Goal: Task Accomplishment & Management: Manage account settings

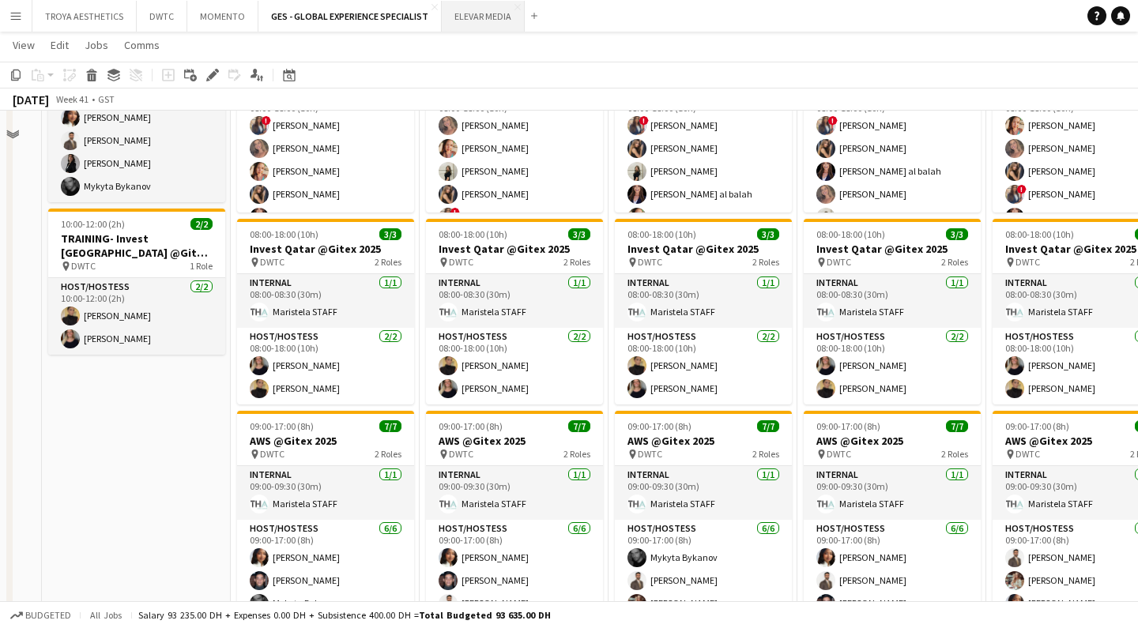
scroll to position [521, 0]
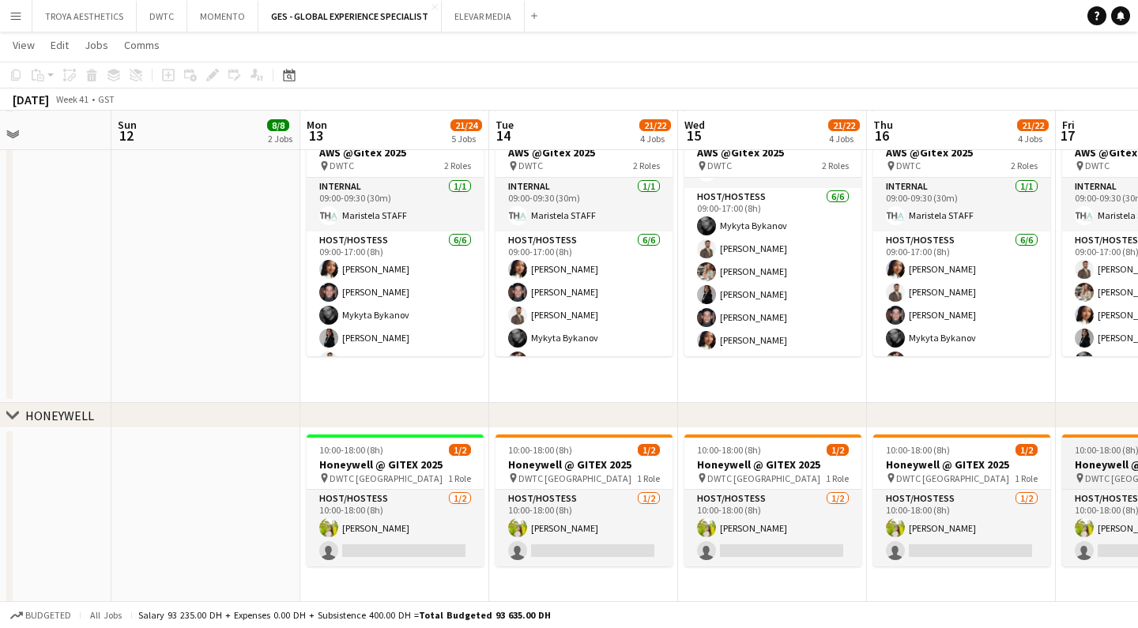
scroll to position [820, 0]
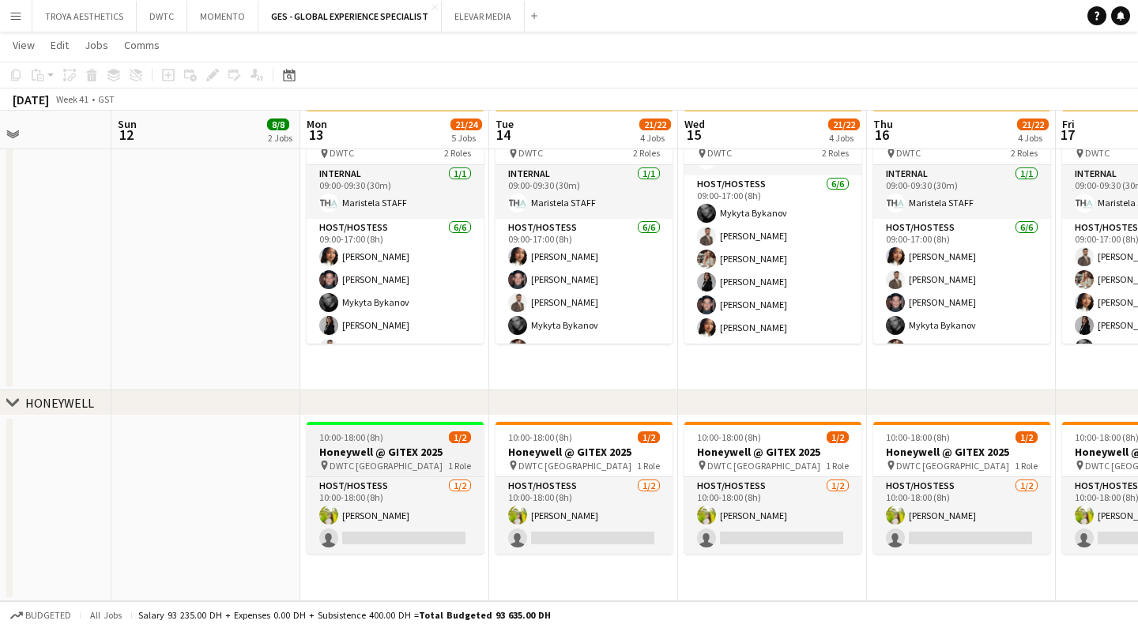
click at [384, 443] on app-job-card "10:00-18:00 (8h) 1/2 Honeywell @ GITEX 2025 pin DWTC Dubai 1 Role Host/Hostess …" at bounding box center [395, 488] width 177 height 132
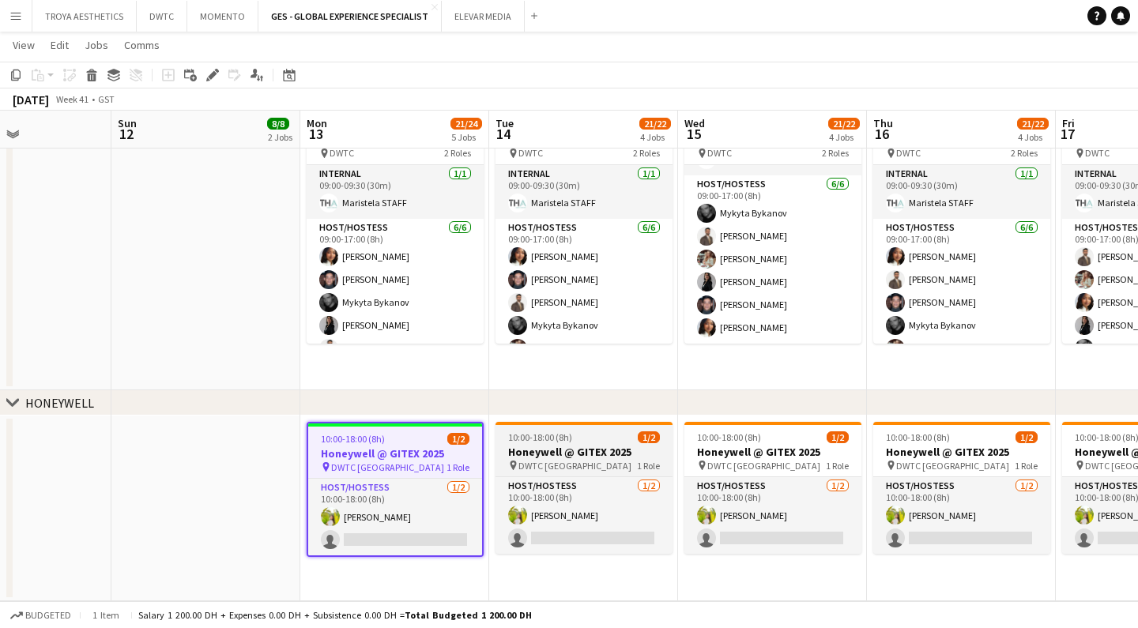
click at [589, 456] on h3 "Honeywell @ GITEX 2025" at bounding box center [584, 452] width 177 height 14
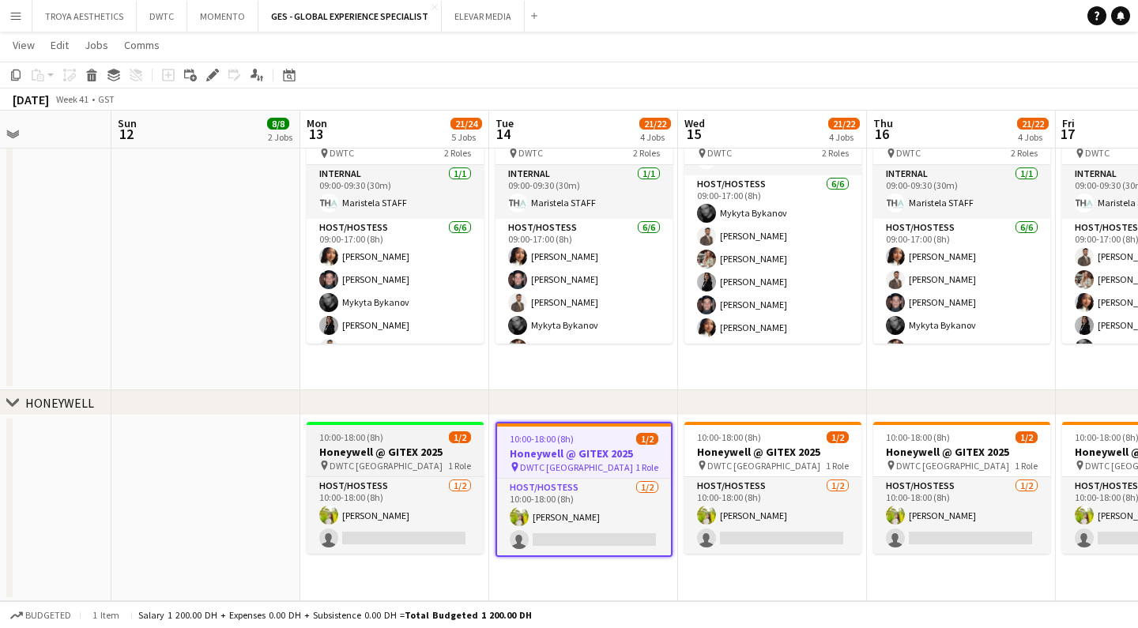
click at [445, 451] on h3 "Honeywell @ GITEX 2025" at bounding box center [395, 452] width 177 height 14
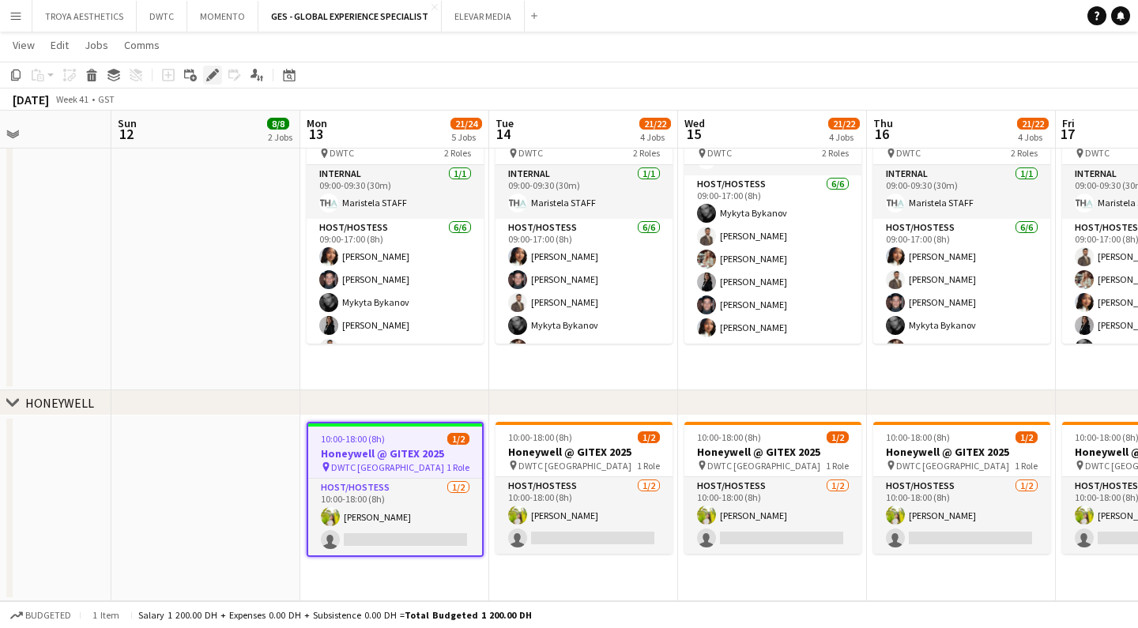
click at [209, 77] on icon at bounding box center [212, 75] width 9 height 9
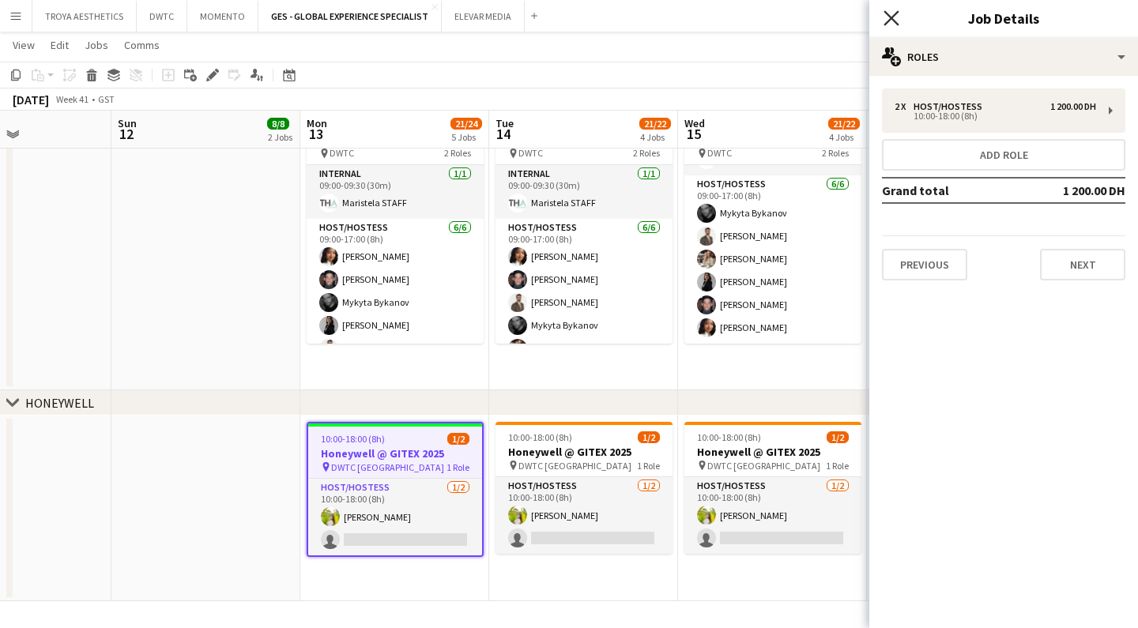
click at [888, 20] on icon "Close pop-in" at bounding box center [891, 17] width 15 height 15
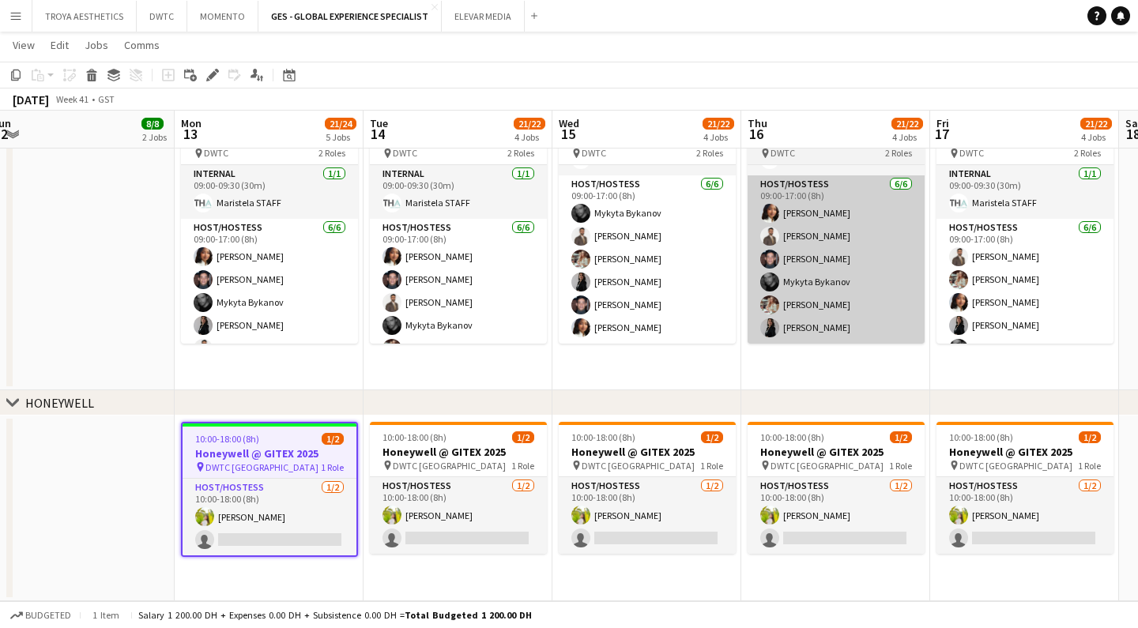
scroll to position [43, 0]
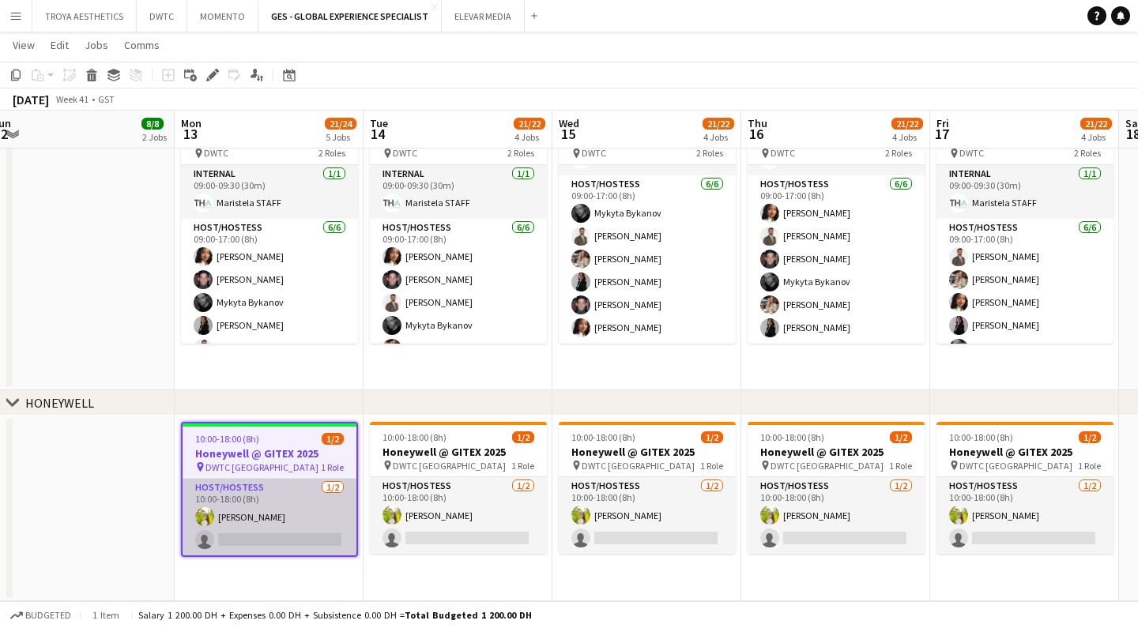
click at [270, 507] on app-card-role "Host/Hostess 1/2 10:00-18:00 (8h) Naya Talas single-neutral-actions" at bounding box center [270, 517] width 174 height 77
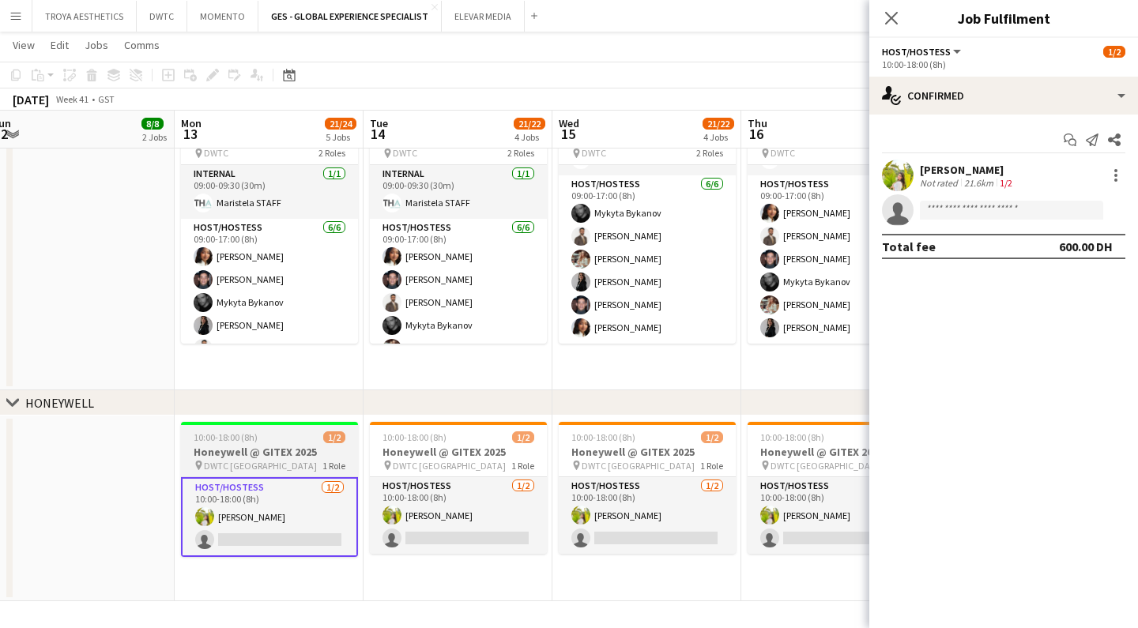
click at [277, 455] on h3 "Honeywell @ GITEX 2025" at bounding box center [269, 452] width 177 height 14
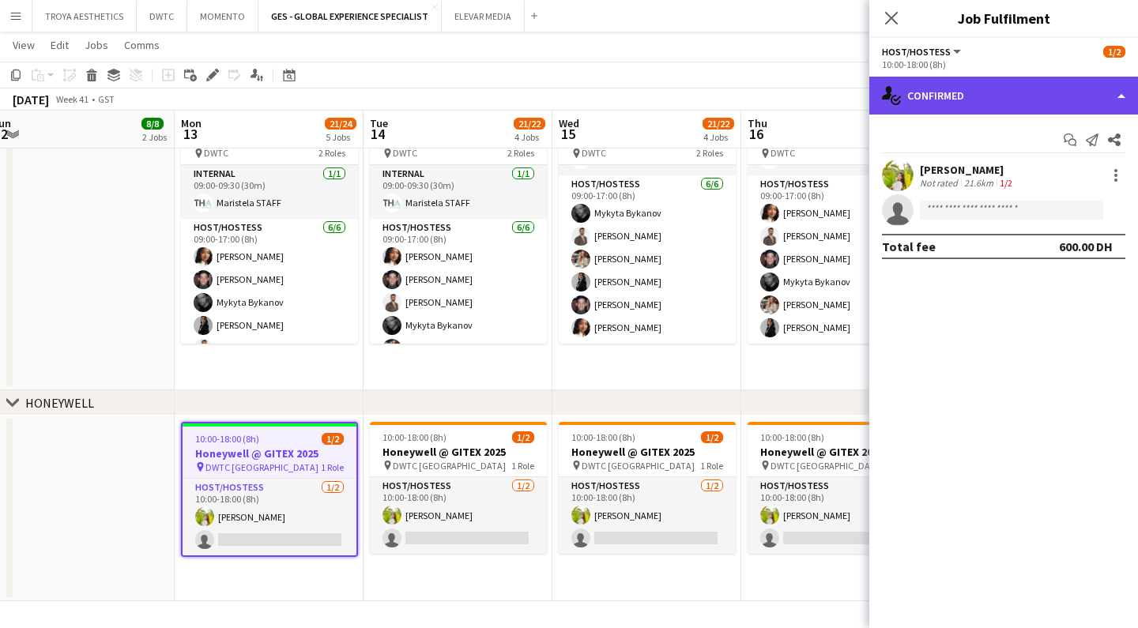
click at [986, 108] on div "single-neutral-actions-check-2 Confirmed" at bounding box center [1004, 96] width 269 height 38
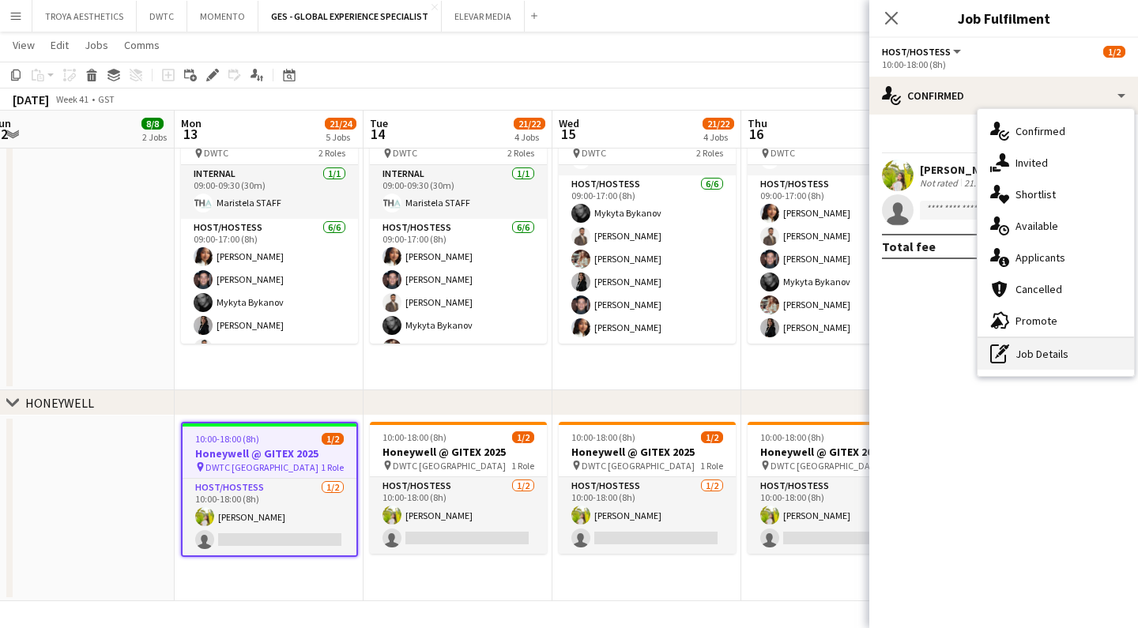
click at [1054, 350] on div "pen-write Job Details" at bounding box center [1056, 354] width 157 height 32
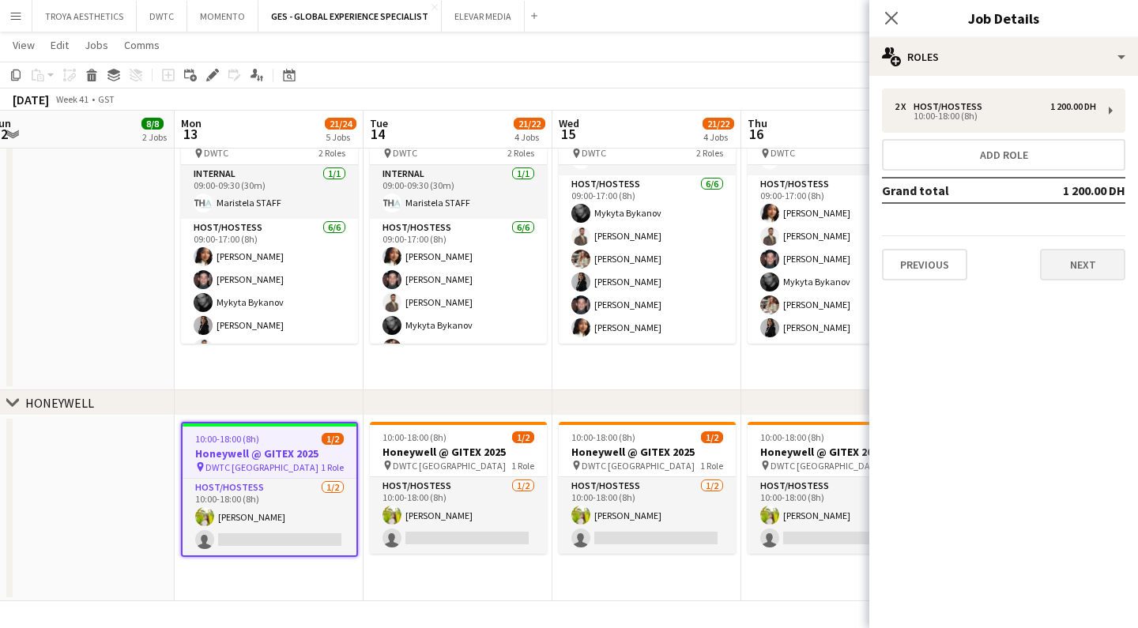
click at [1083, 277] on button "Next" at bounding box center [1082, 265] width 85 height 32
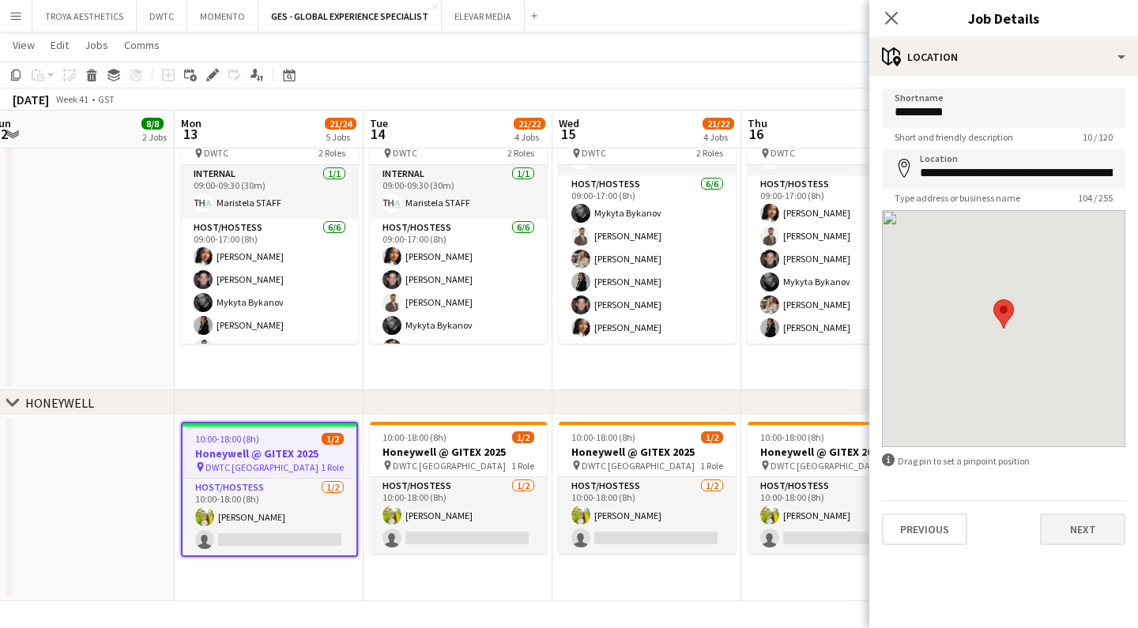
click at [1094, 521] on button "Next" at bounding box center [1082, 530] width 85 height 32
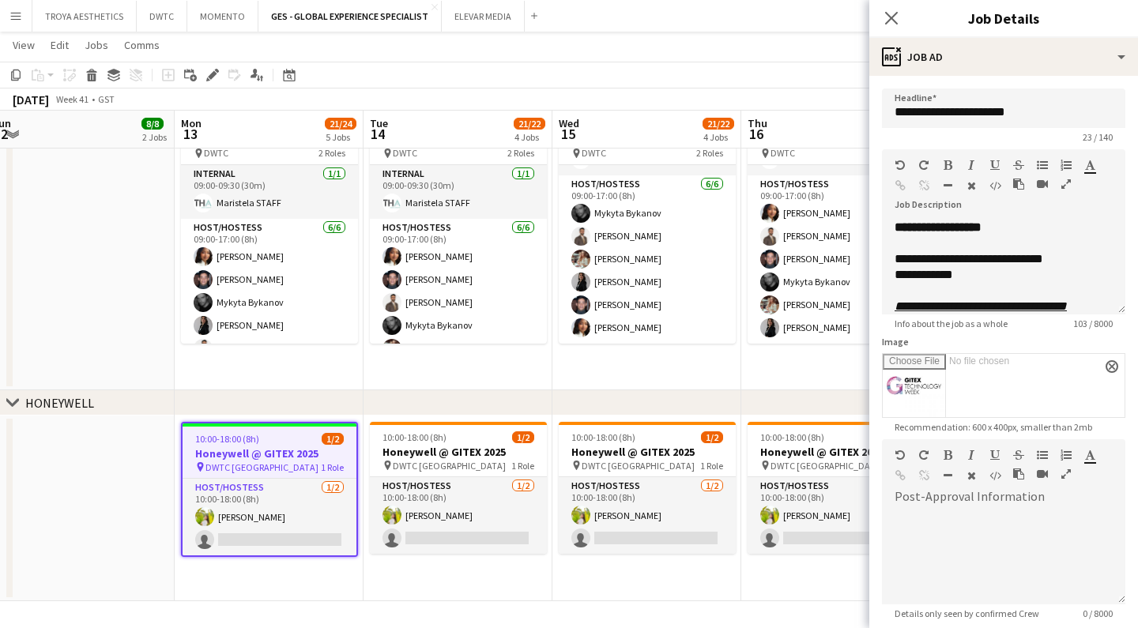
scroll to position [0, 0]
click at [895, 13] on icon "Close pop-in" at bounding box center [891, 17] width 15 height 15
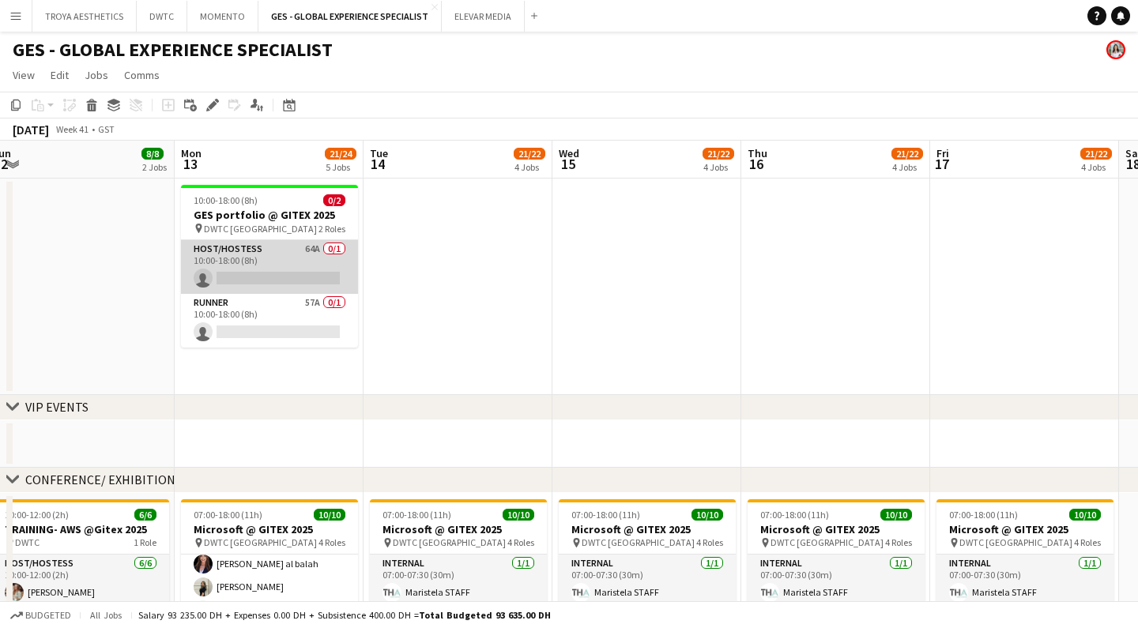
click at [276, 268] on app-card-role "Host/Hostess 64A 0/1 10:00-18:00 (8h) single-neutral-actions" at bounding box center [269, 267] width 177 height 54
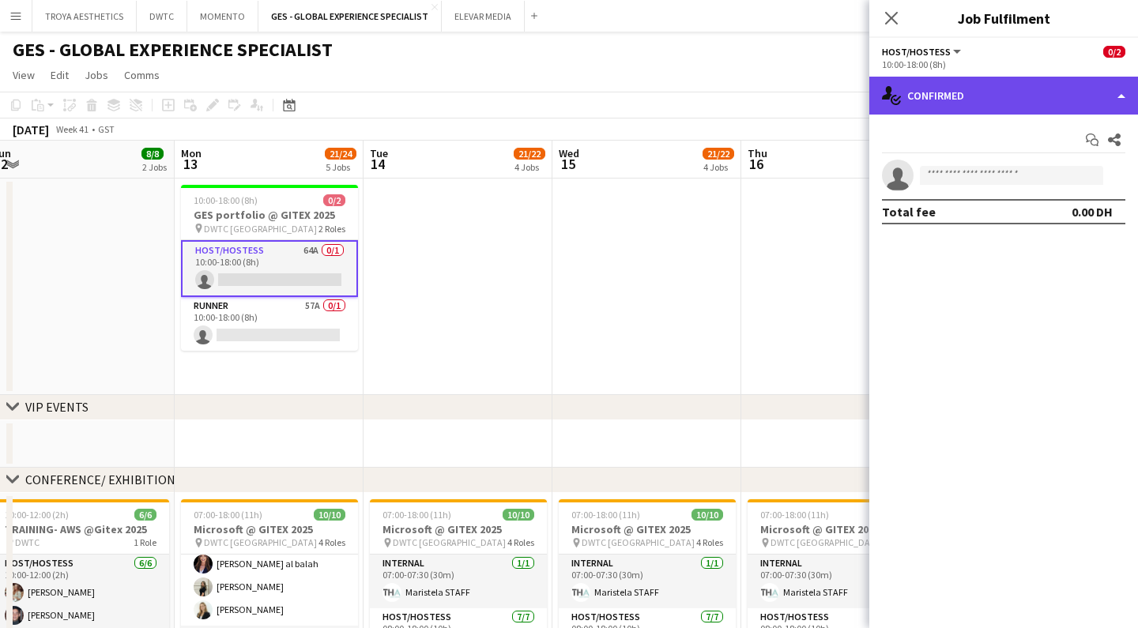
click at [1032, 97] on div "single-neutral-actions-check-2 Confirmed" at bounding box center [1004, 96] width 269 height 38
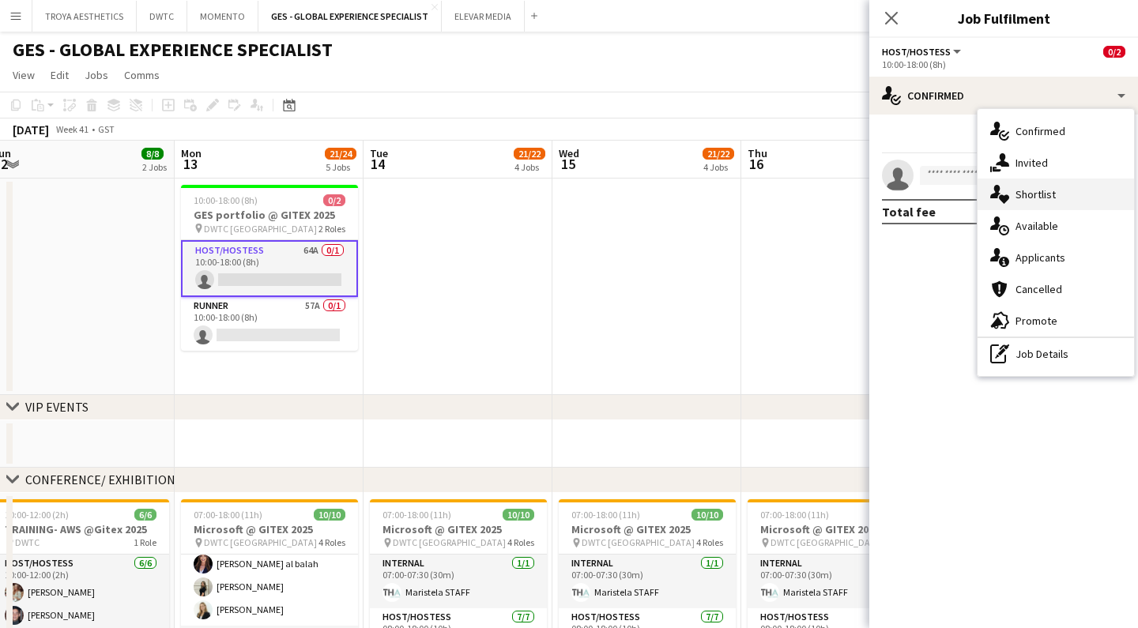
click at [1063, 202] on div "single-neutral-actions-heart Shortlist" at bounding box center [1056, 195] width 157 height 32
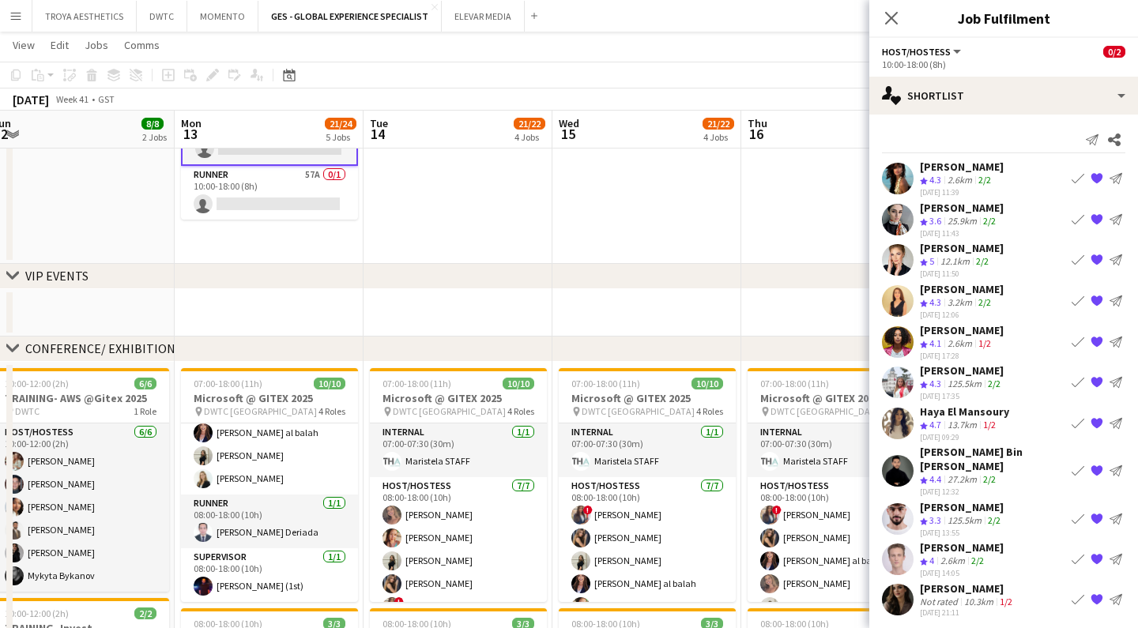
scroll to position [130, 0]
click at [971, 372] on div "Ozlem Dogan" at bounding box center [962, 371] width 84 height 14
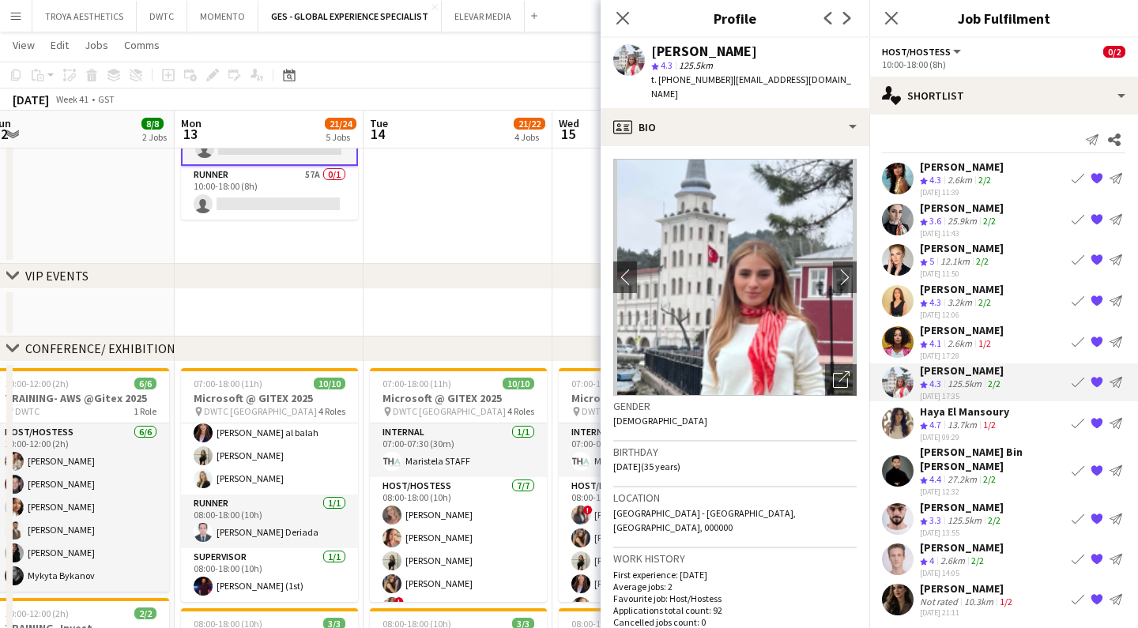
drag, startPoint x: 733, startPoint y: 51, endPoint x: 649, endPoint y: 48, distance: 83.8
click at [649, 48] on div "Ozlem Dogan star 4.3 125.5km t. +971585151142 | ozdgn@outlook.com" at bounding box center [735, 73] width 269 height 70
copy div "Ozlem Dogan"
click at [462, 201] on app-date-cell at bounding box center [458, 155] width 189 height 217
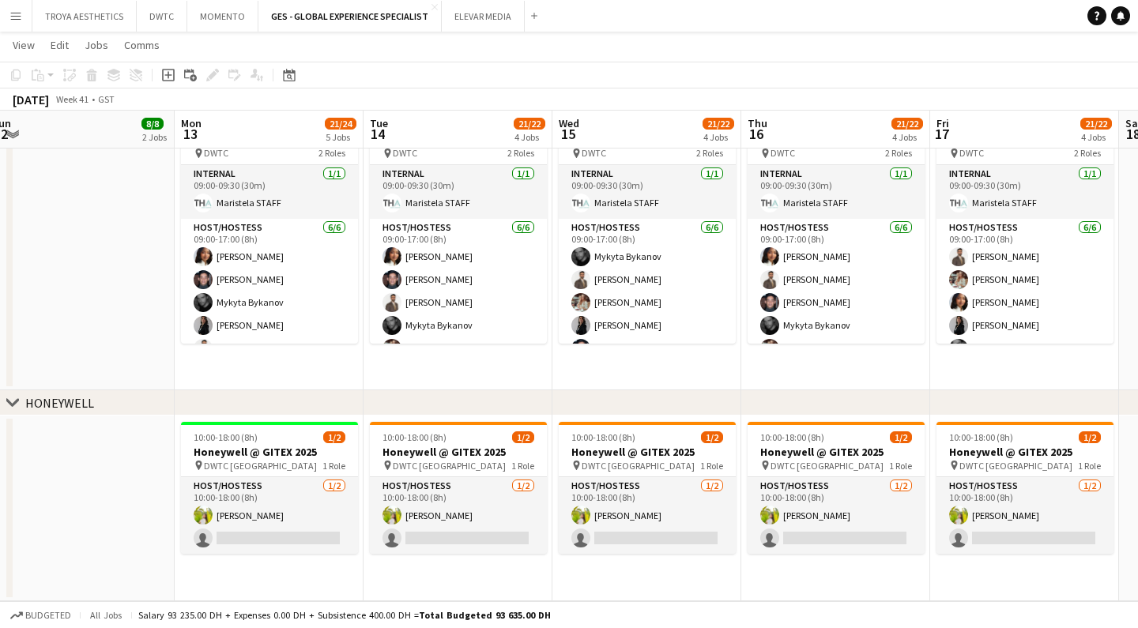
scroll to position [820, 0]
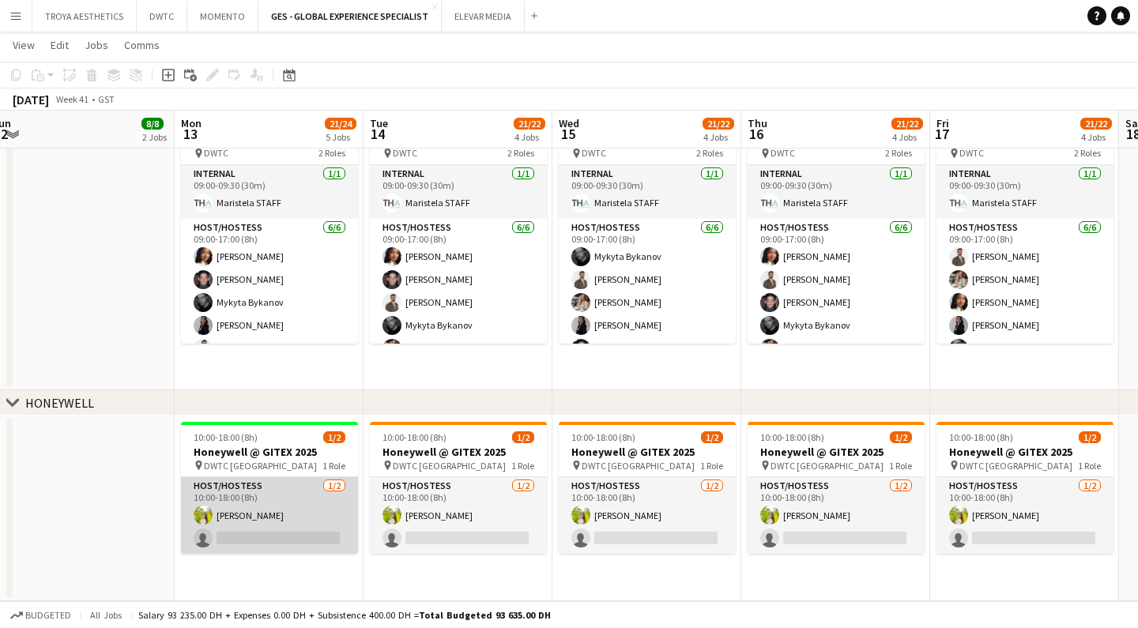
click at [263, 530] on app-card-role "Host/Hostess 1/2 10:00-18:00 (8h) Naya Talas single-neutral-actions" at bounding box center [269, 515] width 177 height 77
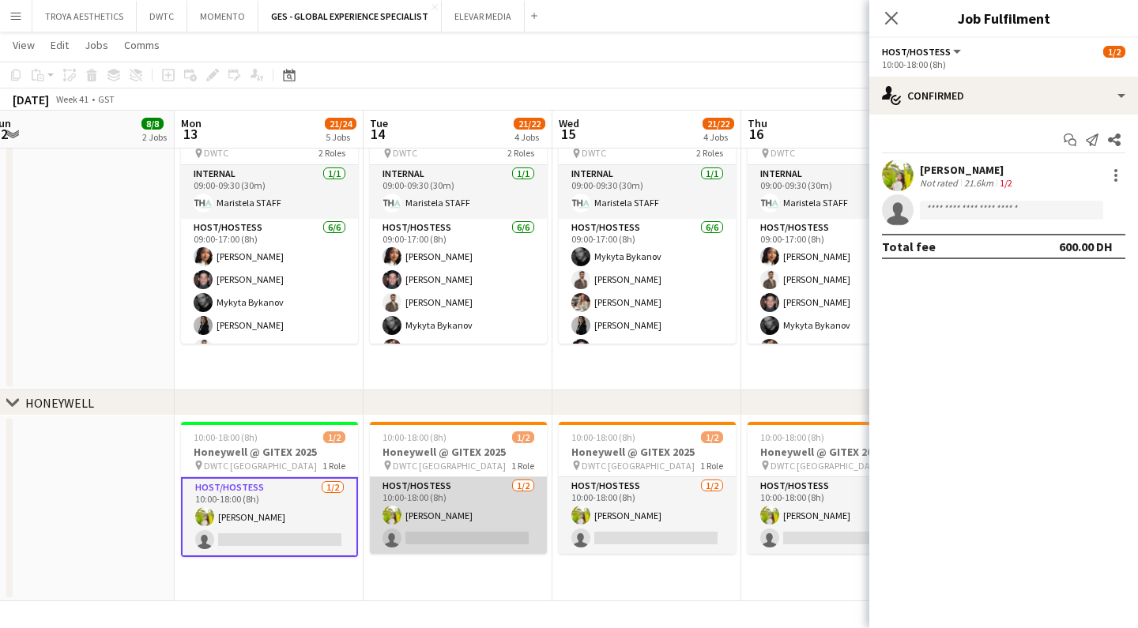
click at [409, 500] on app-card-role "Host/Hostess 1/2 10:00-18:00 (8h) Naya Talas single-neutral-actions" at bounding box center [458, 515] width 177 height 77
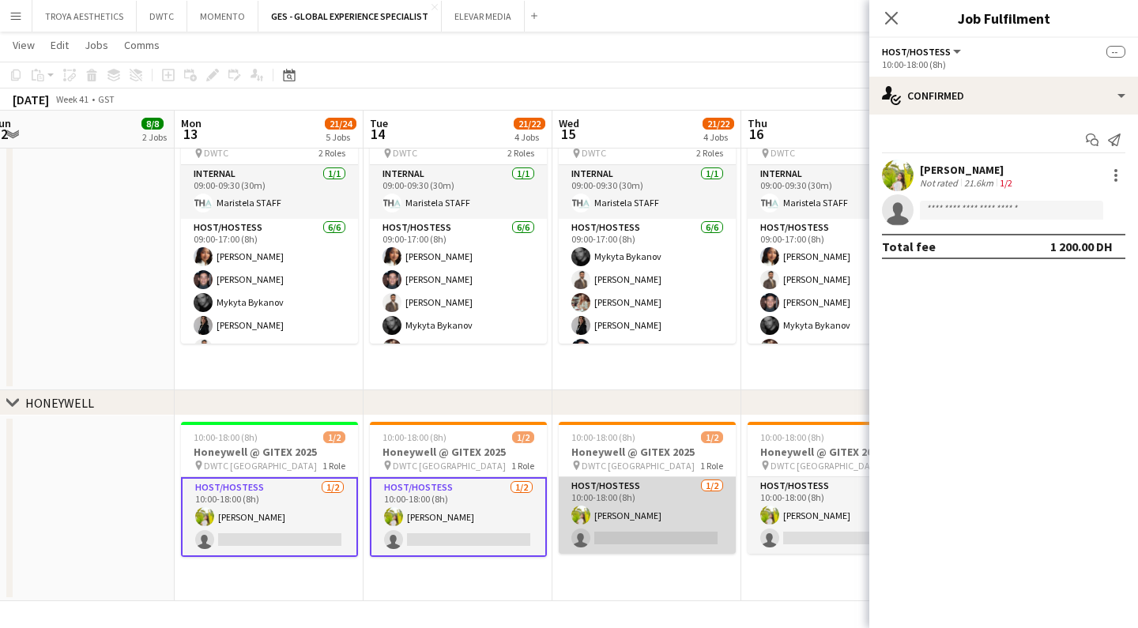
click at [618, 504] on app-card-role "Host/Hostess 1/2 10:00-18:00 (8h) Naya Talas single-neutral-actions" at bounding box center [647, 515] width 177 height 77
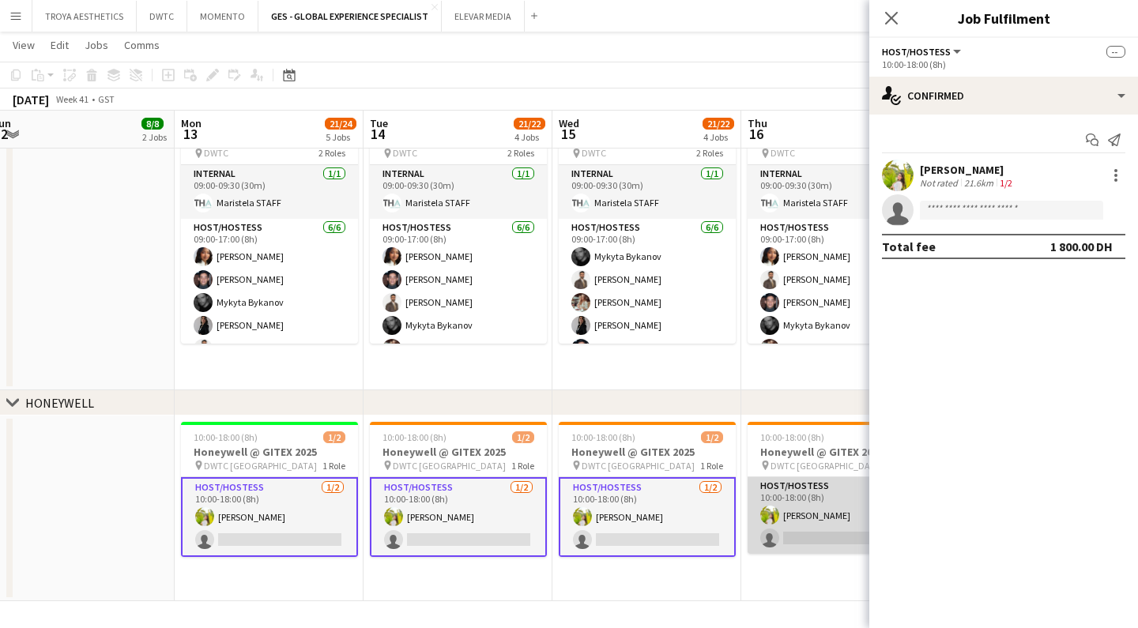
click at [775, 515] on app-user-avatar at bounding box center [769, 515] width 19 height 19
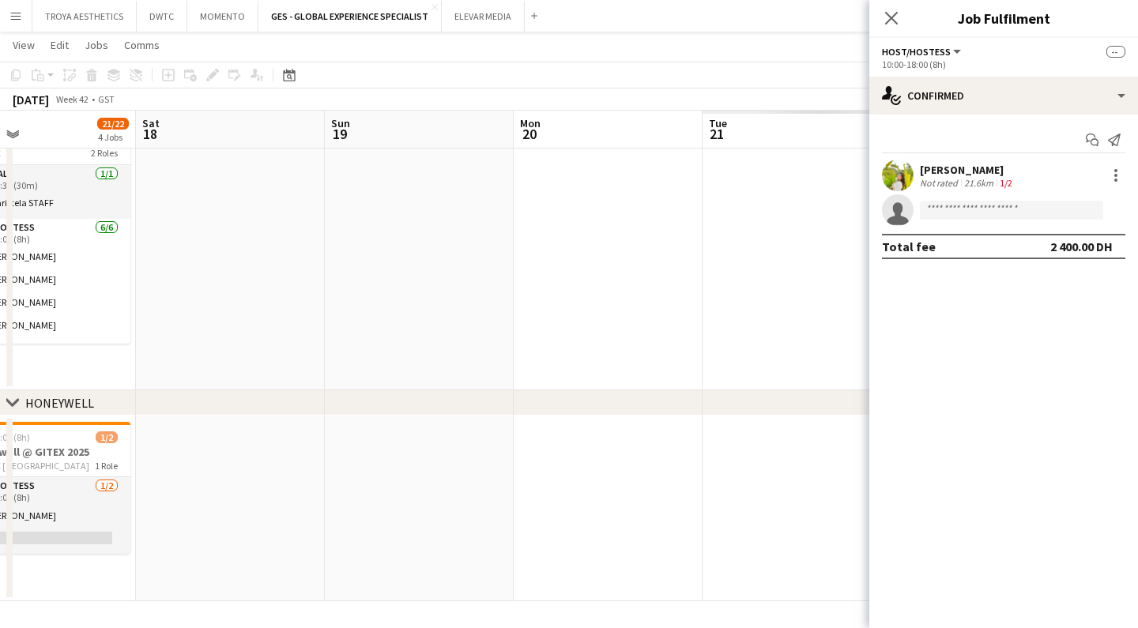
scroll to position [0, 560]
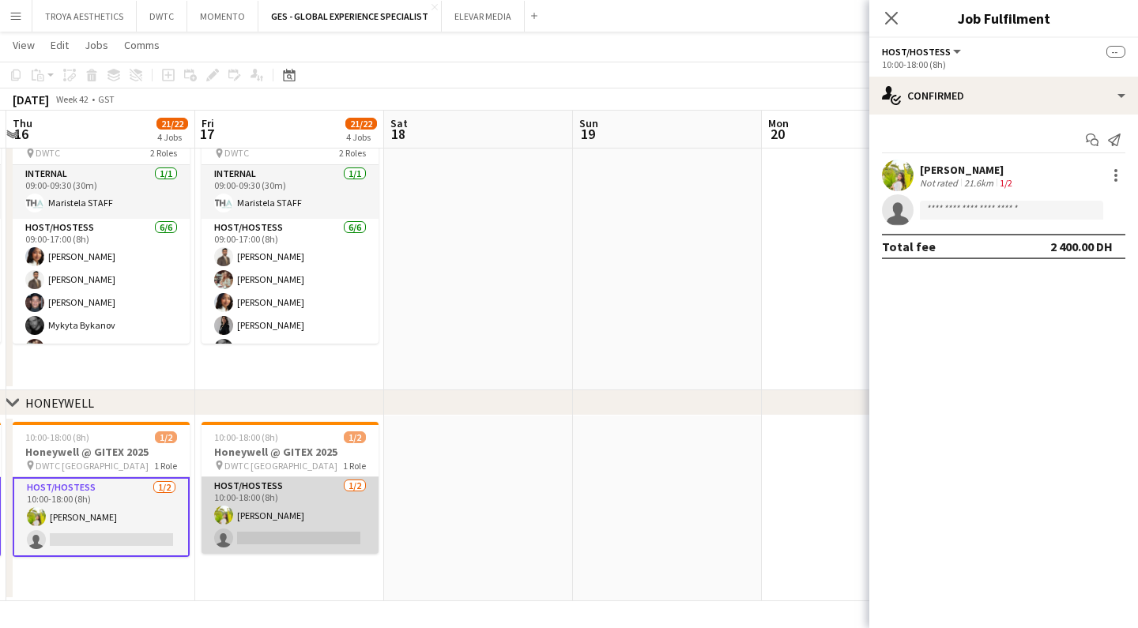
click at [298, 517] on app-card-role "Host/Hostess 1/2 10:00-18:00 (8h) Naya Talas single-neutral-actions" at bounding box center [290, 515] width 177 height 77
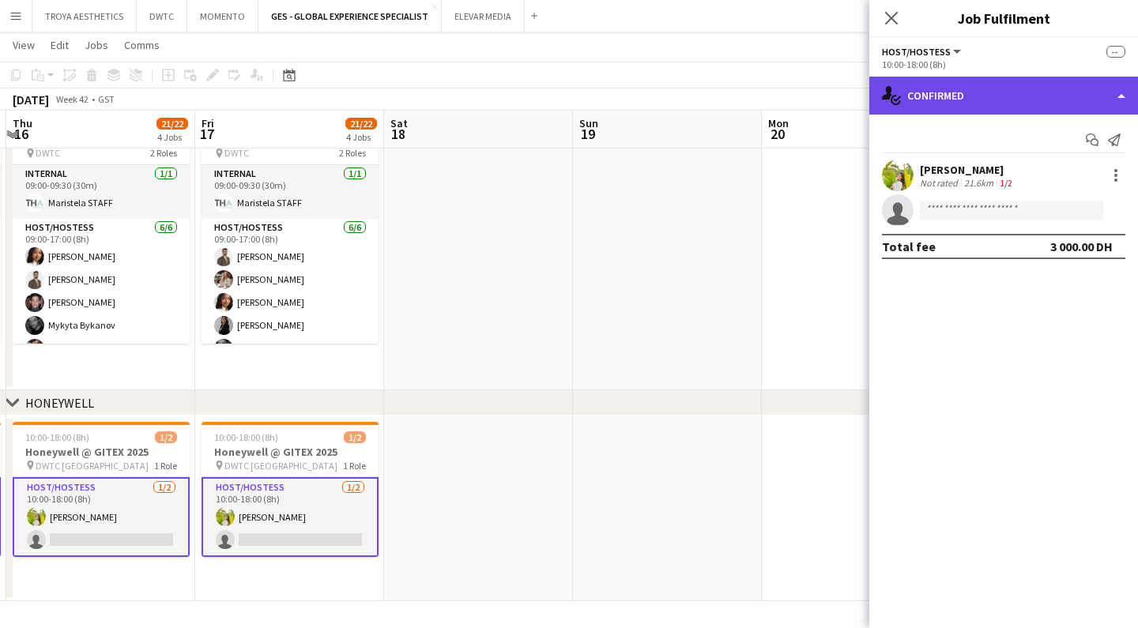
click at [1042, 96] on div "single-neutral-actions-check-2 Confirmed" at bounding box center [1004, 96] width 269 height 38
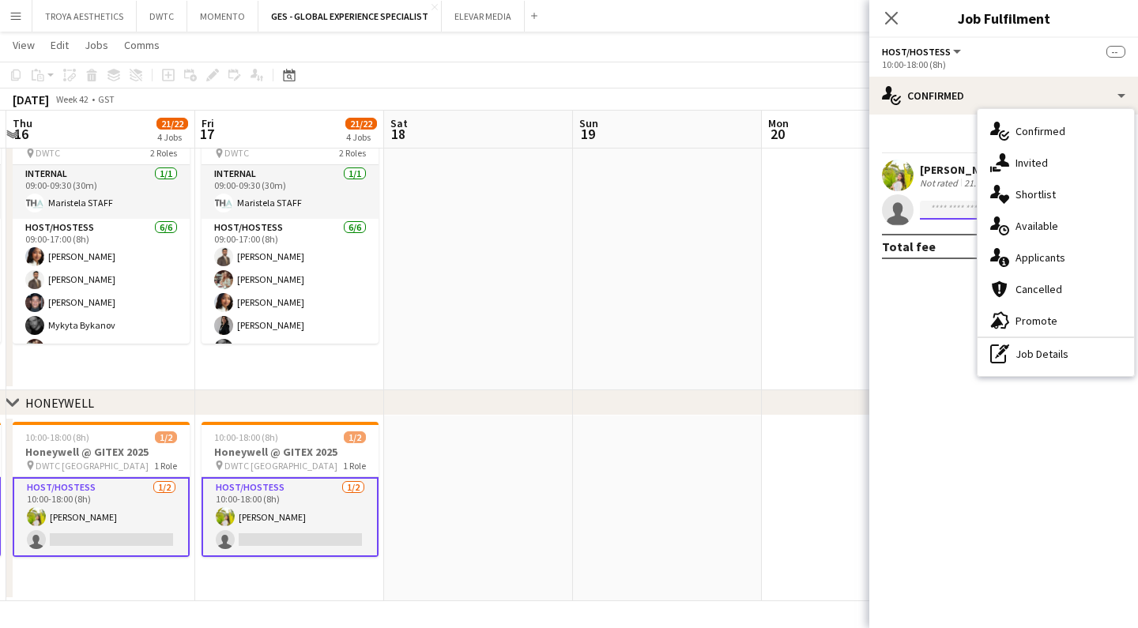
click at [952, 217] on input at bounding box center [1011, 210] width 183 height 19
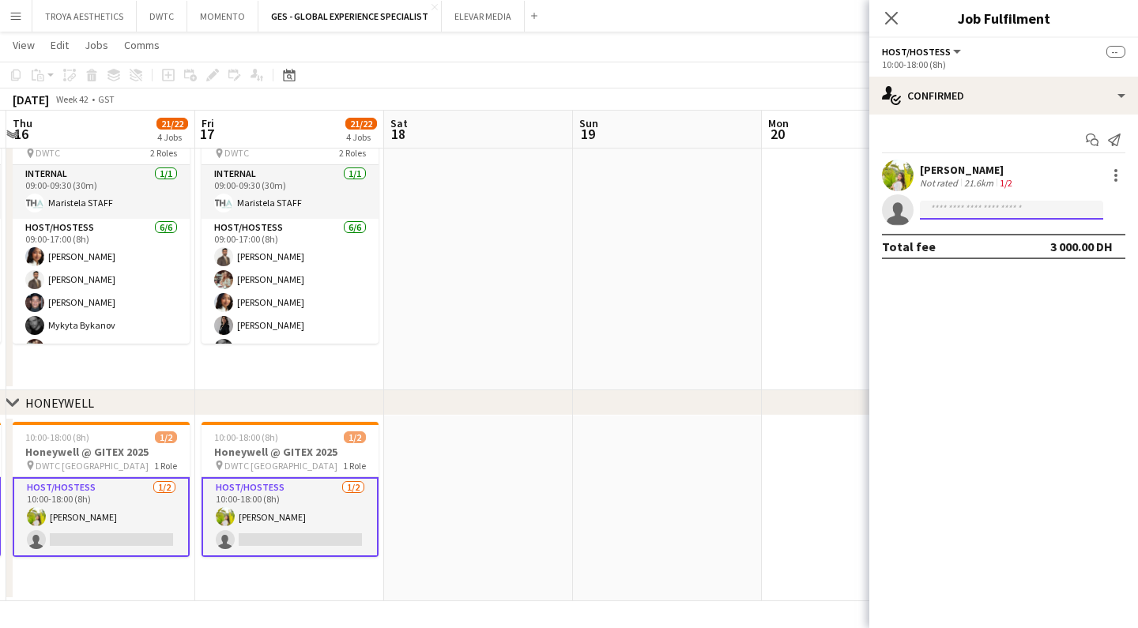
paste input "**********"
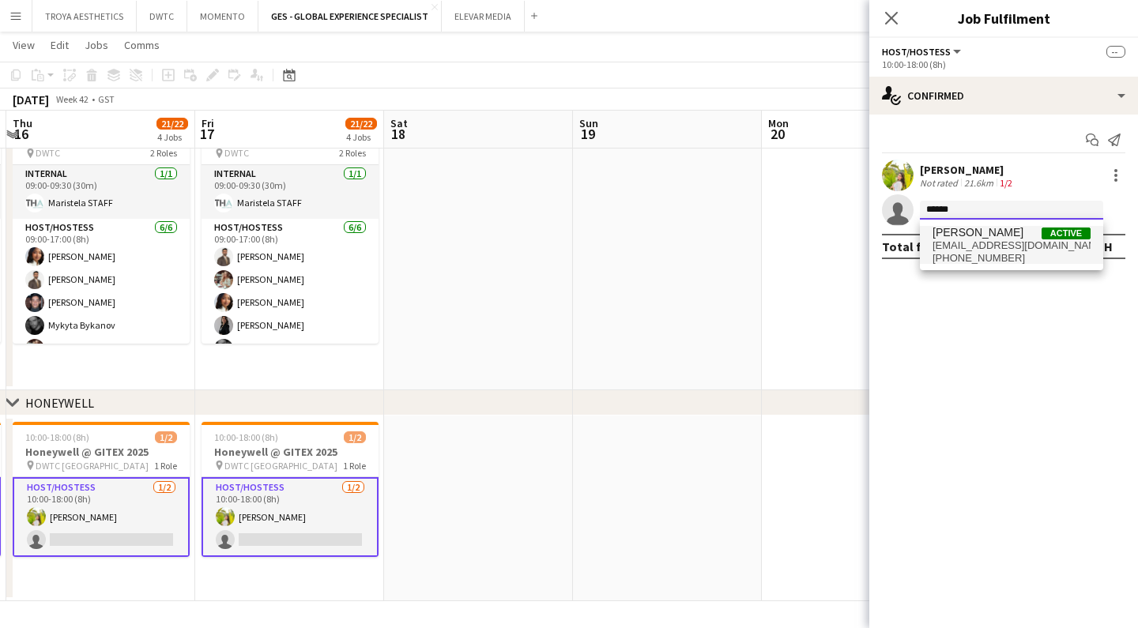
type input "*****"
click at [986, 237] on span "Ozlem Dogan" at bounding box center [978, 232] width 91 height 13
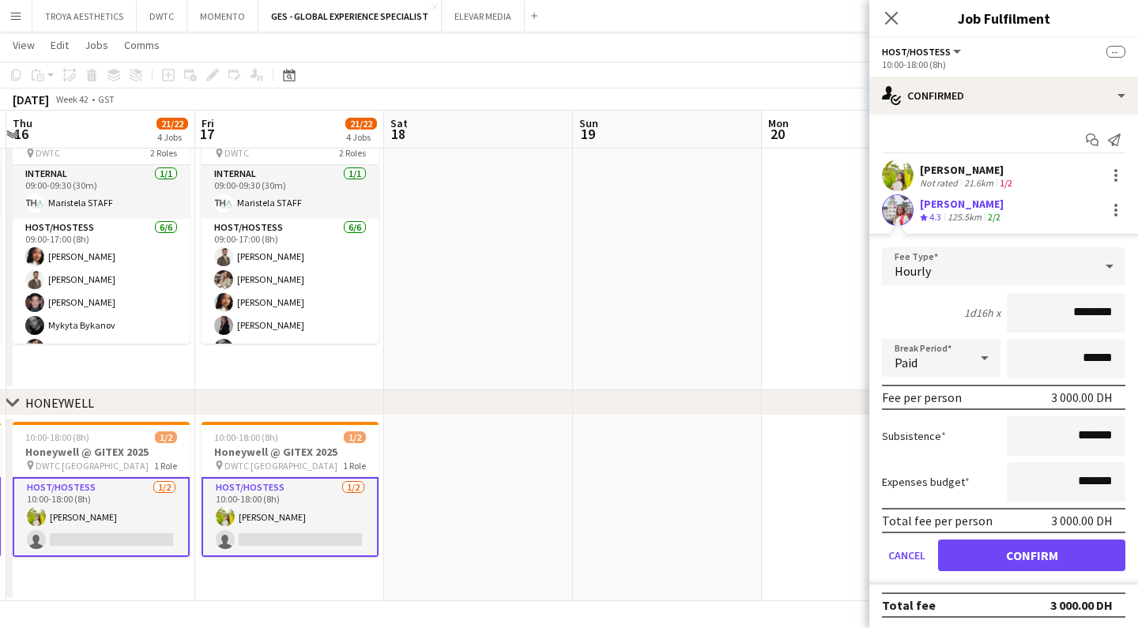
click at [1017, 553] on button "Confirm" at bounding box center [1031, 556] width 187 height 32
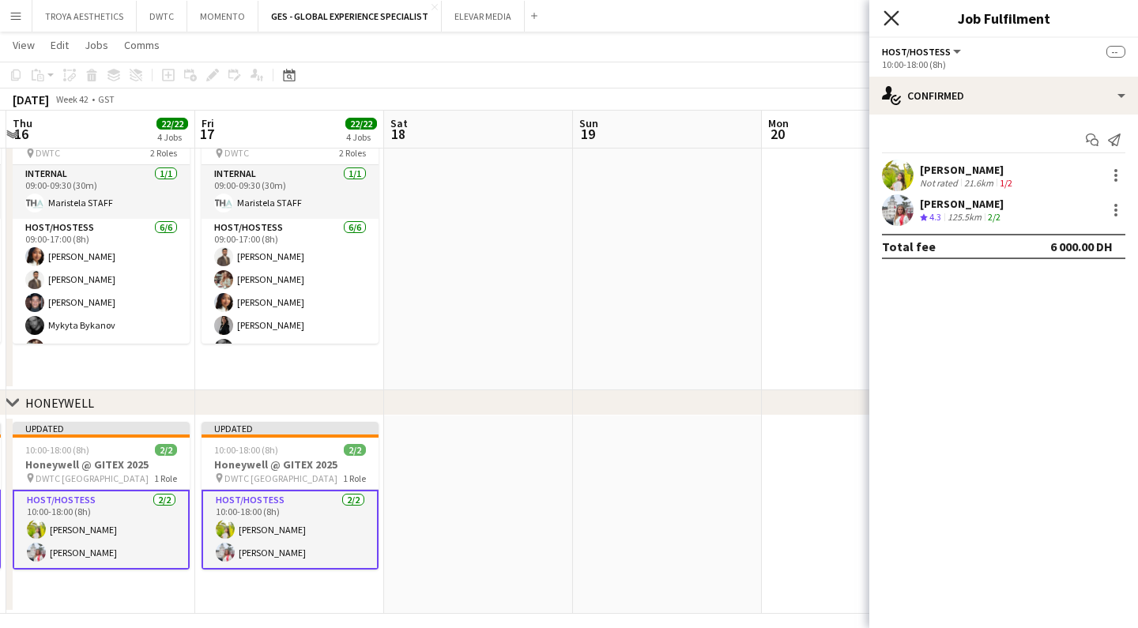
click at [896, 21] on icon "Close pop-in" at bounding box center [891, 17] width 15 height 15
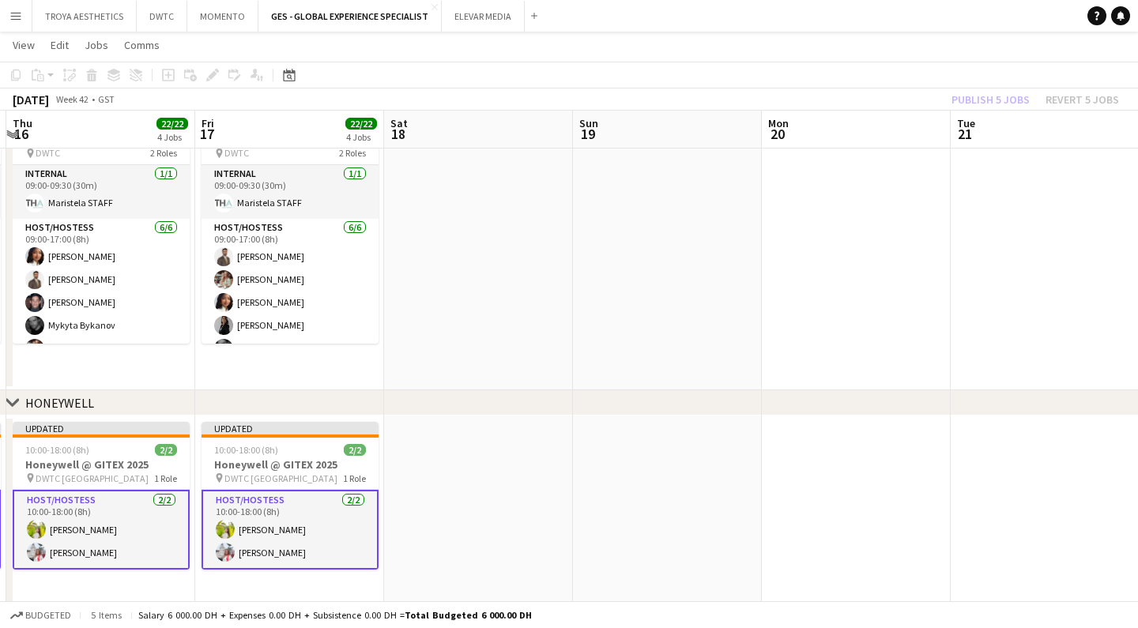
click at [1016, 100] on div "Publish 5 jobs Revert 5 jobs" at bounding box center [1036, 99] width 206 height 21
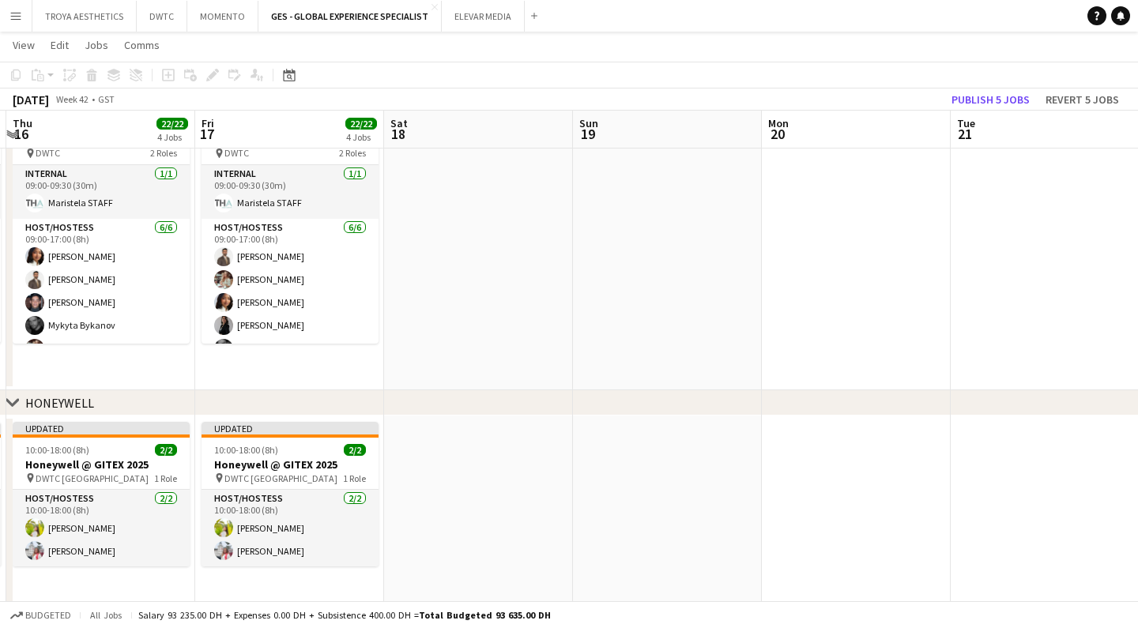
click at [1016, 100] on button "Publish 5 jobs" at bounding box center [990, 99] width 91 height 21
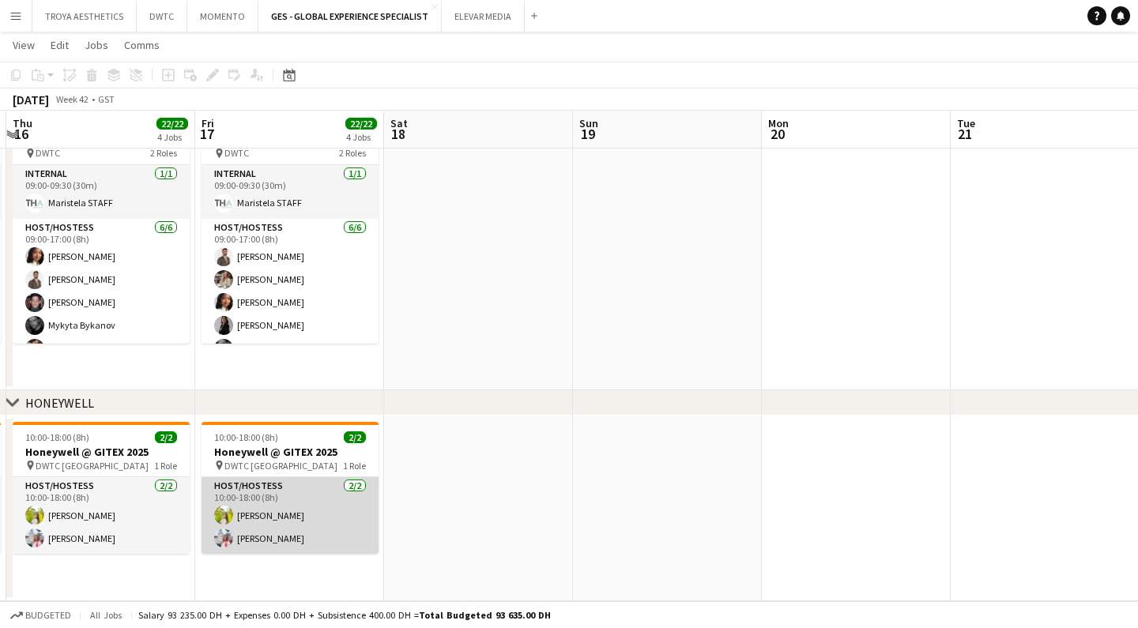
click at [251, 517] on app-card-role "Host/Hostess 2/2 10:00-18:00 (8h) Naya Talas Ozlem Dogan" at bounding box center [290, 515] width 177 height 77
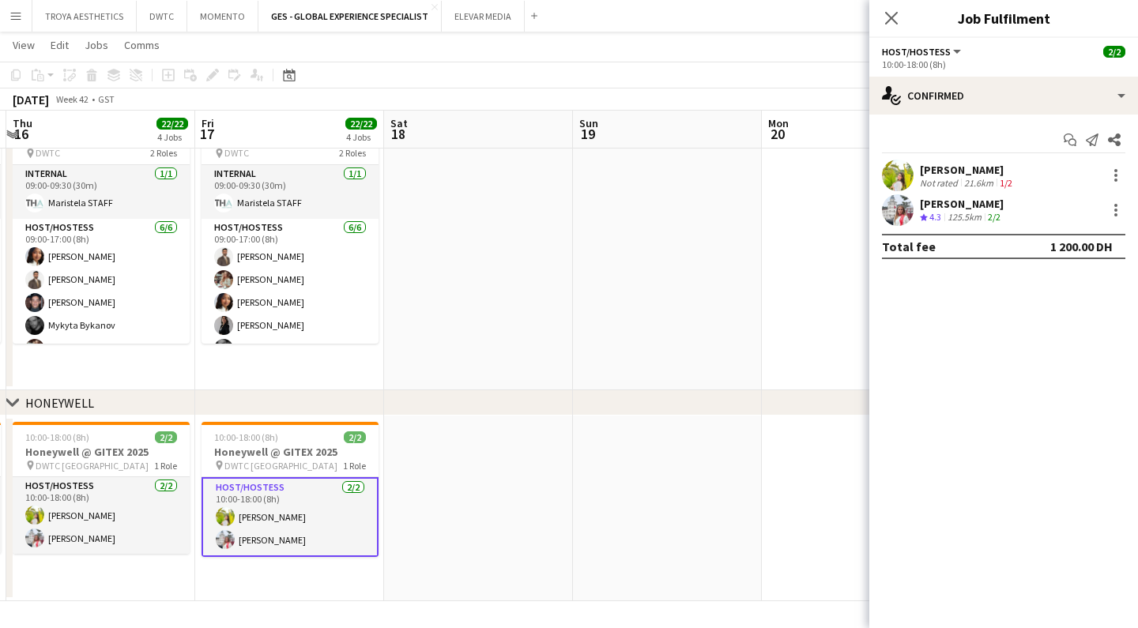
click at [937, 166] on div "Naya Talas" at bounding box center [968, 170] width 96 height 14
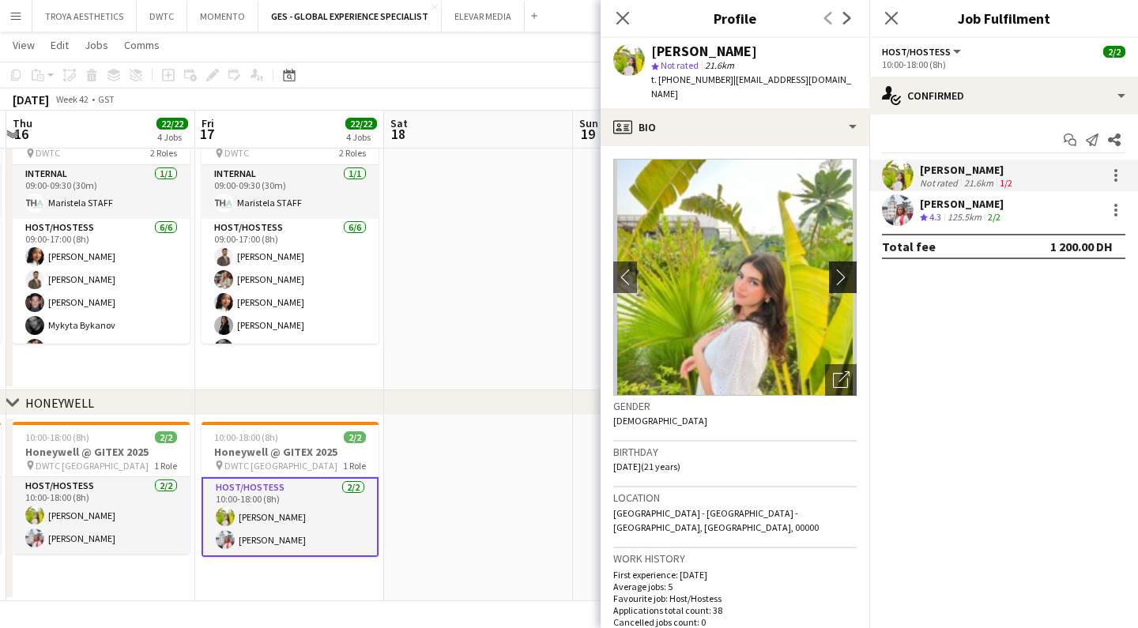
click at [850, 269] on app-icon "chevron-right" at bounding box center [845, 277] width 25 height 17
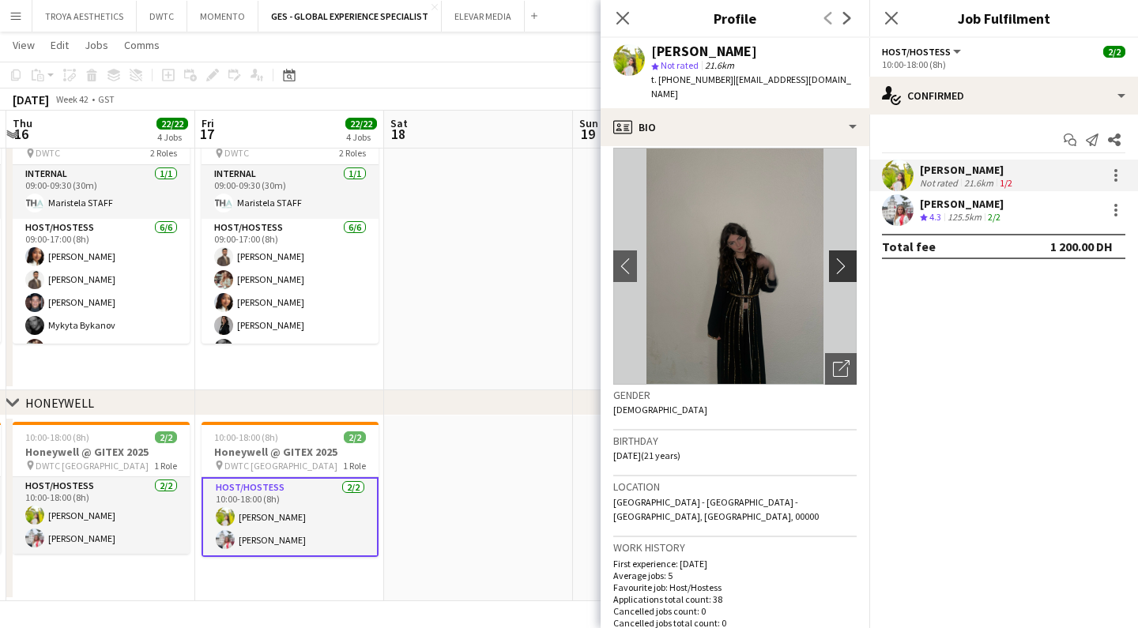
scroll to position [14, 0]
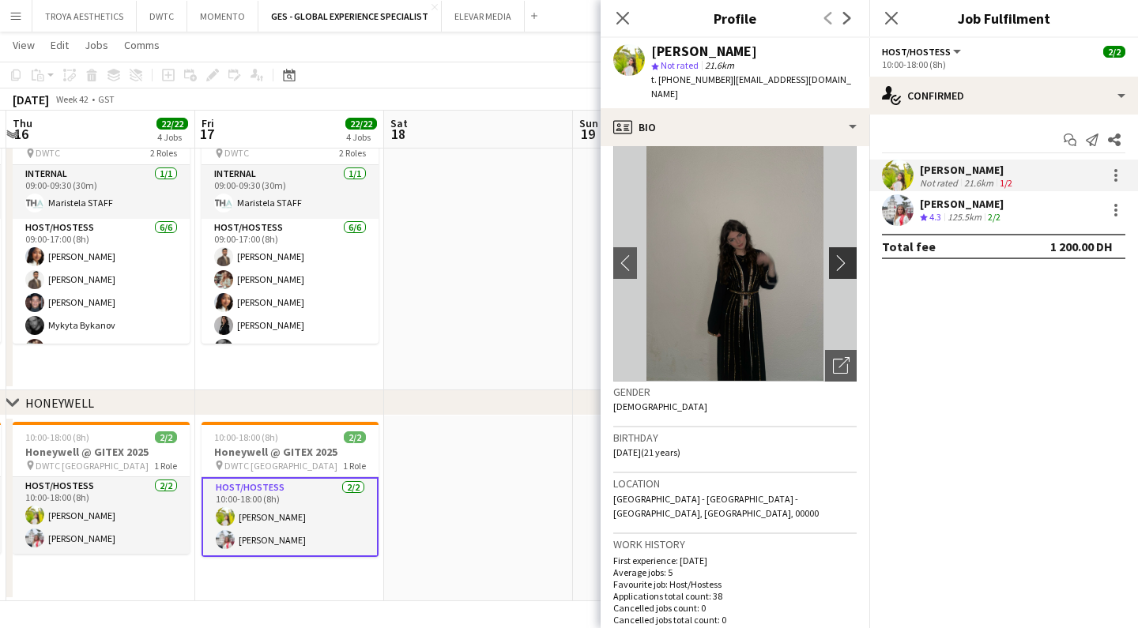
click at [851, 255] on app-icon "chevron-right" at bounding box center [845, 263] width 25 height 17
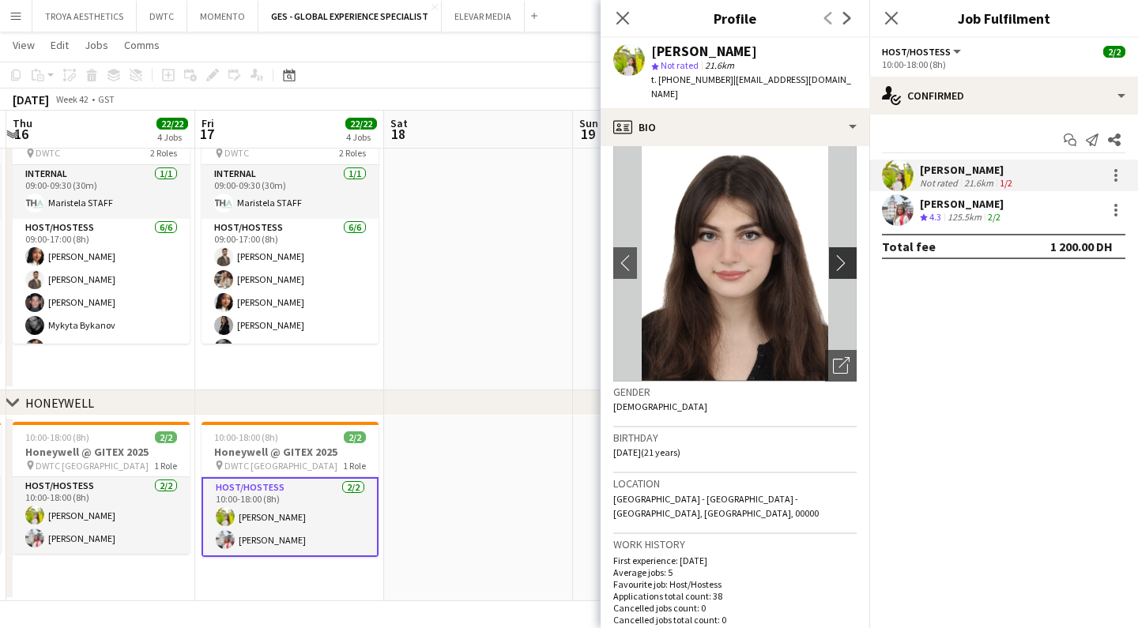
click at [847, 255] on app-icon "chevron-right" at bounding box center [845, 263] width 25 height 17
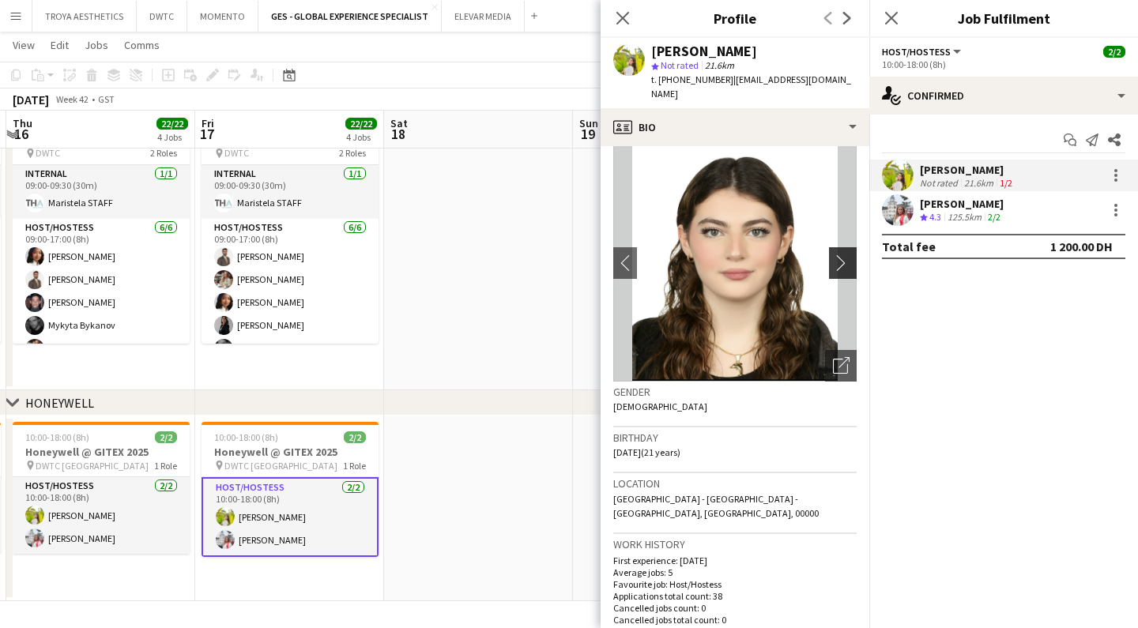
click at [847, 255] on app-icon "chevron-right" at bounding box center [845, 263] width 25 height 17
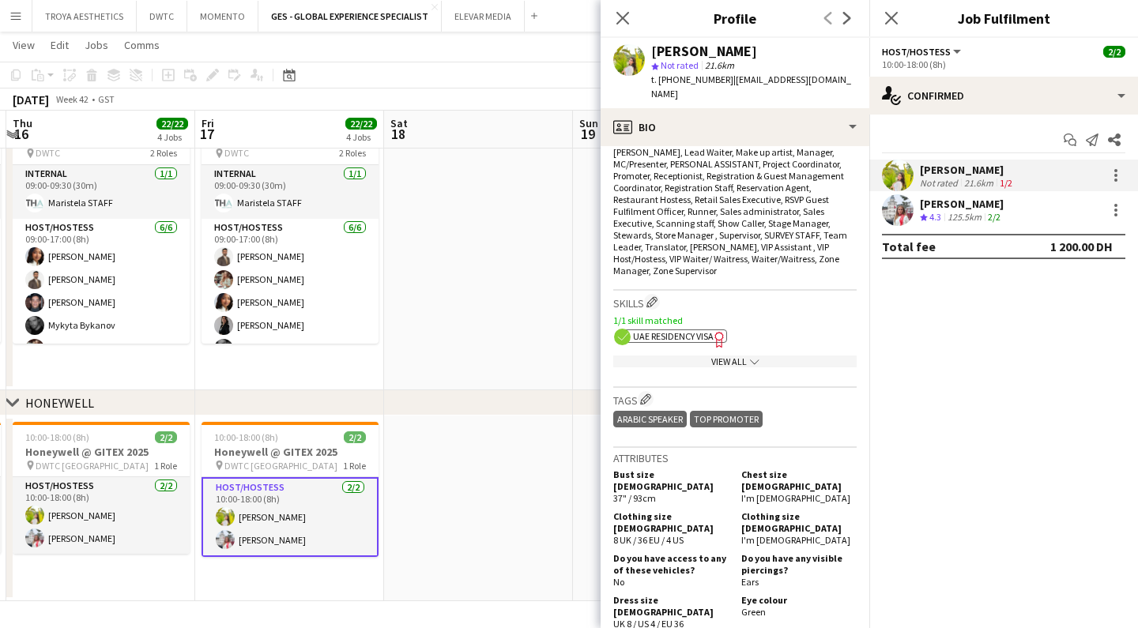
scroll to position [820, 0]
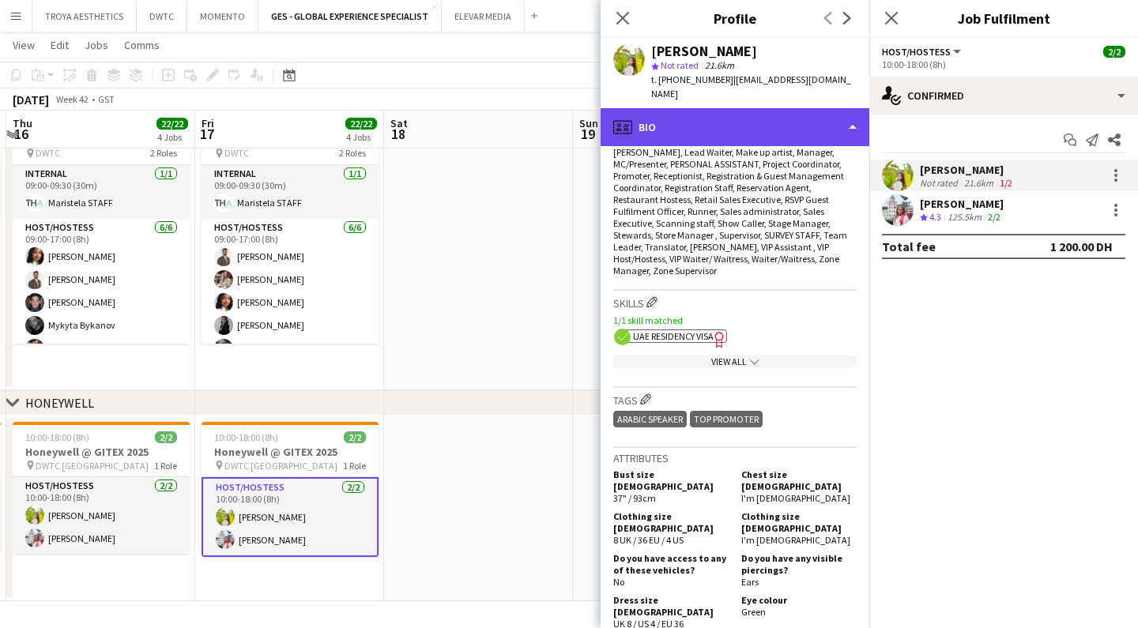
click at [711, 117] on div "profile Bio" at bounding box center [735, 127] width 269 height 38
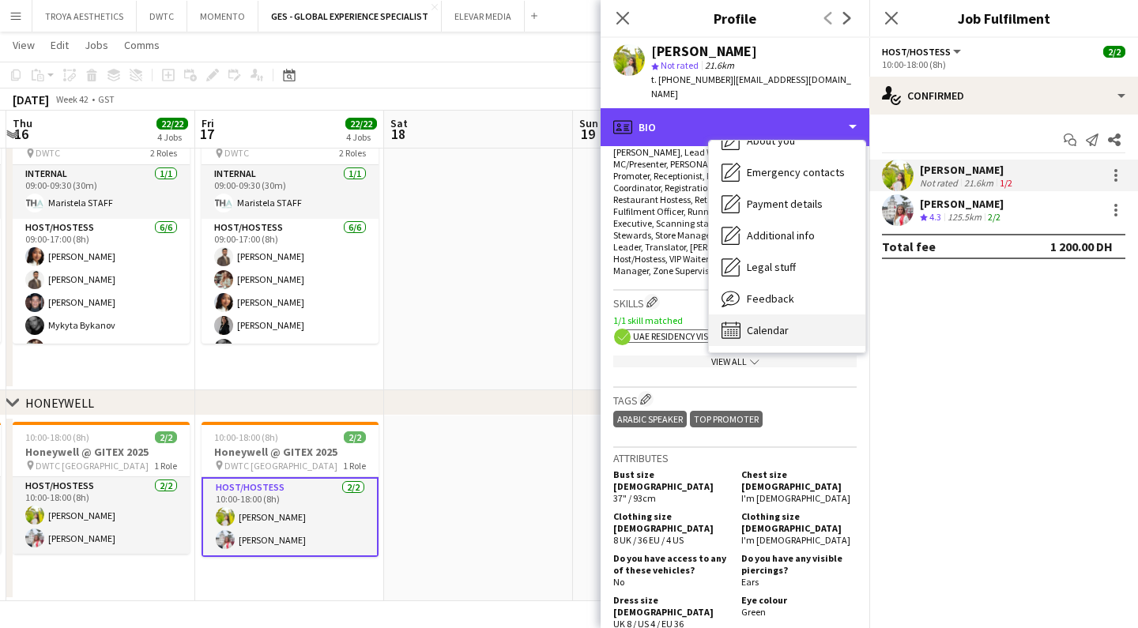
scroll to position [85, 0]
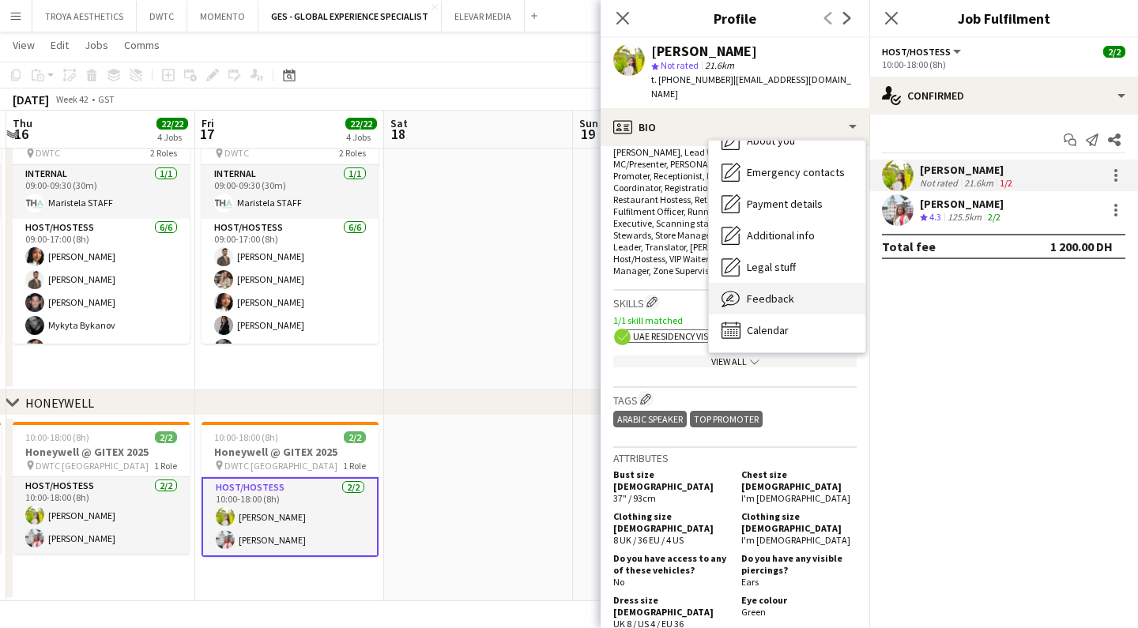
click at [775, 292] on span "Feedback" at bounding box center [770, 299] width 47 height 14
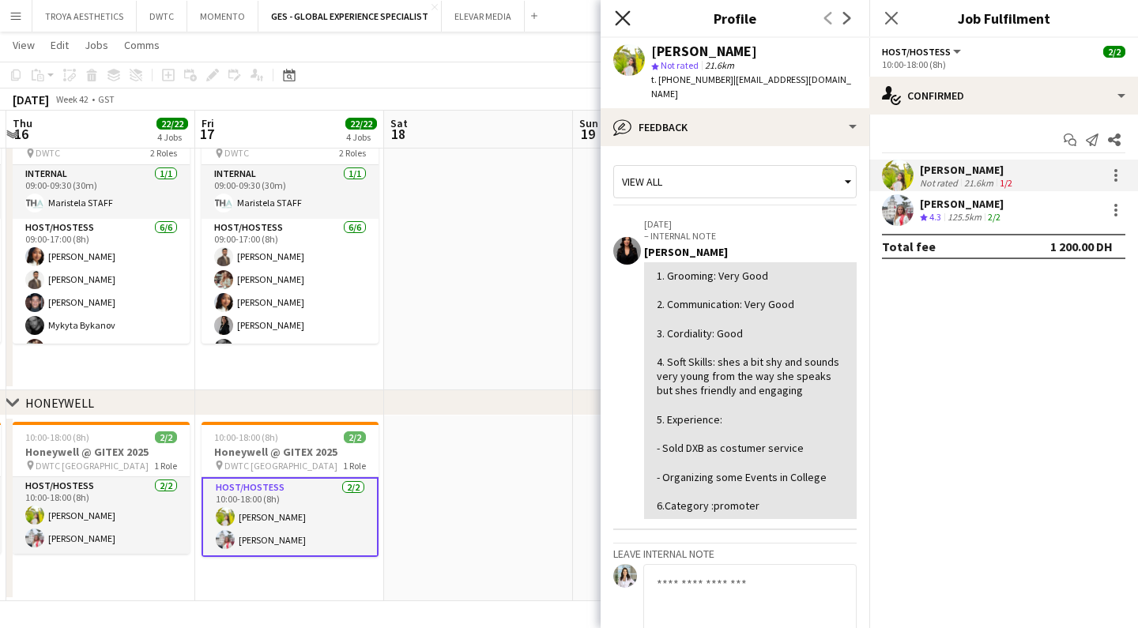
scroll to position [820, 0]
click at [828, 17] on div "Previous Next" at bounding box center [837, 18] width 63 height 36
click at [628, 16] on icon "Close pop-in" at bounding box center [622, 17] width 15 height 15
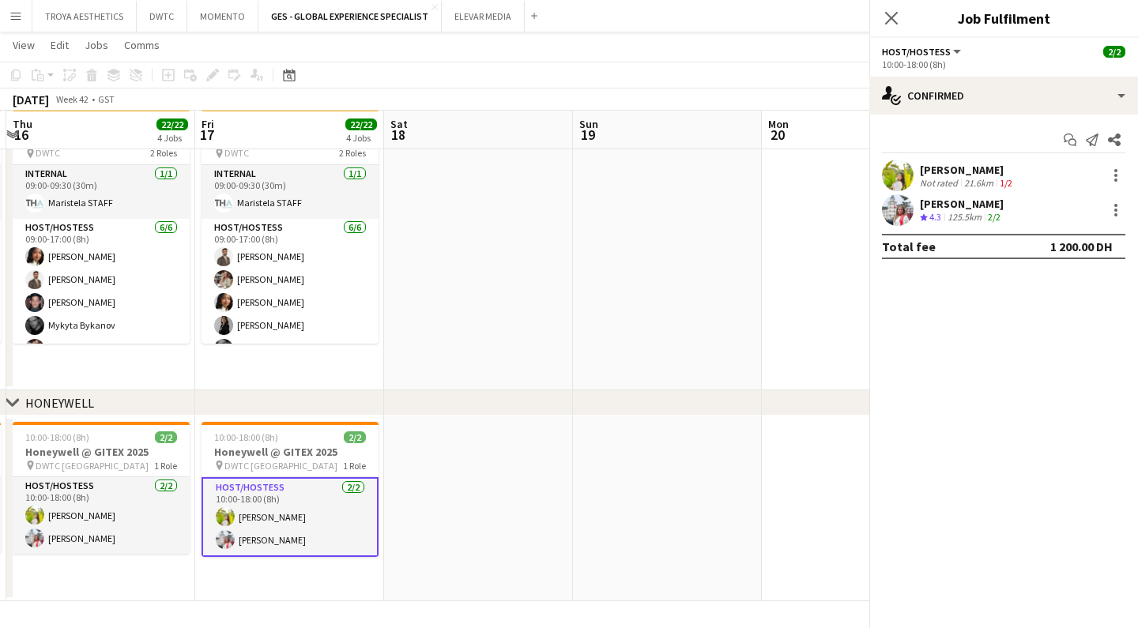
scroll to position [820, 0]
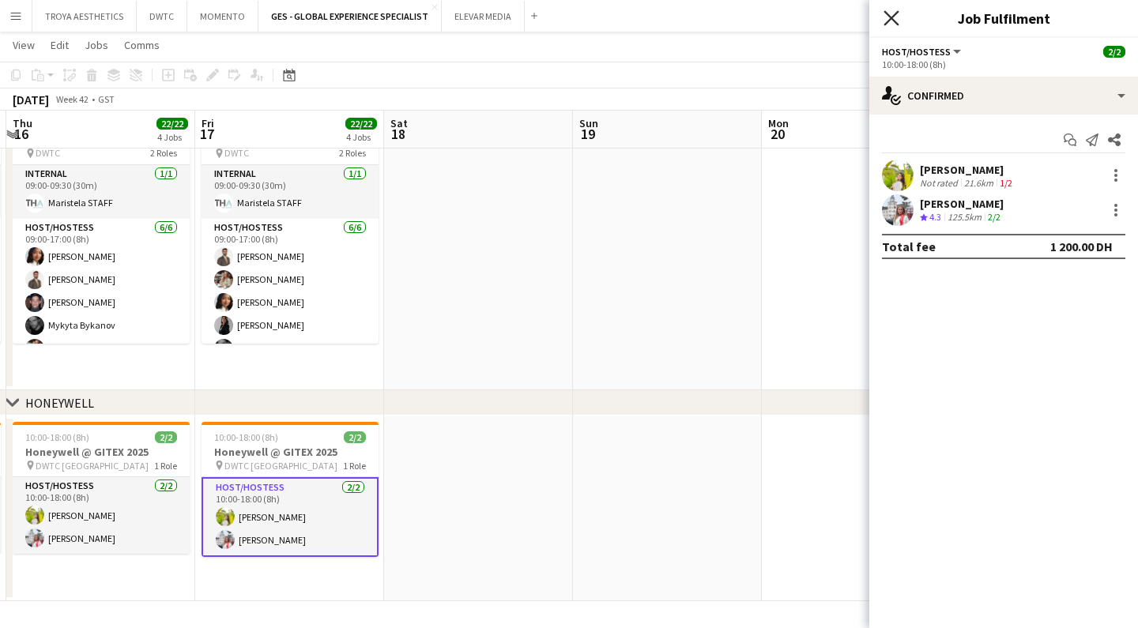
click at [895, 18] on icon "Close pop-in" at bounding box center [891, 17] width 15 height 15
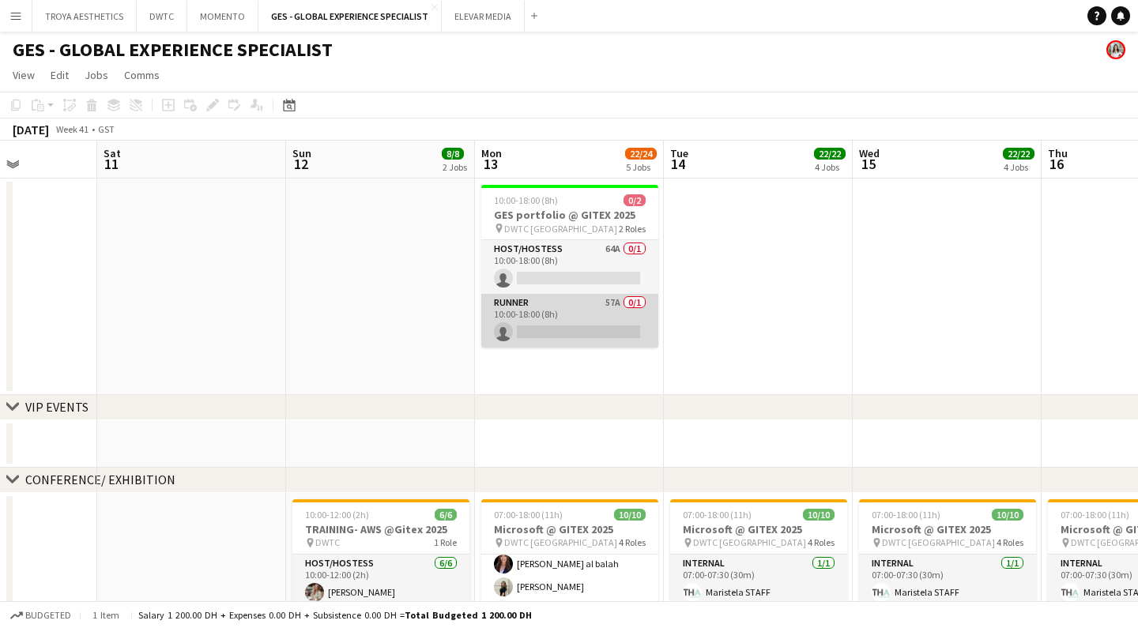
scroll to position [0, 0]
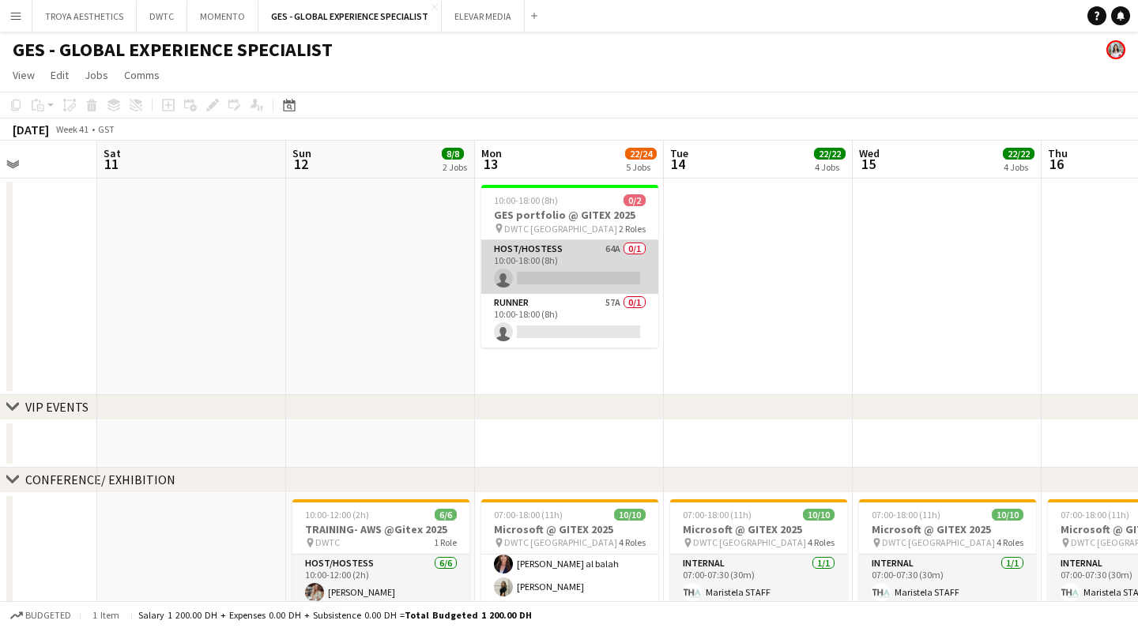
click at [547, 272] on app-card-role "Host/Hostess 64A 0/1 10:00-18:00 (8h) single-neutral-actions" at bounding box center [569, 267] width 177 height 54
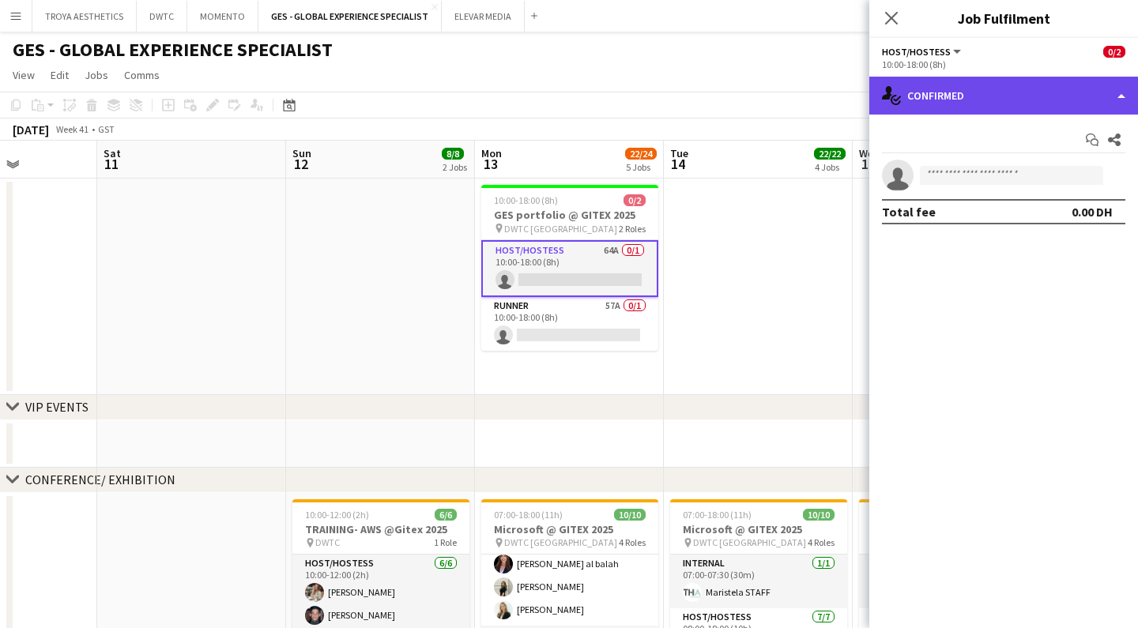
click at [997, 100] on div "single-neutral-actions-check-2 Confirmed" at bounding box center [1004, 96] width 269 height 38
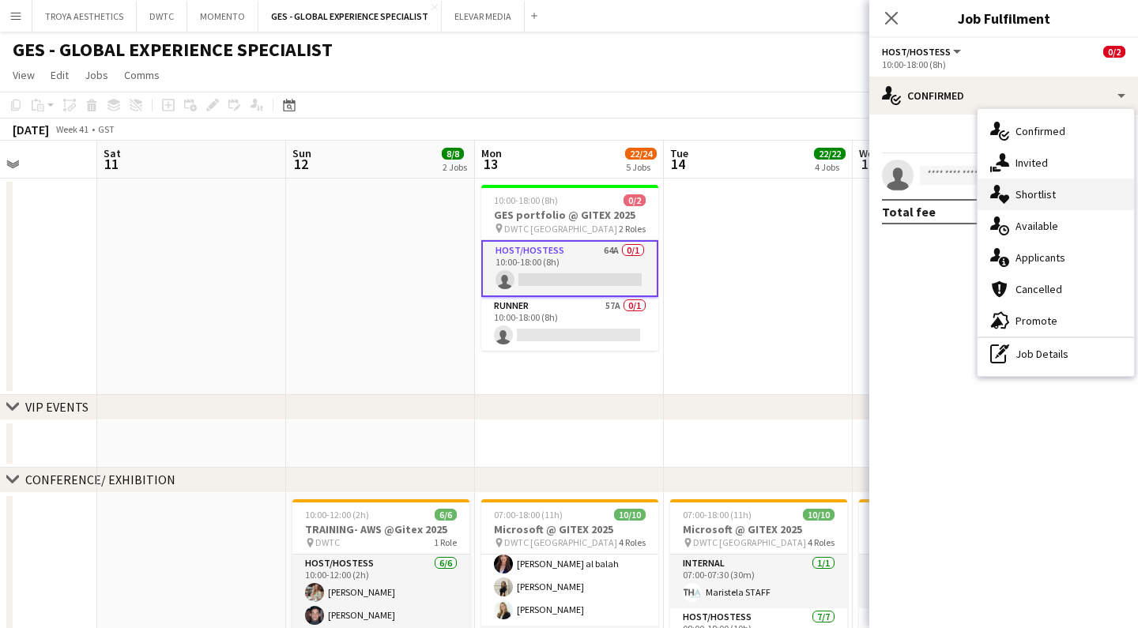
click at [1038, 199] on span "Shortlist" at bounding box center [1036, 194] width 40 height 14
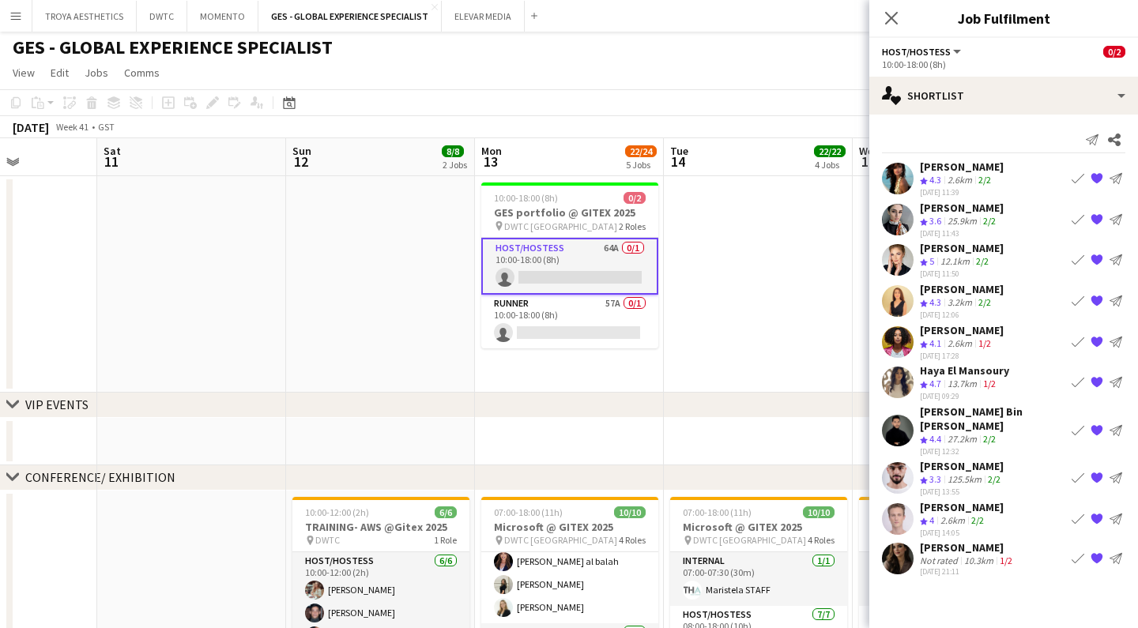
scroll to position [66, 0]
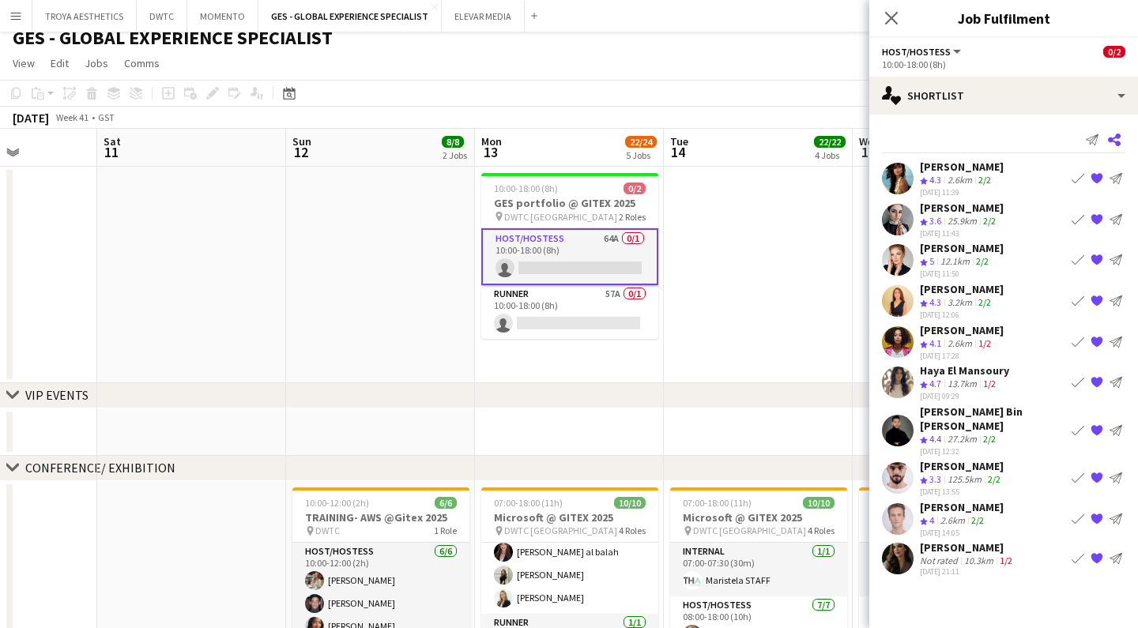
click at [1115, 141] on icon "Share" at bounding box center [1114, 140] width 13 height 13
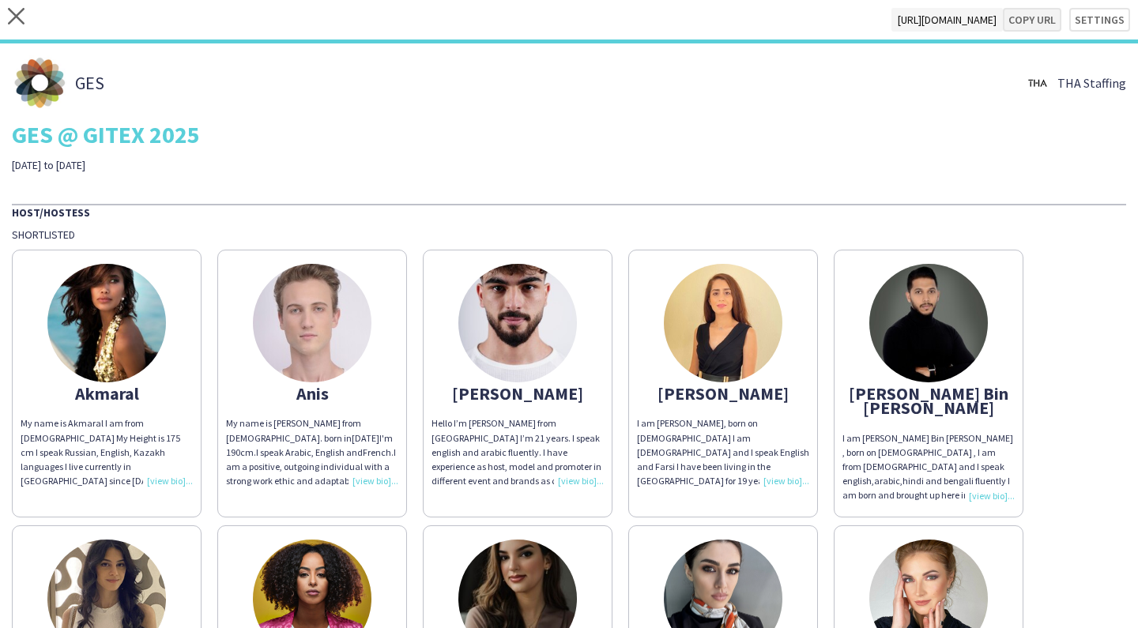
click at [1041, 21] on button "Copy url" at bounding box center [1032, 20] width 58 height 24
click at [1027, 17] on button "Copy url" at bounding box center [1032, 20] width 58 height 24
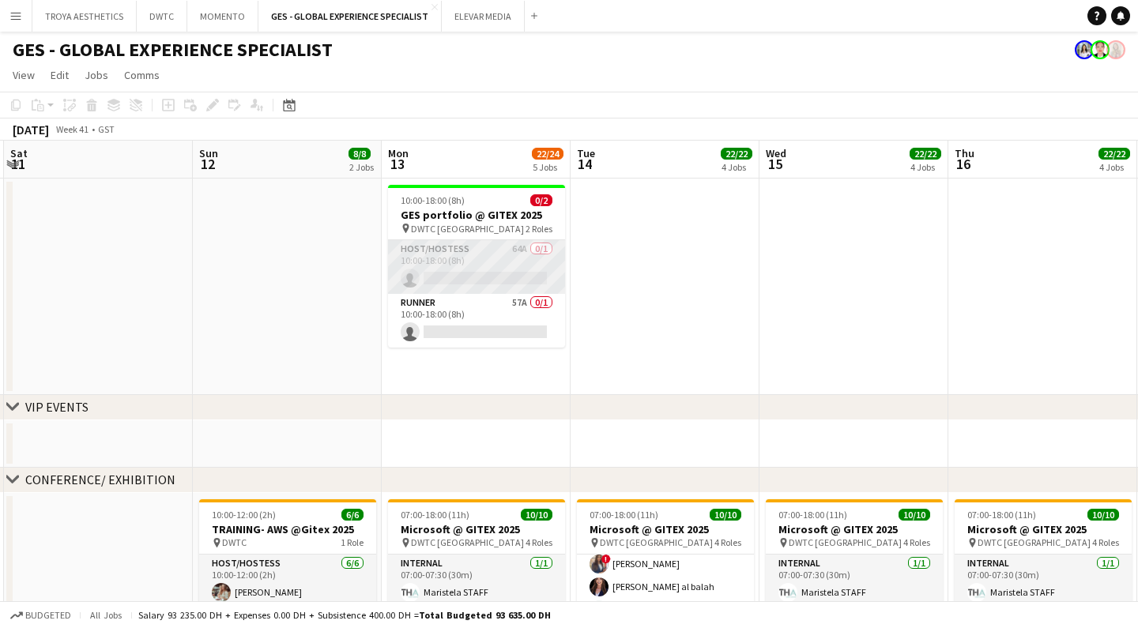
click at [510, 285] on app-card-role "Host/Hostess 64A 0/1 10:00-18:00 (8h) single-neutral-actions" at bounding box center [476, 267] width 177 height 54
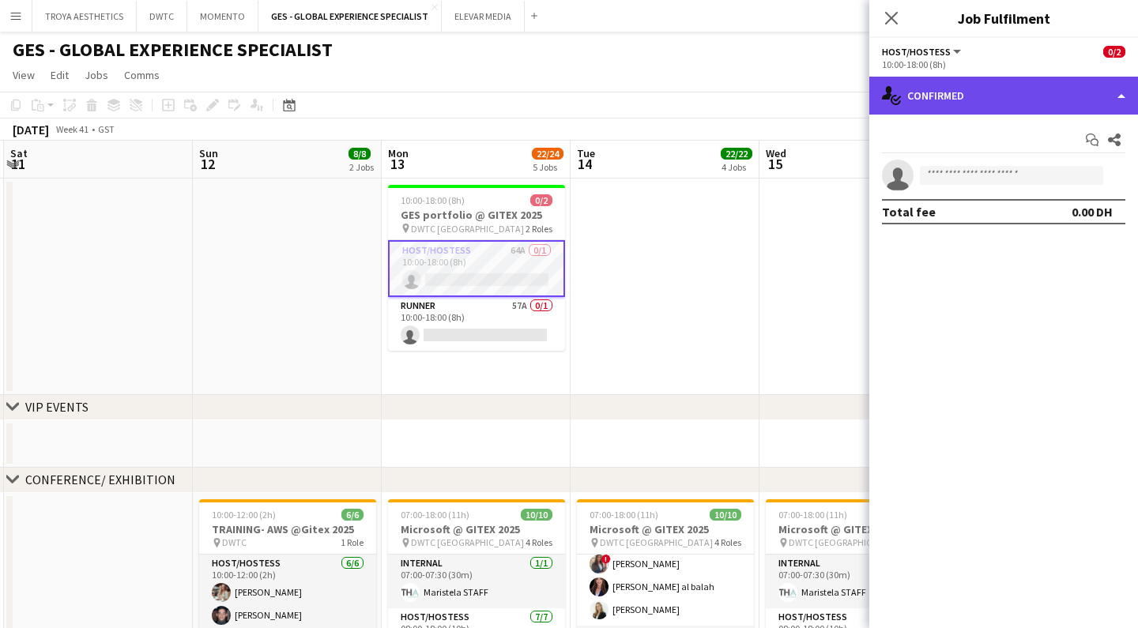
click at [983, 108] on div "single-neutral-actions-check-2 Confirmed" at bounding box center [1004, 96] width 269 height 38
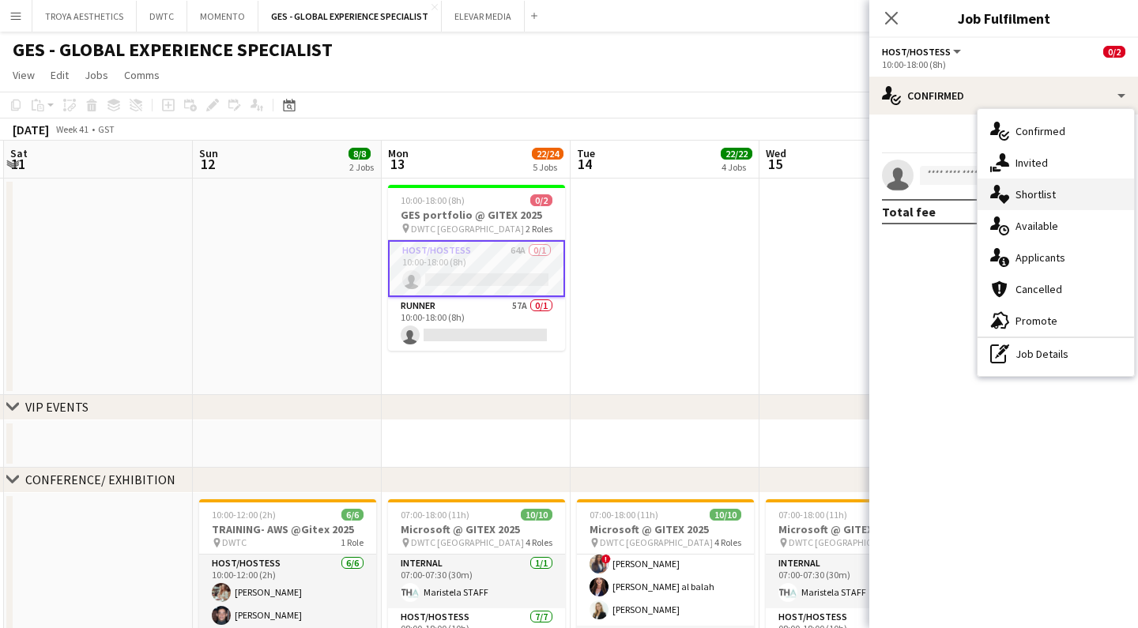
click at [1042, 192] on span "Shortlist" at bounding box center [1036, 194] width 40 height 14
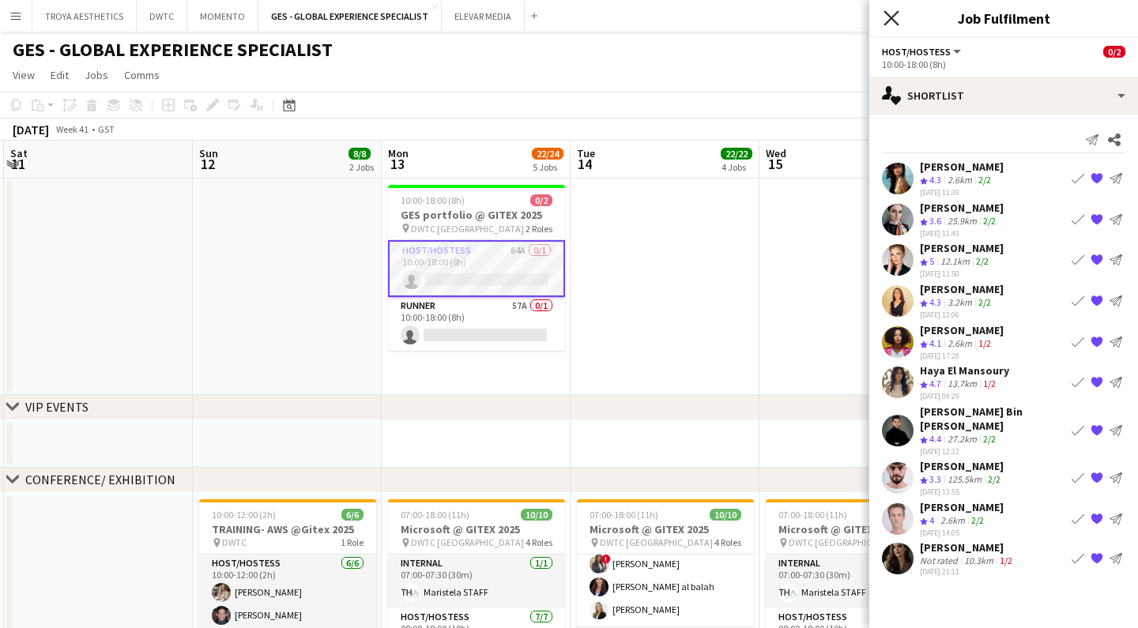
click at [897, 18] on icon "Close pop-in" at bounding box center [891, 17] width 15 height 15
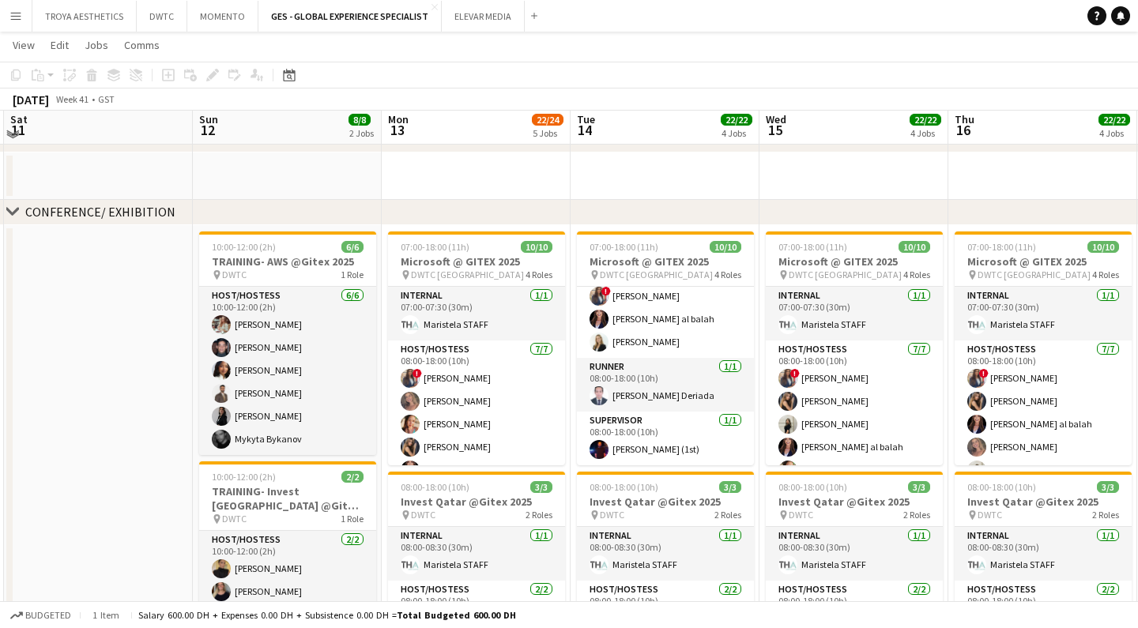
scroll to position [267, 0]
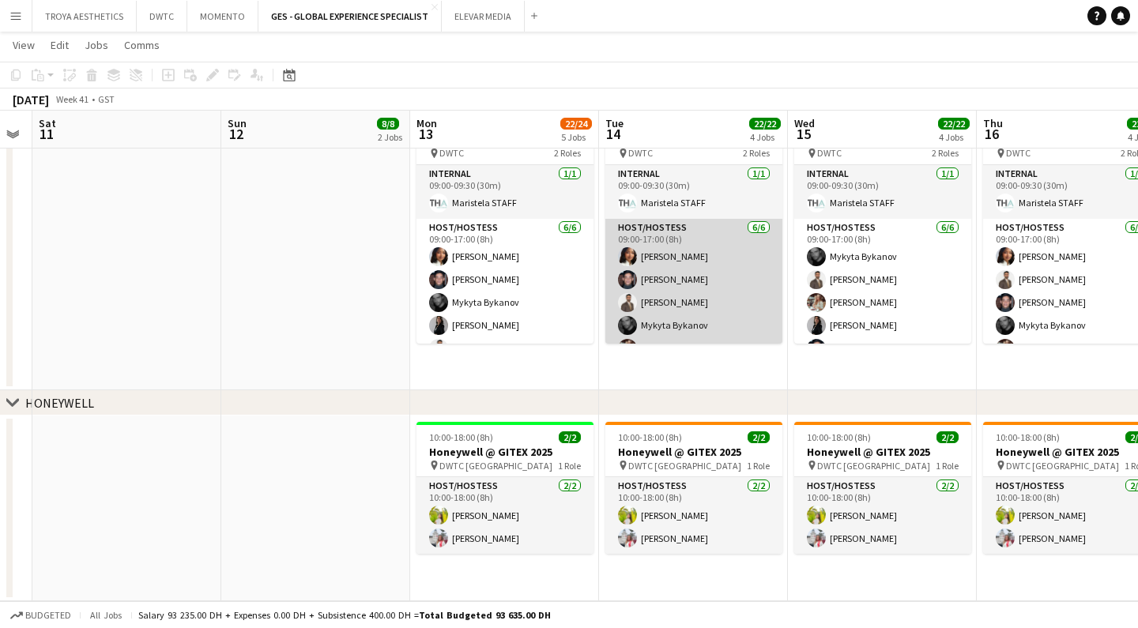
scroll to position [0, 722]
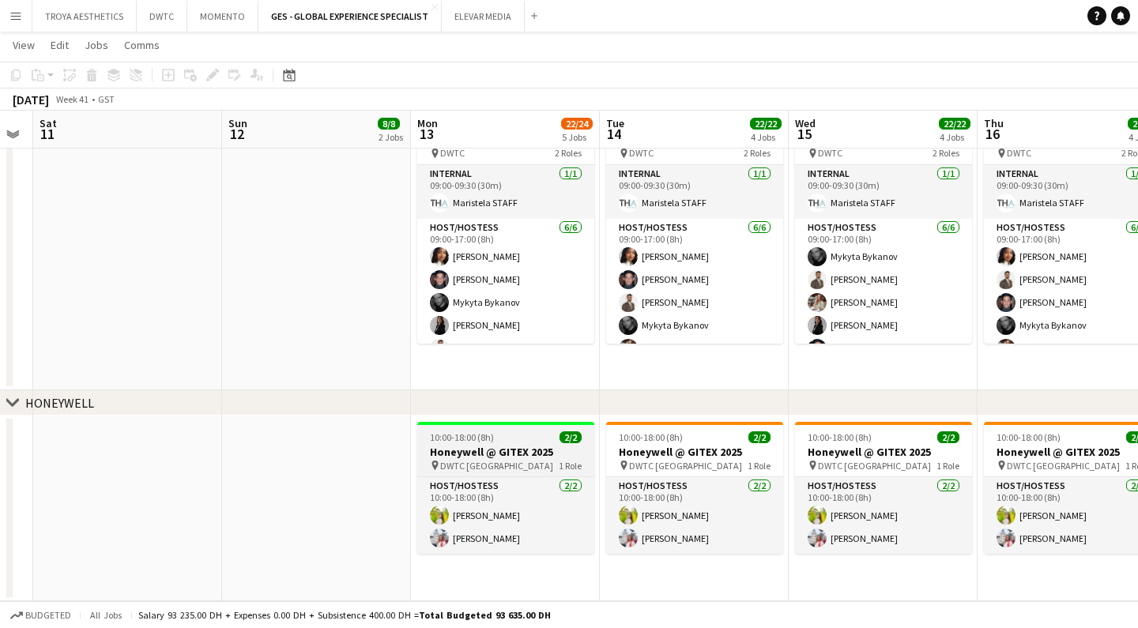
click at [508, 428] on app-job-card "10:00-18:00 (8h) 2/2 Honeywell @ GITEX 2025 pin DWTC Dubai 1 Role Host/Hostess …" at bounding box center [505, 488] width 177 height 132
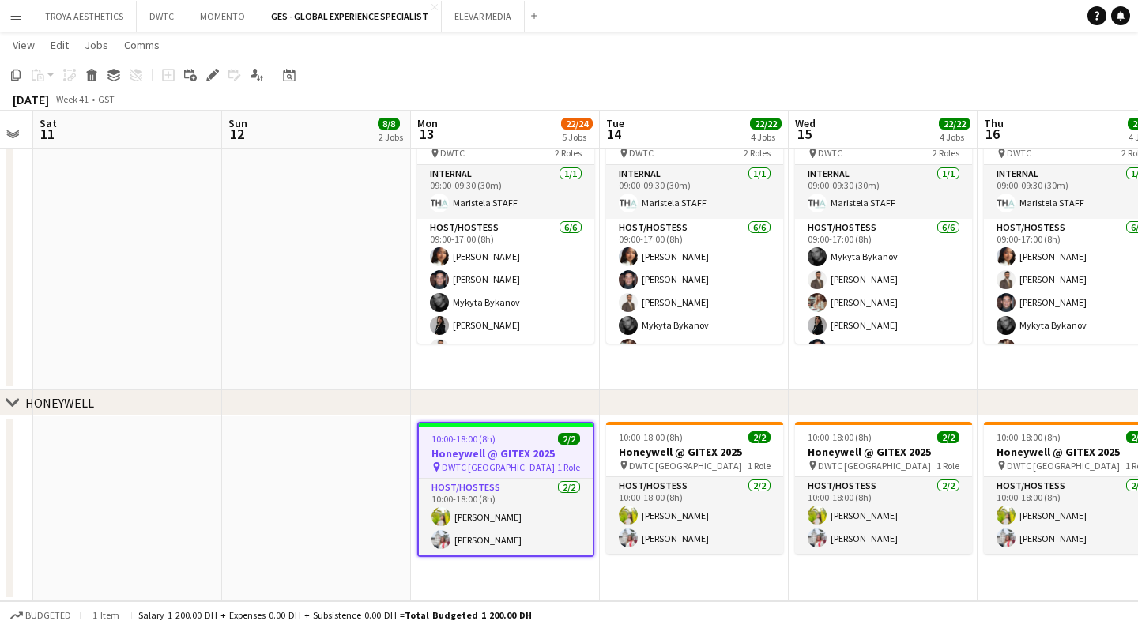
click at [319, 319] on app-date-cell "10:00-12:00 (2h) 6/6 TRAINING- AWS @Gitex 2025 pin DWTC 1 Role Host/Hostess 6/6…" at bounding box center [316, 31] width 189 height 720
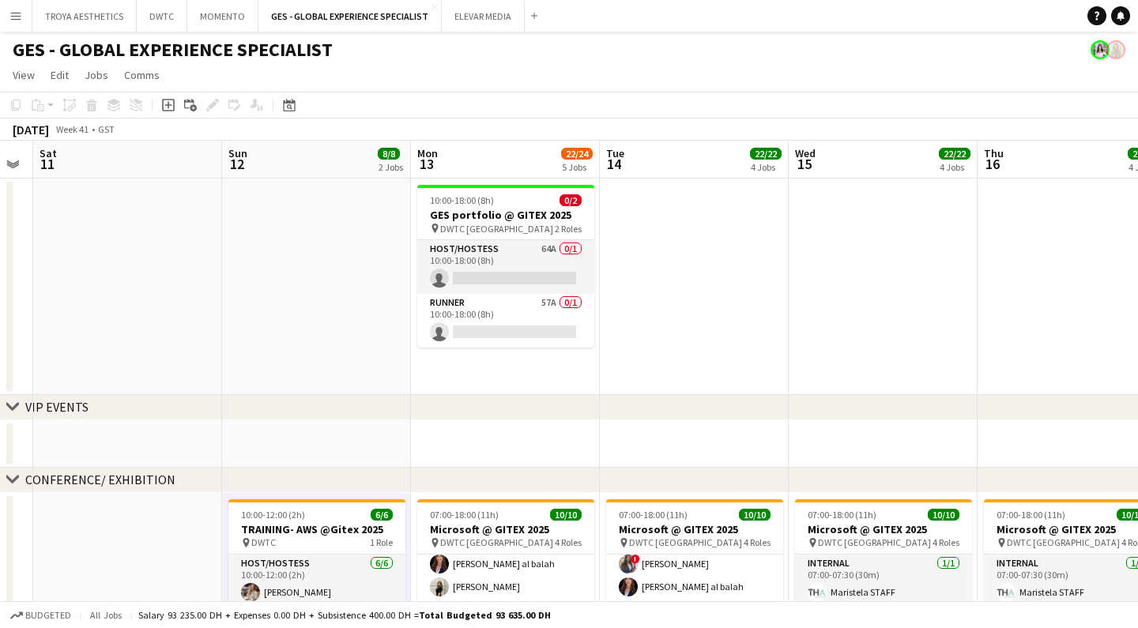
scroll to position [0, 0]
click at [476, 21] on button "ELEVAR MEDIA Close" at bounding box center [483, 16] width 83 height 31
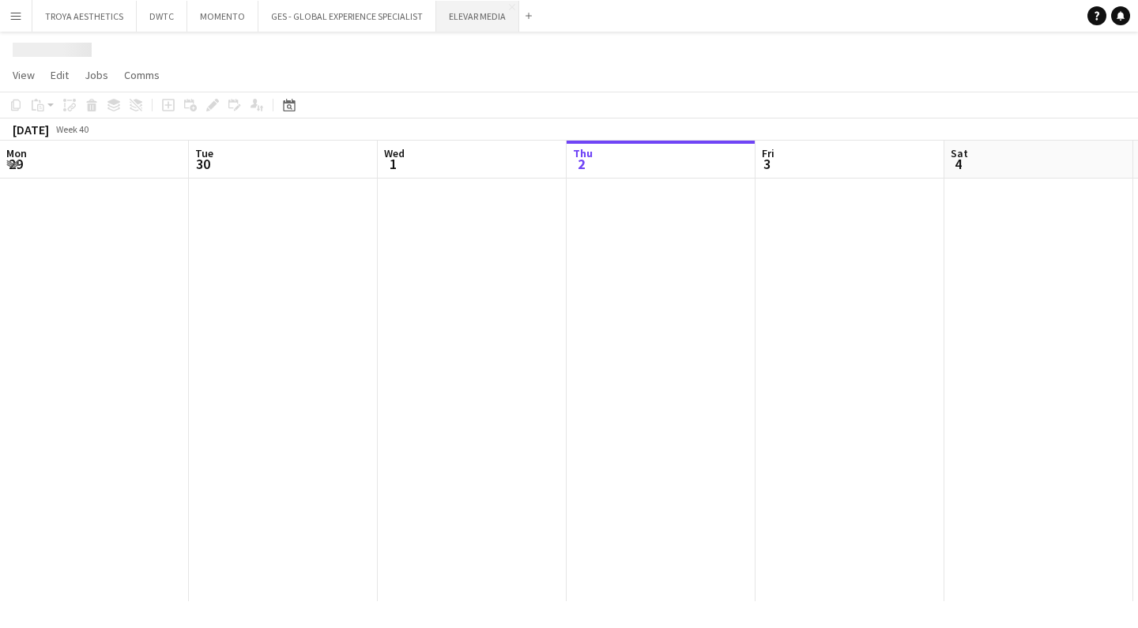
scroll to position [0, 378]
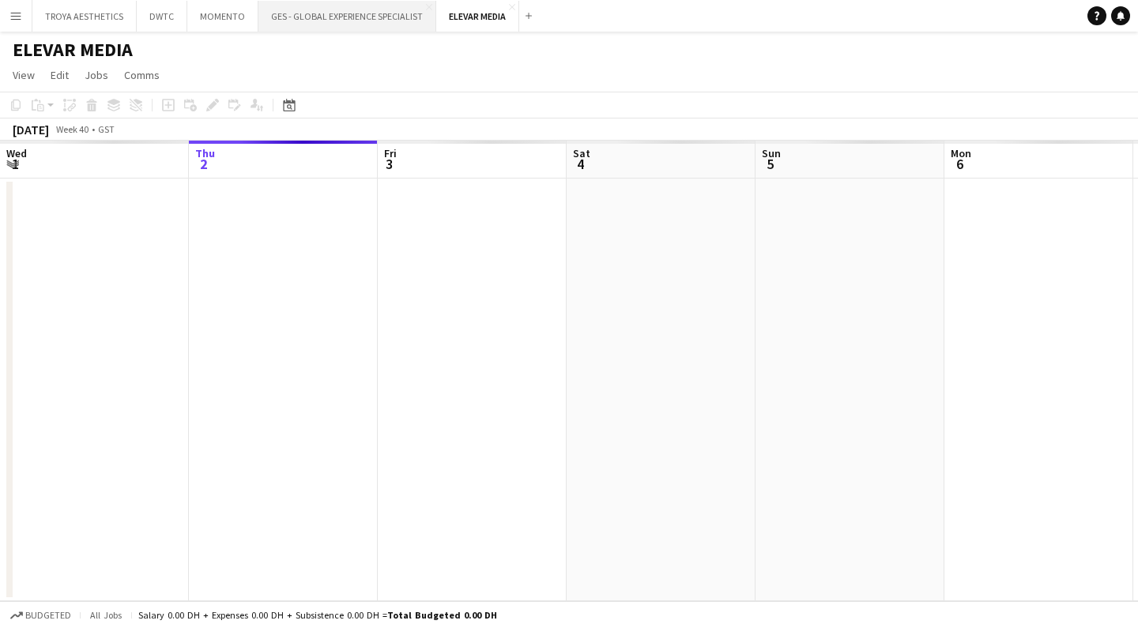
click at [353, 16] on button "GES - GLOBAL EXPERIENCE SPECIALIST Close" at bounding box center [347, 16] width 178 height 31
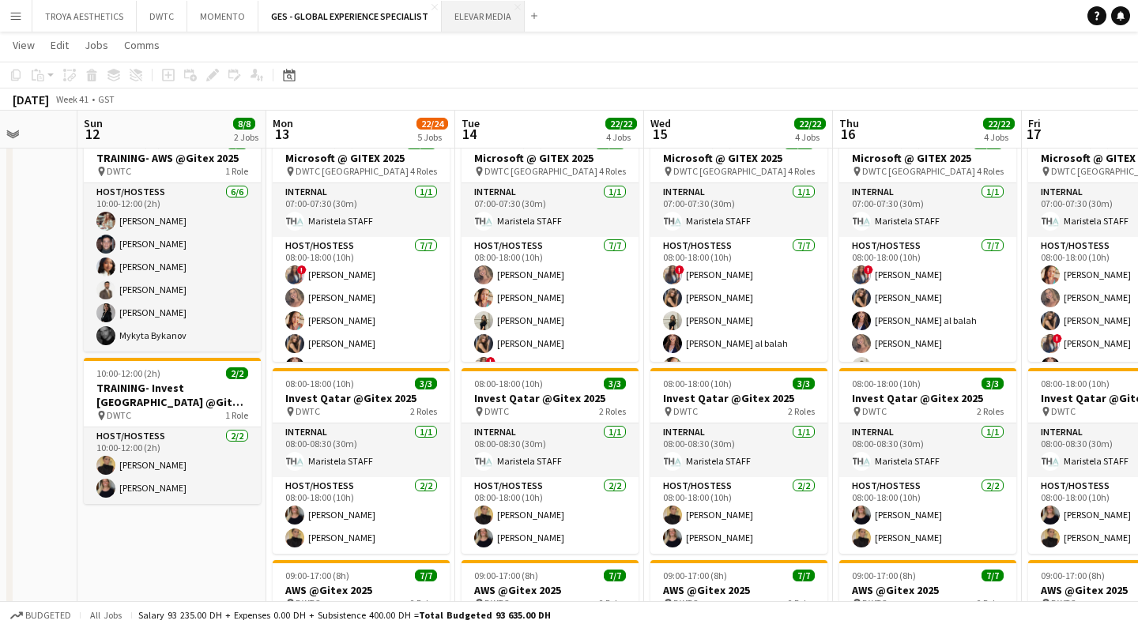
scroll to position [368, 0]
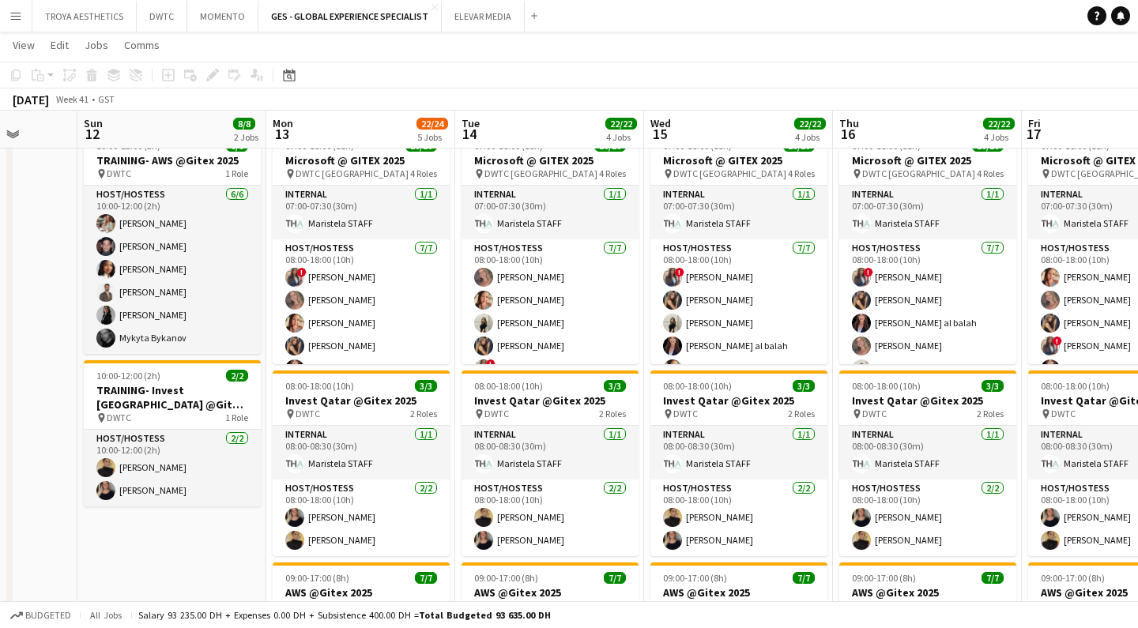
click at [531, 20] on button "Add" at bounding box center [534, 15] width 13 height 13
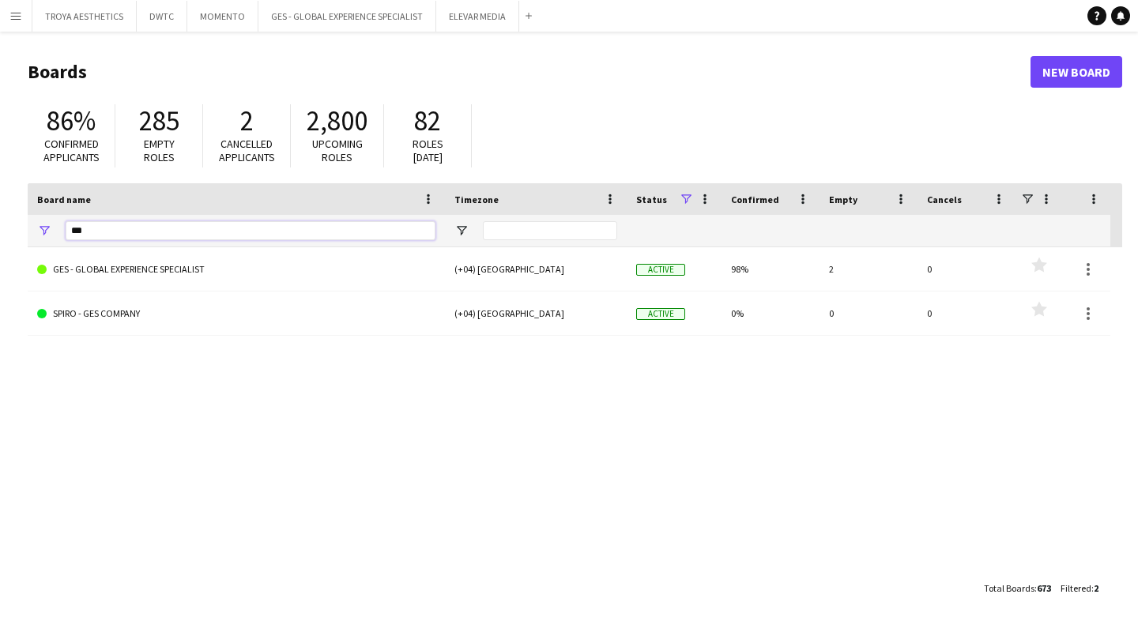
click at [173, 228] on input "***" at bounding box center [251, 230] width 370 height 19
type input "*"
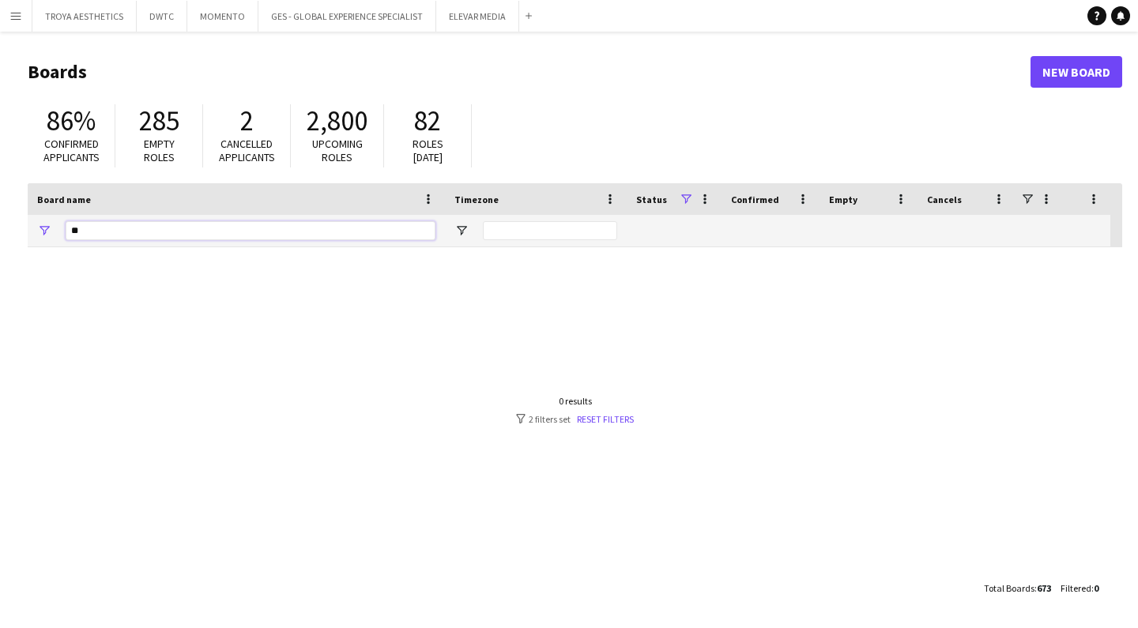
type input "*"
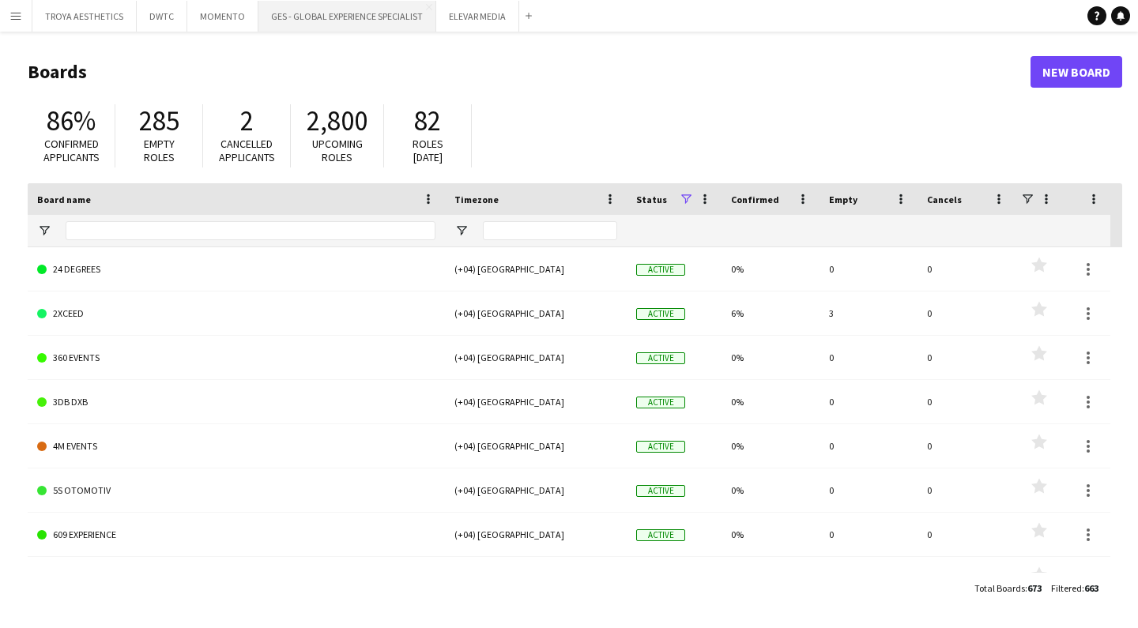
click at [336, 21] on button "GES - GLOBAL EXPERIENCE SPECIALIST Close" at bounding box center [347, 16] width 178 height 31
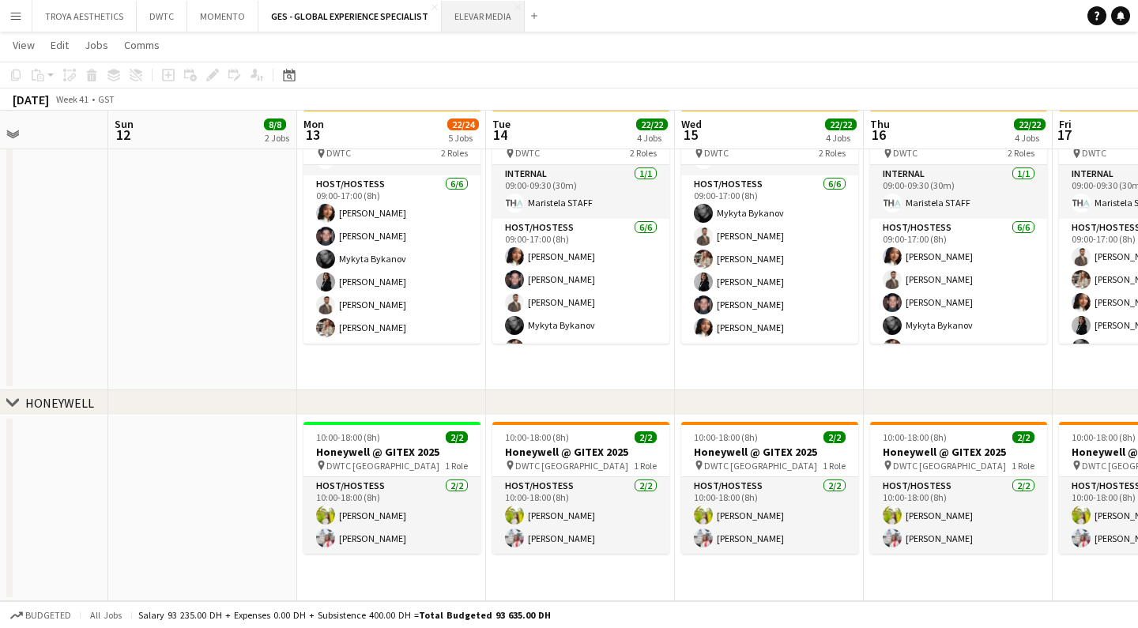
scroll to position [820, 0]
click at [477, 17] on button "ELEVAR MEDIA Close" at bounding box center [483, 16] width 83 height 31
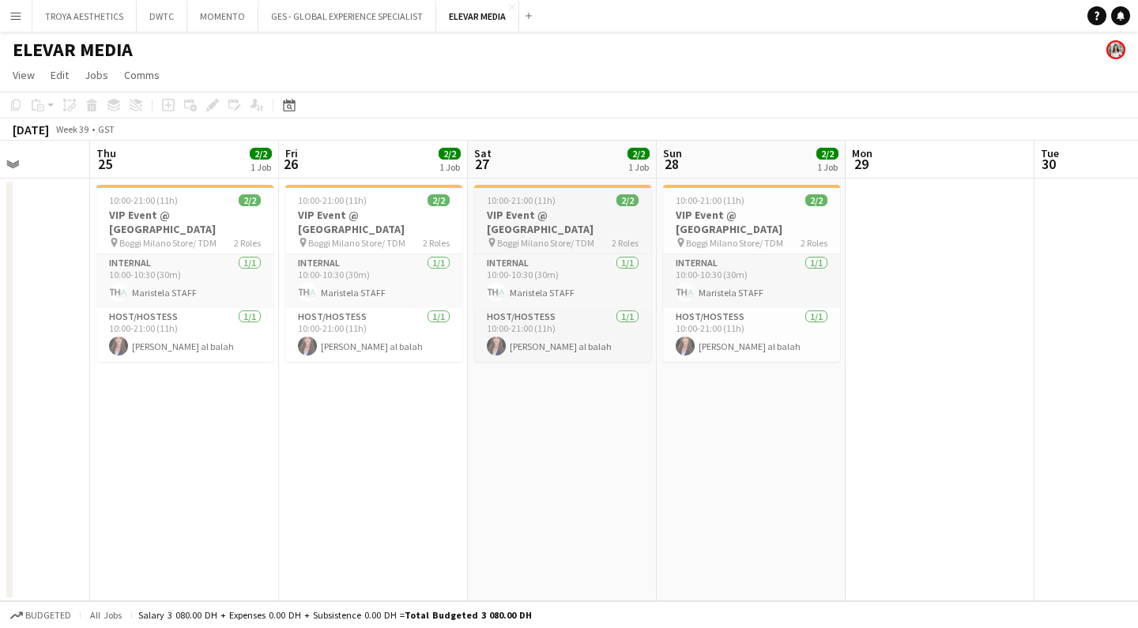
scroll to position [0, 476]
drag, startPoint x: 469, startPoint y: 14, endPoint x: 471, endPoint y: 53, distance: 38.8
click at [535, 87] on div "Menu Boards Boards Boards All jobs Status Workforce Workforce My Workforce Recr…" at bounding box center [569, 314] width 1138 height 628
drag, startPoint x: 475, startPoint y: 18, endPoint x: 128, endPoint y: 17, distance: 347.0
click at [128, 17] on div "TROYA AESTHETICS Close DWTC Close MOMENTO Close GES - GLOBAL EXPERIENCE SPECIAL…" at bounding box center [285, 16] width 507 height 32
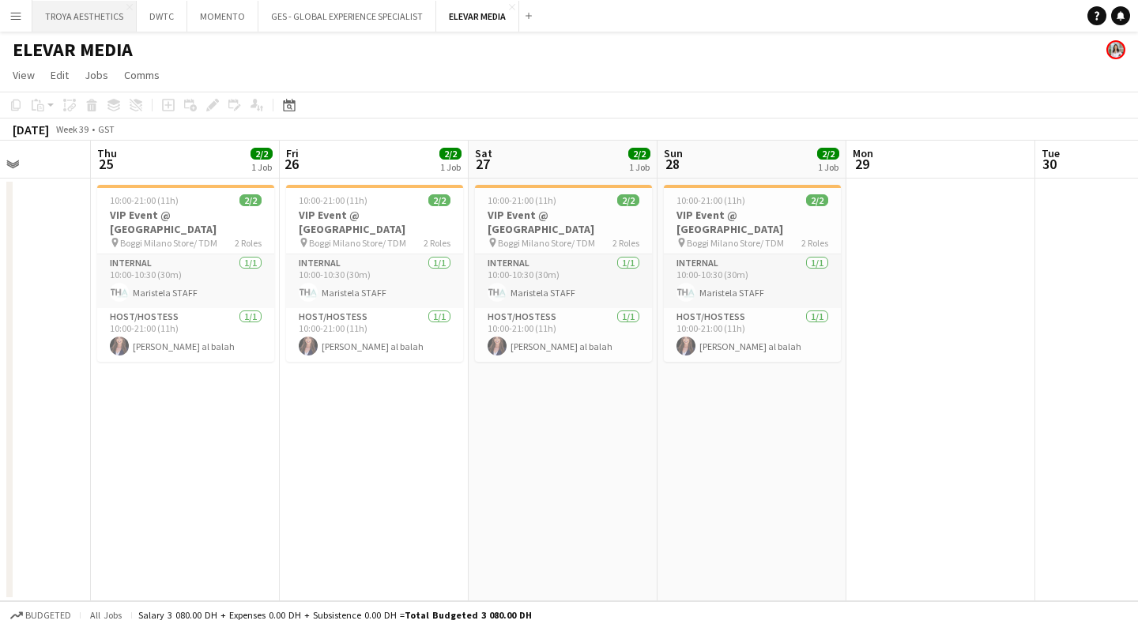
drag, startPoint x: 476, startPoint y: 13, endPoint x: 108, endPoint y: 9, distance: 367.6
click at [108, 9] on div "TROYA AESTHETICS Close DWTC Close MOMENTO Close GES - GLOBAL EXPERIENCE SPECIAL…" at bounding box center [285, 16] width 507 height 32
click at [166, 12] on button "DWTC Close" at bounding box center [162, 16] width 51 height 31
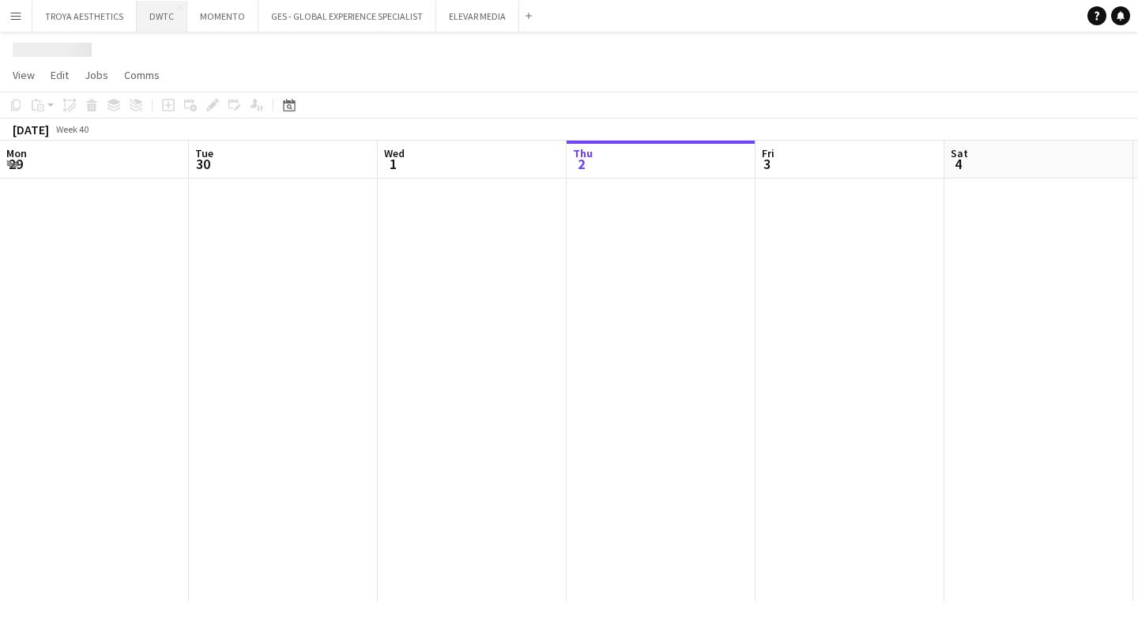
scroll to position [0, 378]
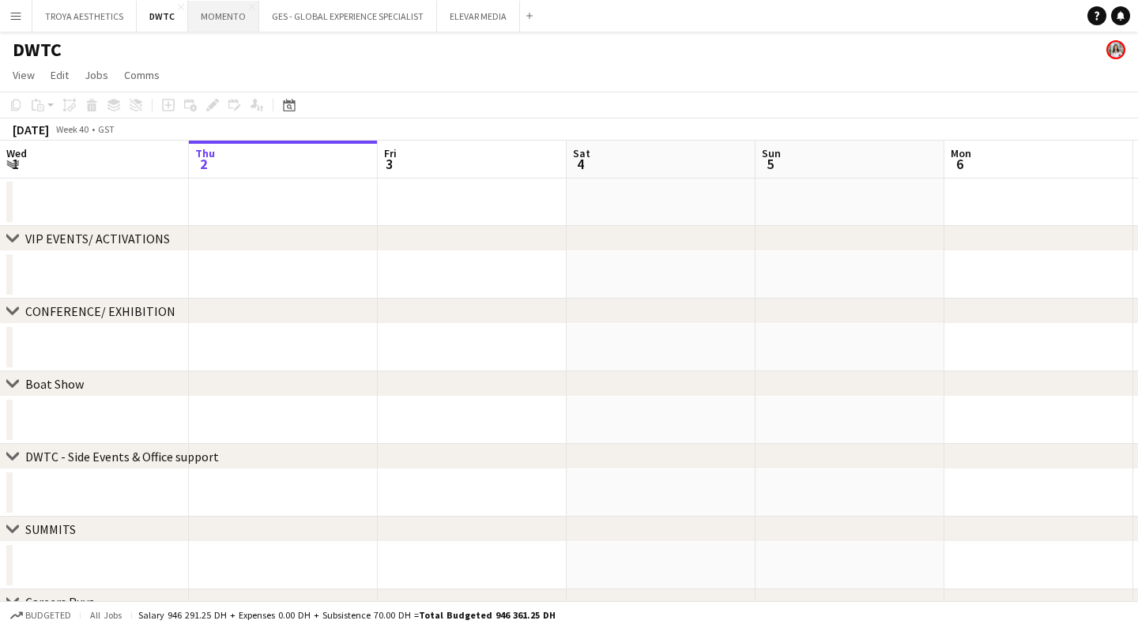
click at [224, 15] on button "MOMENTO Close" at bounding box center [223, 16] width 71 height 31
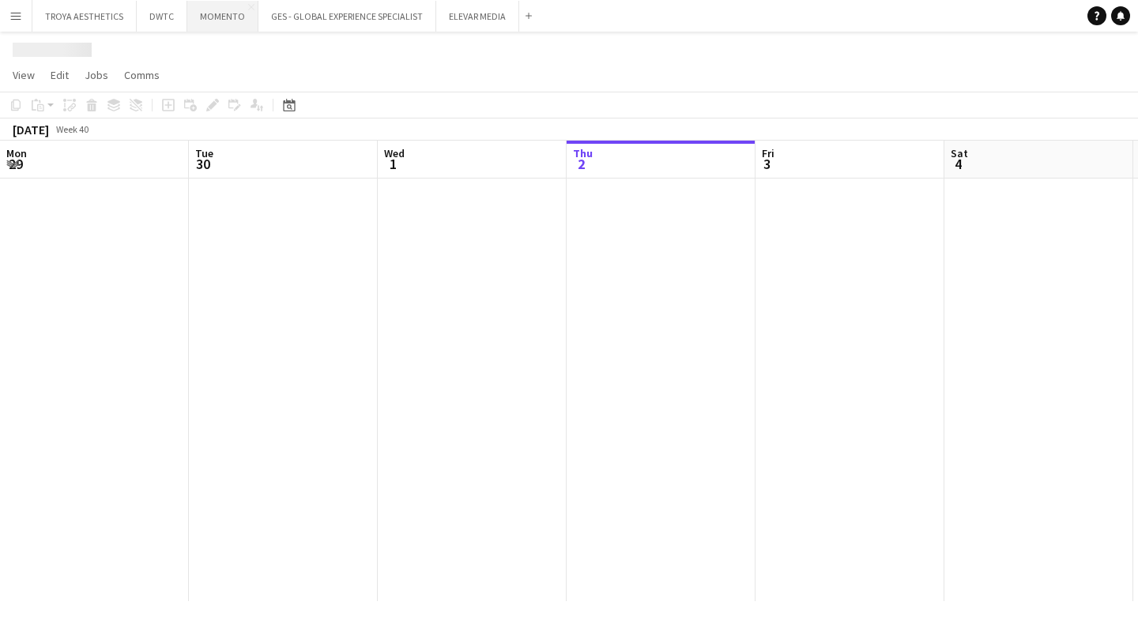
scroll to position [0, 378]
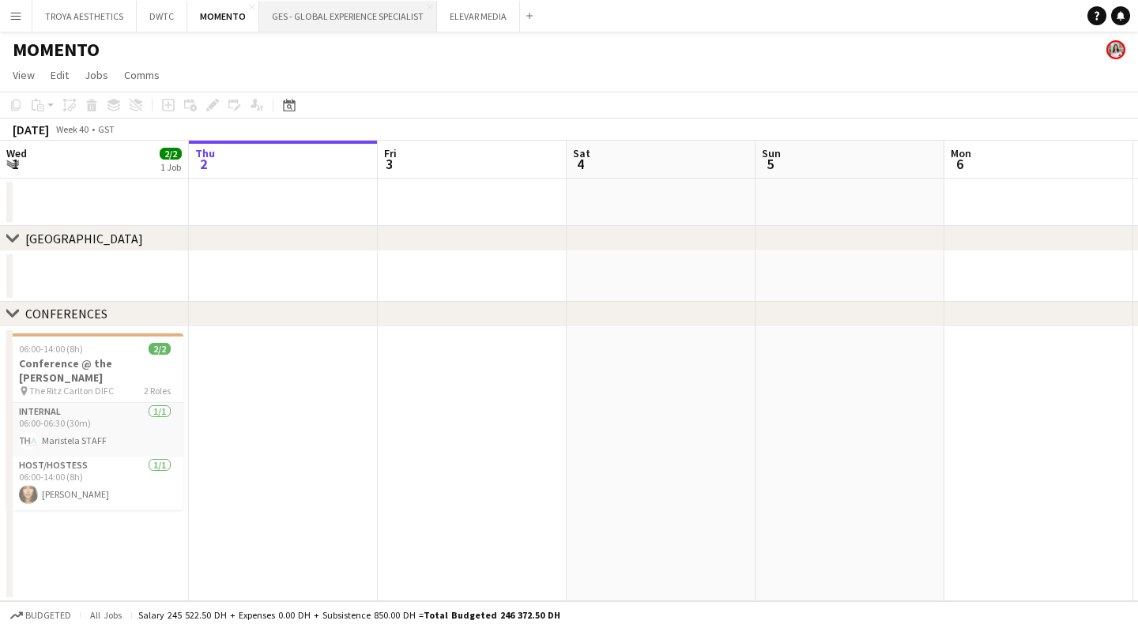
drag, startPoint x: 485, startPoint y: 13, endPoint x: 359, endPoint y: 10, distance: 126.5
click at [292, 11] on div "TROYA AESTHETICS Close DWTC Close MOMENTO Close GES - GLOBAL EXPERIENCE SPECIAL…" at bounding box center [285, 16] width 507 height 32
click at [524, 21] on button "Add" at bounding box center [529, 15] width 13 height 13
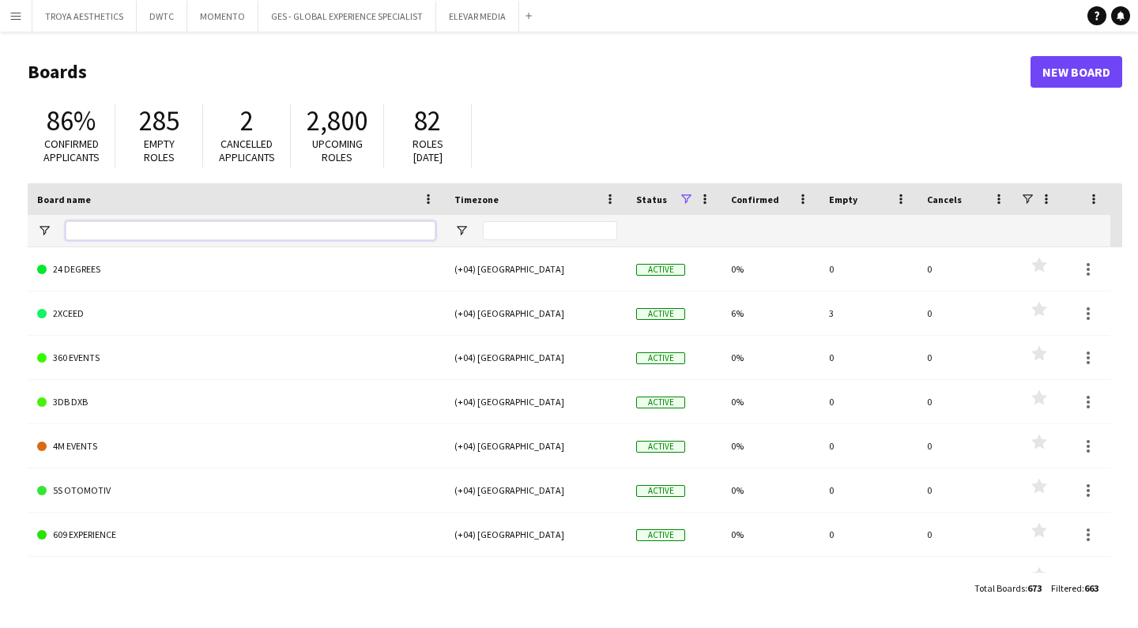
click at [158, 226] on input "Board name Filter Input" at bounding box center [251, 230] width 370 height 19
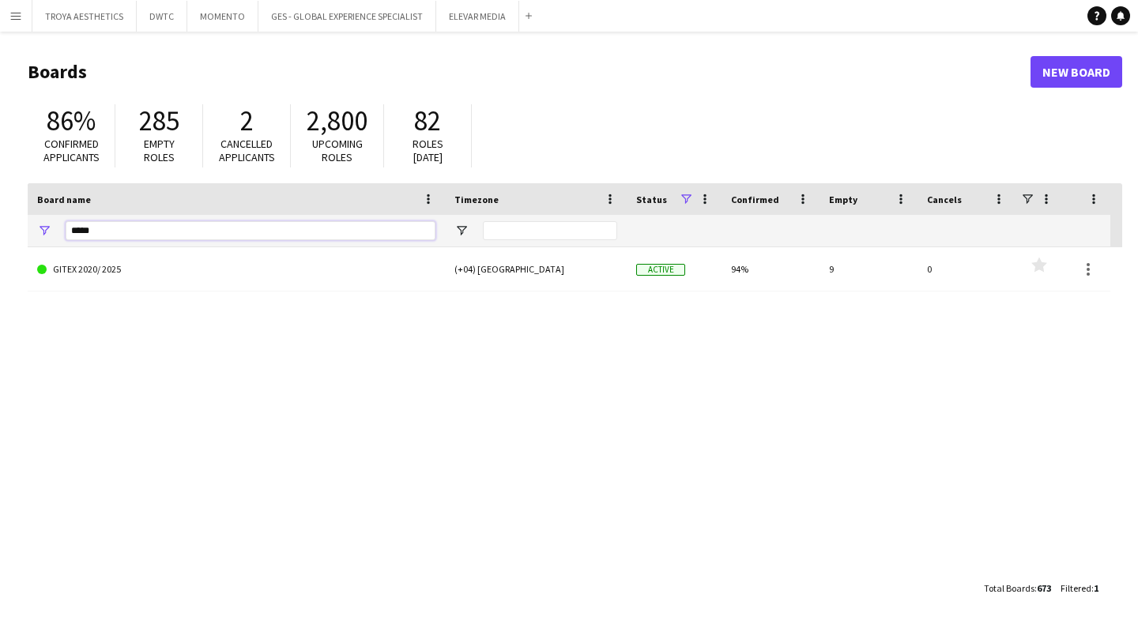
type input "*****"
drag, startPoint x: 164, startPoint y: 225, endPoint x: 113, endPoint y: 271, distance: 68.3
click at [113, 271] on link "GITEX 2020/ 2025" at bounding box center [236, 269] width 398 height 44
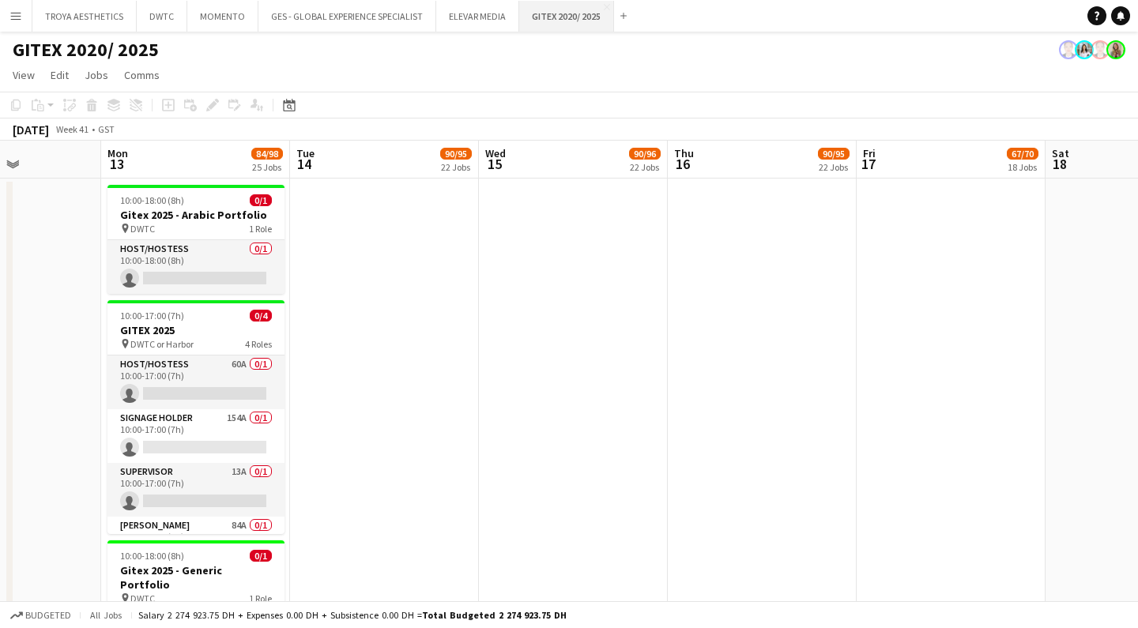
click at [609, 6] on button "GITEX 2020/ 2025 Close" at bounding box center [566, 16] width 95 height 31
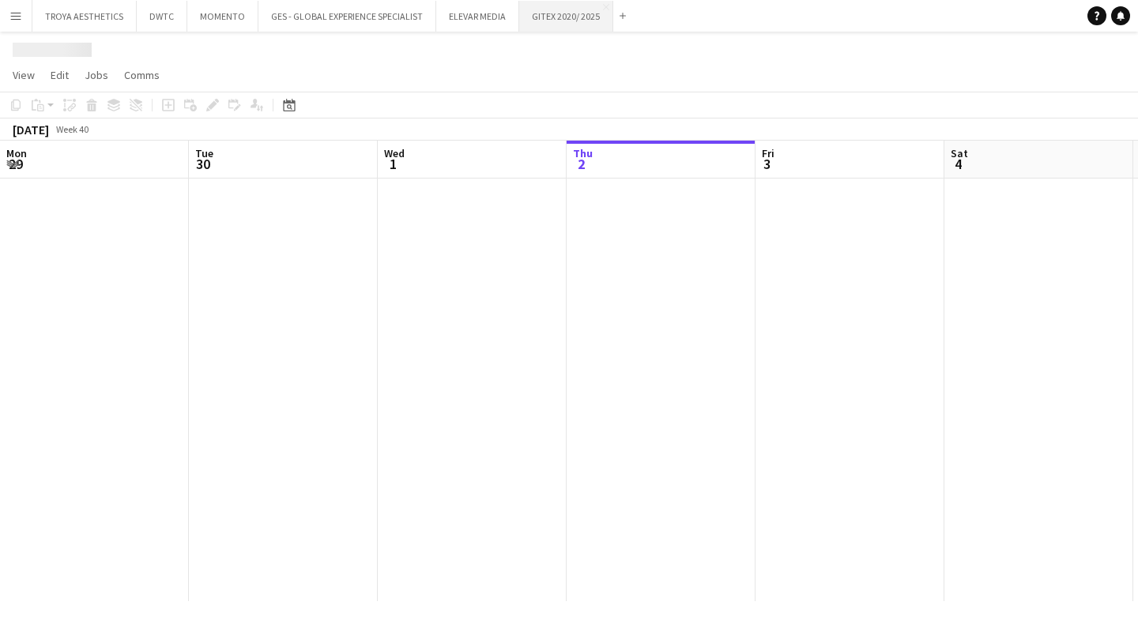
scroll to position [0, 378]
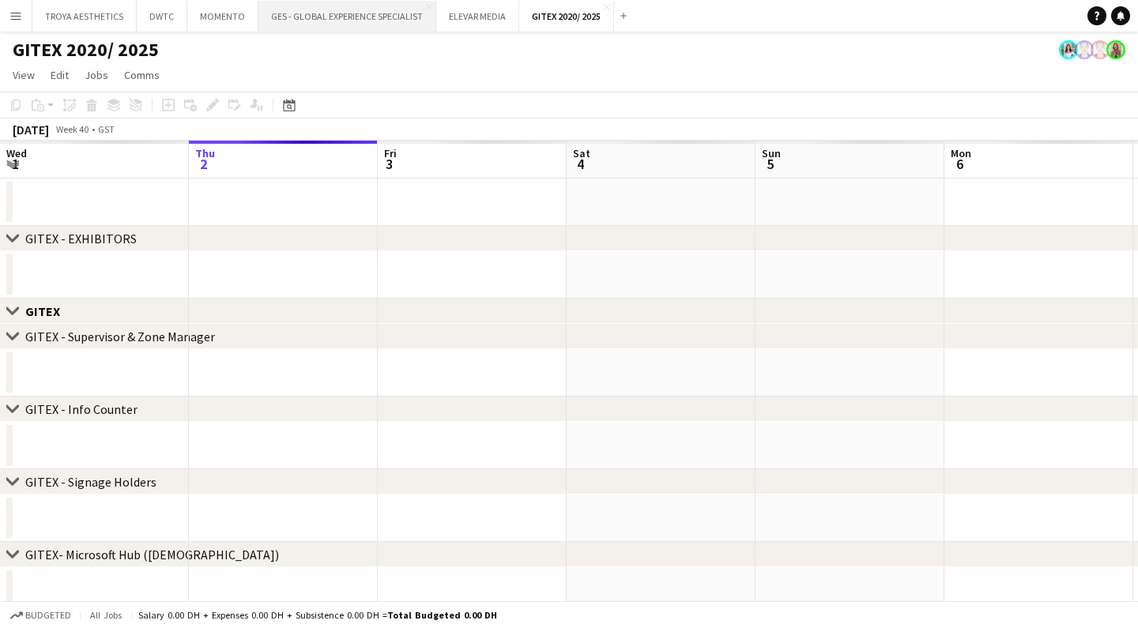
click at [347, 9] on button "GES - GLOBAL EXPERIENCE SPECIALIST Close" at bounding box center [347, 16] width 178 height 31
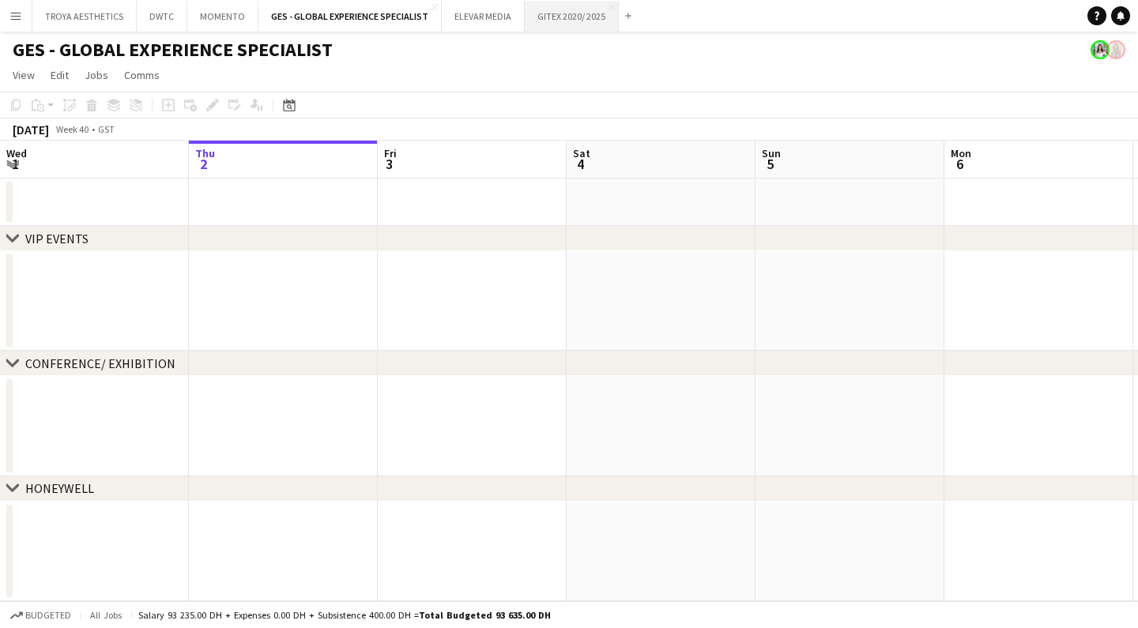
click at [560, 19] on button "GITEX 2020/ 2025 Close" at bounding box center [572, 16] width 94 height 31
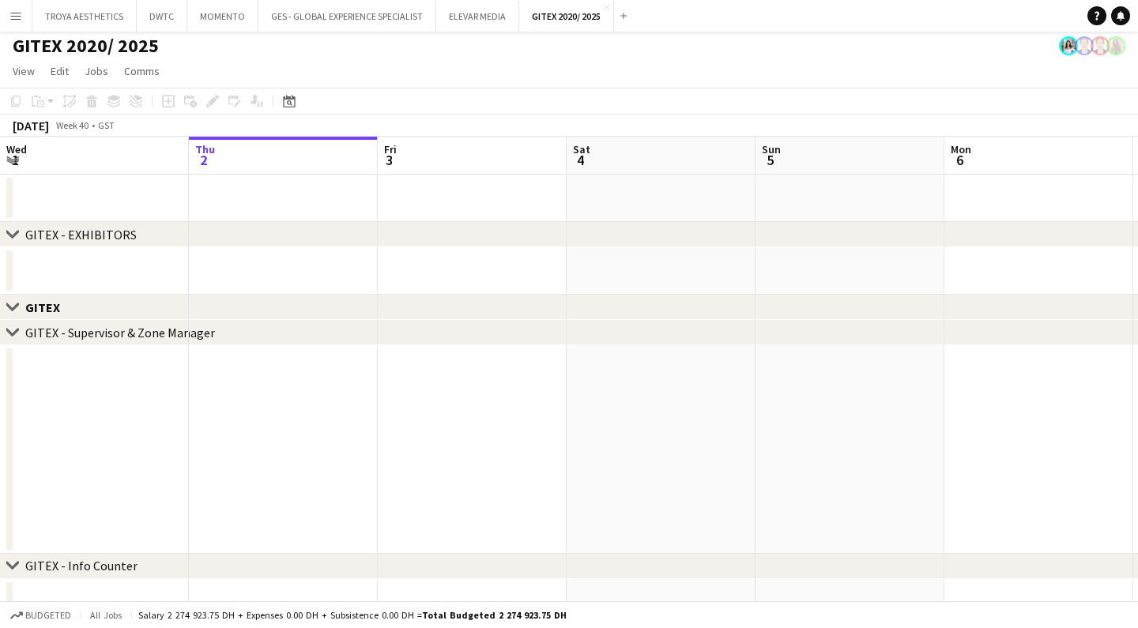
scroll to position [11, 0]
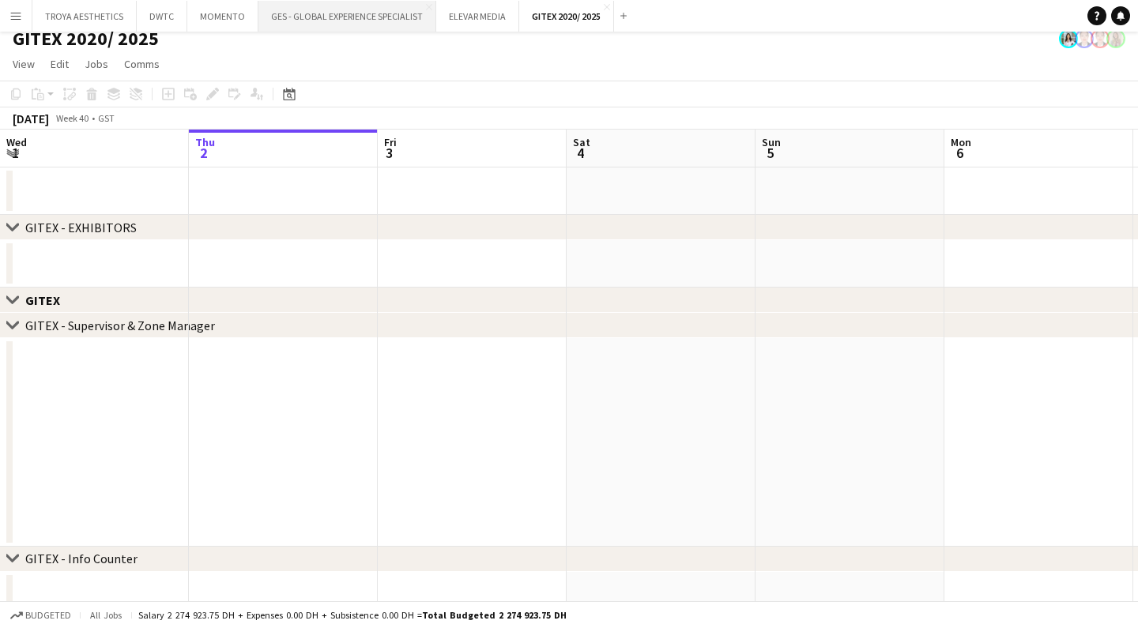
click at [364, 11] on button "GES - GLOBAL EXPERIENCE SPECIALIST Close" at bounding box center [347, 16] width 178 height 31
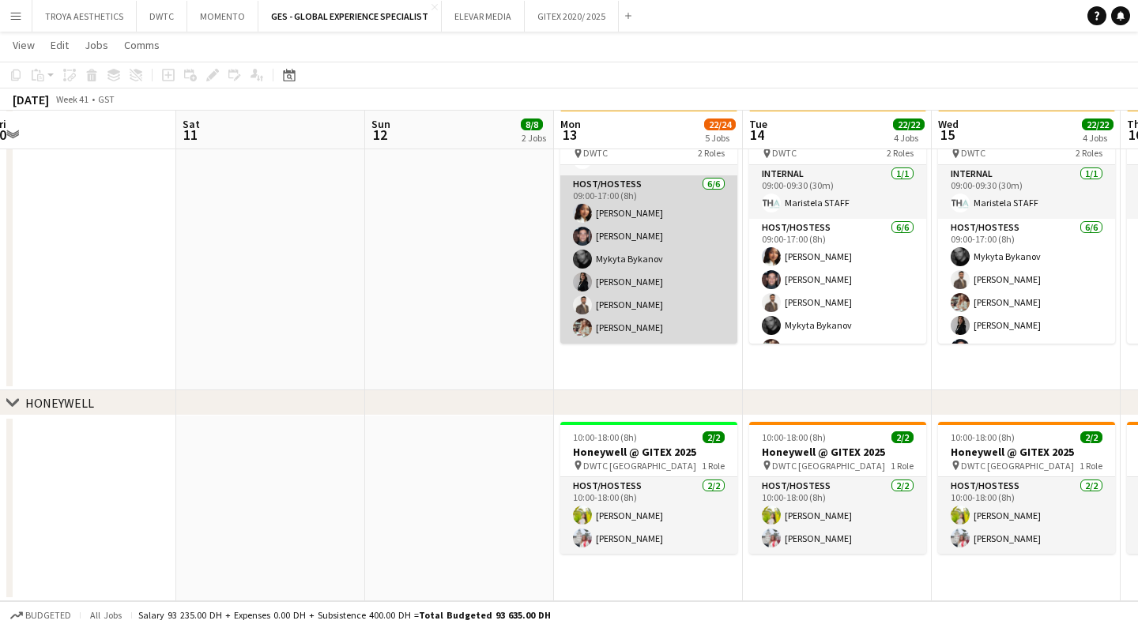
scroll to position [820, 0]
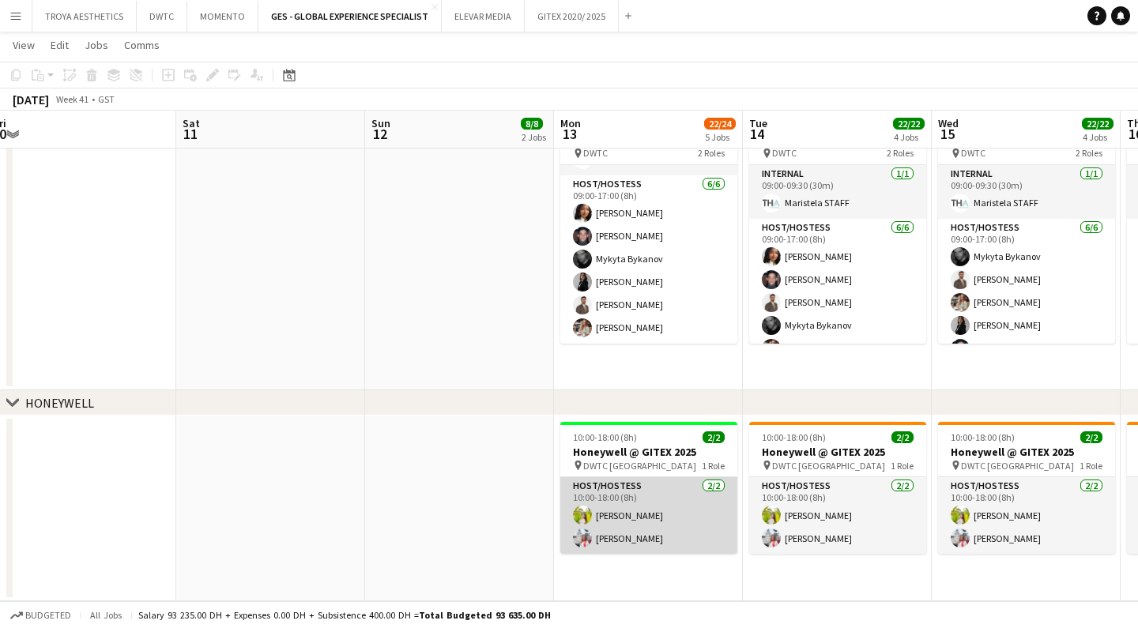
click at [627, 513] on app-card-role "Host/Hostess 2/2 10:00-18:00 (8h) Naya Talas Ozlem Dogan" at bounding box center [648, 515] width 177 height 77
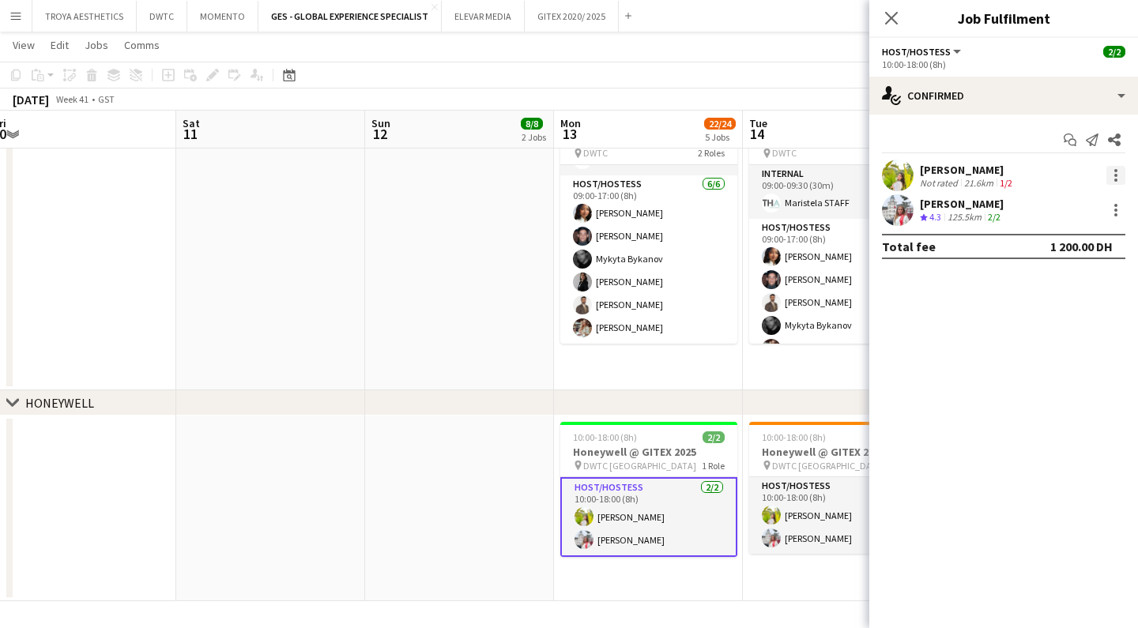
click at [1119, 170] on div at bounding box center [1116, 175] width 19 height 19
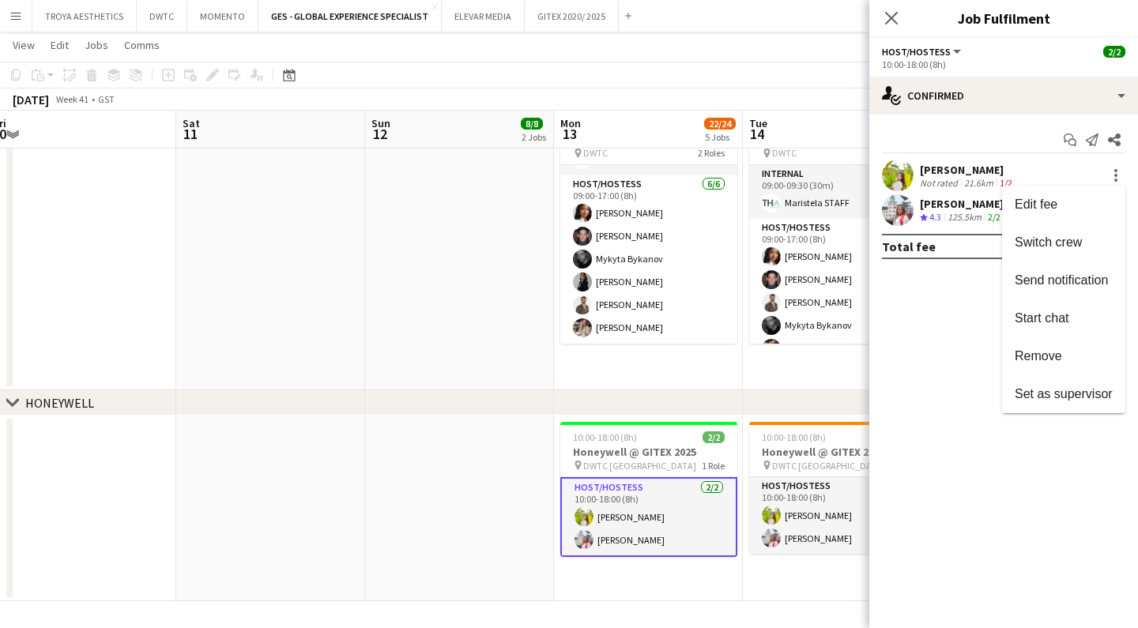
click at [958, 317] on div at bounding box center [569, 314] width 1138 height 628
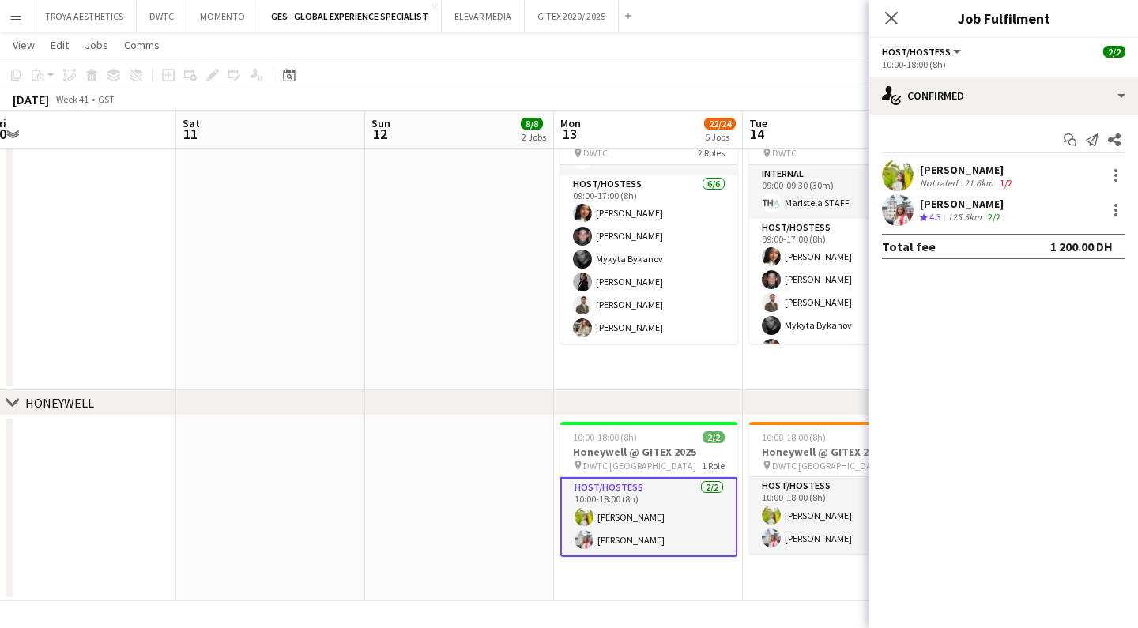
click at [951, 169] on div "Naya Talas" at bounding box center [968, 170] width 96 height 14
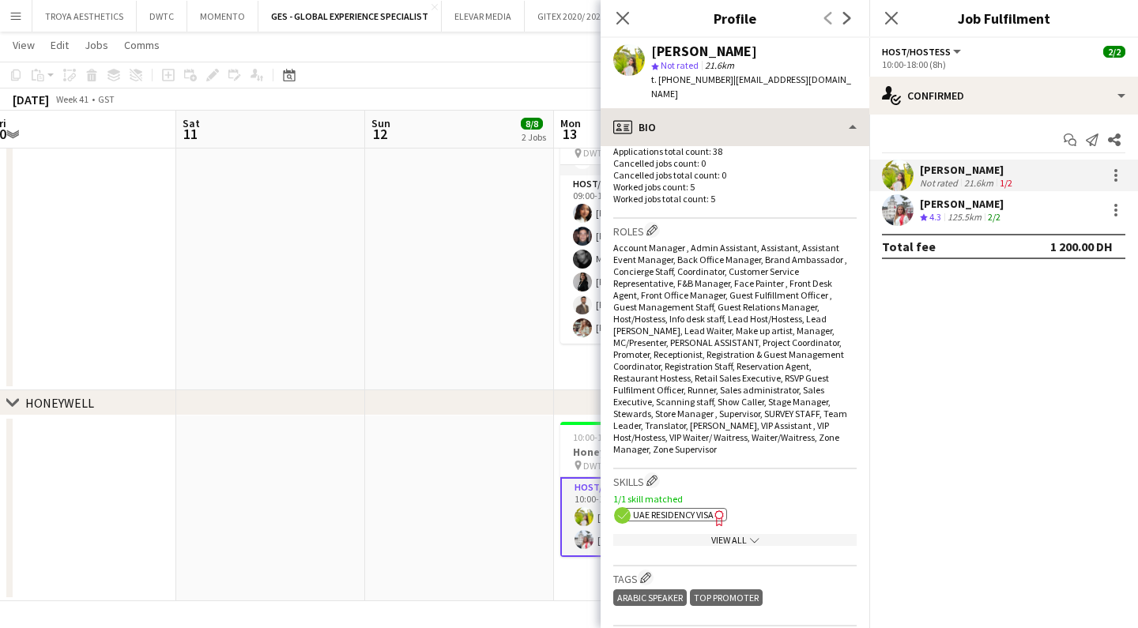
scroll to position [461, 0]
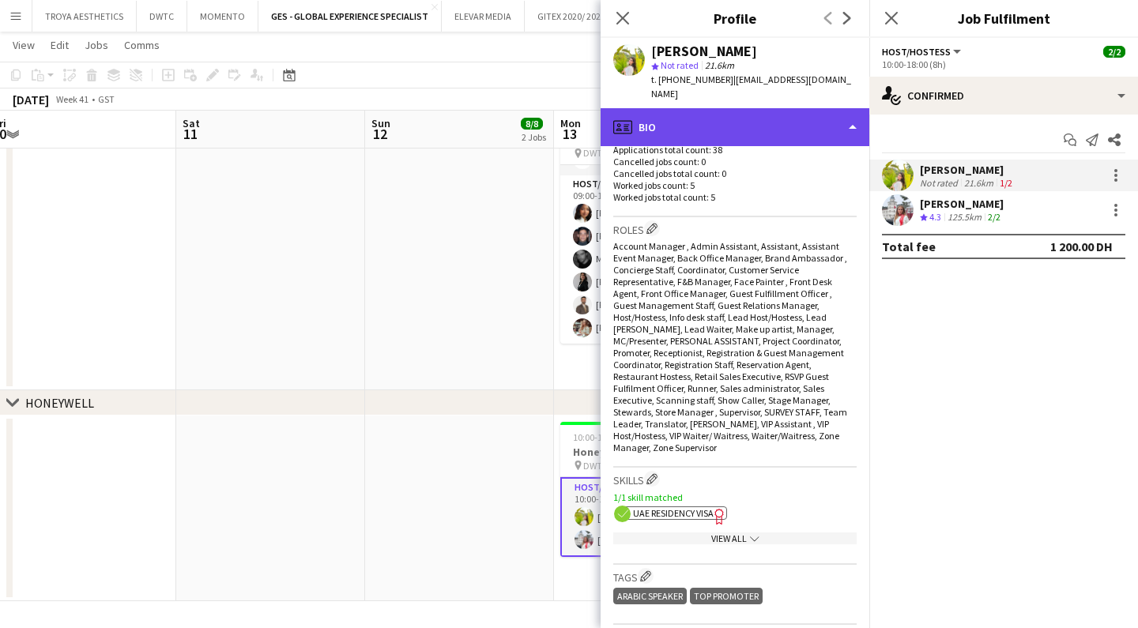
click at [834, 113] on div "profile Bio" at bounding box center [735, 127] width 269 height 38
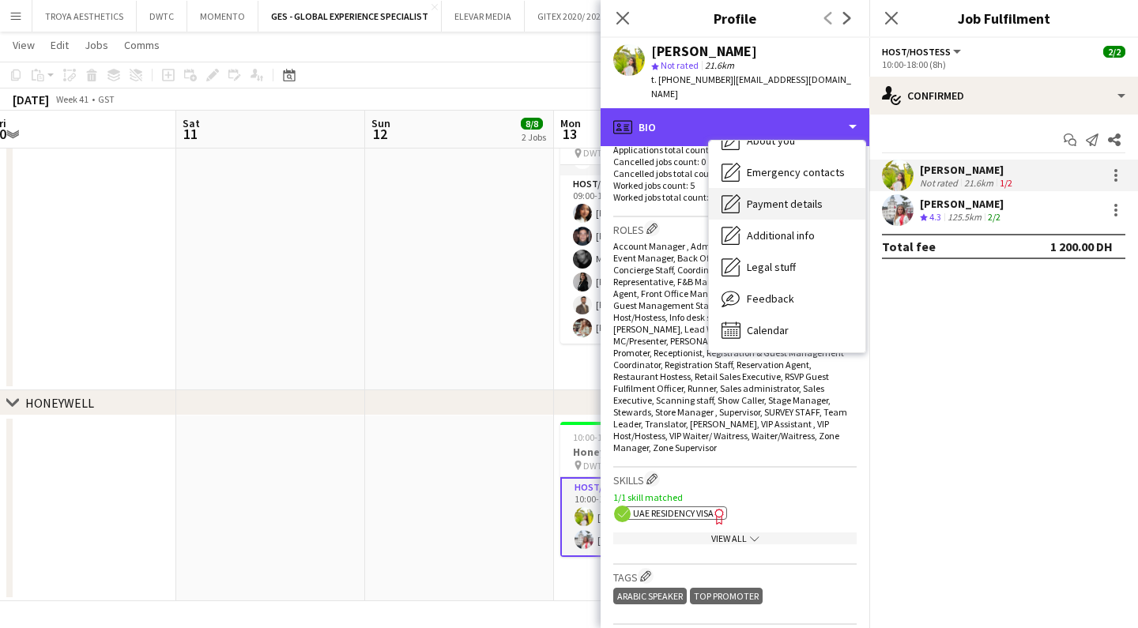
scroll to position [85, 0]
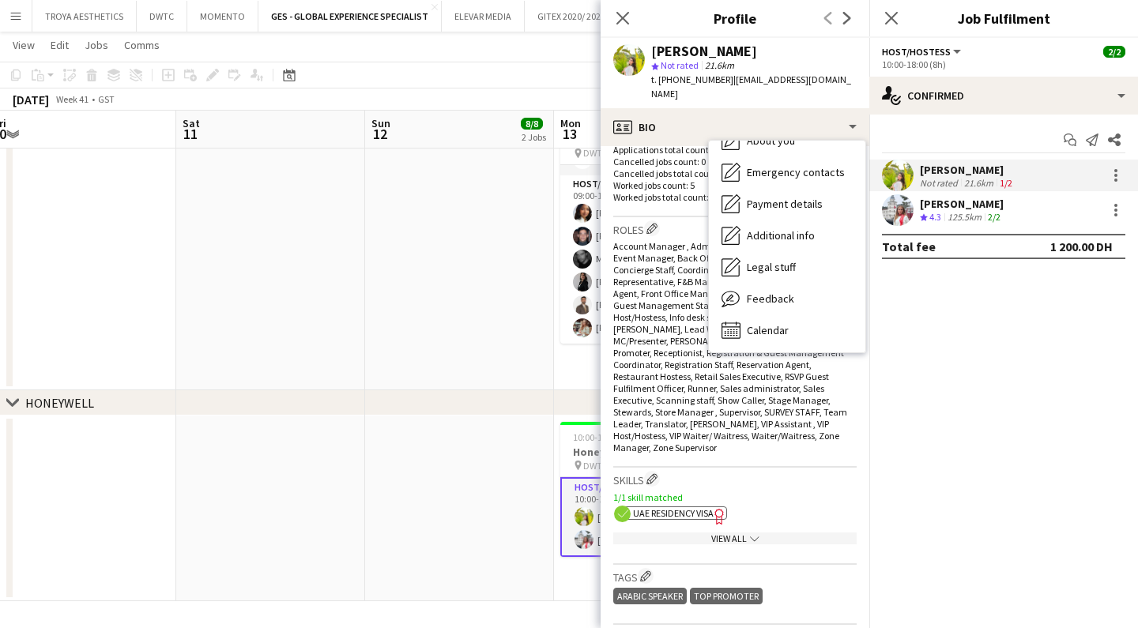
click at [938, 342] on mat-expansion-panel "check Confirmed Start chat Send notification Share Naya Talas Not rated 21.6km …" at bounding box center [1004, 372] width 269 height 514
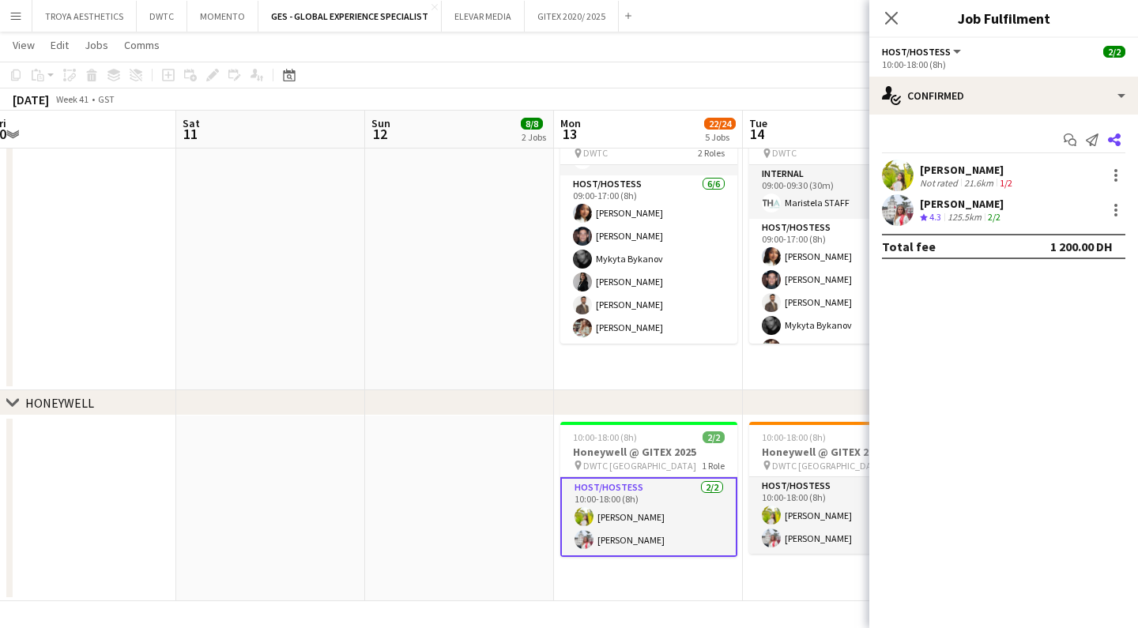
click at [1117, 139] on icon "Share" at bounding box center [1114, 140] width 13 height 13
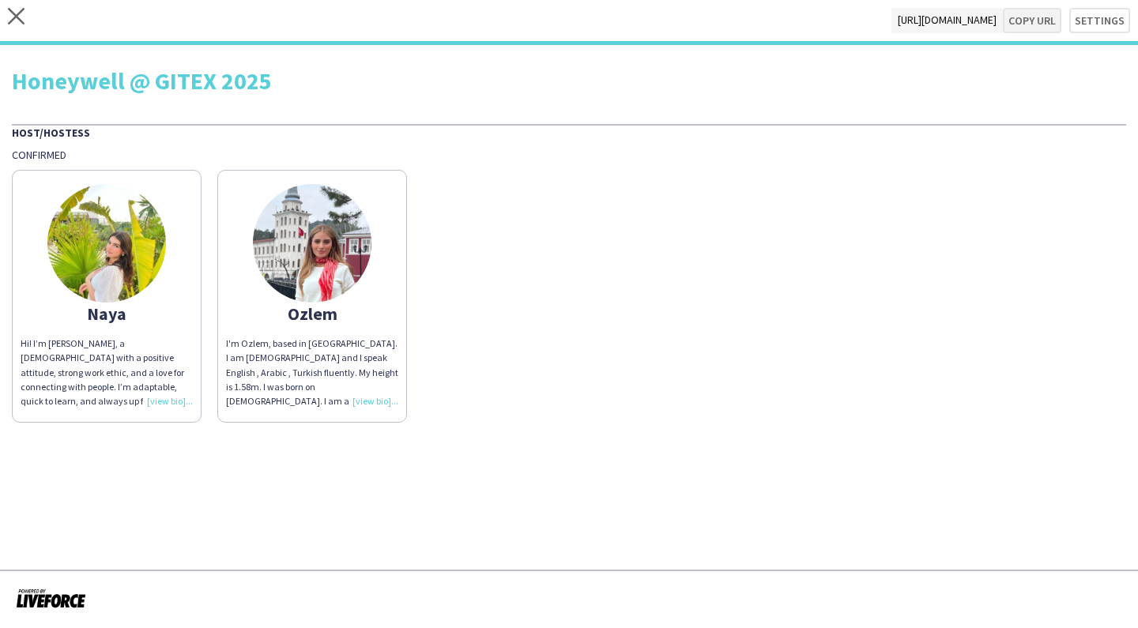
click at [1028, 23] on button "Copy url" at bounding box center [1032, 20] width 58 height 25
click at [24, 24] on icon at bounding box center [16, 16] width 17 height 17
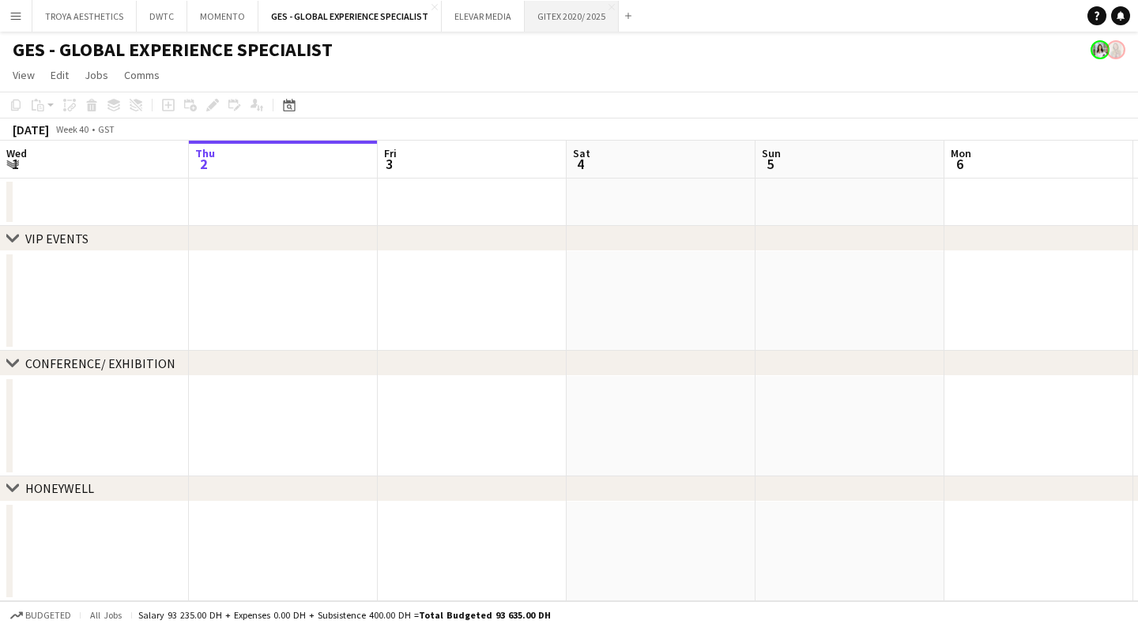
click at [555, 11] on button "GITEX 2020/ 2025 Close" at bounding box center [572, 16] width 94 height 31
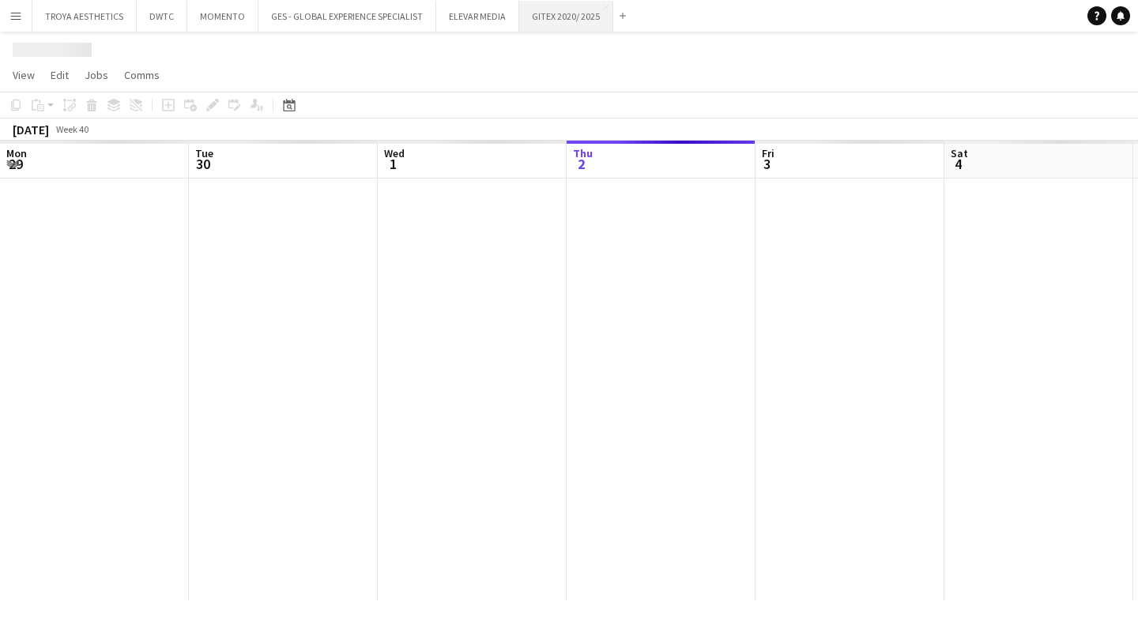
scroll to position [0, 378]
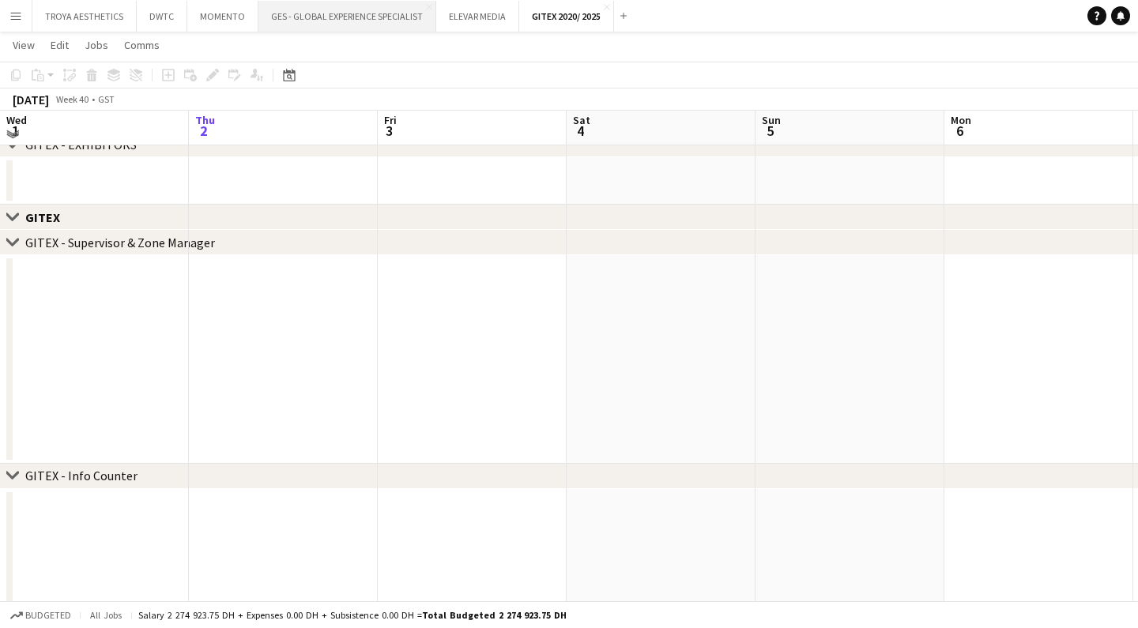
click at [330, 14] on button "GES - GLOBAL EXPERIENCE SPECIALIST Close" at bounding box center [347, 16] width 178 height 31
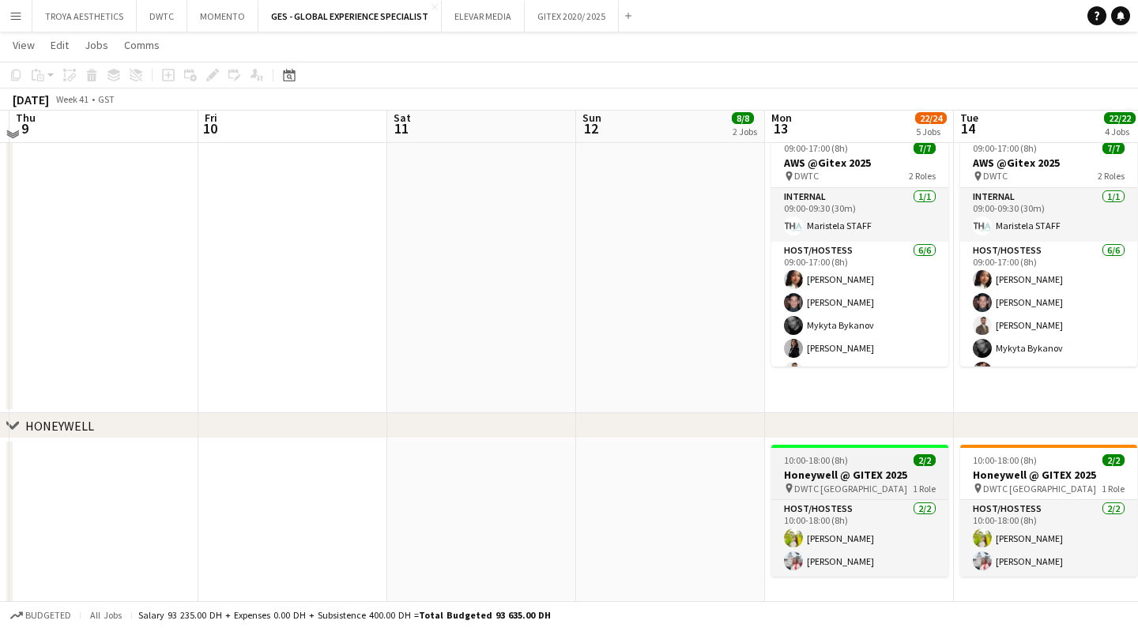
scroll to position [820, 0]
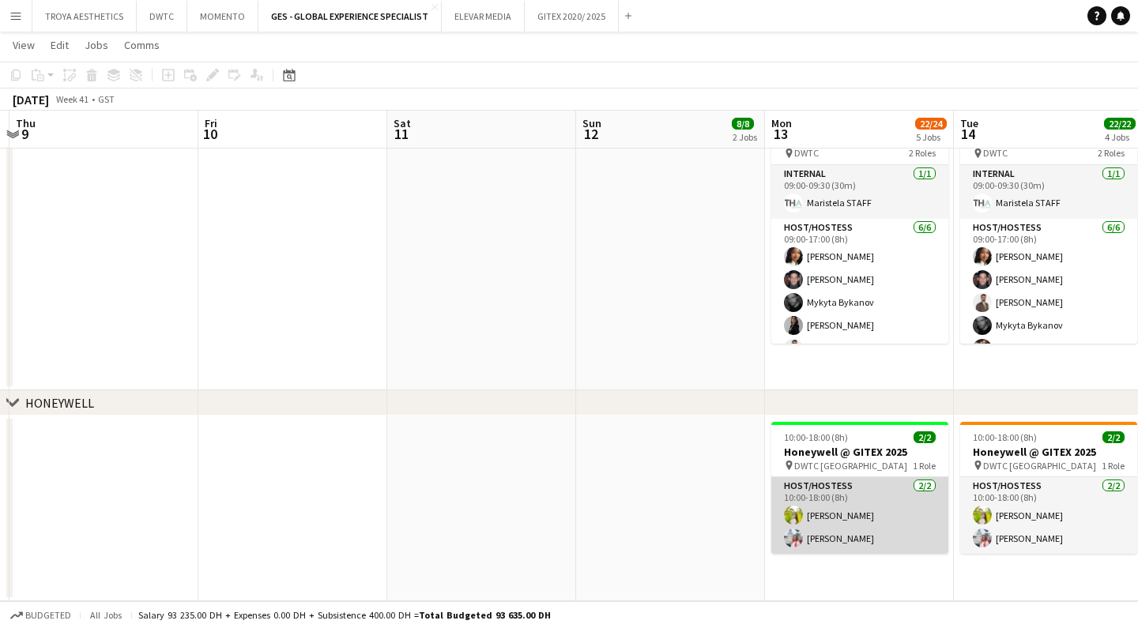
click at [826, 513] on app-card-role "Host/Hostess 2/2 10:00-18:00 (8h) Naya Talas Ozlem Dogan" at bounding box center [859, 515] width 177 height 77
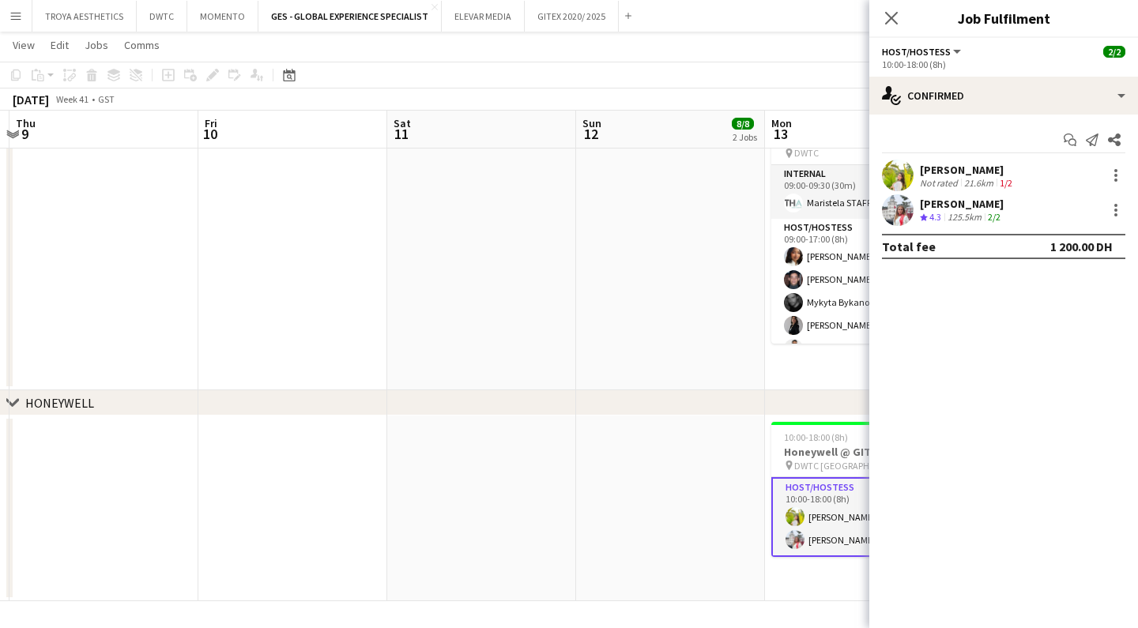
click at [937, 172] on div "Naya Talas" at bounding box center [968, 170] width 96 height 14
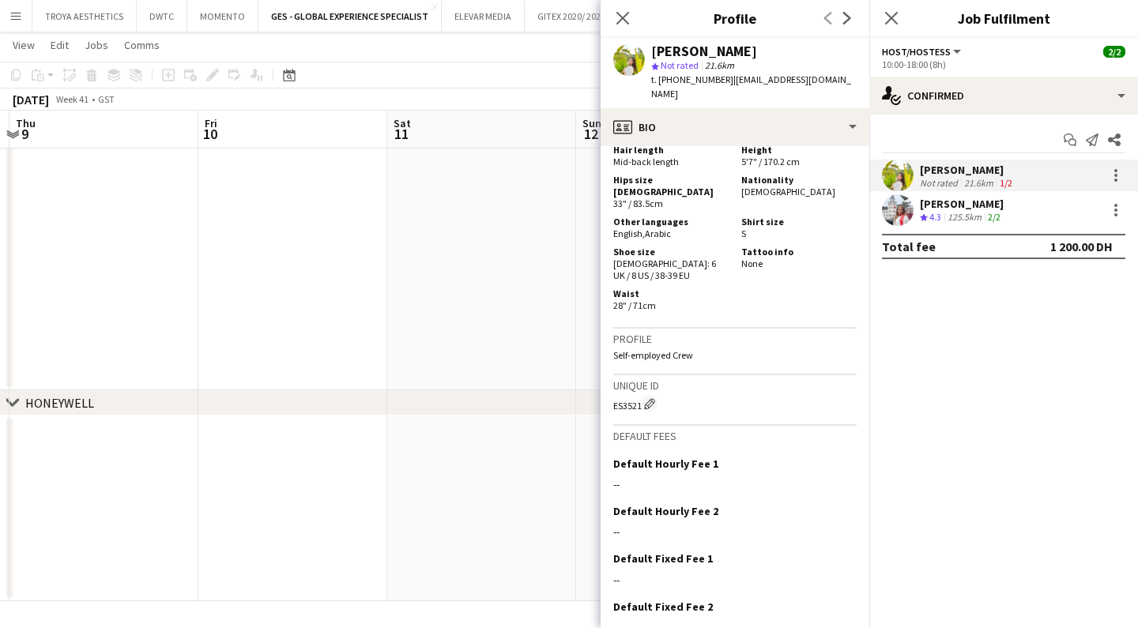
scroll to position [1160, 0]
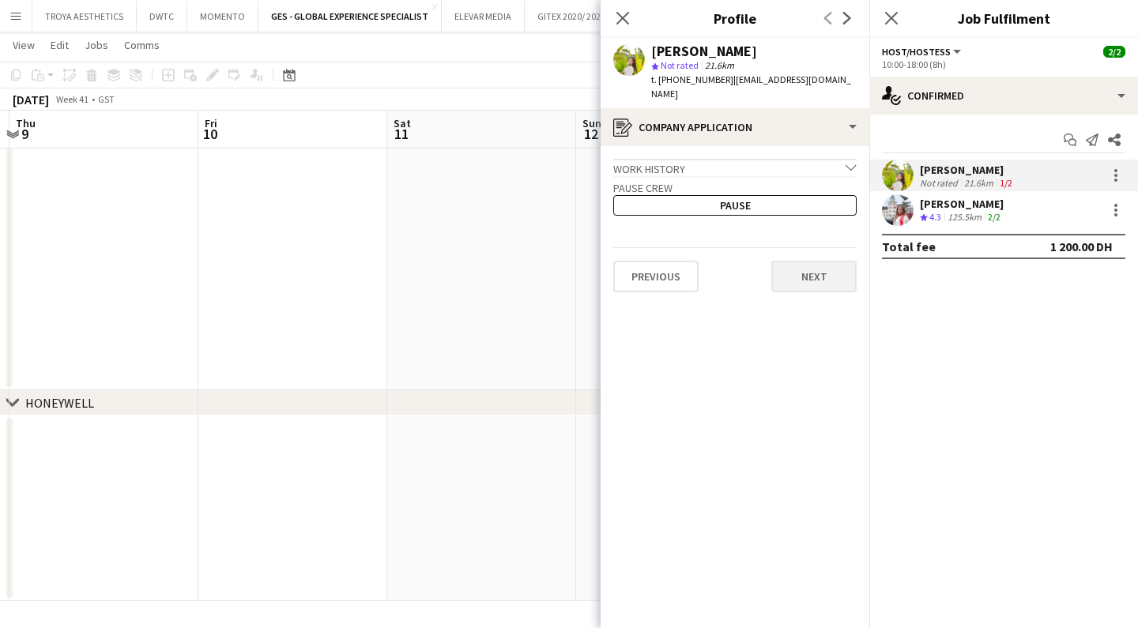
click at [808, 266] on button "Next" at bounding box center [813, 277] width 85 height 32
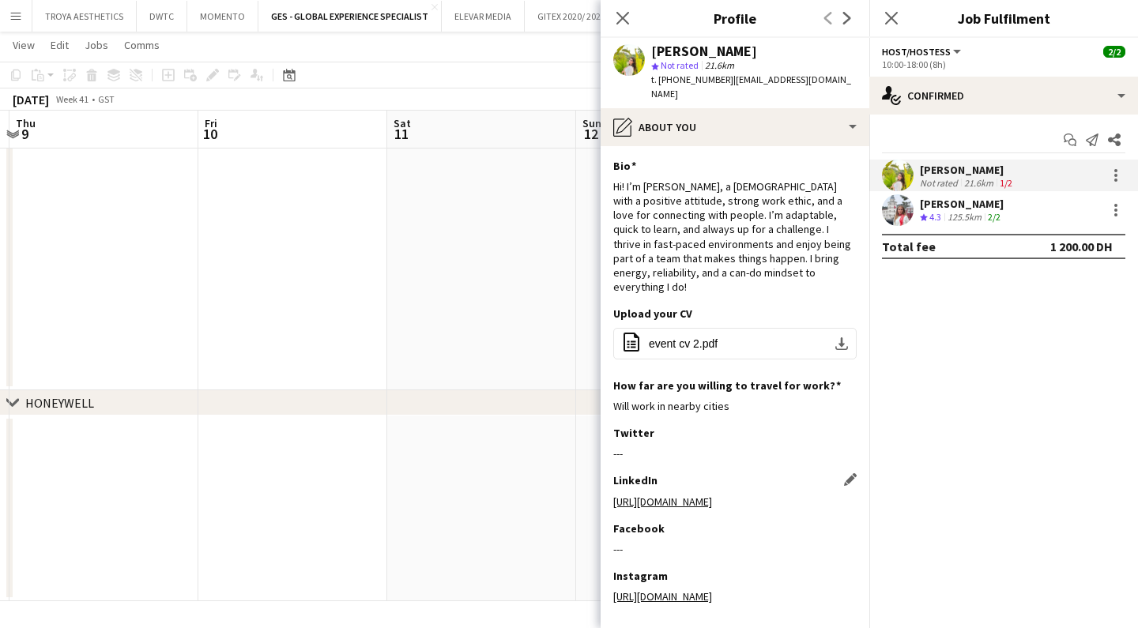
scroll to position [46, 0]
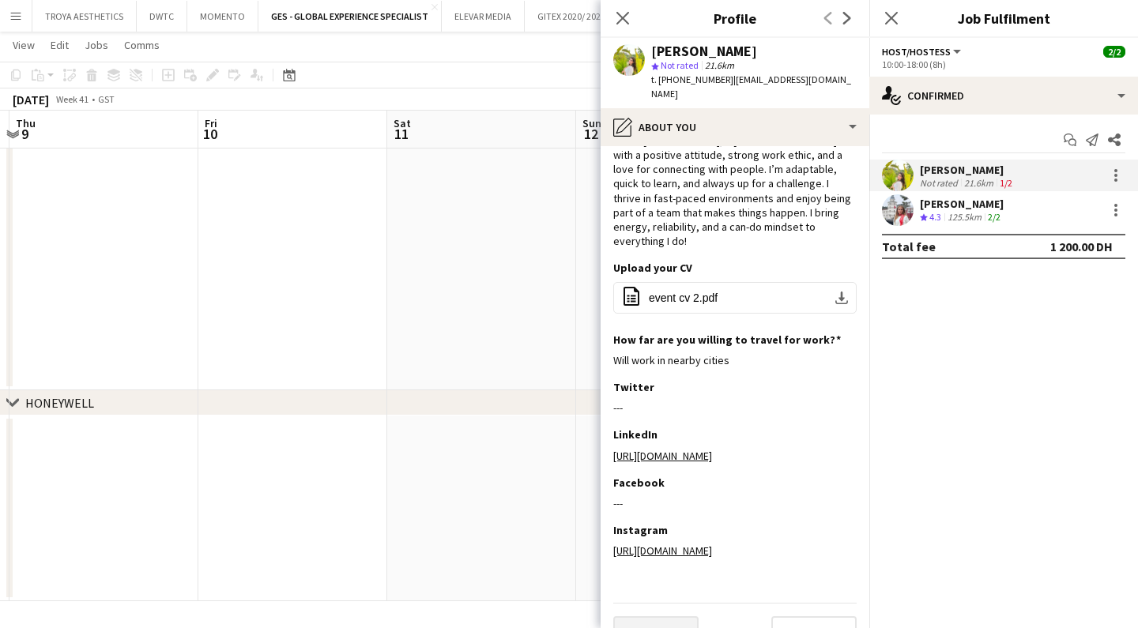
click at [693, 617] on button "Previous" at bounding box center [655, 633] width 85 height 32
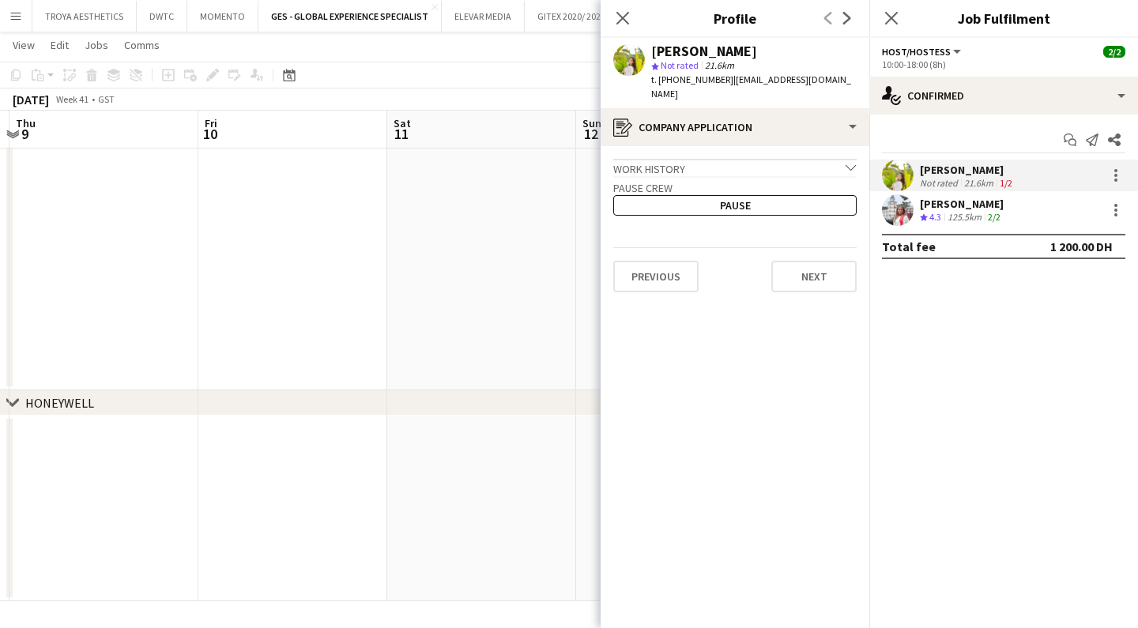
click at [801, 159] on div "Work history chevron-down" at bounding box center [734, 167] width 243 height 17
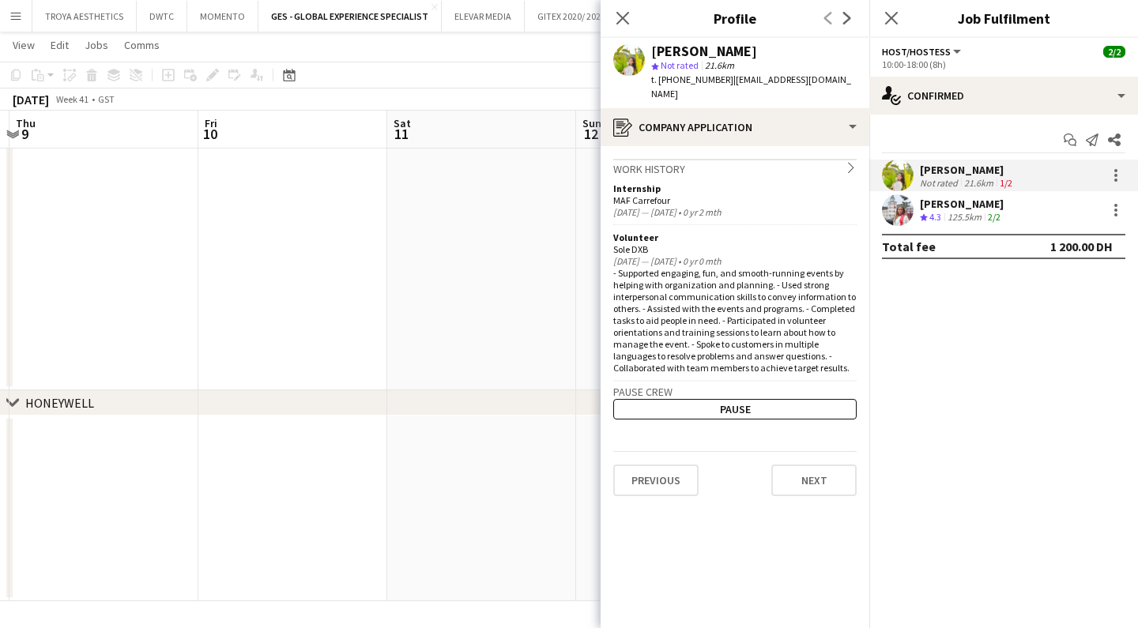
scroll to position [820, 0]
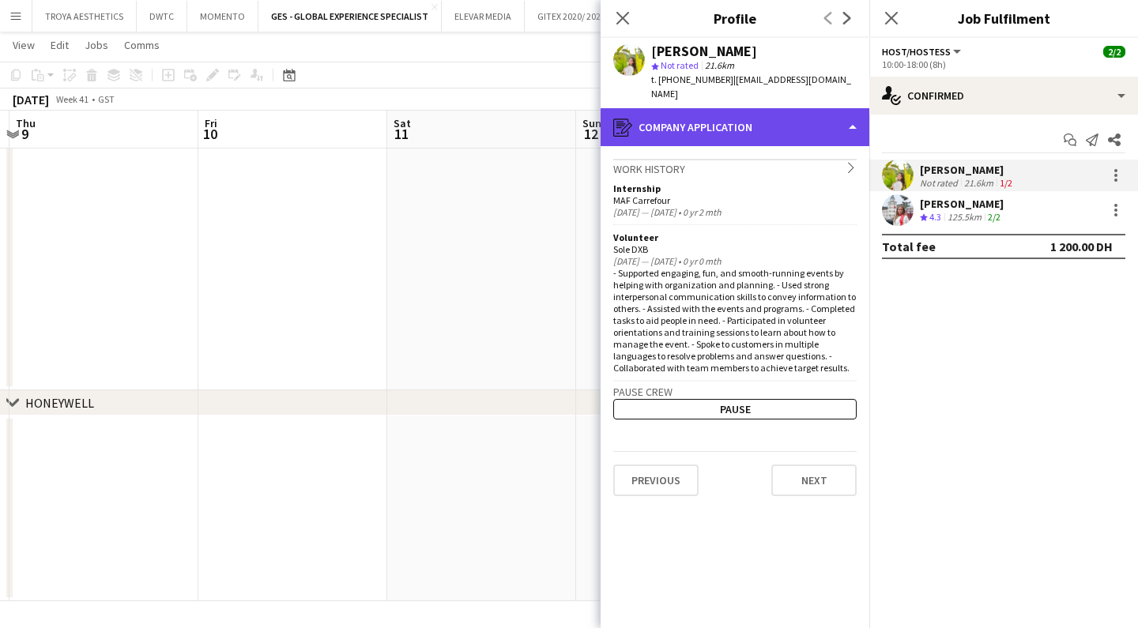
click at [783, 111] on div "register Company application" at bounding box center [735, 127] width 269 height 38
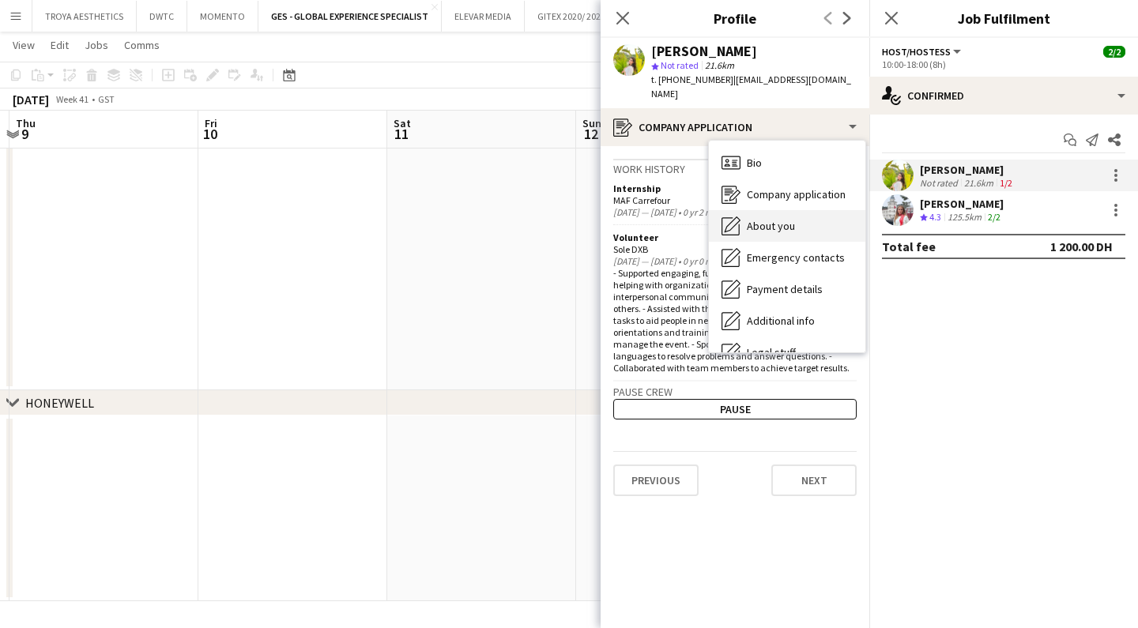
click at [779, 219] on span "About you" at bounding box center [771, 226] width 48 height 14
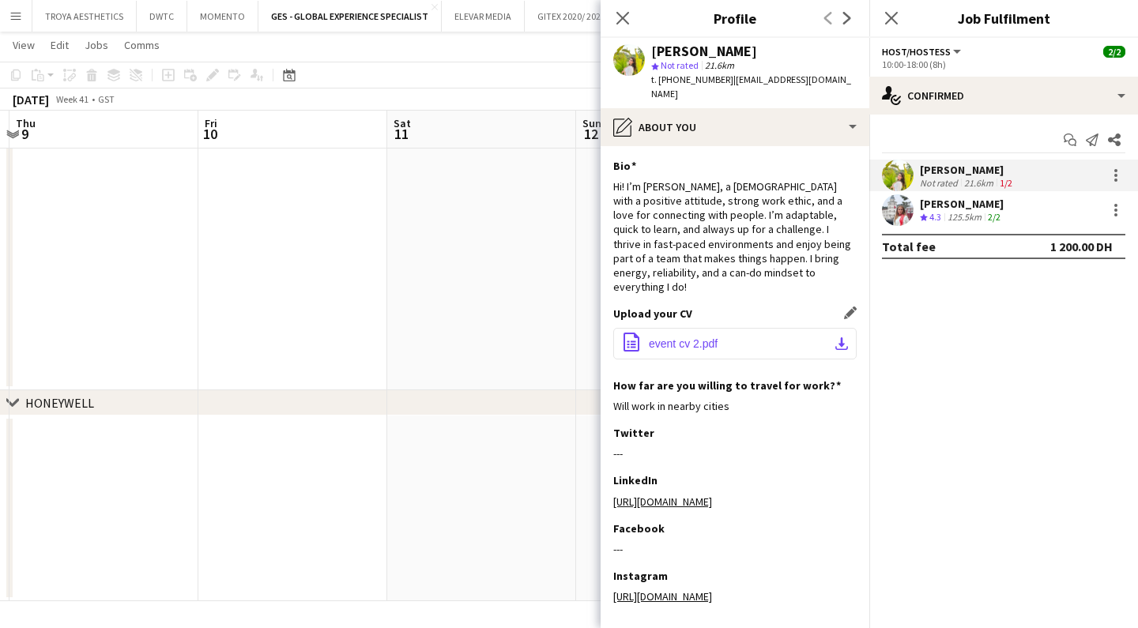
click at [758, 328] on button "office-file-sheet event cv 2.pdf download-bottom" at bounding box center [734, 344] width 243 height 32
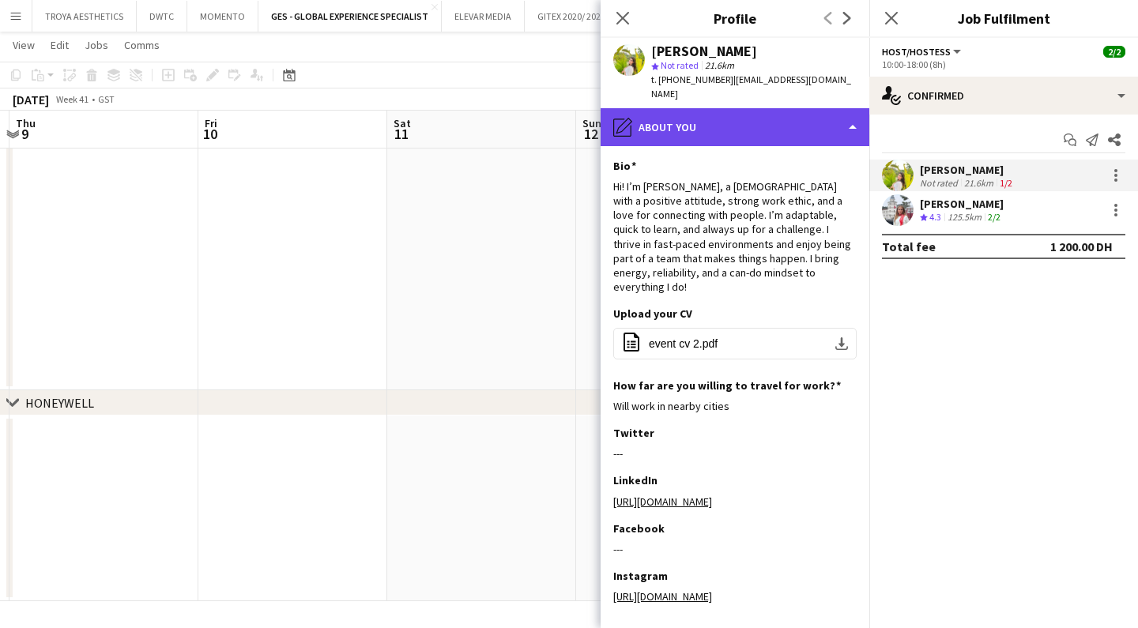
click at [752, 125] on div "pencil4 About you" at bounding box center [735, 127] width 269 height 38
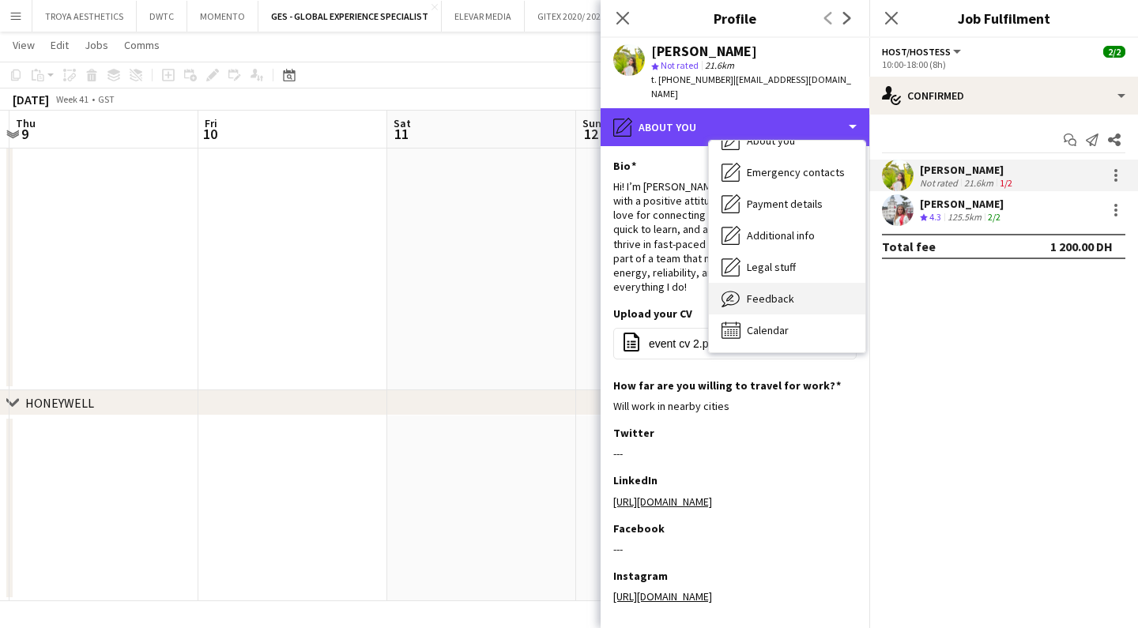
scroll to position [85, 0]
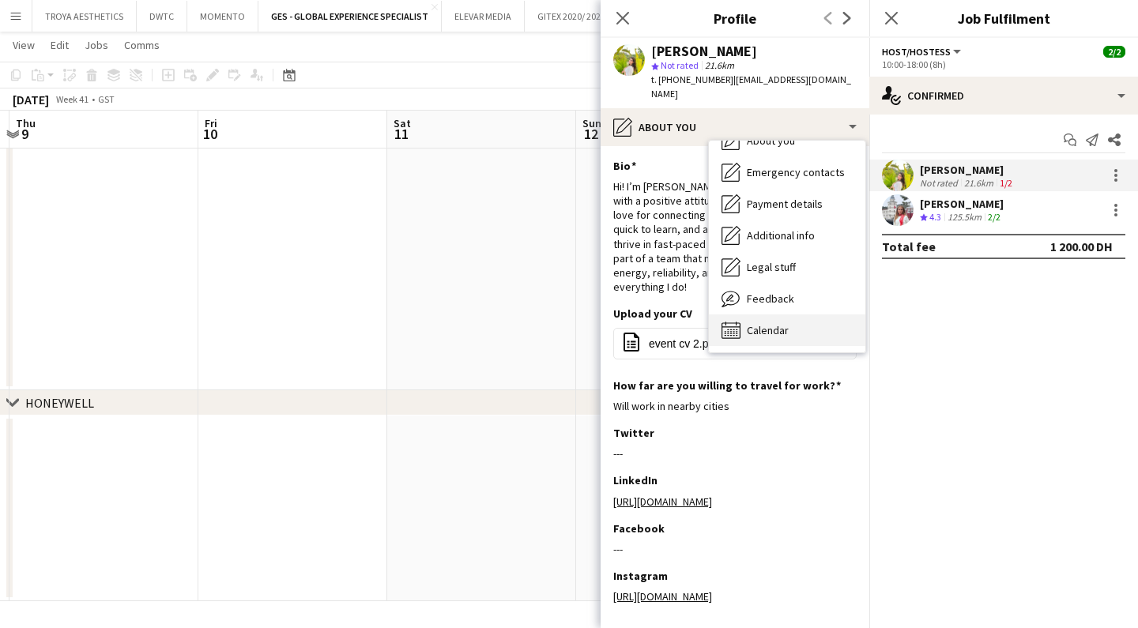
click at [783, 323] on span "Calendar" at bounding box center [768, 330] width 42 height 14
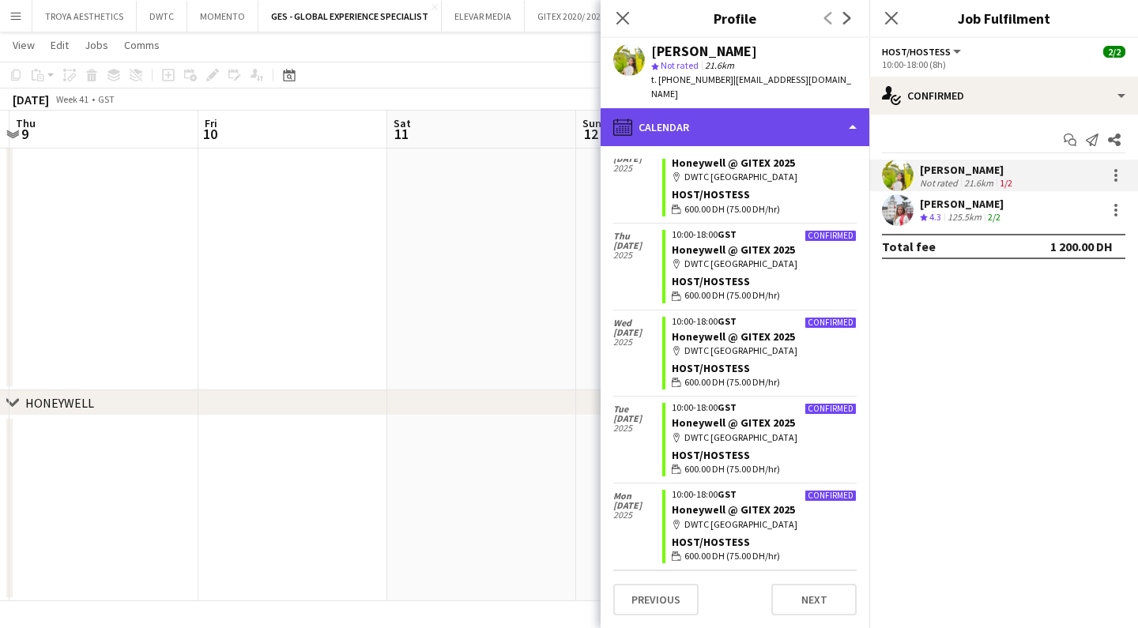
scroll to position [288, 0]
click at [693, 109] on div "calendar-full Calendar" at bounding box center [735, 127] width 269 height 38
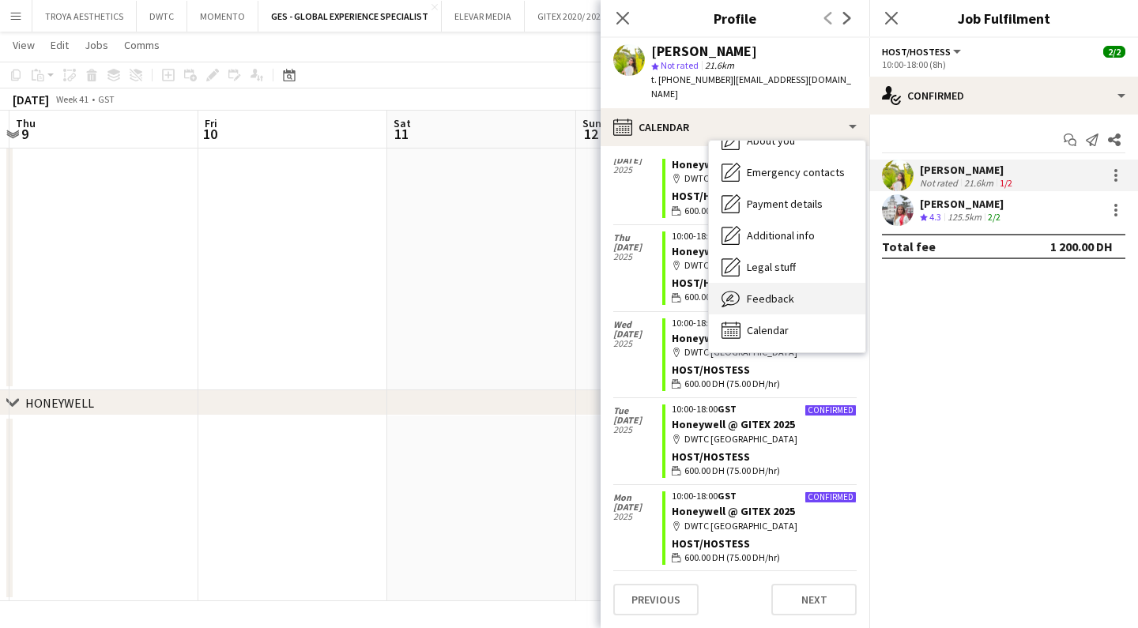
click at [782, 292] on span "Feedback" at bounding box center [770, 299] width 47 height 14
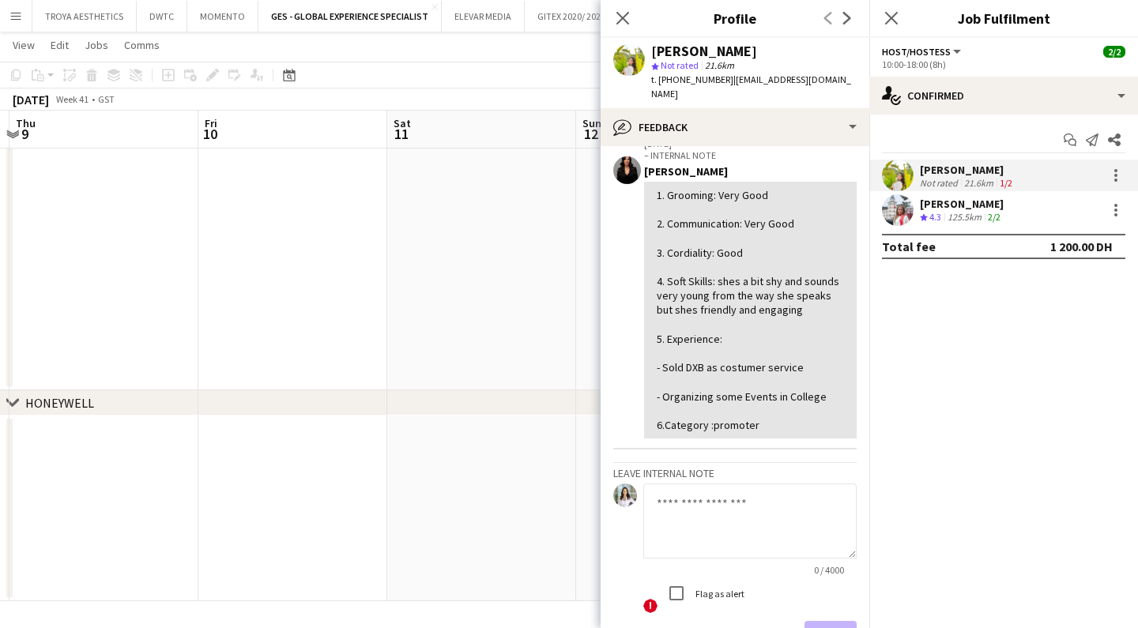
scroll to position [80, 0]
drag, startPoint x: 663, startPoint y: 351, endPoint x: 802, endPoint y: 349, distance: 139.1
click at [802, 349] on div "1. Grooming: Very Good 2. Communication: Very Good 3. Cordiality: Good 4. Soft …" at bounding box center [750, 311] width 187 height 244
copy div "Sold DXB as costumer service"
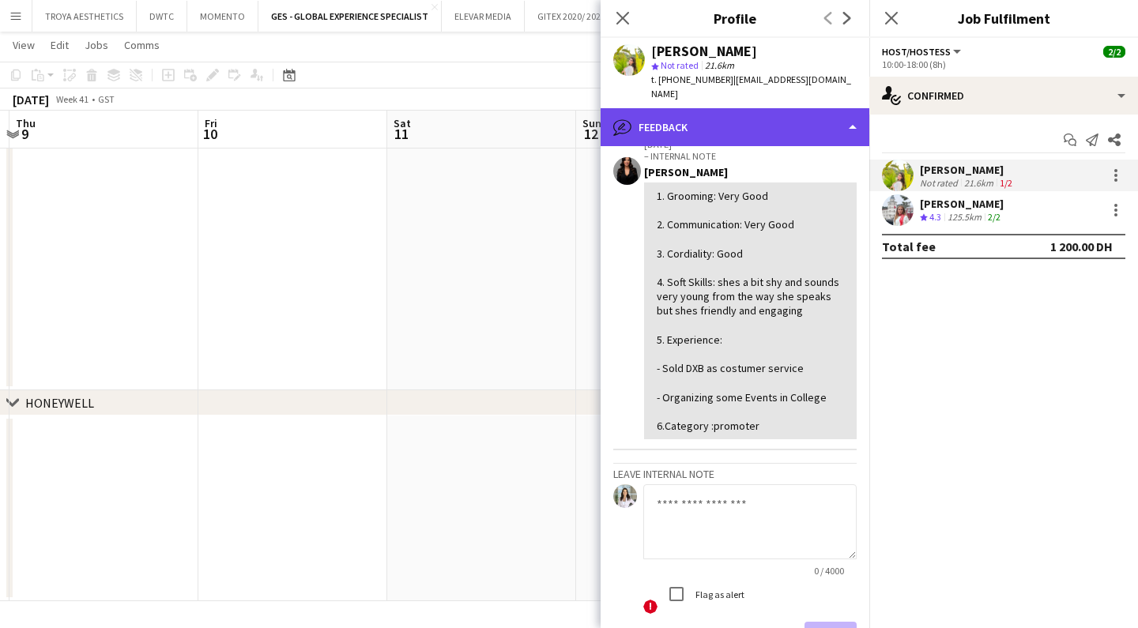
click at [787, 108] on div "bubble-pencil Feedback" at bounding box center [735, 127] width 269 height 38
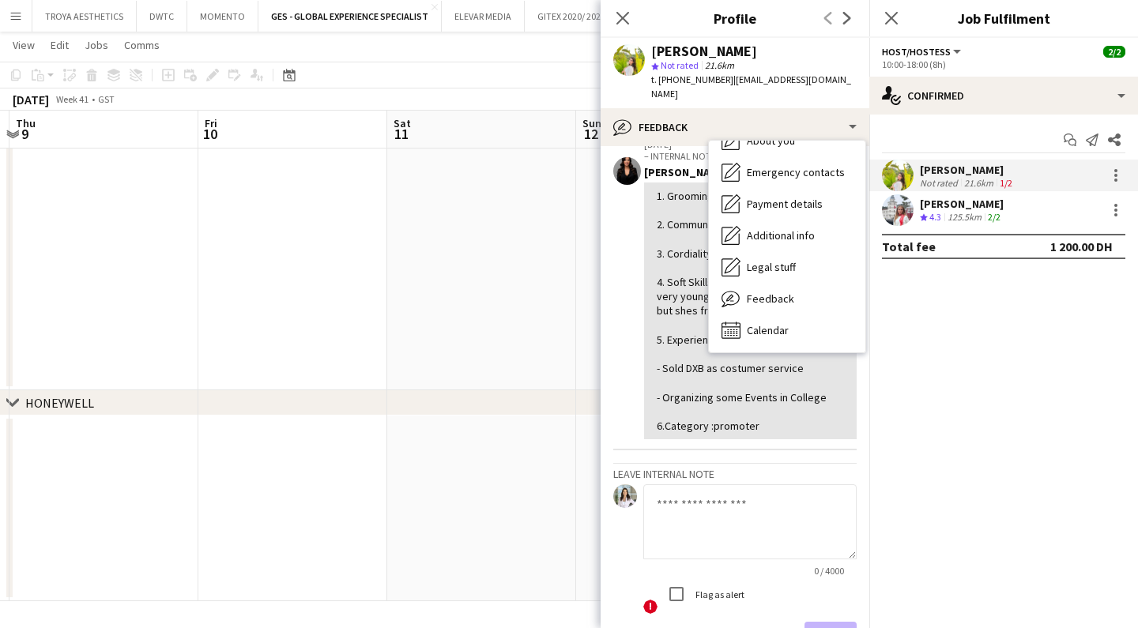
click at [628, 348] on app-crew-profile-feedback-item "22-01-2024 – INTERNAL NOTE Maria Fernandes 1. Grooming: Very Good 2. Communicat…" at bounding box center [734, 290] width 243 height 323
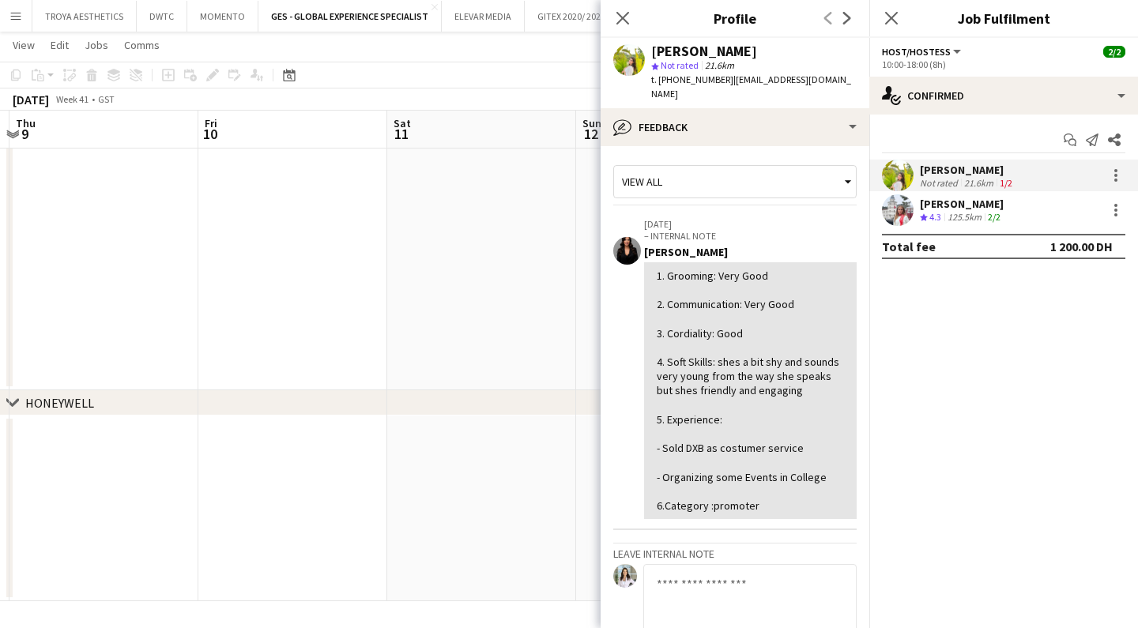
scroll to position [0, 0]
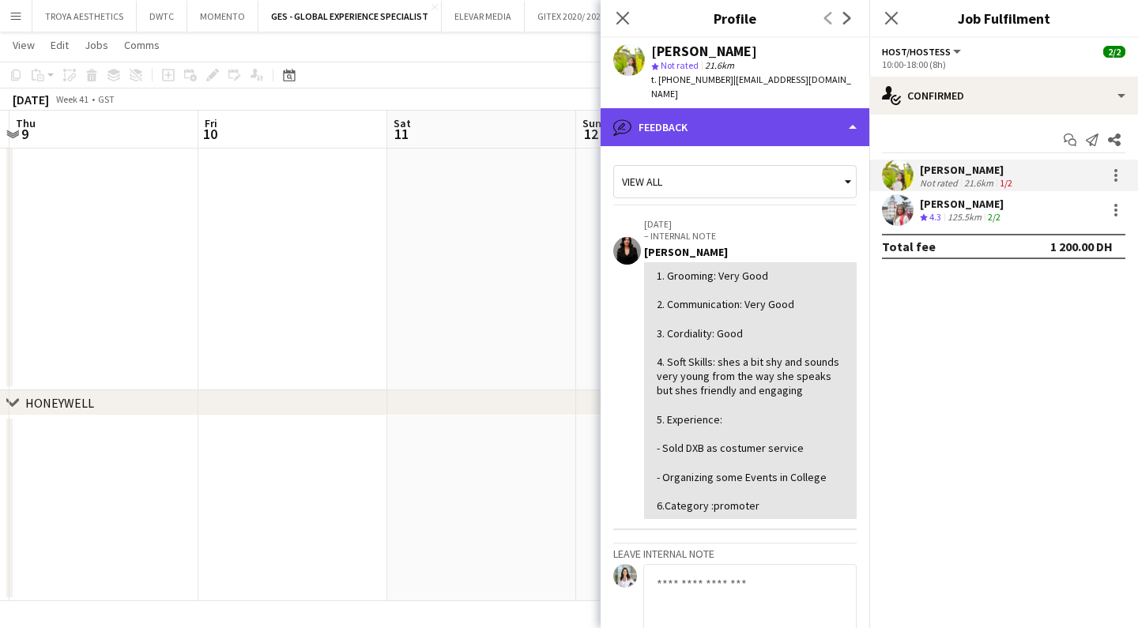
click at [662, 111] on div "bubble-pencil Feedback" at bounding box center [735, 127] width 269 height 38
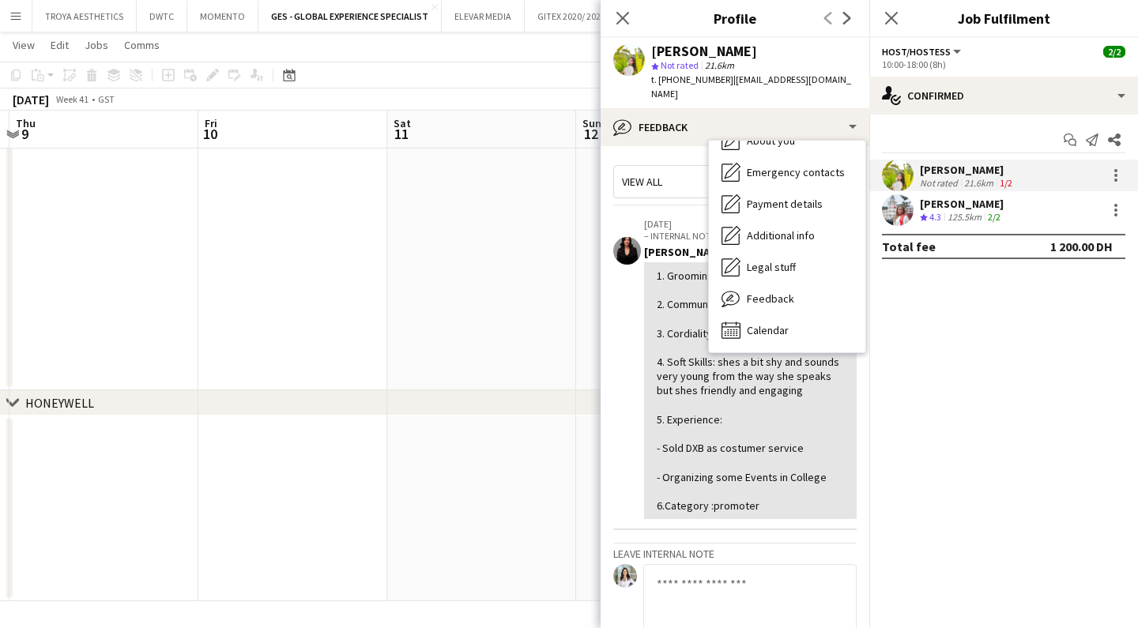
click at [905, 326] on mat-expansion-panel "check Confirmed Start chat Send notification Share Naya Talas Not rated 21.6km …" at bounding box center [1004, 372] width 269 height 514
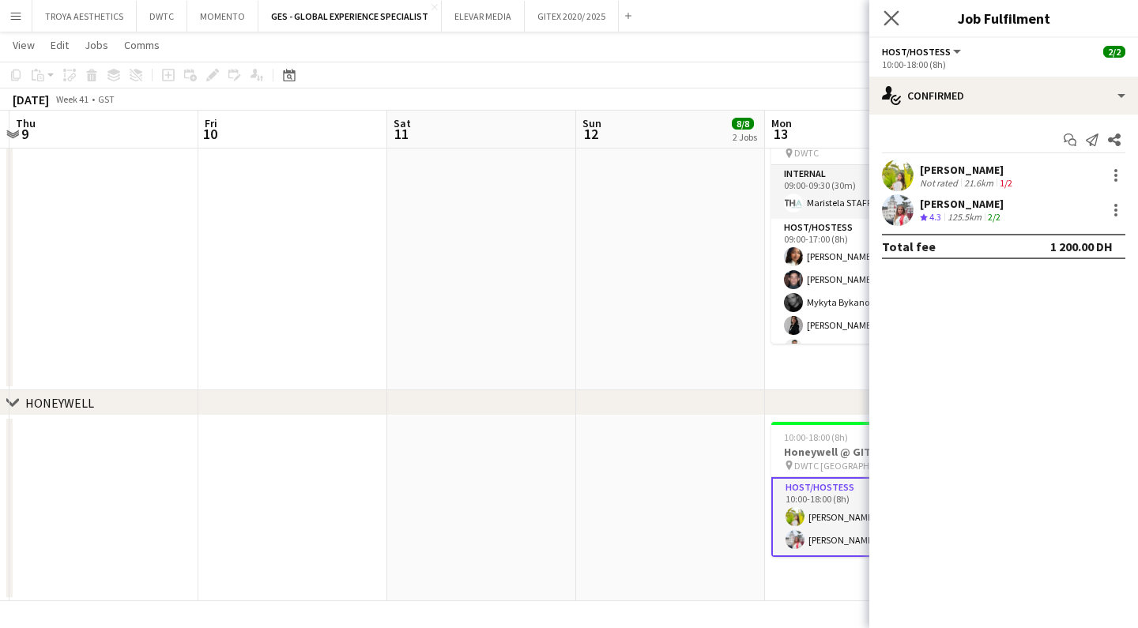
click at [884, 19] on app-icon "Close pop-in" at bounding box center [892, 18] width 23 height 23
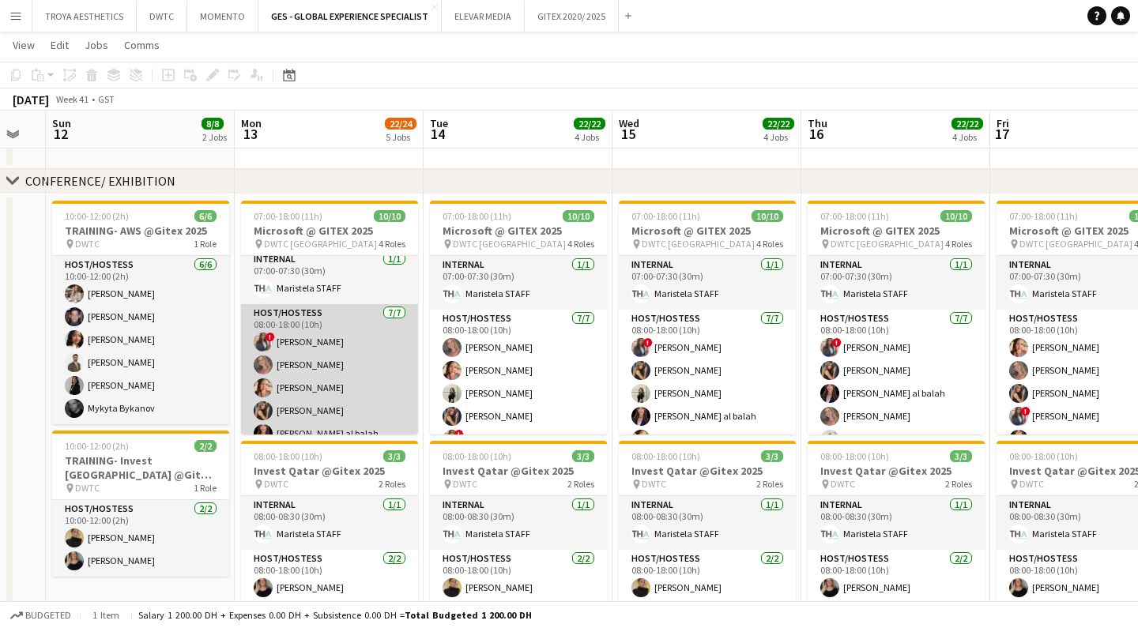
scroll to position [0, 326]
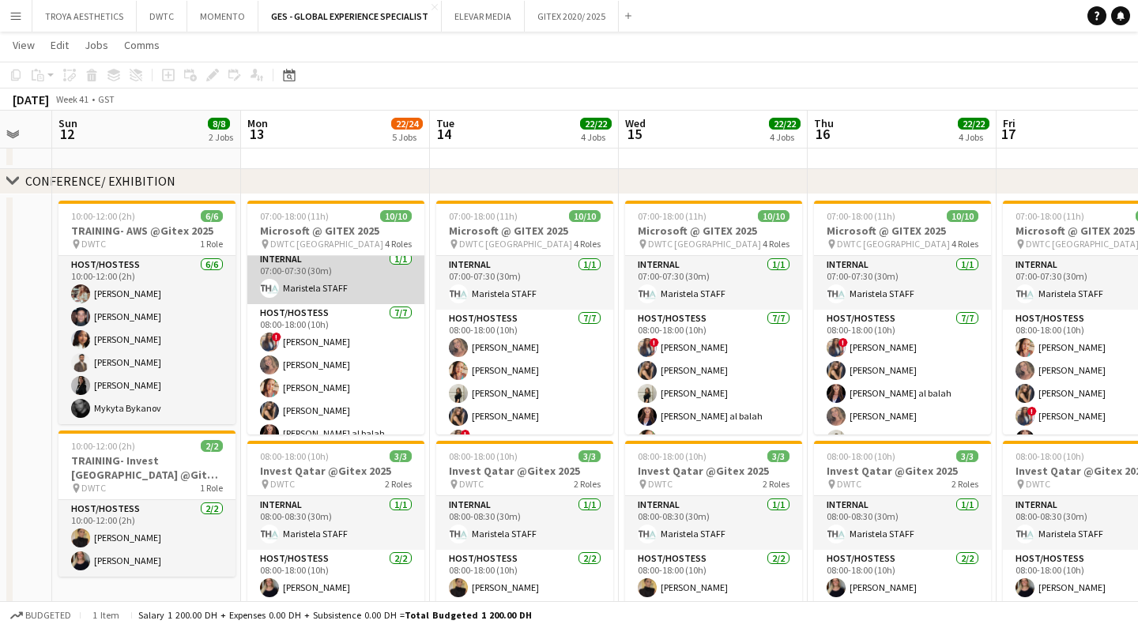
click at [330, 289] on app-card-role "Internal 1/1 07:00-07:30 (30m) Maristela STAFF" at bounding box center [335, 278] width 177 height 54
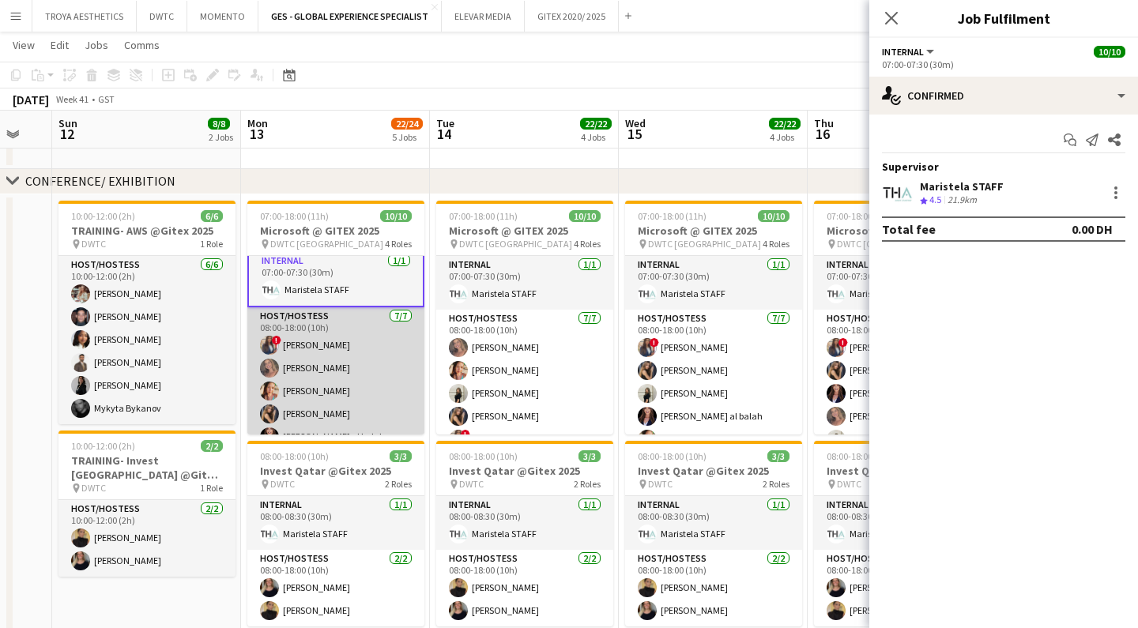
click at [334, 348] on app-card-role "Host/Hostess 7/7 08:00-18:00 (10h) ! Rajaa Fannan Roberta Lobato Punchita Srisu…" at bounding box center [335, 402] width 177 height 191
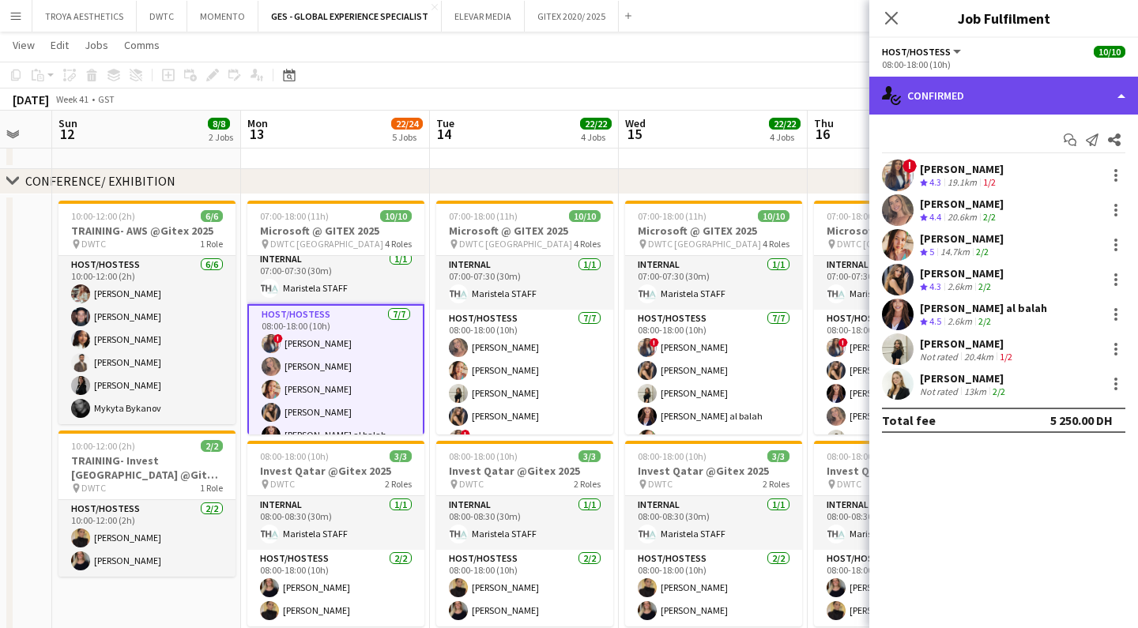
click at [976, 105] on div "single-neutral-actions-check-2 Confirmed" at bounding box center [1004, 96] width 269 height 38
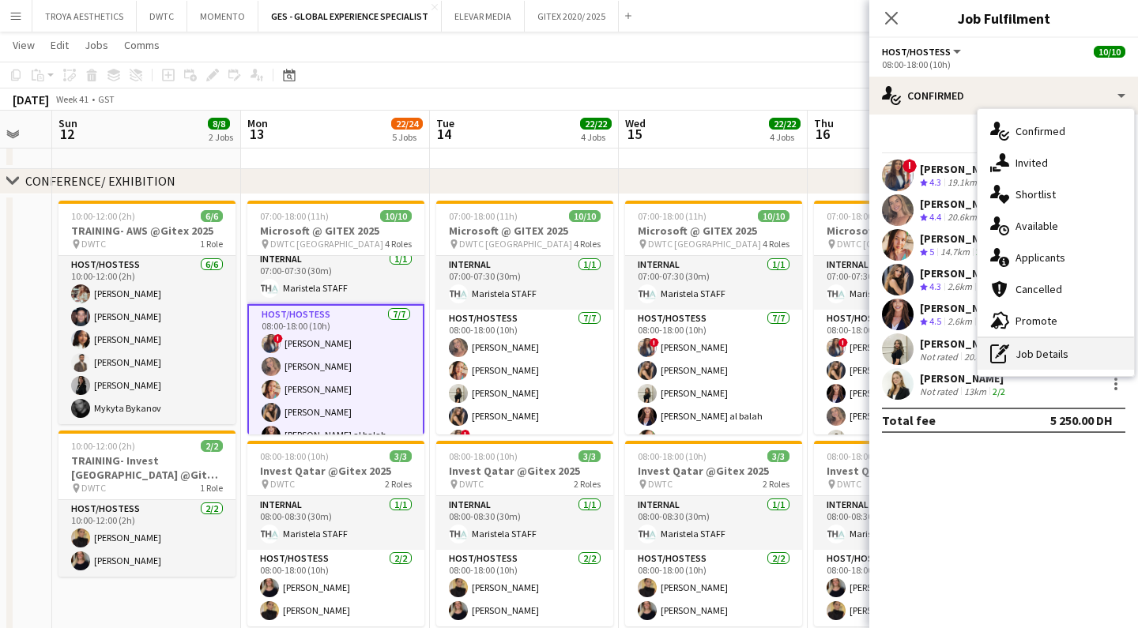
click at [1026, 353] on div "pen-write Job Details" at bounding box center [1056, 354] width 157 height 32
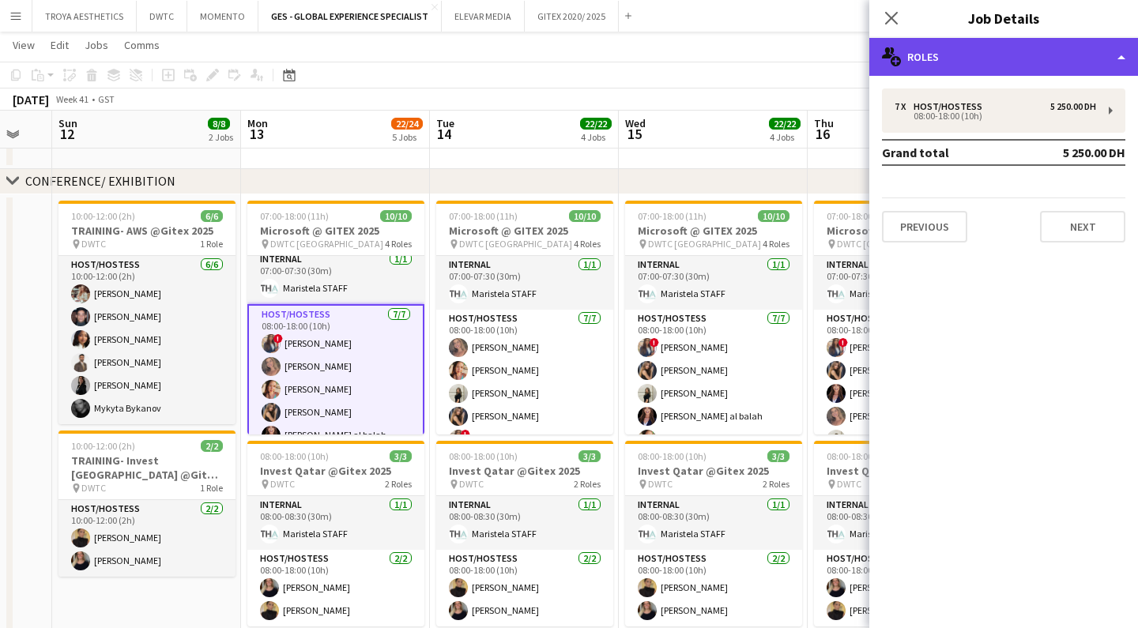
click at [1002, 69] on div "multiple-users-add Roles" at bounding box center [1004, 57] width 269 height 38
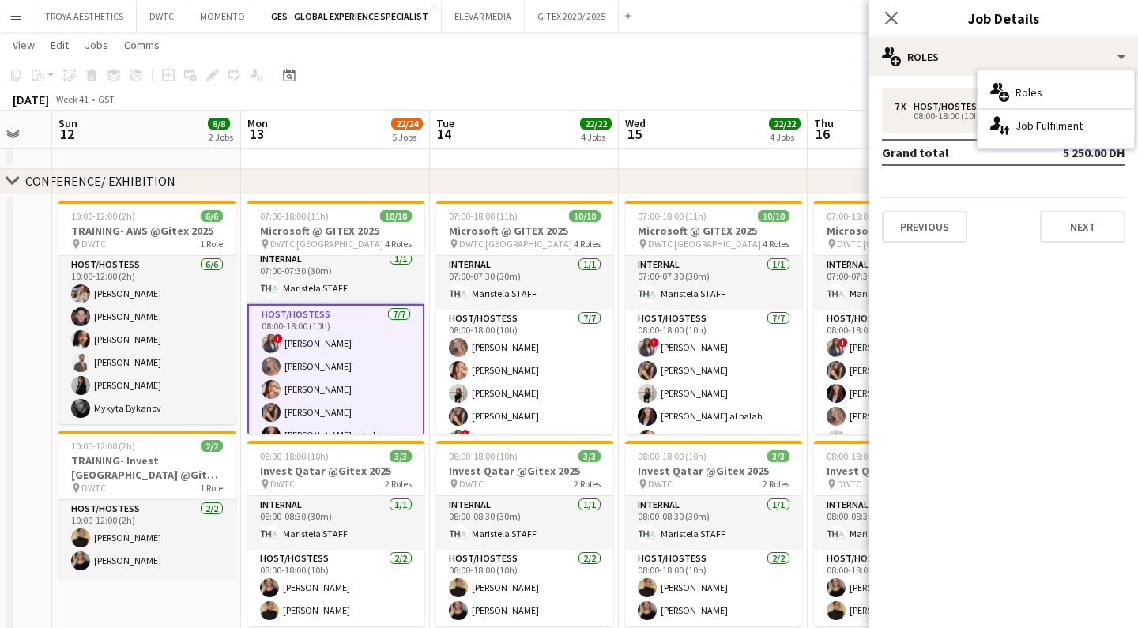
drag, startPoint x: 983, startPoint y: 320, endPoint x: 970, endPoint y: 320, distance: 13.4
click at [983, 320] on mat-expansion-panel "pencil3 General details 7 x Host/Hostess 5 250.00 DH 08:00-18:00 (10h) Grand to…" at bounding box center [1004, 352] width 269 height 553
drag, startPoint x: 359, startPoint y: 338, endPoint x: 343, endPoint y: 311, distance: 31.2
click at [359, 338] on app-card-role "Host/Hostess 7/7 08:00-18:00 (10h) ! Rajaa Fannan Roberta Lobato Punchita Srisu…" at bounding box center [335, 401] width 177 height 194
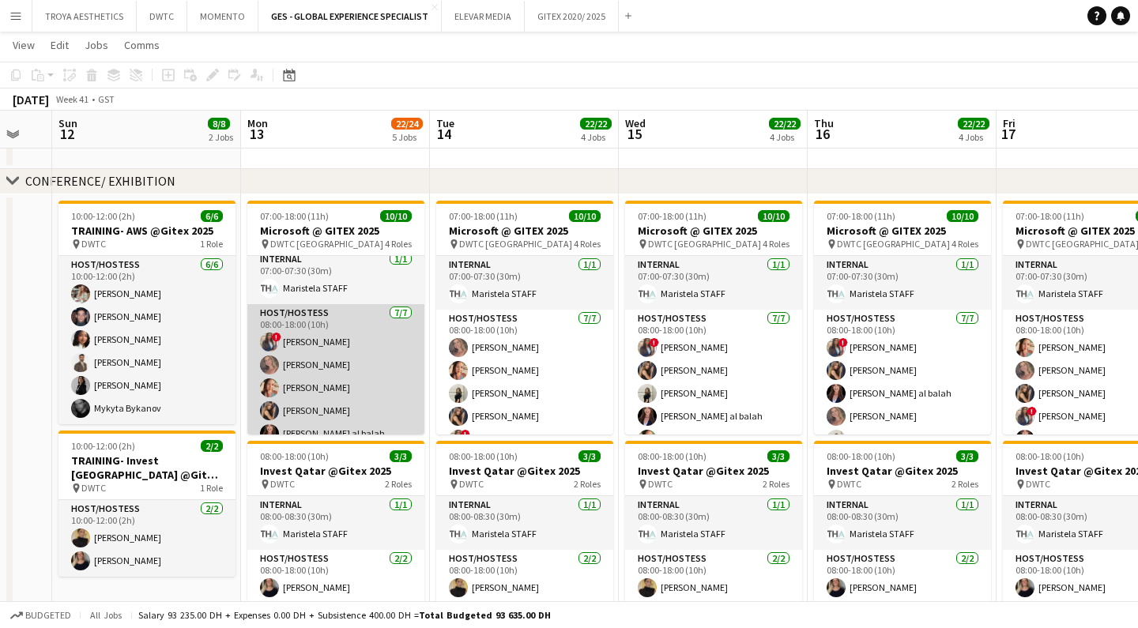
click at [356, 327] on app-card-role "Host/Hostess 7/7 08:00-18:00 (10h) ! Rajaa Fannan Roberta Lobato Punchita Srisu…" at bounding box center [335, 399] width 177 height 191
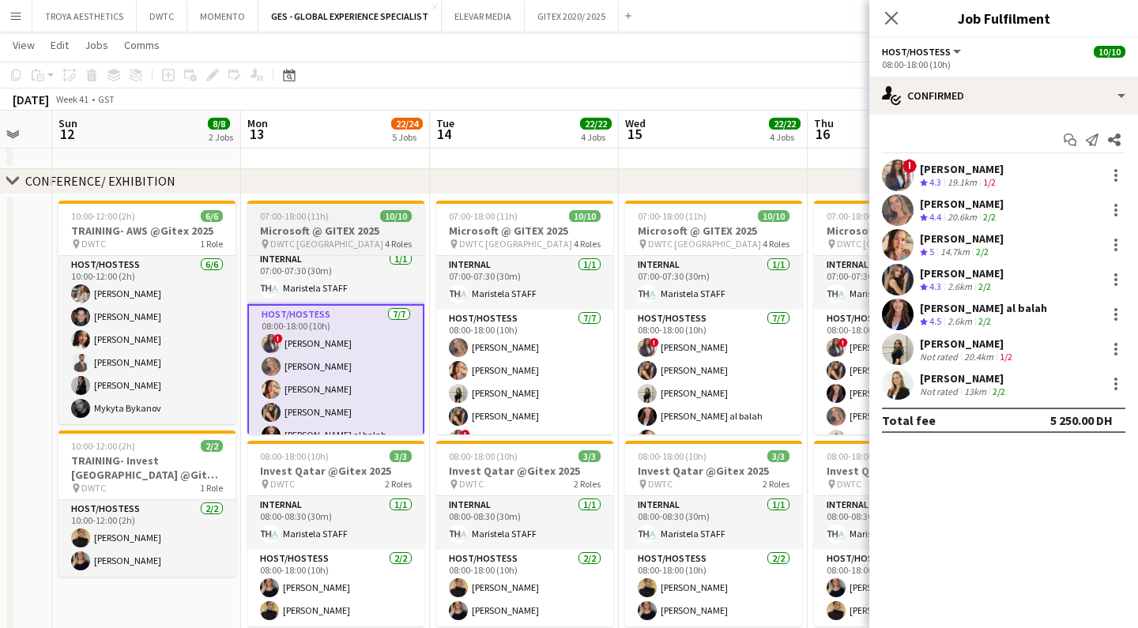
click at [336, 227] on h3 "Microsoft @ GITEX 2025" at bounding box center [335, 231] width 177 height 14
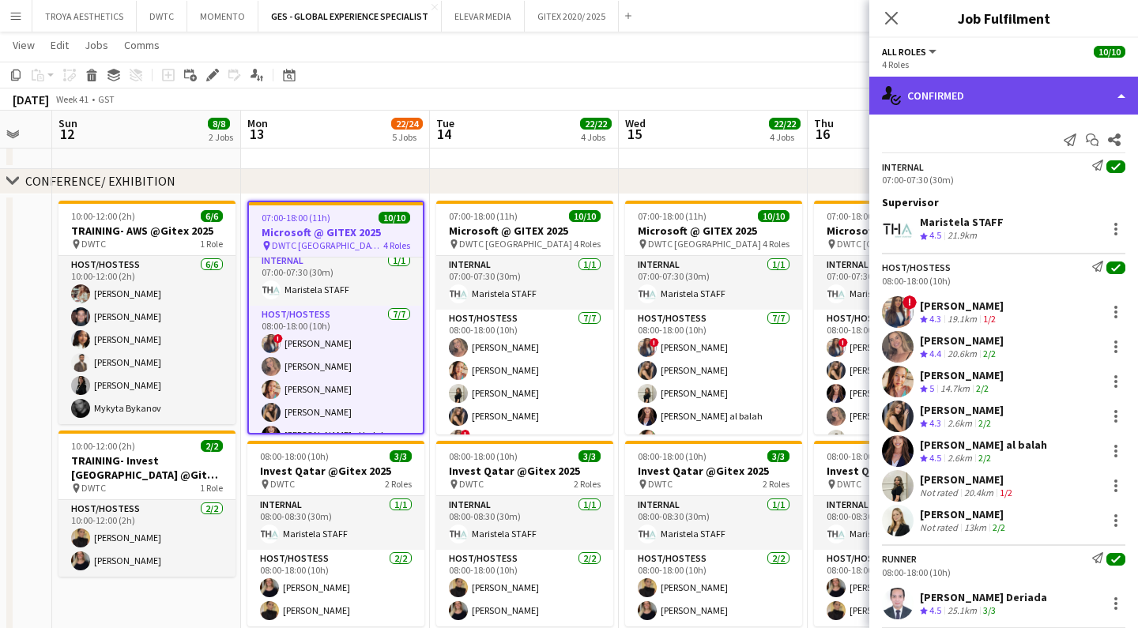
click at [975, 97] on div "single-neutral-actions-check-2 Confirmed" at bounding box center [1004, 96] width 269 height 38
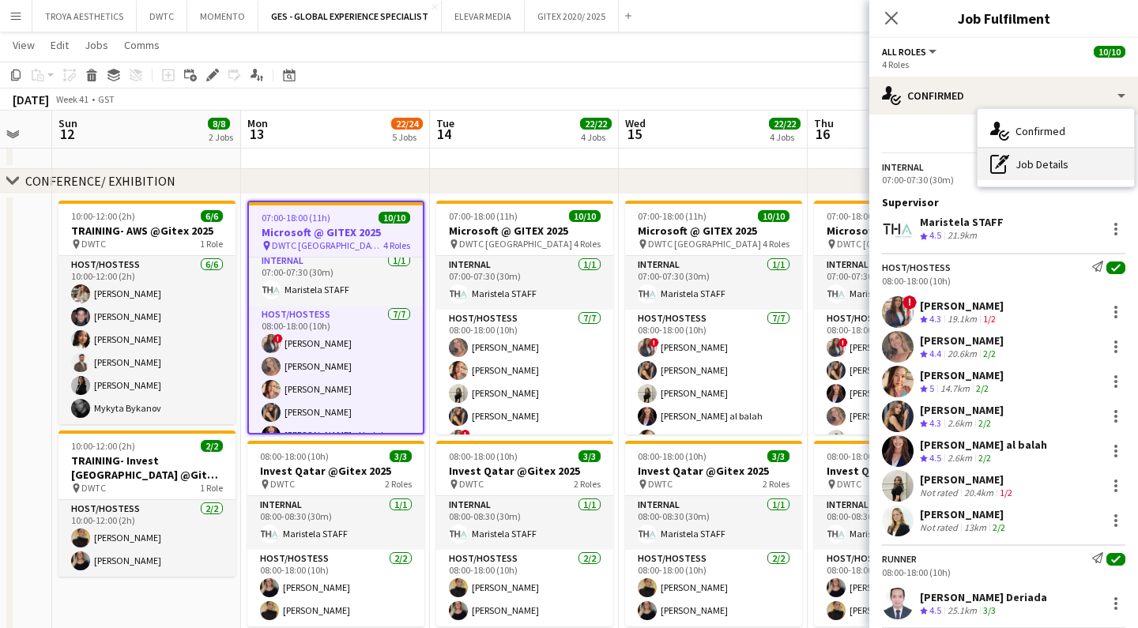
click at [1017, 172] on div "pen-write Job Details" at bounding box center [1056, 165] width 157 height 32
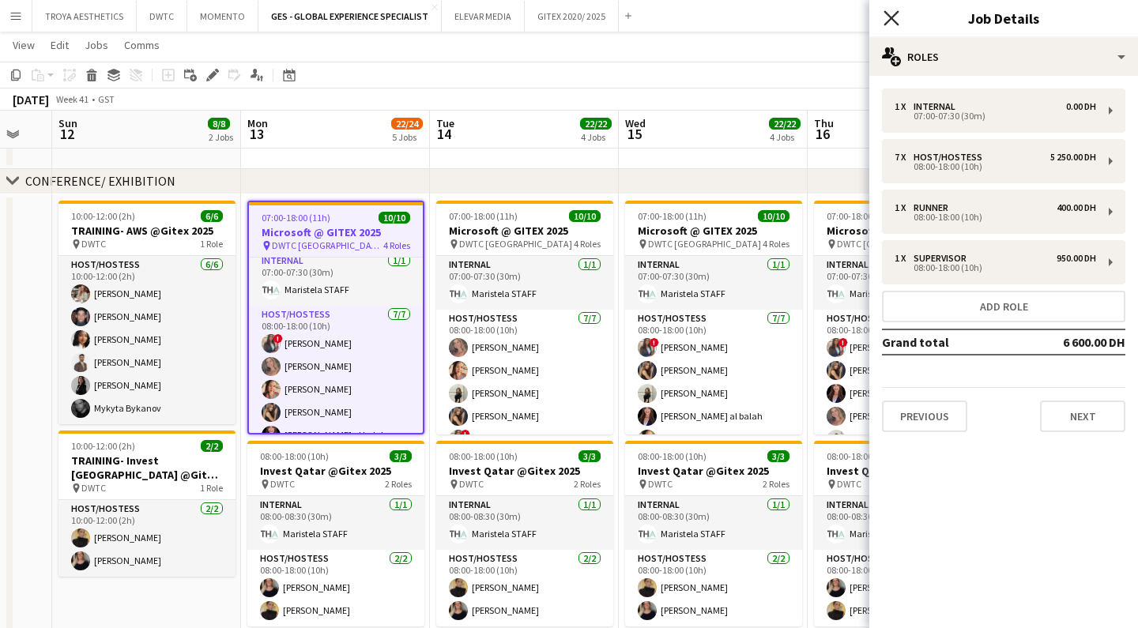
click at [894, 17] on icon "Close pop-in" at bounding box center [891, 17] width 15 height 15
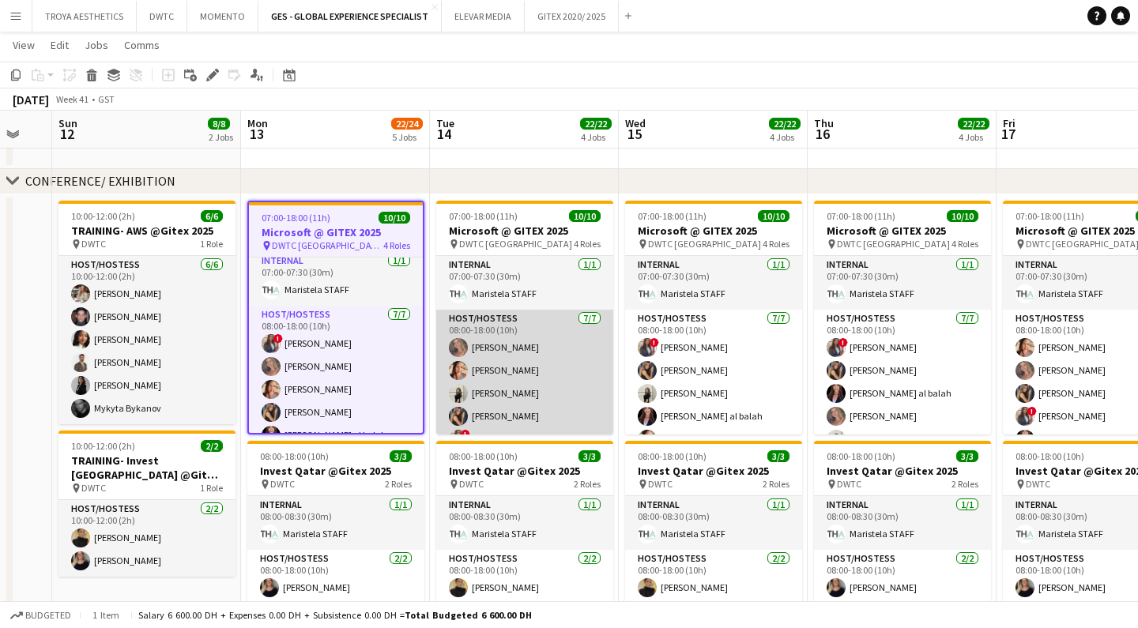
drag, startPoint x: 480, startPoint y: 361, endPoint x: 448, endPoint y: 360, distance: 31.6
click at [480, 361] on app-card-role "Host/Hostess 7/7 08:00-18:00 (10h) Roberta Lobato Punchita Srisuwan Fatima Alzu…" at bounding box center [524, 405] width 177 height 191
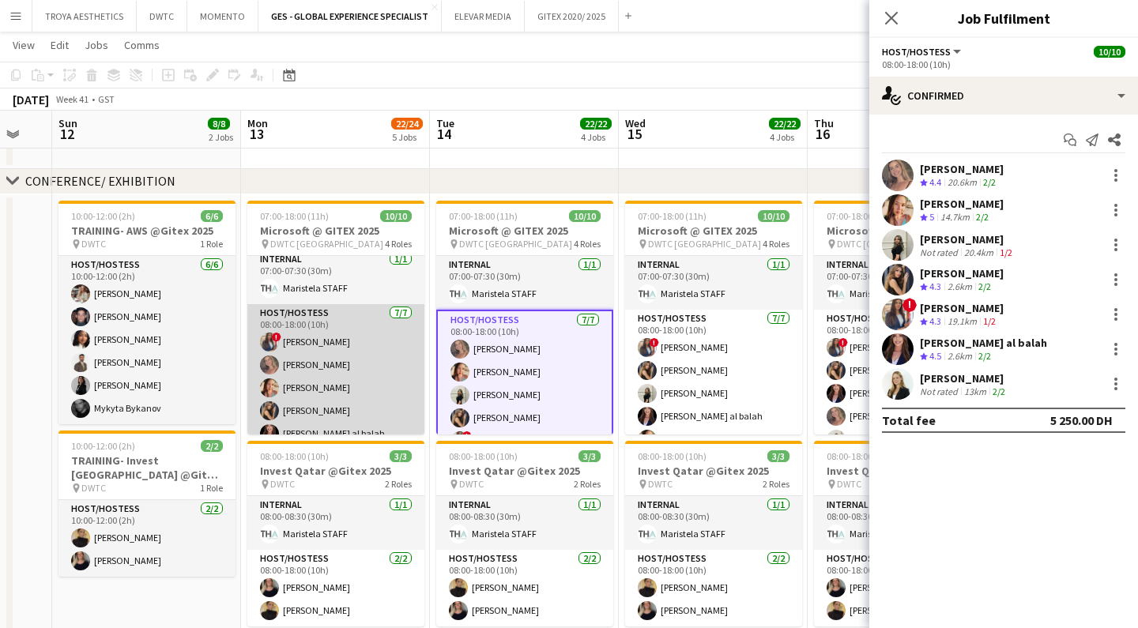
click at [347, 360] on app-card-role "Host/Hostess 7/7 08:00-18:00 (10h) ! Rajaa Fannan Roberta Lobato Punchita Srisu…" at bounding box center [335, 399] width 177 height 191
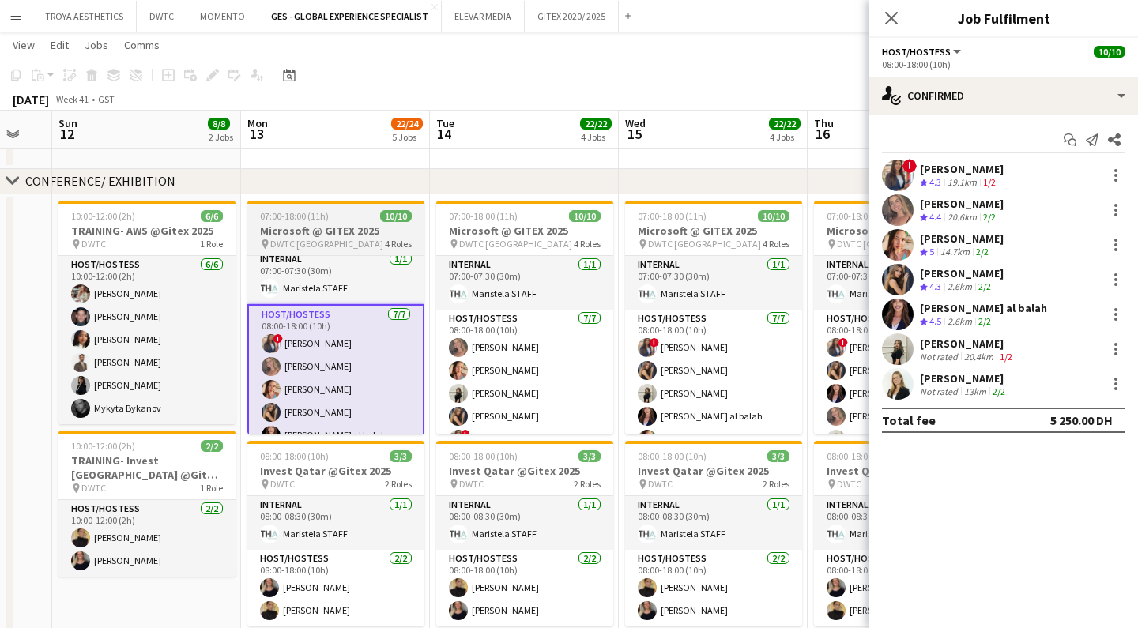
click at [309, 241] on span "DWTC Dubai" at bounding box center [326, 244] width 113 height 12
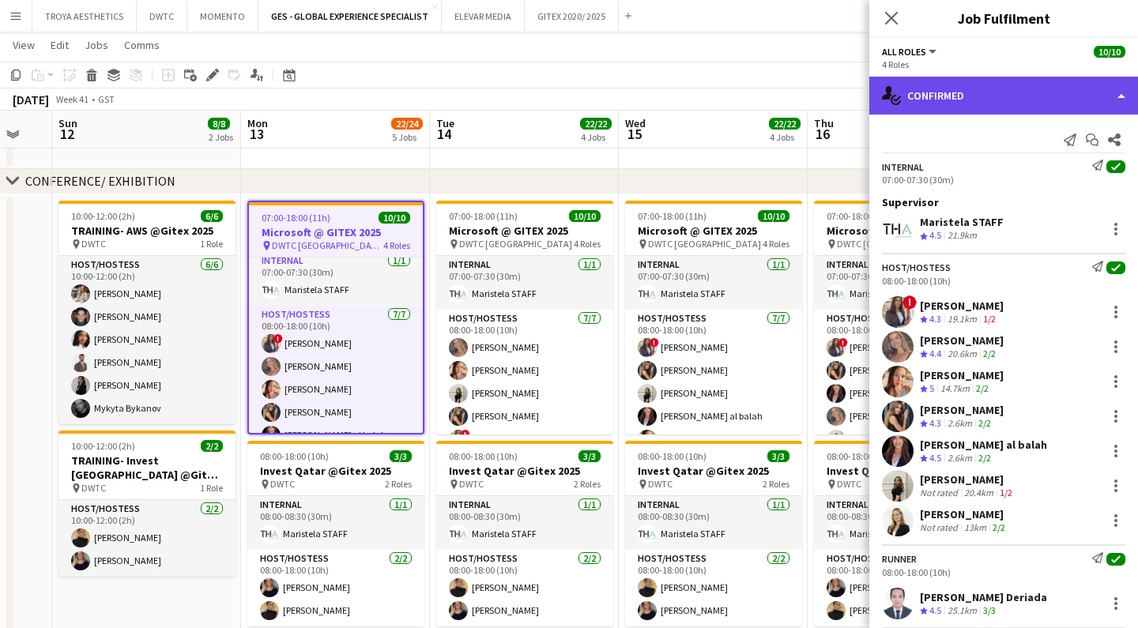
click at [1009, 96] on div "single-neutral-actions-check-2 Confirmed" at bounding box center [1004, 96] width 269 height 38
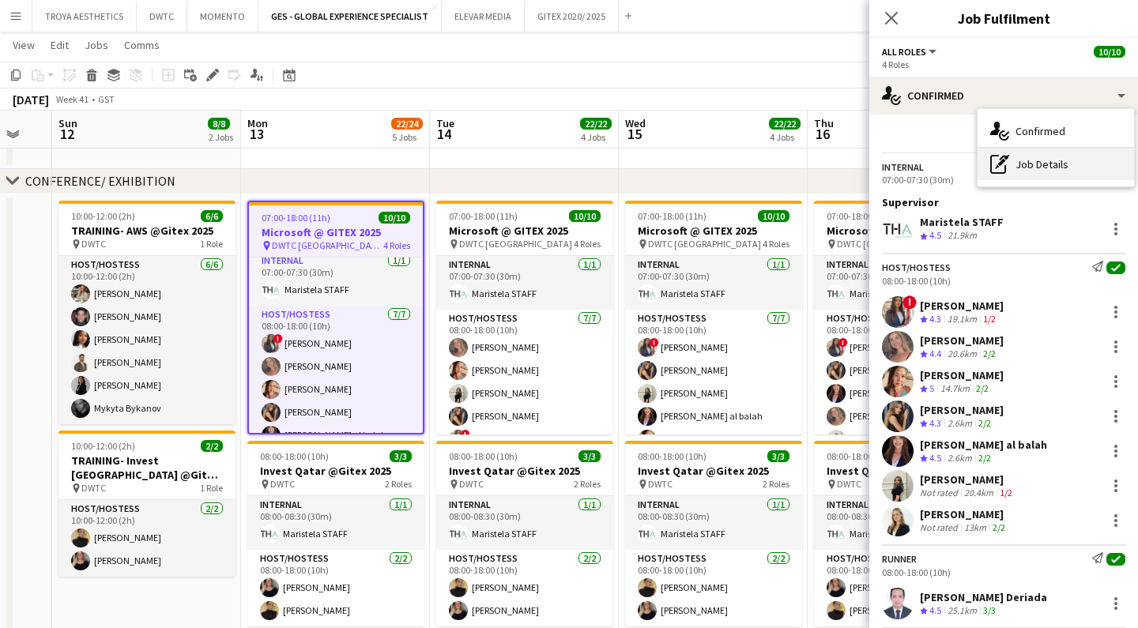
click at [1032, 162] on div "pen-write Job Details" at bounding box center [1056, 165] width 157 height 32
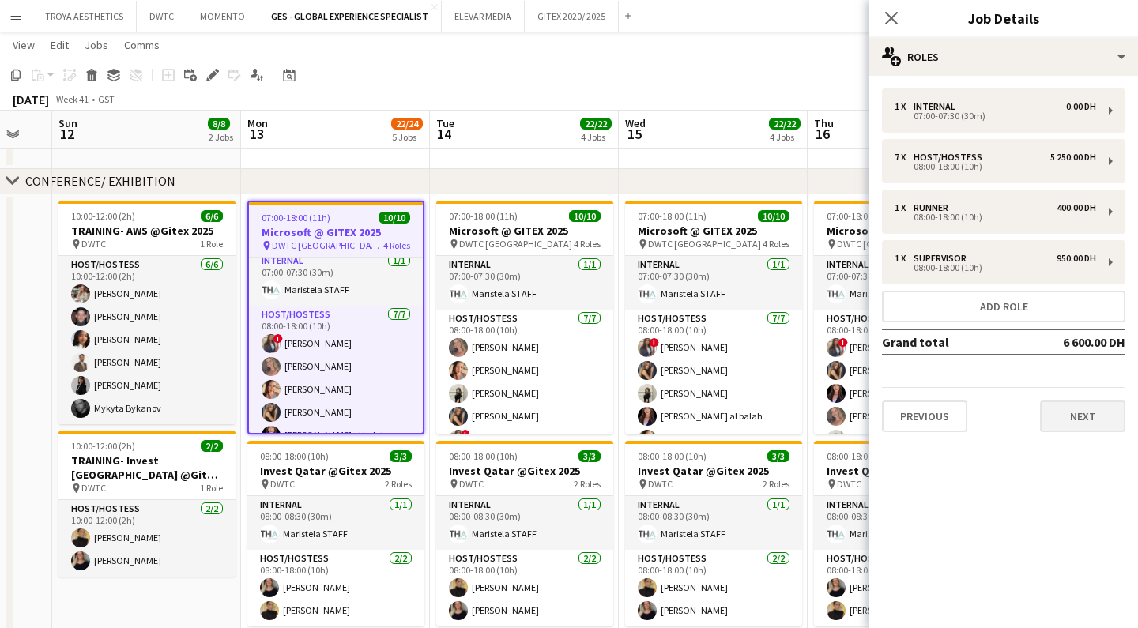
click at [1071, 413] on button "Next" at bounding box center [1082, 417] width 85 height 32
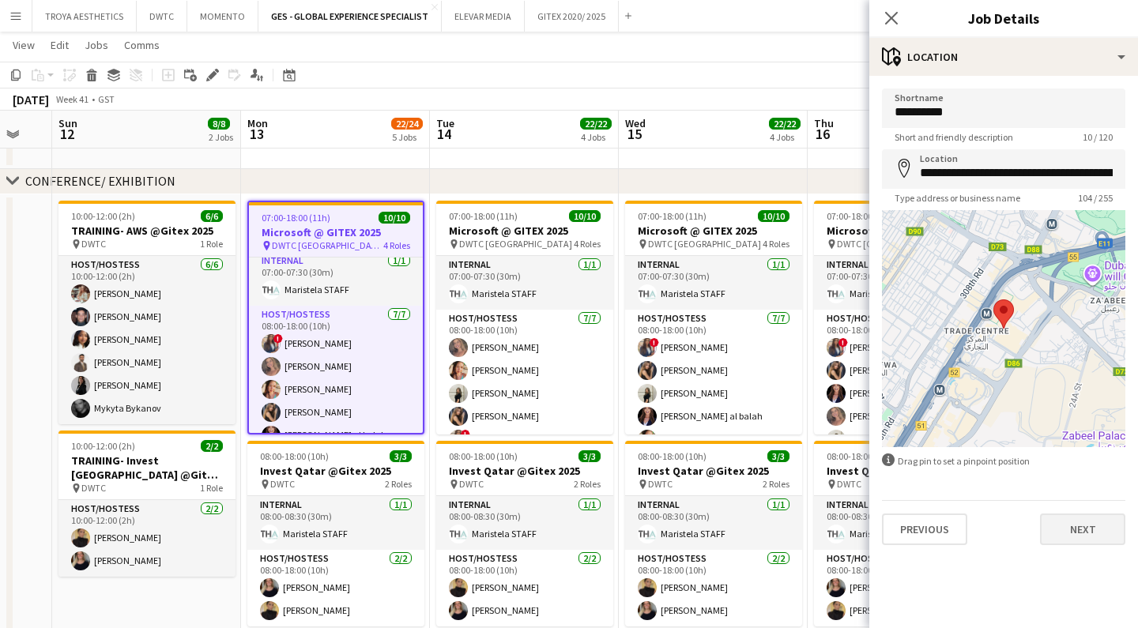
click at [1080, 531] on button "Next" at bounding box center [1082, 530] width 85 height 32
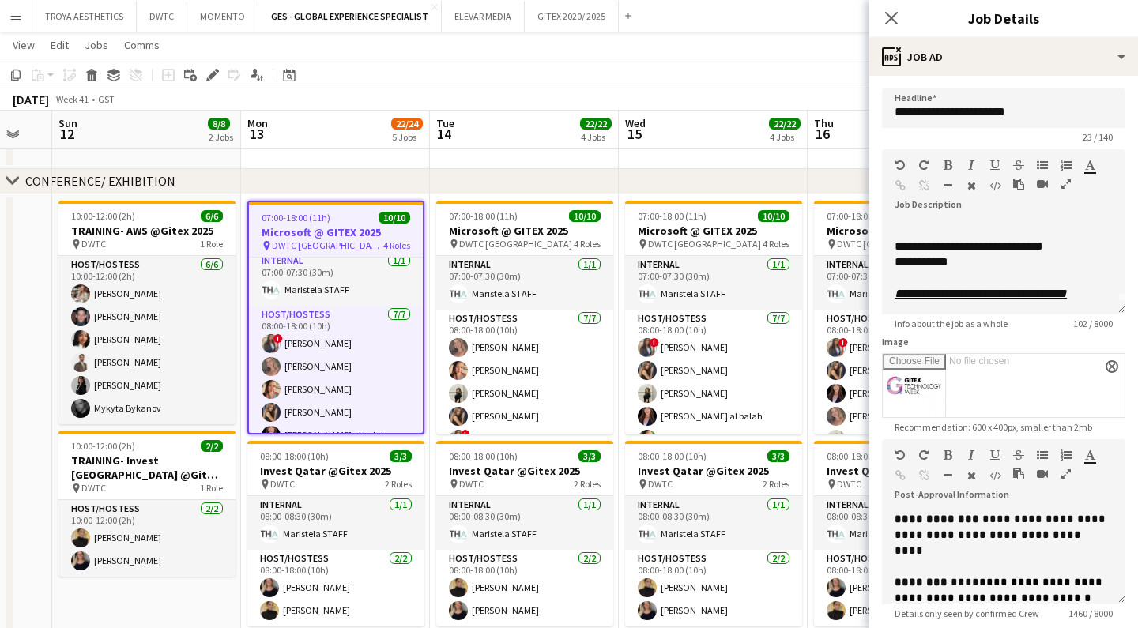
scroll to position [141, 0]
click at [887, 16] on icon "Close pop-in" at bounding box center [891, 17] width 15 height 15
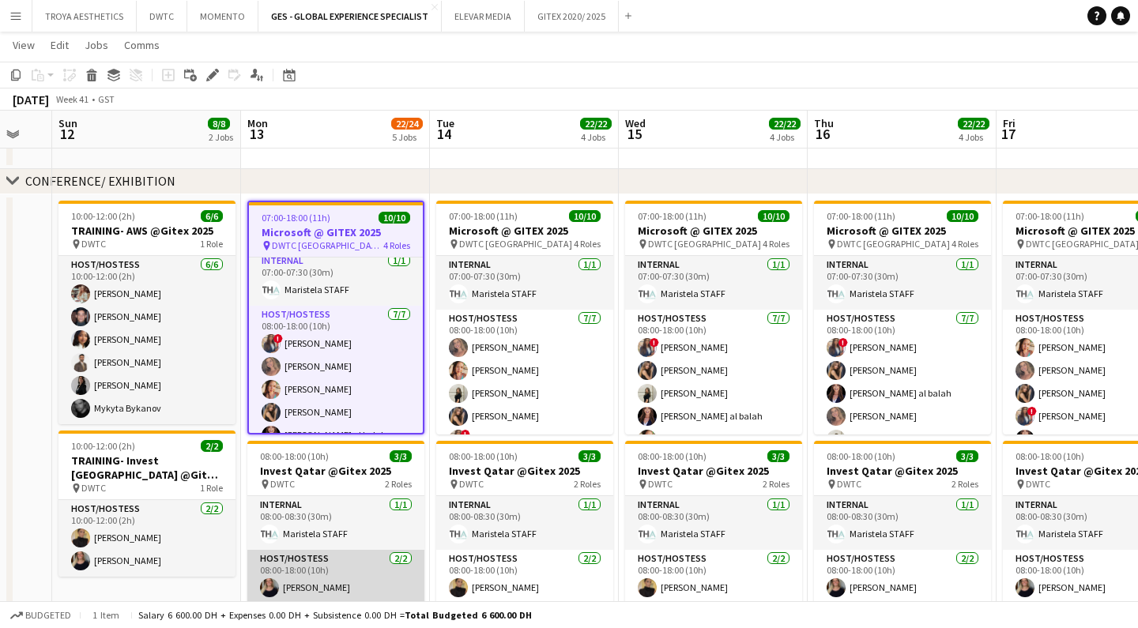
click at [326, 571] on app-card-role "Host/Hostess 2/2 08:00-18:00 (10h) TALITA SOARES Taisa Bachur" at bounding box center [335, 588] width 177 height 77
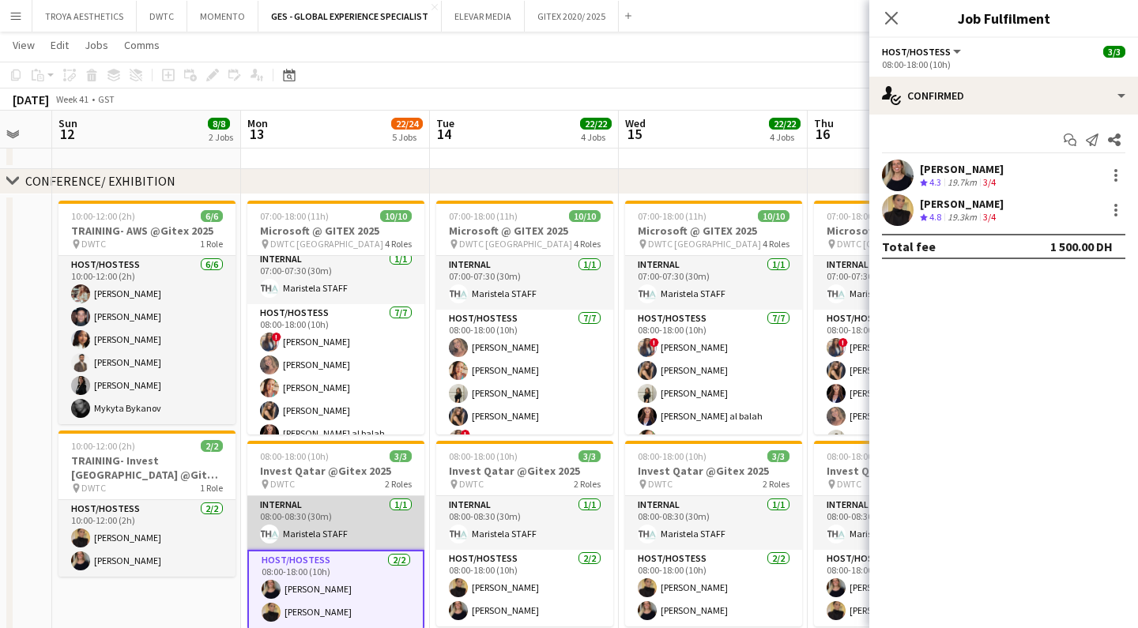
click at [311, 525] on app-card-role "Internal 1/1 08:00-08:30 (30m) Maristela STAFF" at bounding box center [335, 523] width 177 height 54
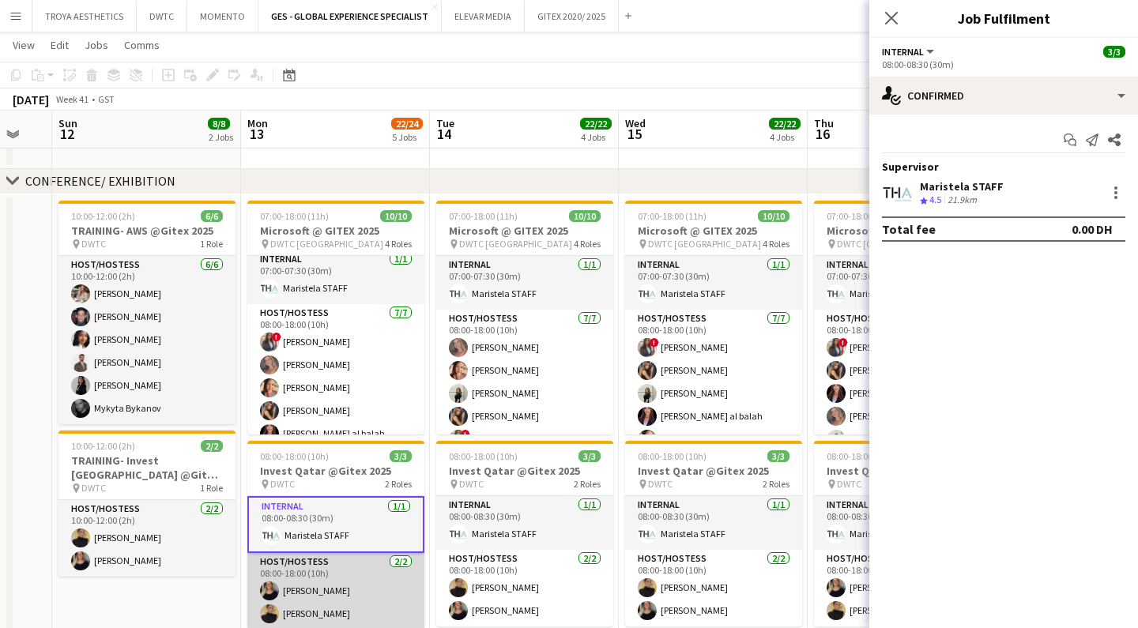
click at [308, 594] on app-card-role "Host/Hostess 2/2 08:00-18:00 (10h) TALITA SOARES Taisa Bachur" at bounding box center [335, 591] width 177 height 77
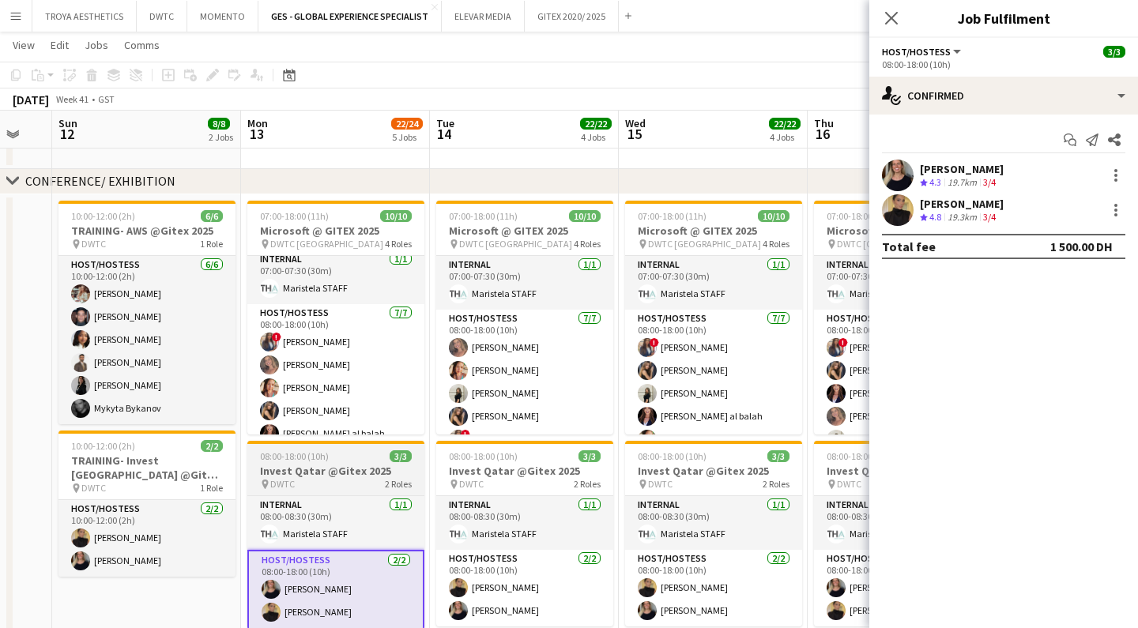
click at [317, 473] on h3 "Invest Qatar @Gitex 2025" at bounding box center [335, 471] width 177 height 14
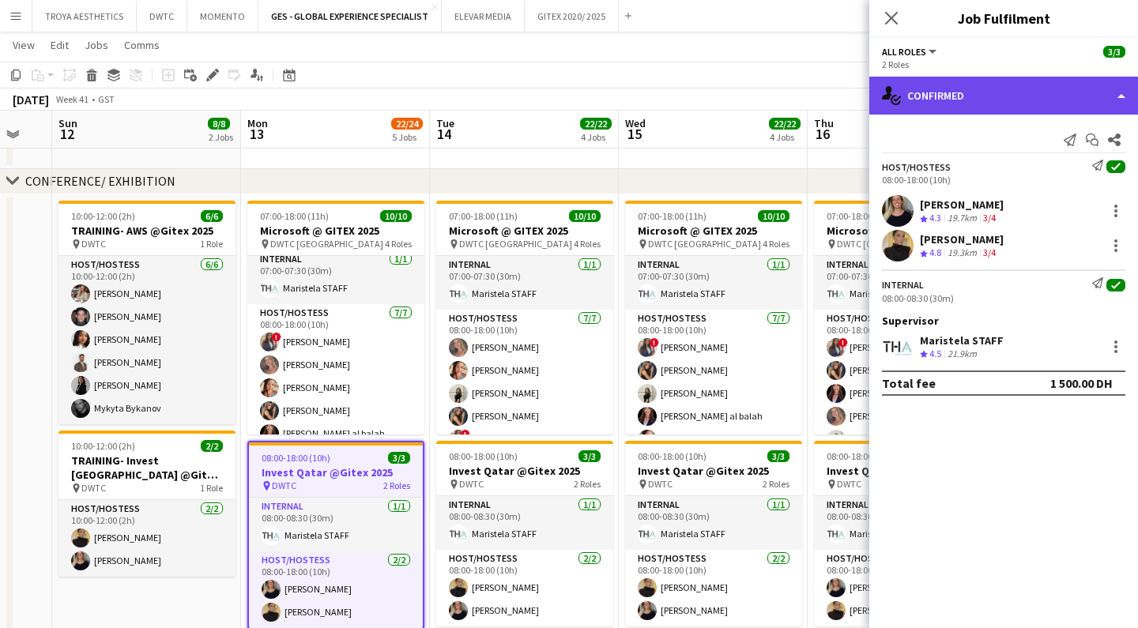
click at [1008, 100] on div "single-neutral-actions-check-2 Confirmed" at bounding box center [1004, 96] width 269 height 38
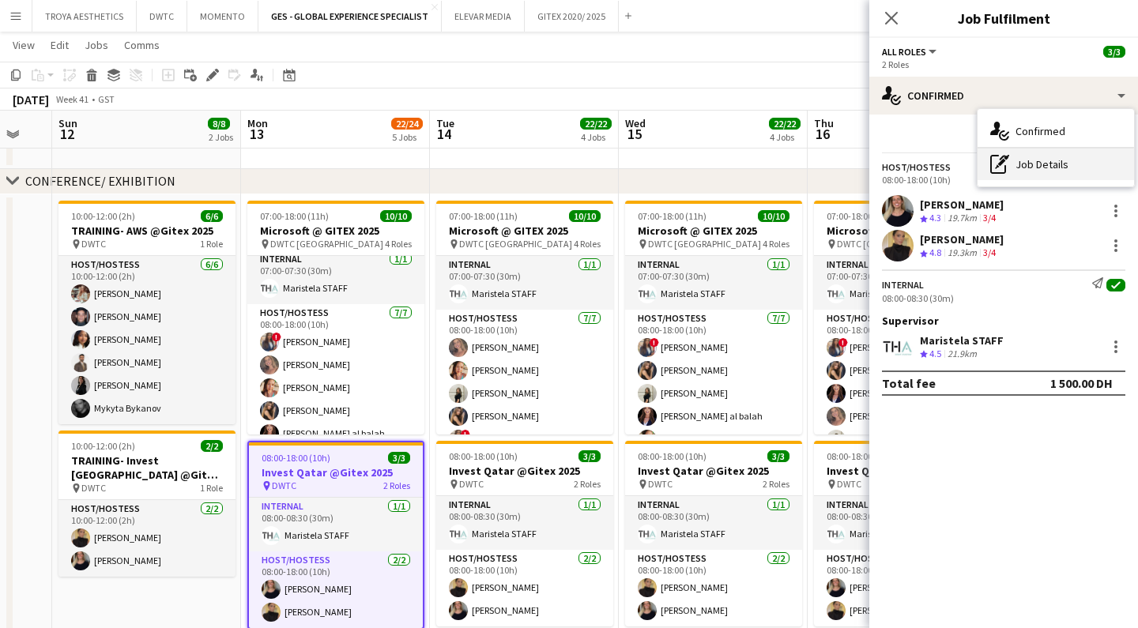
click at [1064, 167] on div "pen-write Job Details" at bounding box center [1056, 165] width 157 height 32
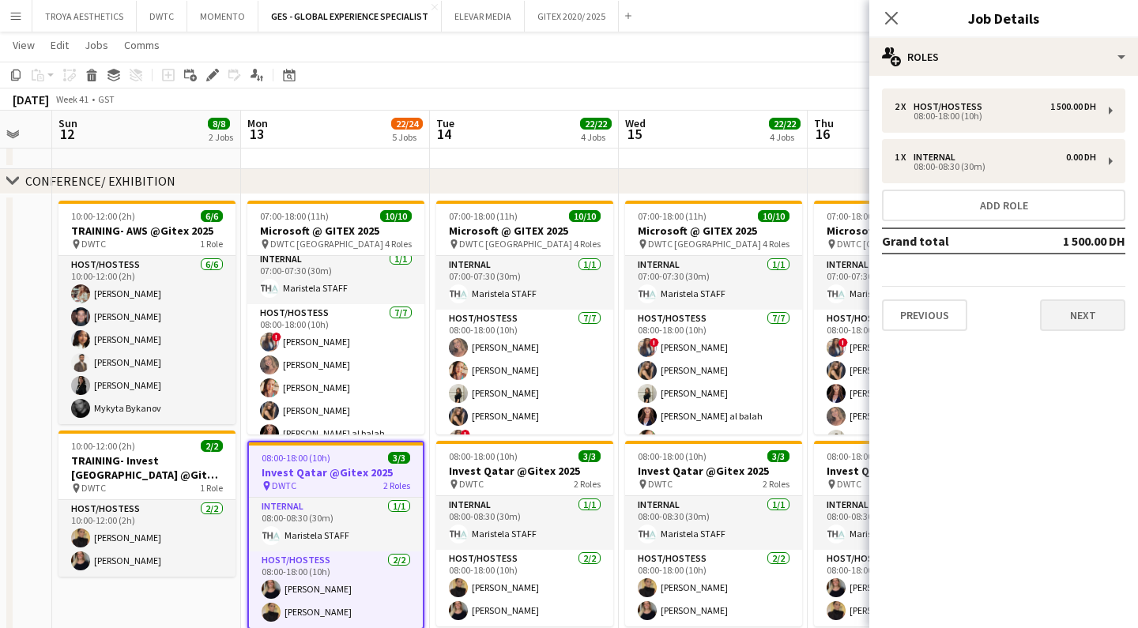
click at [1085, 315] on button "Next" at bounding box center [1082, 316] width 85 height 32
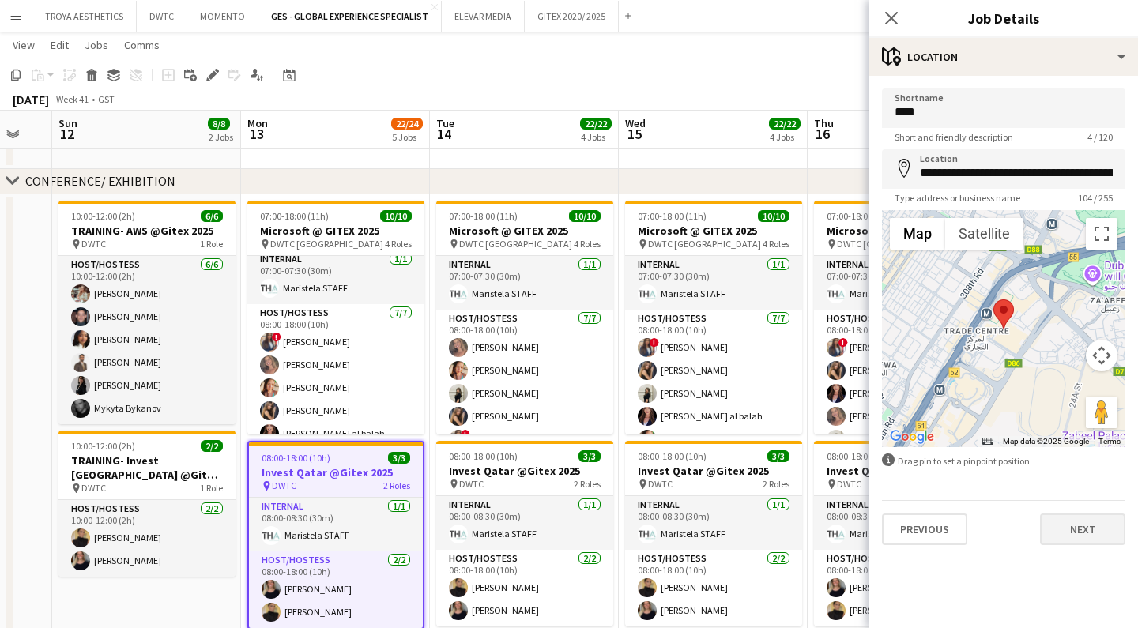
click at [1095, 534] on button "Next" at bounding box center [1082, 530] width 85 height 32
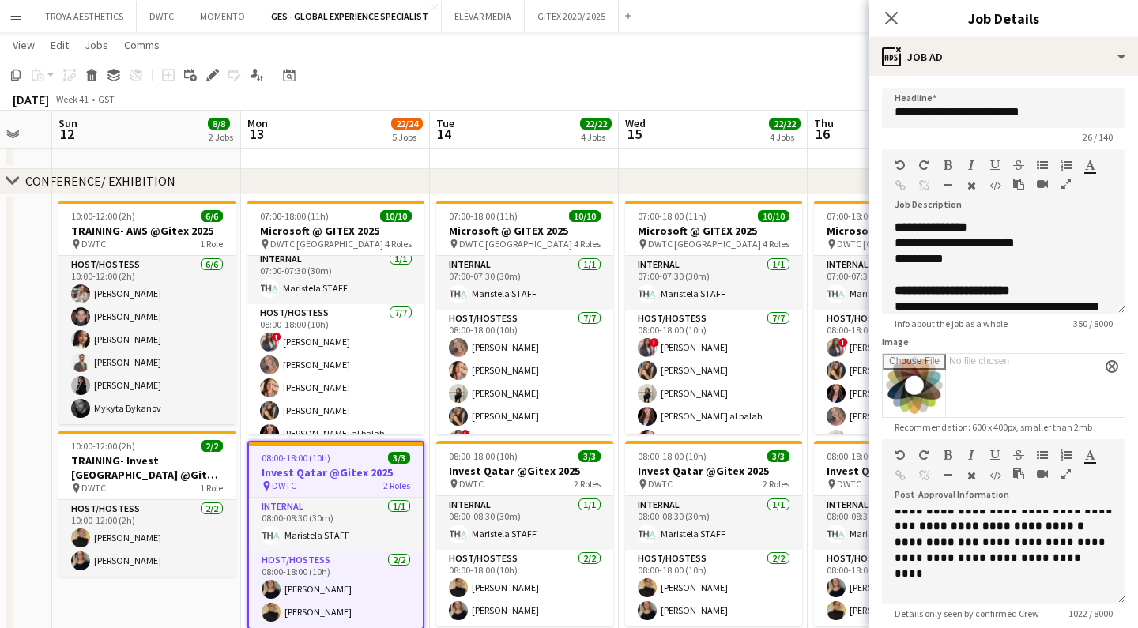
scroll to position [119, 0]
click at [892, 18] on icon at bounding box center [891, 17] width 15 height 15
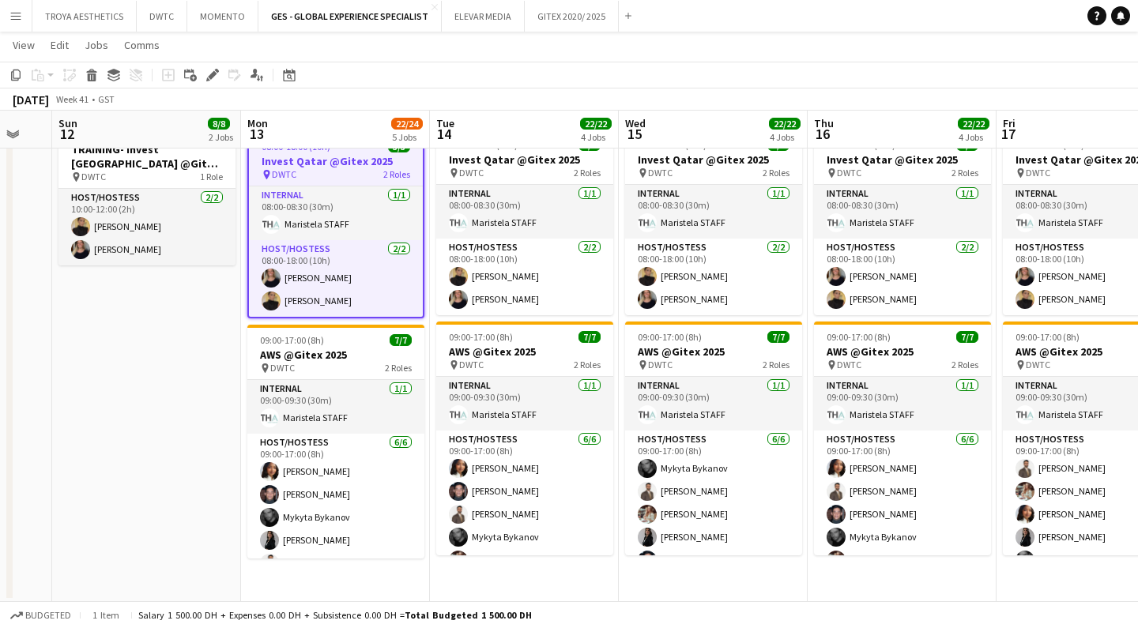
scroll to position [610, 0]
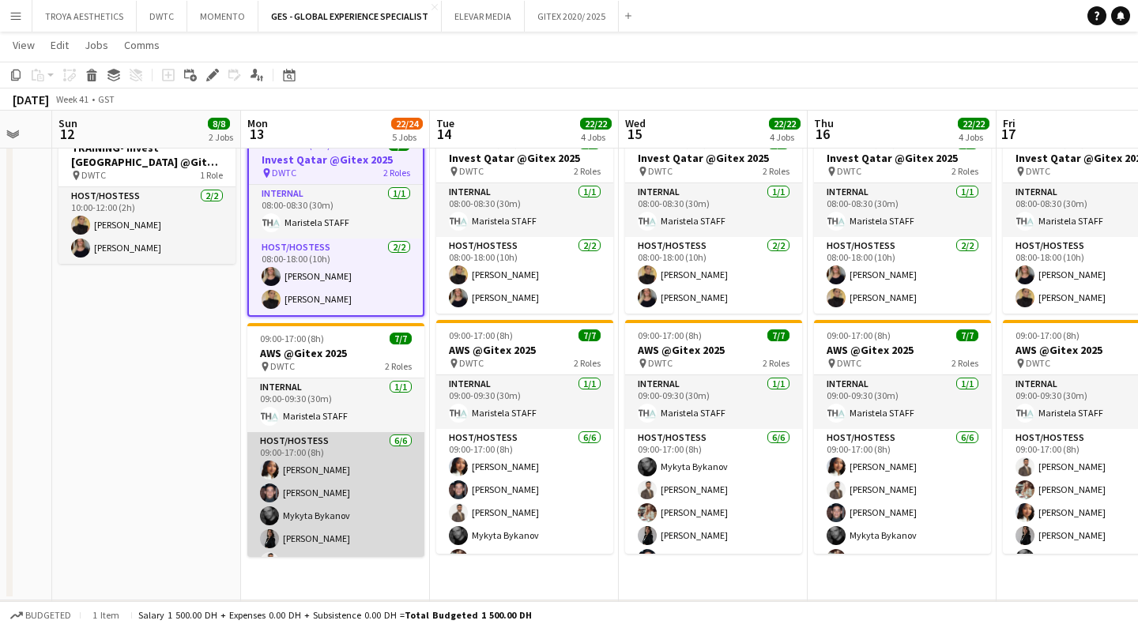
click at [345, 474] on app-card-role "Host/Hostess 6/6 09:00-17:00 (8h) Mai Mohamed Jarryn Van Dyk Mykyta Bykanov Iul…" at bounding box center [335, 516] width 177 height 168
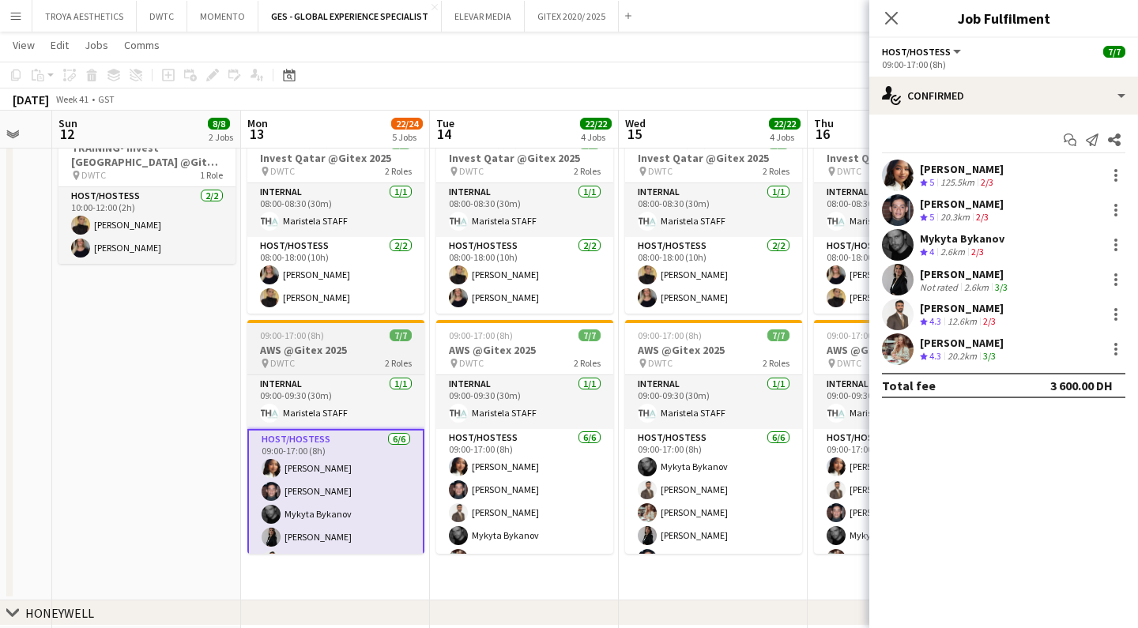
click at [310, 353] on h3 "AWS @Gitex 2025" at bounding box center [335, 350] width 177 height 14
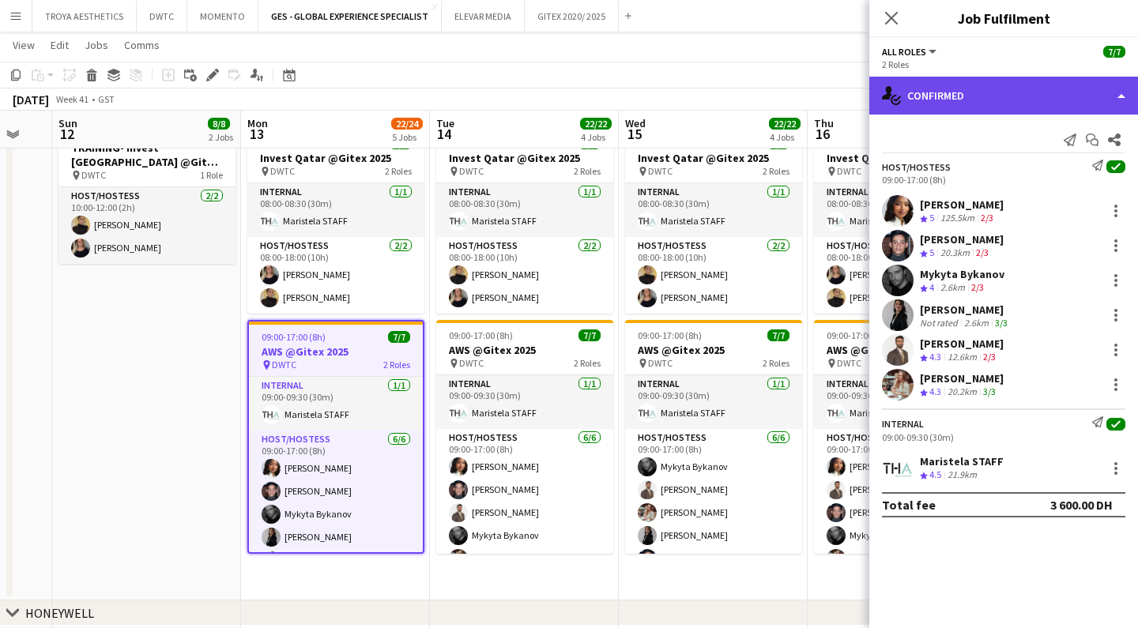
click at [985, 96] on div "single-neutral-actions-check-2 Confirmed" at bounding box center [1004, 96] width 269 height 38
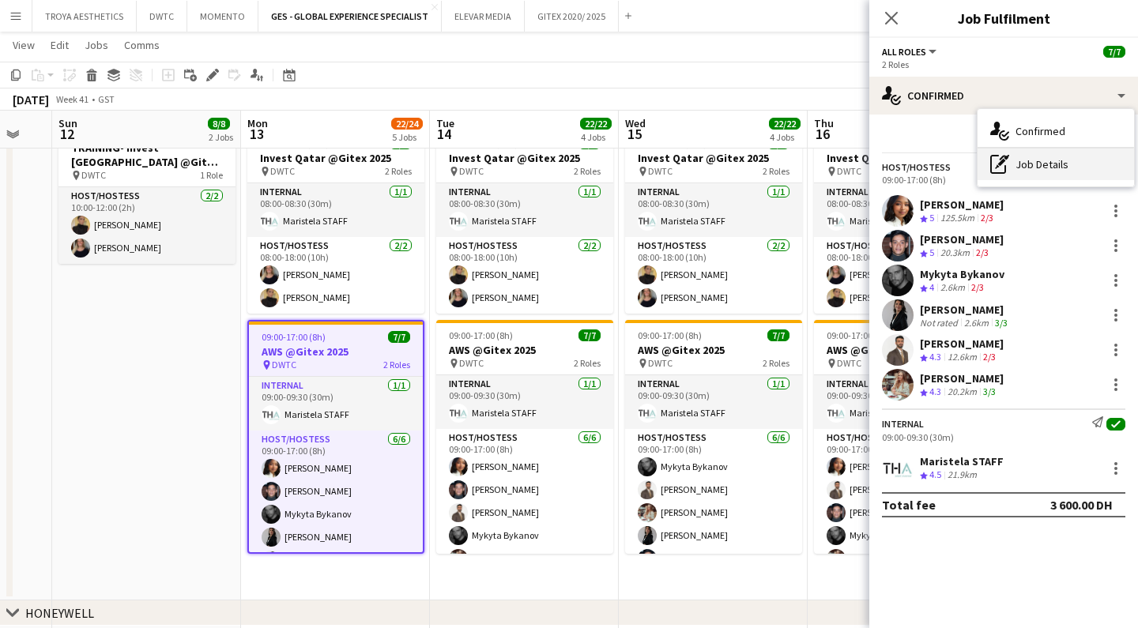
click at [1039, 160] on div "pen-write Job Details" at bounding box center [1056, 165] width 157 height 32
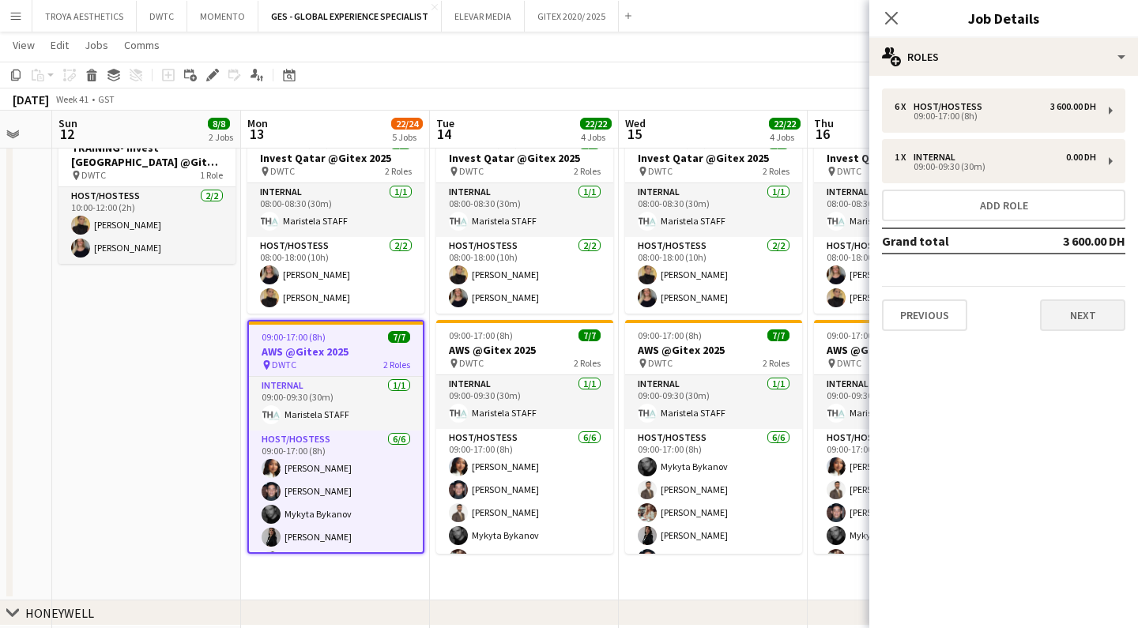
click at [1067, 318] on button "Next" at bounding box center [1082, 316] width 85 height 32
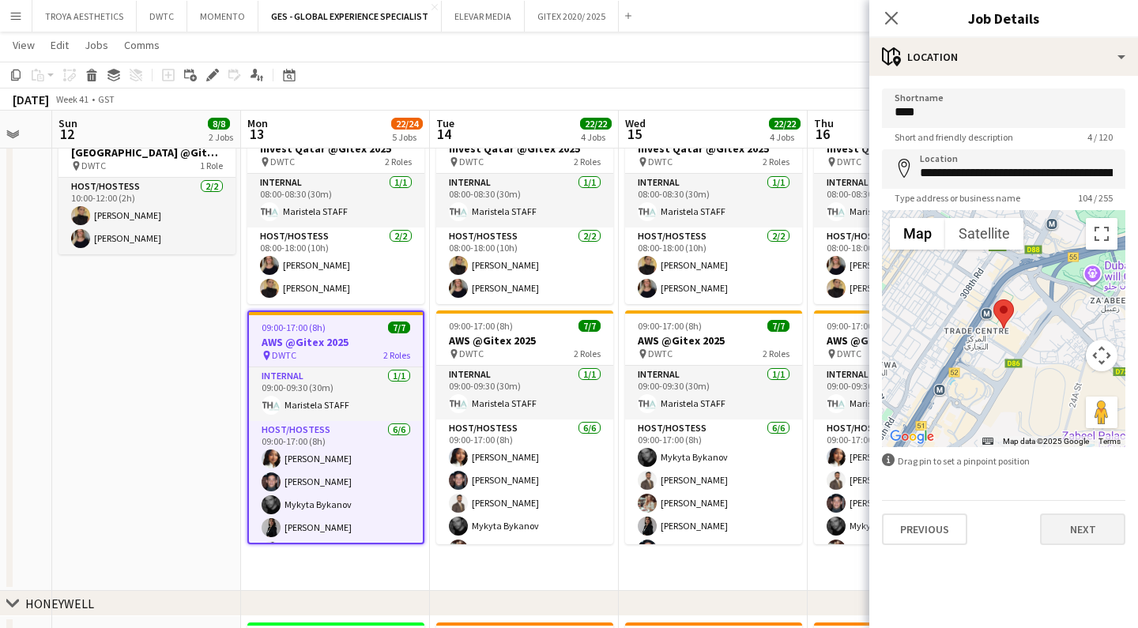
click at [1081, 536] on button "Next" at bounding box center [1082, 530] width 85 height 32
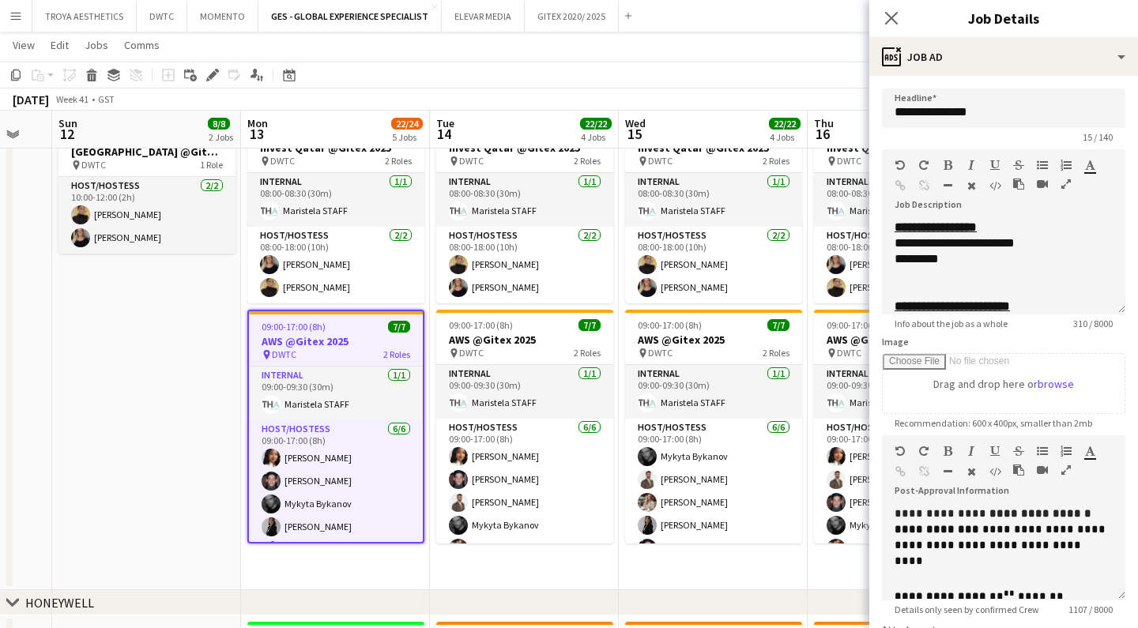
scroll to position [130, 0]
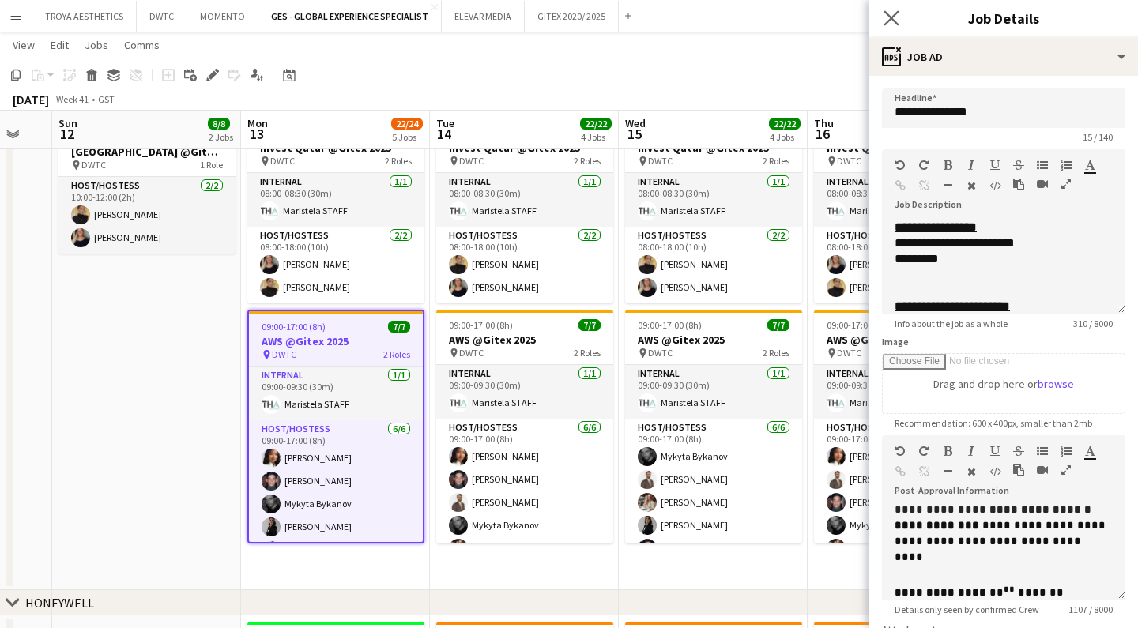
click at [894, 11] on icon "Close pop-in" at bounding box center [891, 17] width 15 height 15
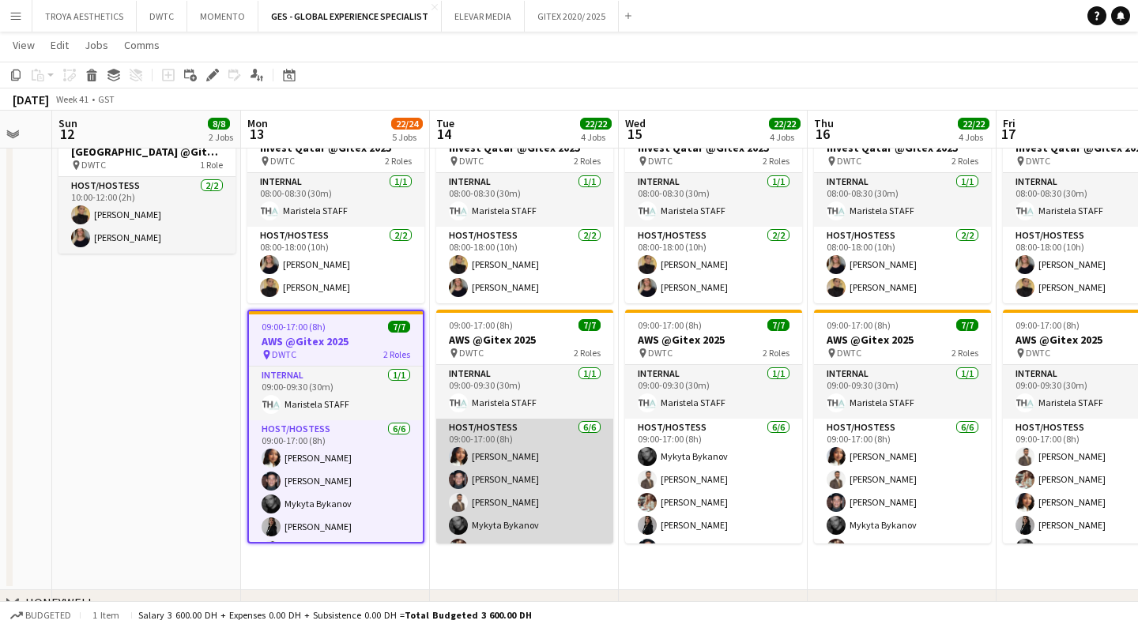
click at [487, 508] on app-card-role "Host/Hostess 6/6 09:00-17:00 (8h) Mai Mohamed Jarryn Van Dyk Nabil Baloushi Myk…" at bounding box center [524, 503] width 177 height 168
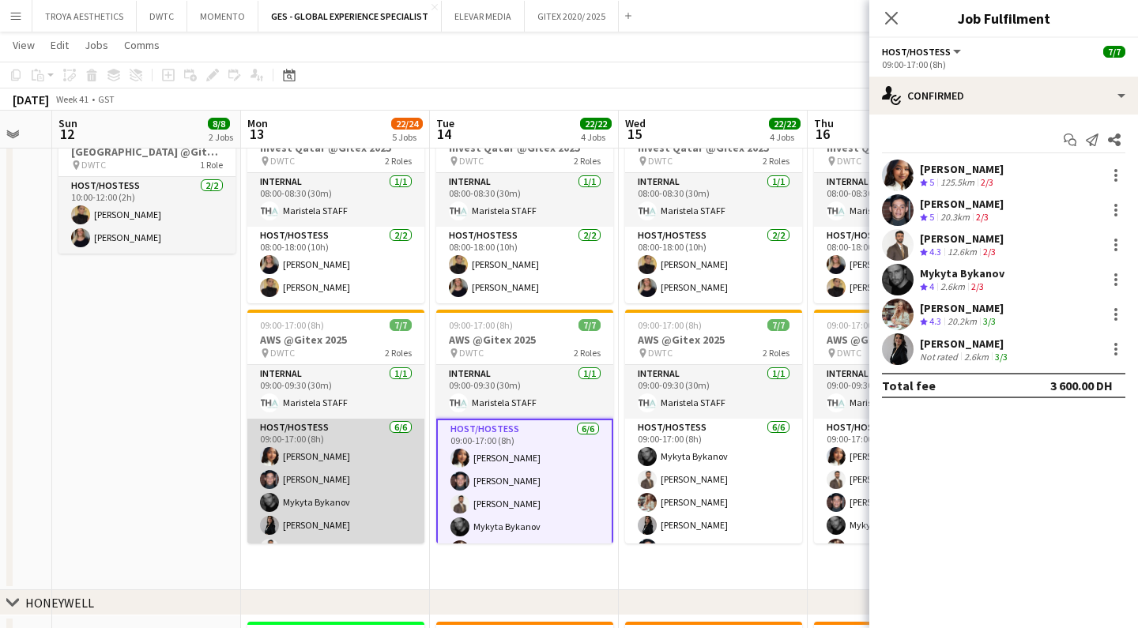
click at [368, 503] on app-card-role "Host/Hostess 6/6 09:00-17:00 (8h) Mai Mohamed Jarryn Van Dyk Mykyta Bykanov Iul…" at bounding box center [335, 503] width 177 height 168
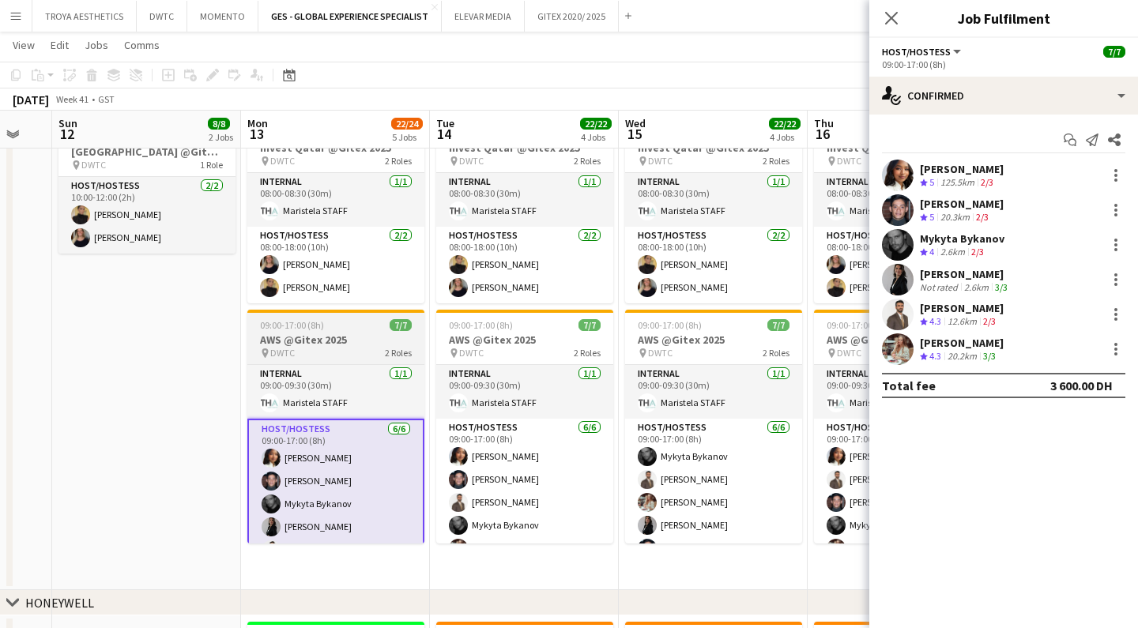
click at [329, 338] on h3 "AWS @Gitex 2025" at bounding box center [335, 340] width 177 height 14
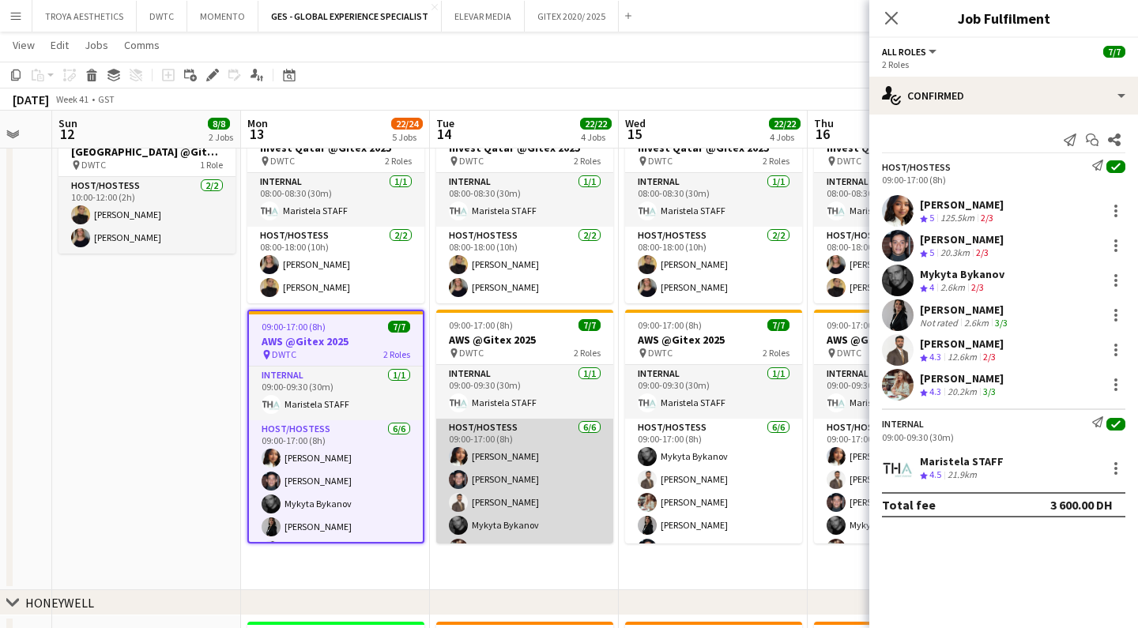
click at [480, 469] on app-card-role "Host/Hostess 6/6 09:00-17:00 (8h) Mai Mohamed Jarryn Van Dyk Nabil Baloushi Myk…" at bounding box center [524, 503] width 177 height 168
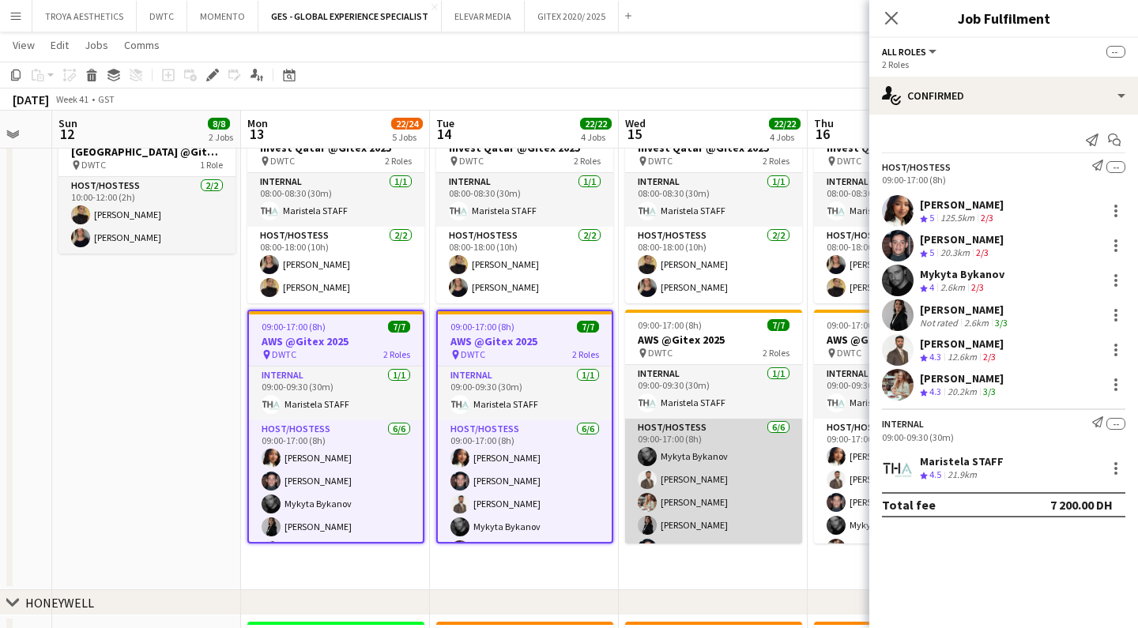
click at [692, 481] on app-card-role "Host/Hostess 6/6 09:00-17:00 (8h) Mykyta Bykanov Nabil Baloushi Maryna Tsypar I…" at bounding box center [713, 503] width 177 height 168
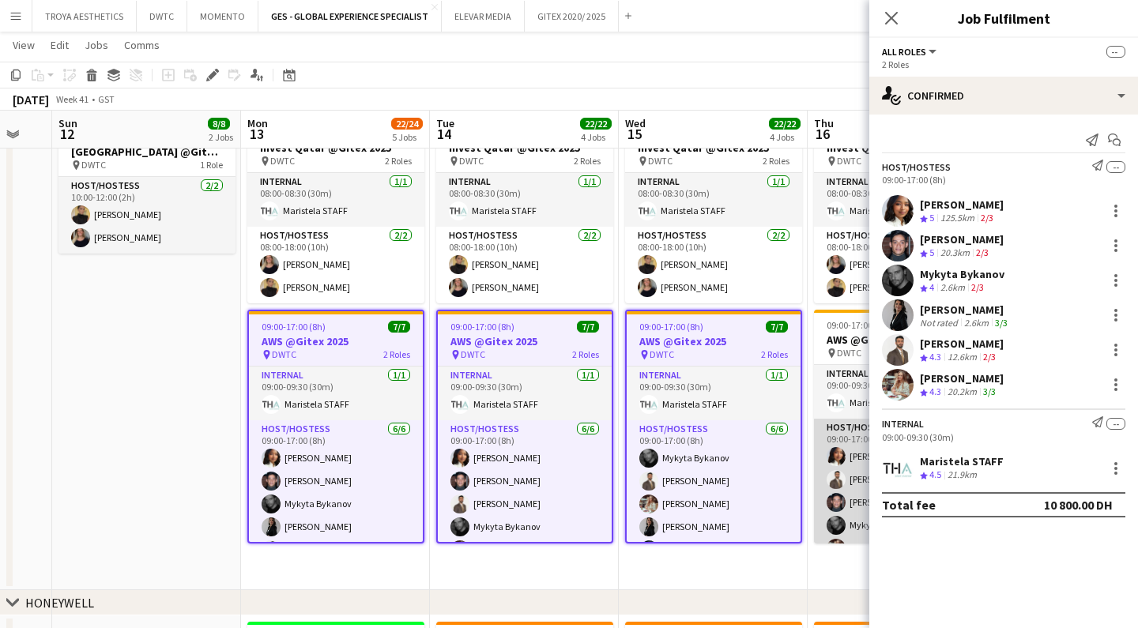
click at [826, 482] on app-card-role "Host/Hostess 6/6 09:00-17:00 (8h) Mai Mohamed Nabil Baloushi Jarryn Van Dyk Myk…" at bounding box center [902, 503] width 177 height 168
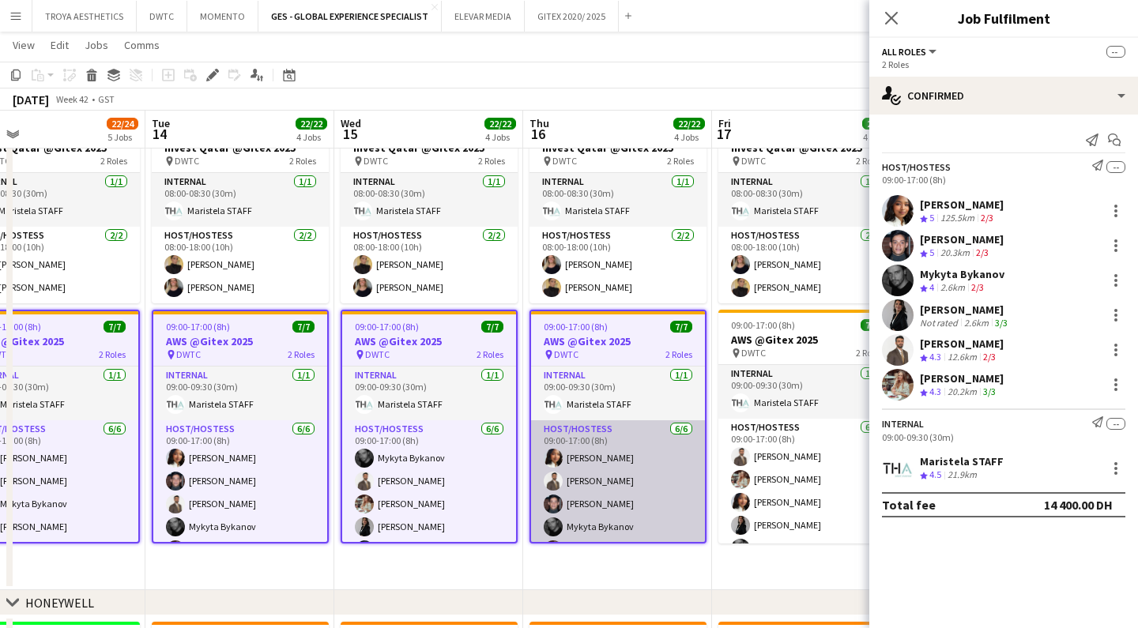
scroll to position [0, 611]
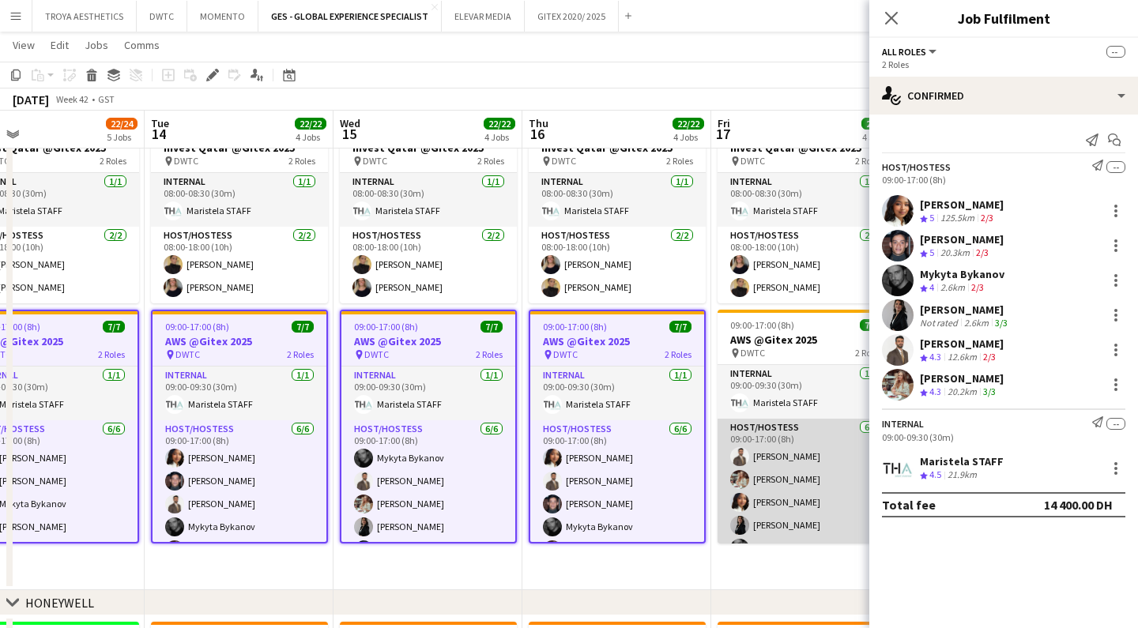
click at [806, 484] on app-card-role "Host/Hostess 6/6 09:00-17:00 (8h) Nabil Baloushi Maryna Tsypar Mai Mohamed Iuli…" at bounding box center [806, 503] width 177 height 168
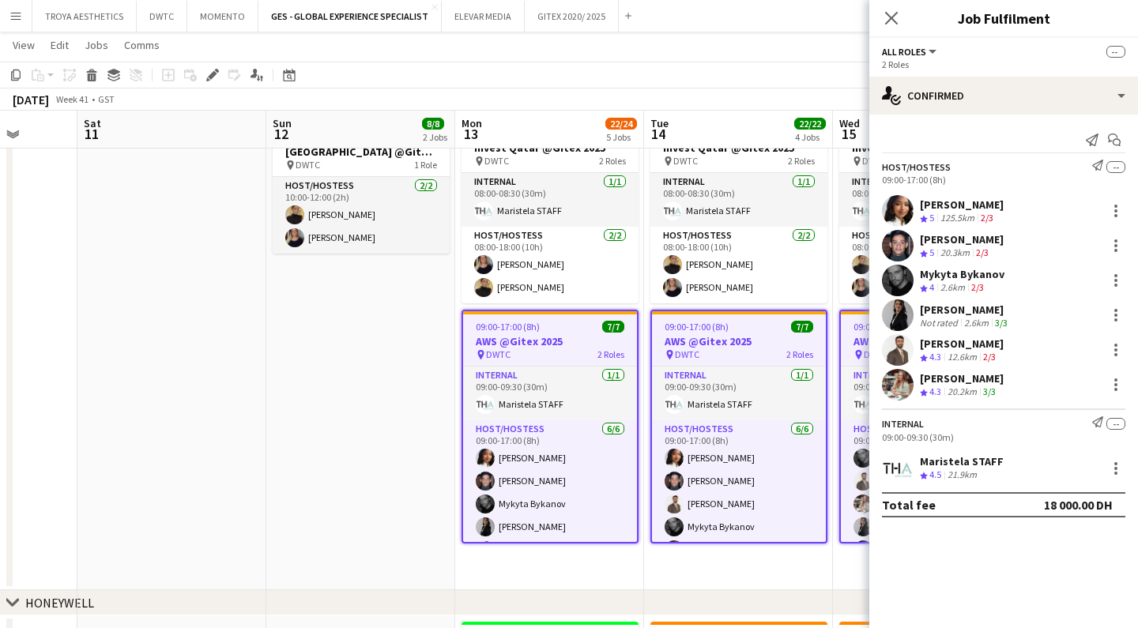
scroll to position [0, 512]
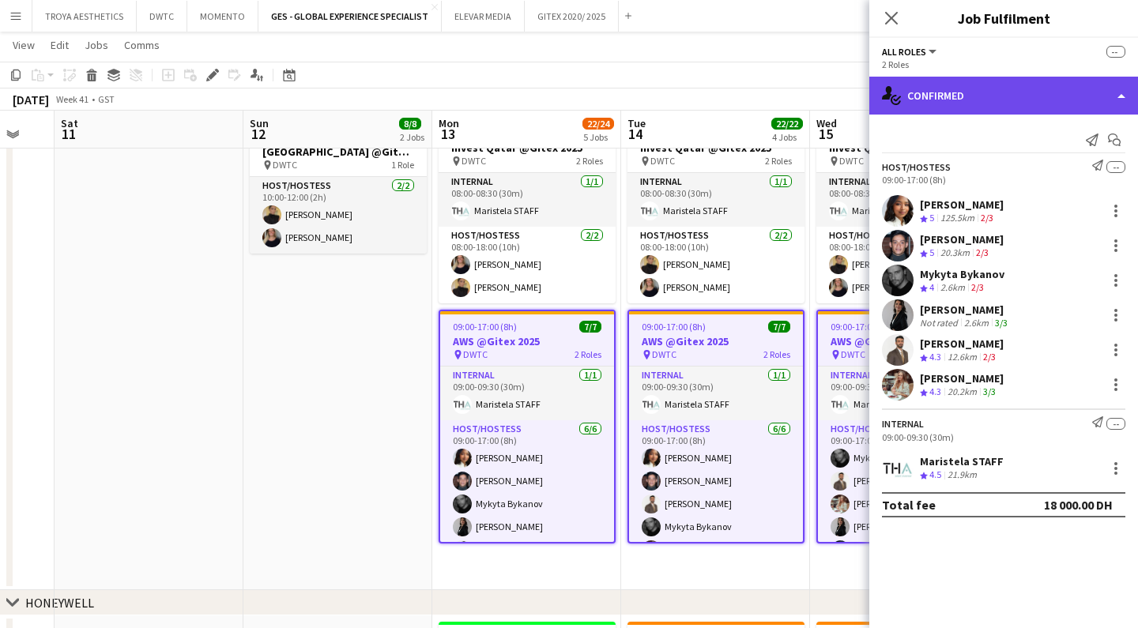
click at [990, 90] on div "single-neutral-actions-check-2 Confirmed" at bounding box center [1004, 96] width 269 height 38
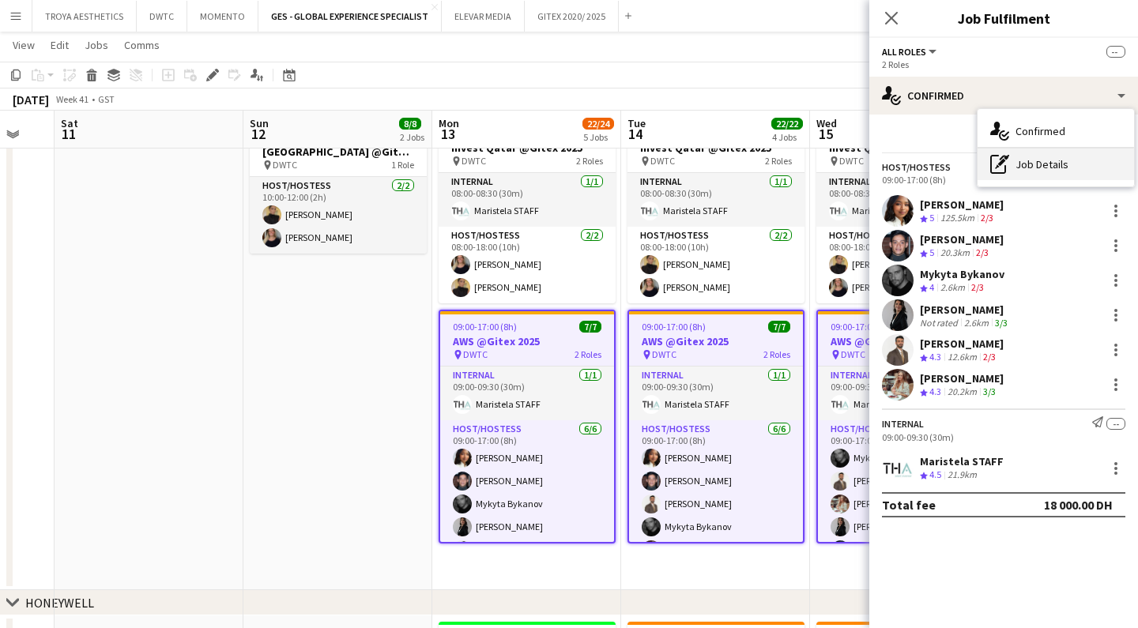
click at [1038, 164] on div "pen-write Job Details" at bounding box center [1056, 165] width 157 height 32
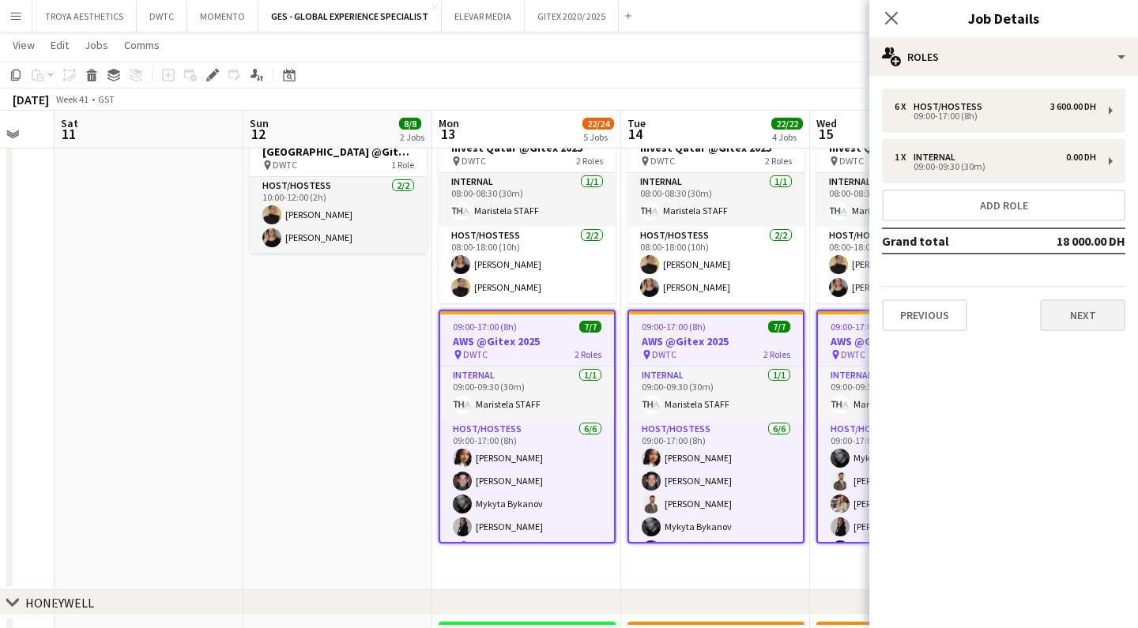
click at [1078, 313] on button "Next" at bounding box center [1082, 316] width 85 height 32
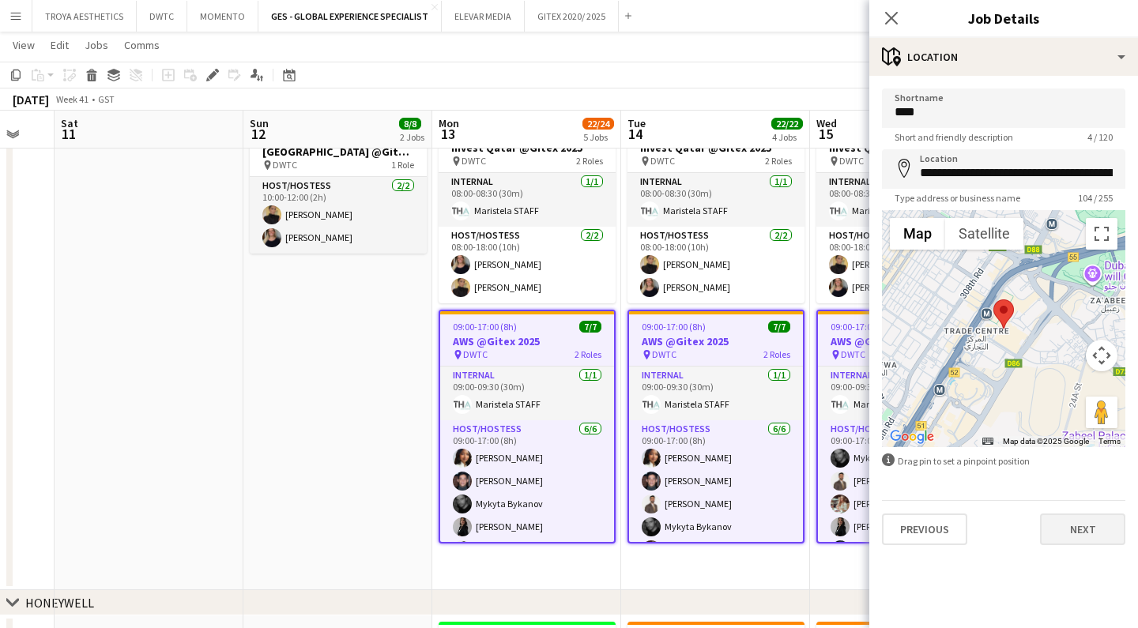
click at [1088, 526] on button "Next" at bounding box center [1082, 530] width 85 height 32
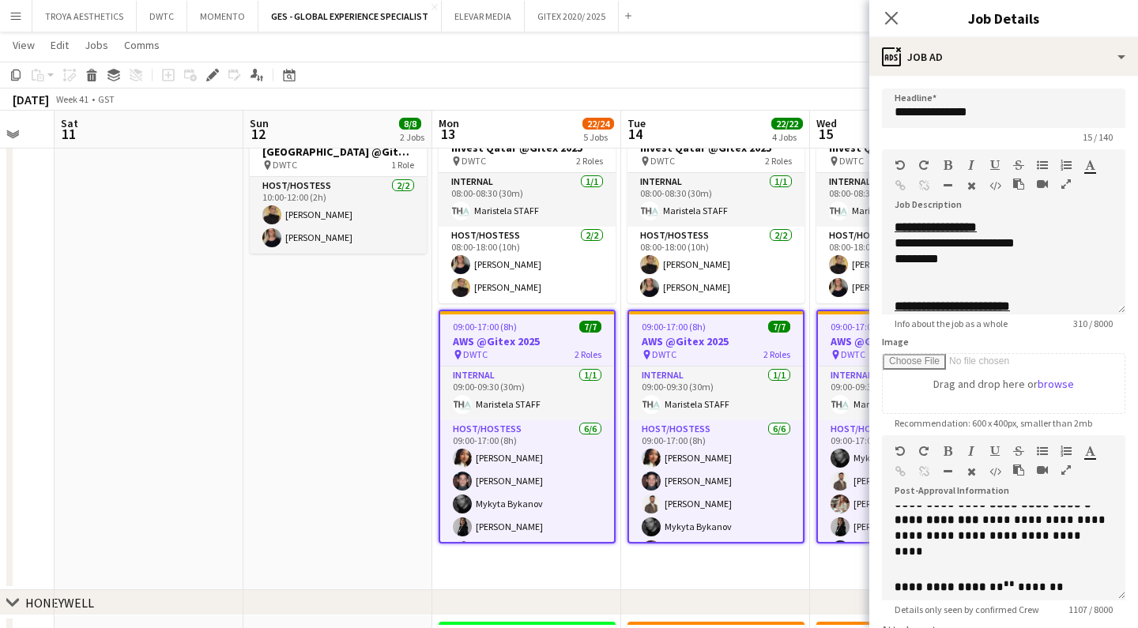
scroll to position [139, 0]
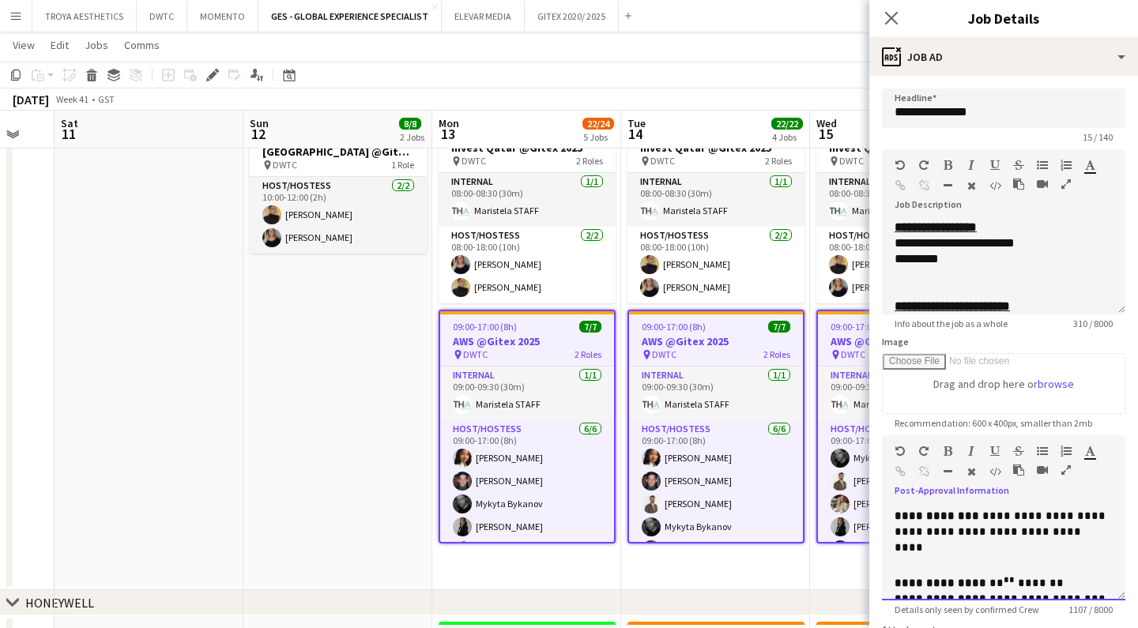
click at [1051, 535] on span "**********" at bounding box center [1002, 532] width 214 height 43
click at [1088, 535] on span "**********" at bounding box center [1002, 532] width 214 height 43
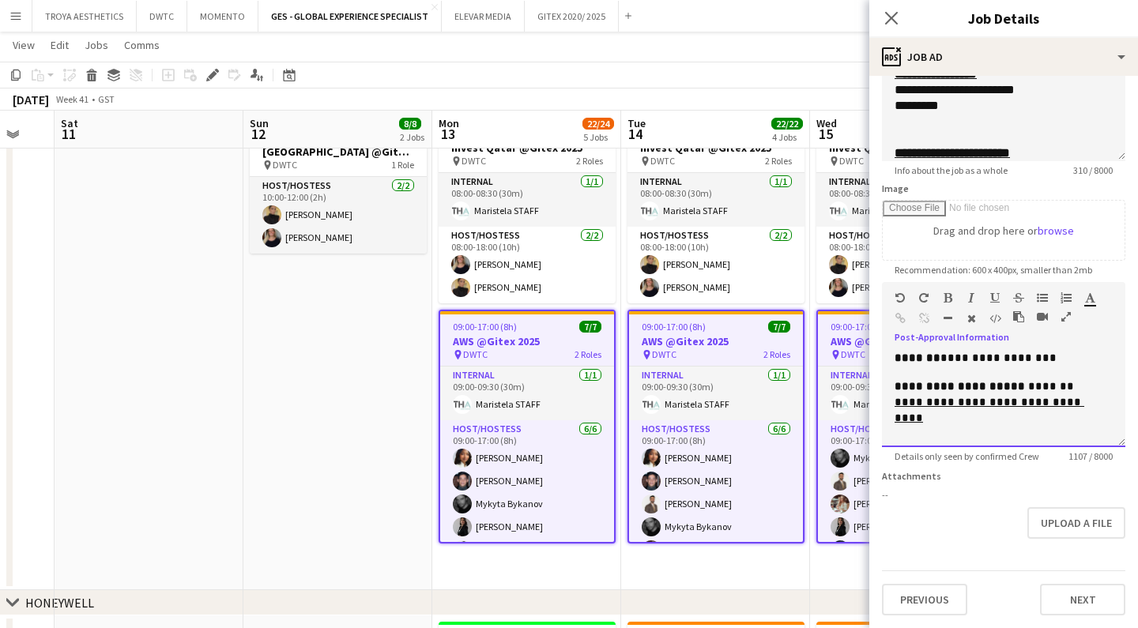
scroll to position [153, 0]
click at [1085, 602] on button "Next" at bounding box center [1082, 600] width 85 height 32
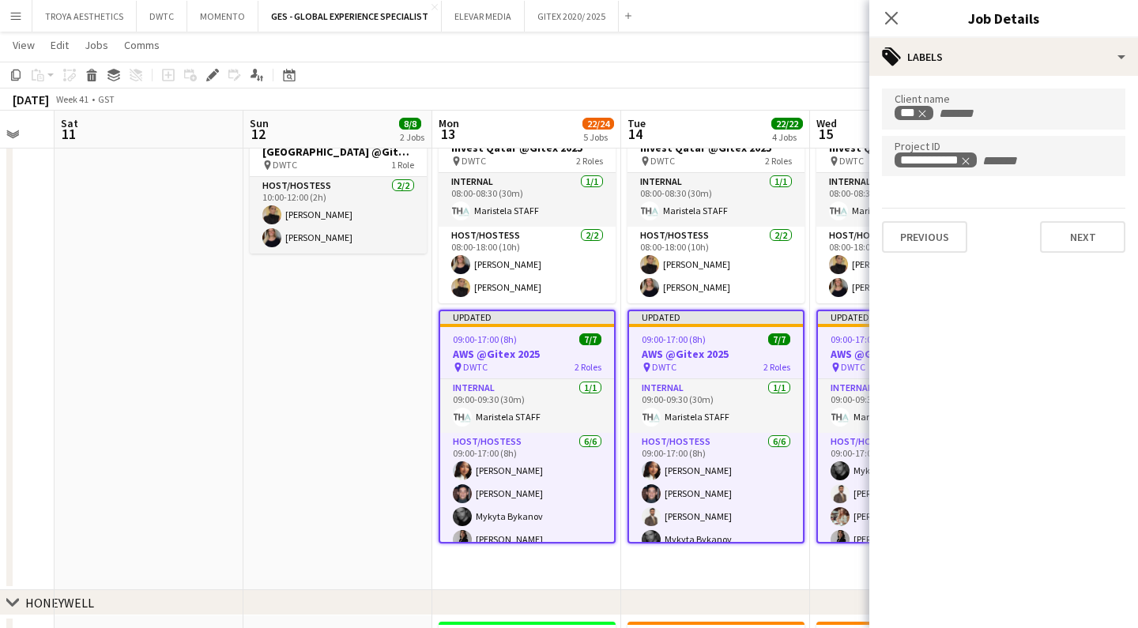
scroll to position [0, 0]
click at [892, 23] on icon "Close pop-in" at bounding box center [891, 17] width 15 height 15
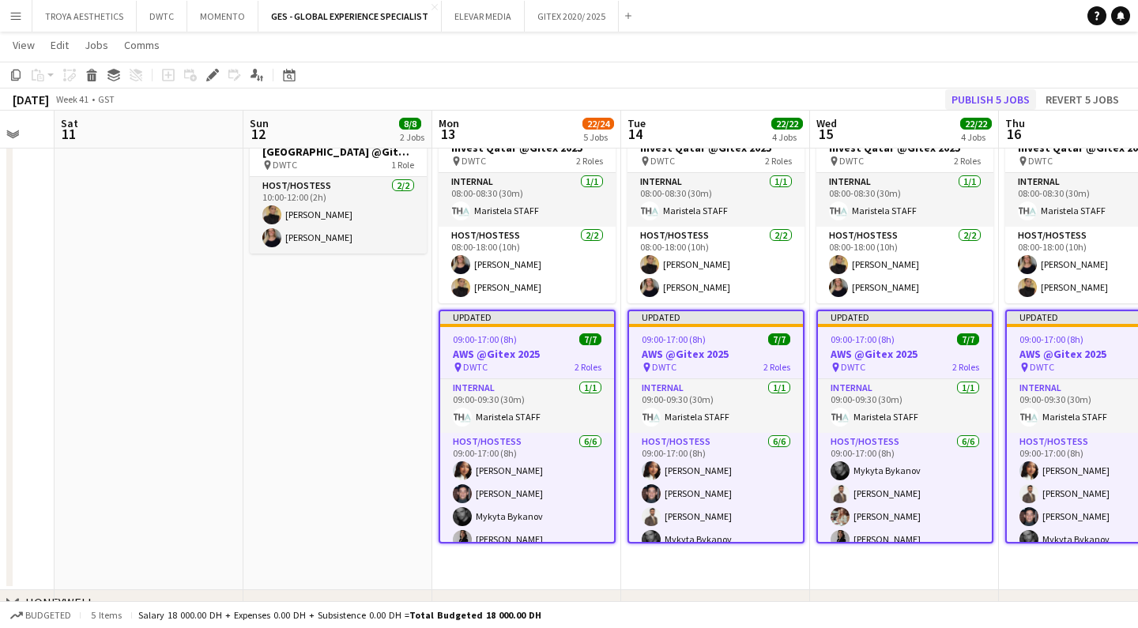
click at [996, 102] on button "Publish 5 jobs" at bounding box center [990, 99] width 91 height 21
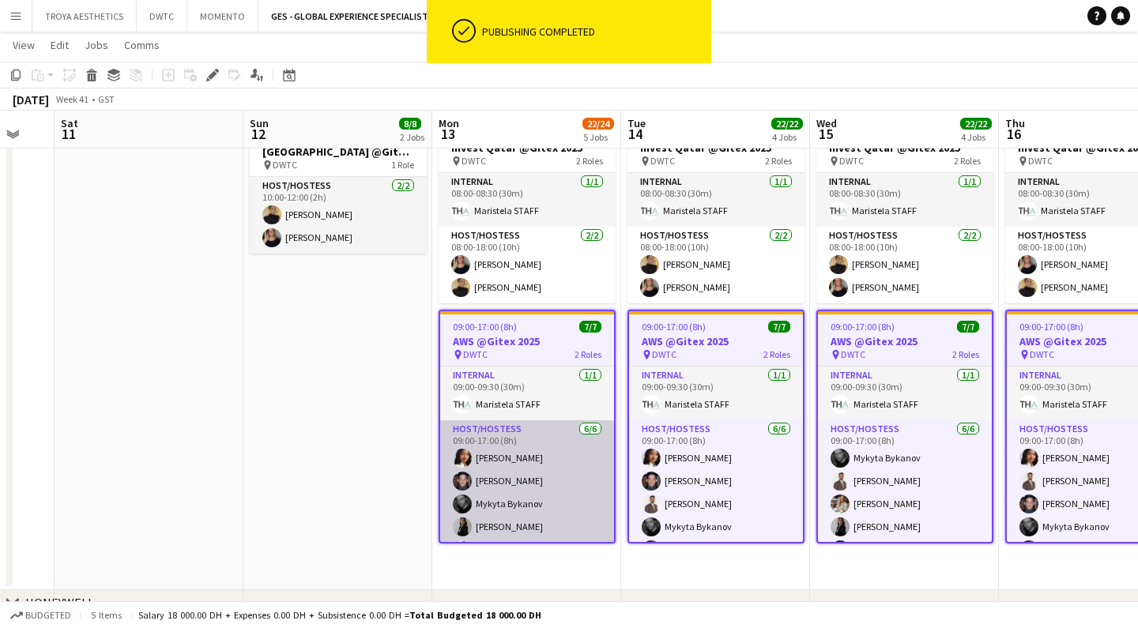
click at [560, 491] on app-card-role "Host/Hostess 6/6 09:00-17:00 (8h) Mai Mohamed Jarryn Van Dyk Mykyta Bykanov Iul…" at bounding box center [527, 505] width 174 height 168
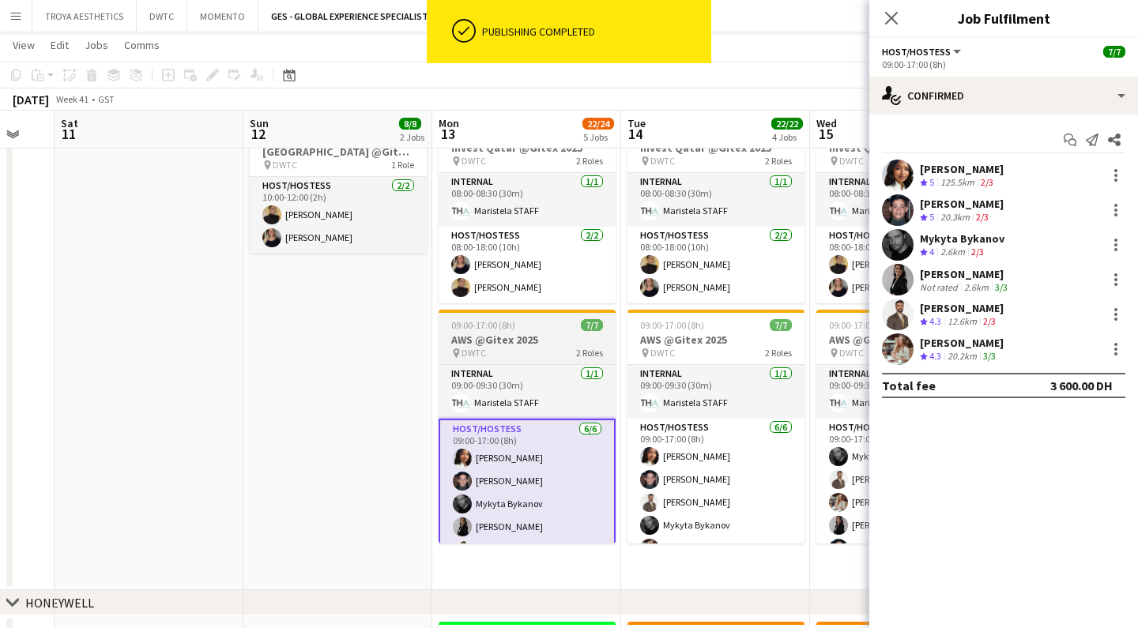
click at [521, 349] on div "pin DWTC 2 Roles" at bounding box center [527, 353] width 177 height 13
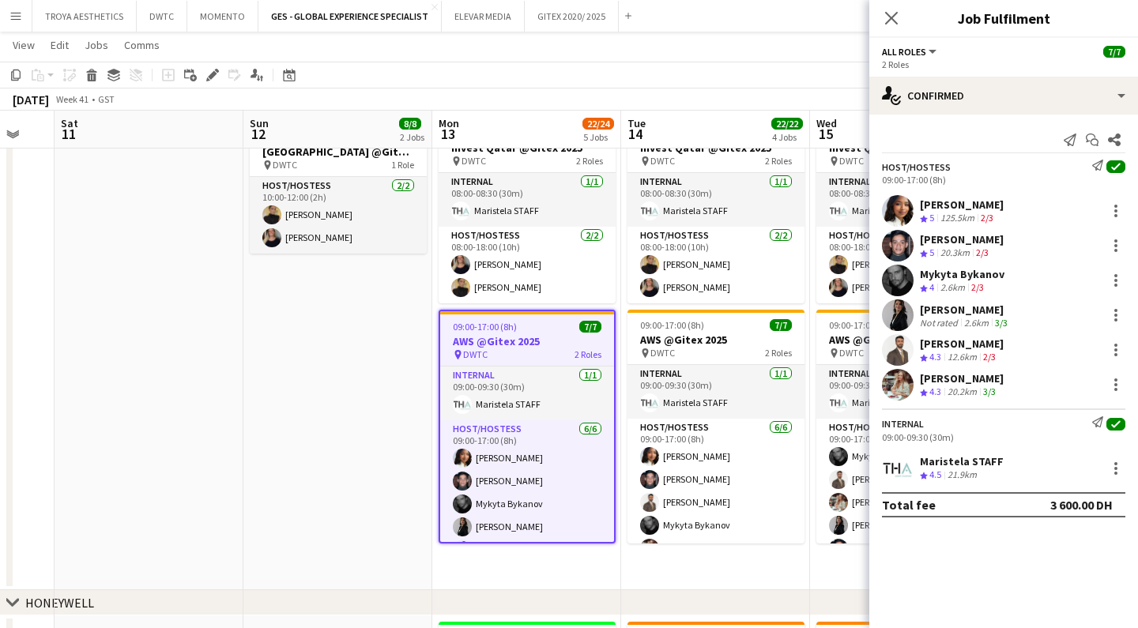
click at [385, 507] on app-date-cell "10:00-12:00 (2h) 6/6 TRAINING- AWS @Gitex 2025 pin DWTC 1 Role Host/Hostess 6/6…" at bounding box center [337, 231] width 189 height 720
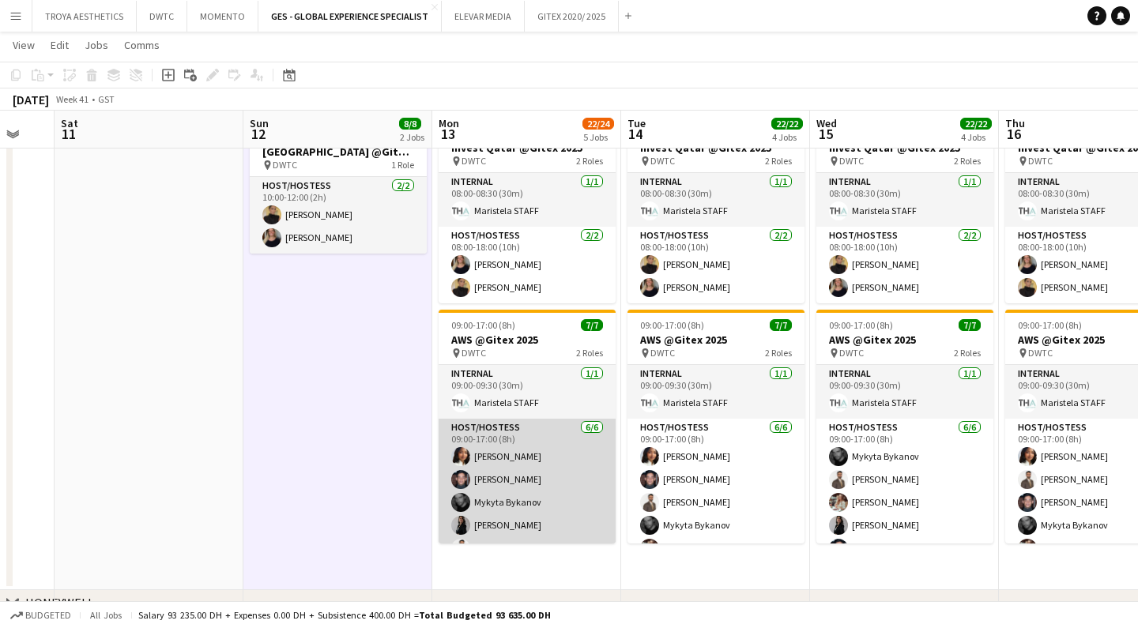
click at [490, 500] on app-card-role "Host/Hostess 6/6 09:00-17:00 (8h) Mai Mohamed Jarryn Van Dyk Mykyta Bykanov Iul…" at bounding box center [527, 503] width 177 height 168
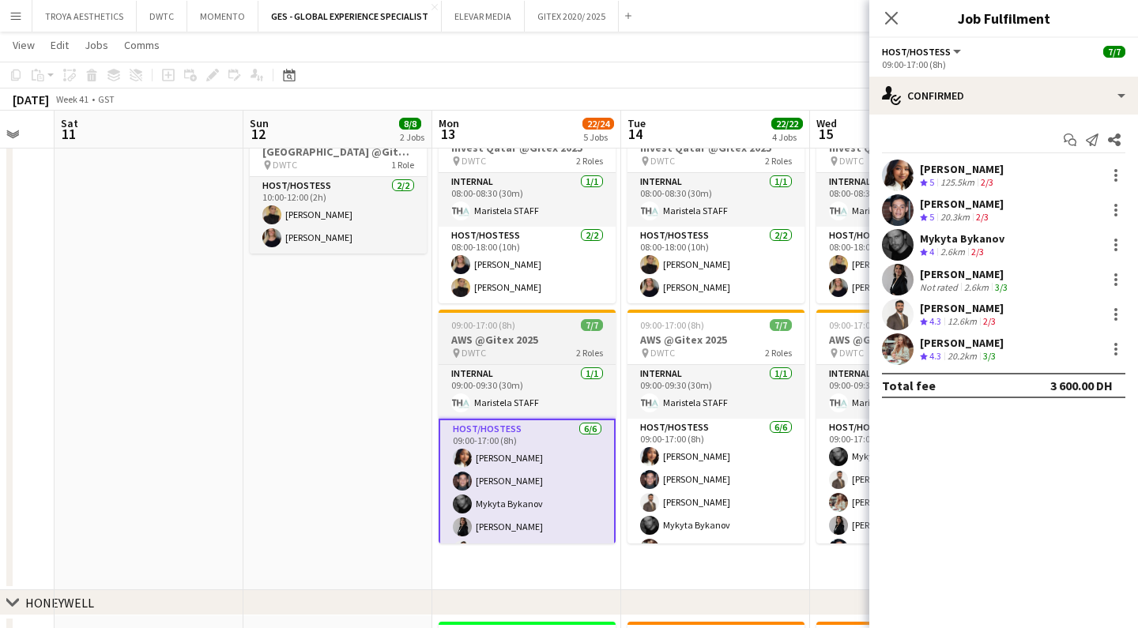
click at [491, 326] on span "09:00-17:00 (8h)" at bounding box center [483, 325] width 64 height 12
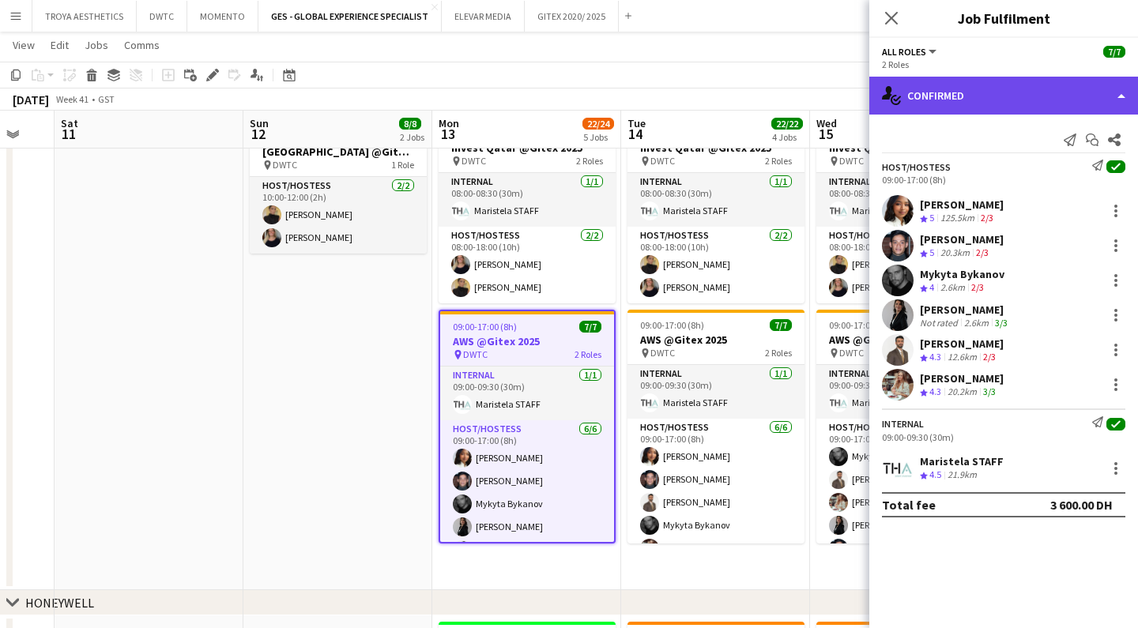
click at [990, 100] on div "single-neutral-actions-check-2 Confirmed" at bounding box center [1004, 96] width 269 height 38
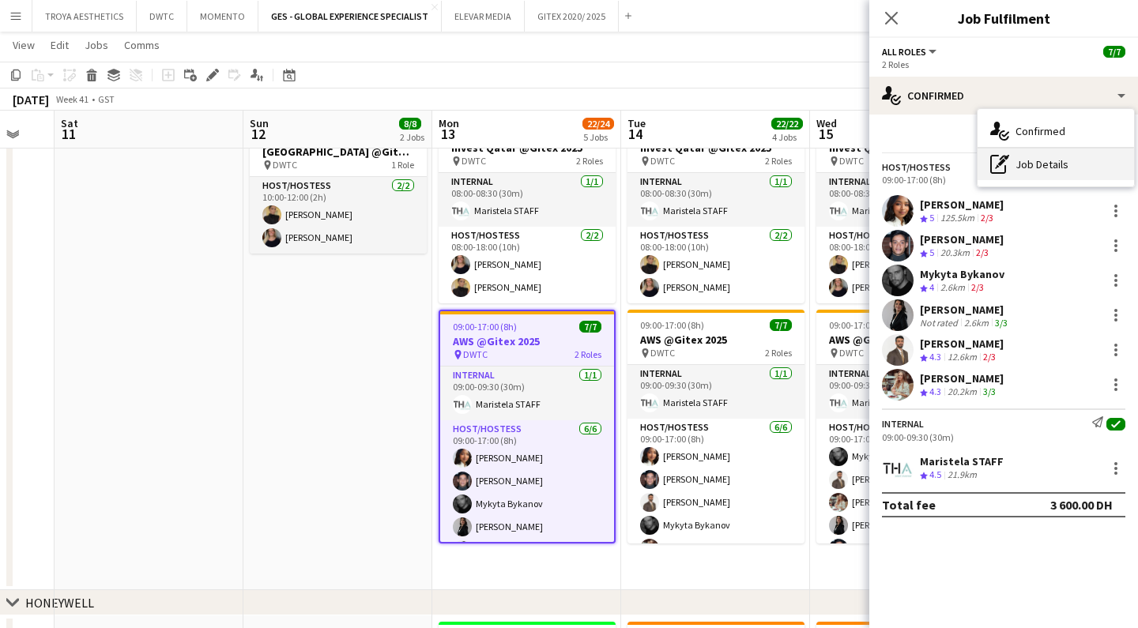
click at [1043, 163] on div "pen-write Job Details" at bounding box center [1056, 165] width 157 height 32
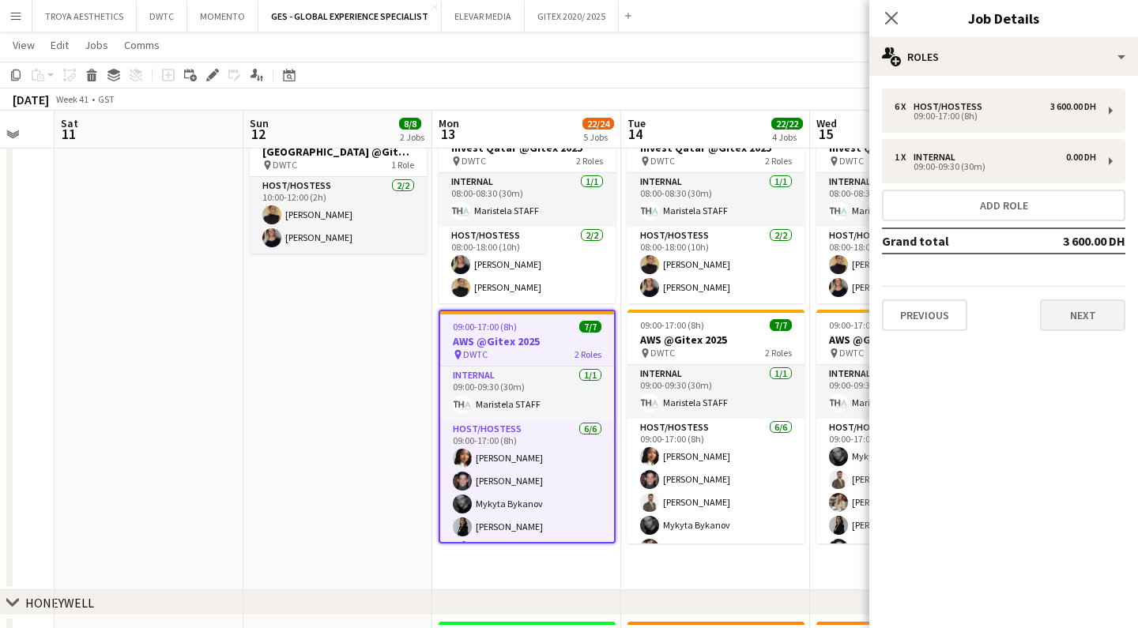
click at [1090, 315] on button "Next" at bounding box center [1082, 316] width 85 height 32
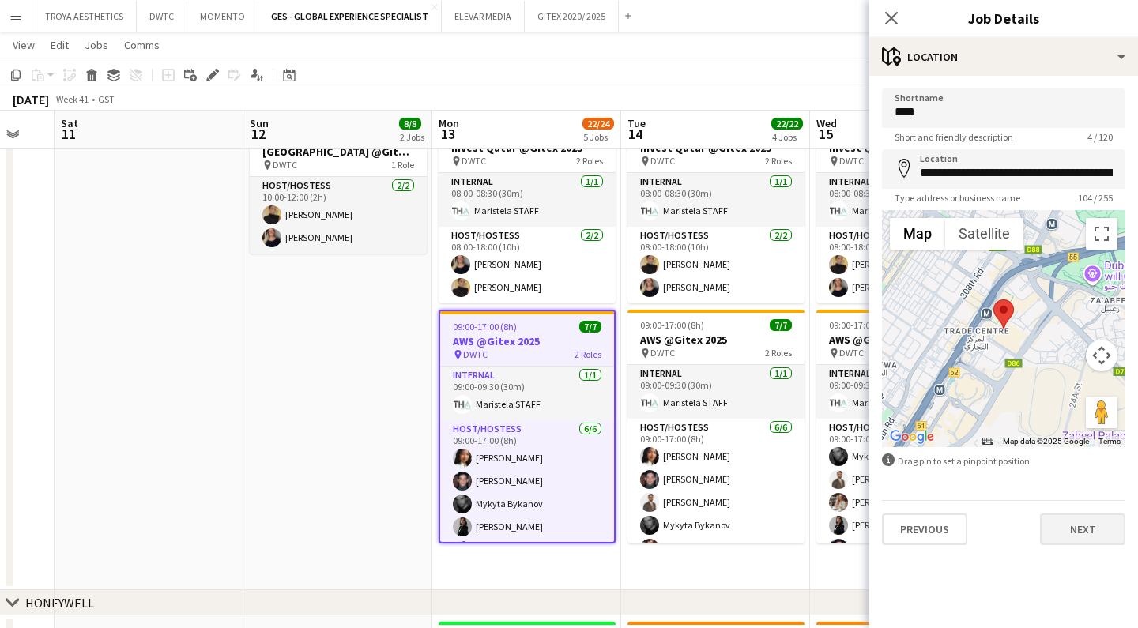
click at [1097, 521] on button "Next" at bounding box center [1082, 530] width 85 height 32
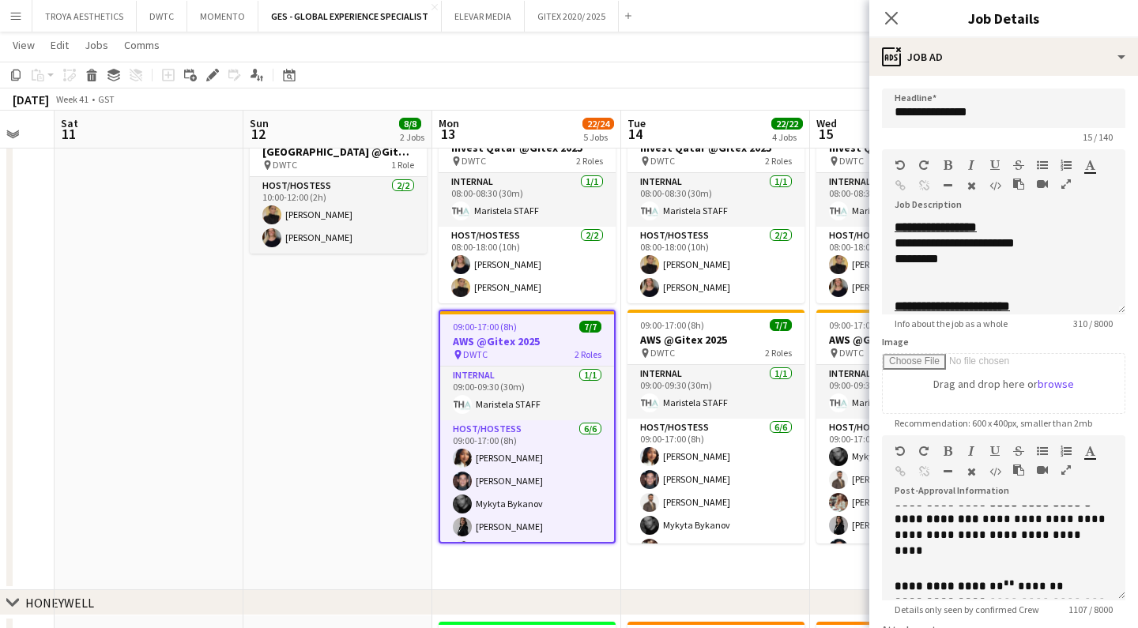
scroll to position [138, 0]
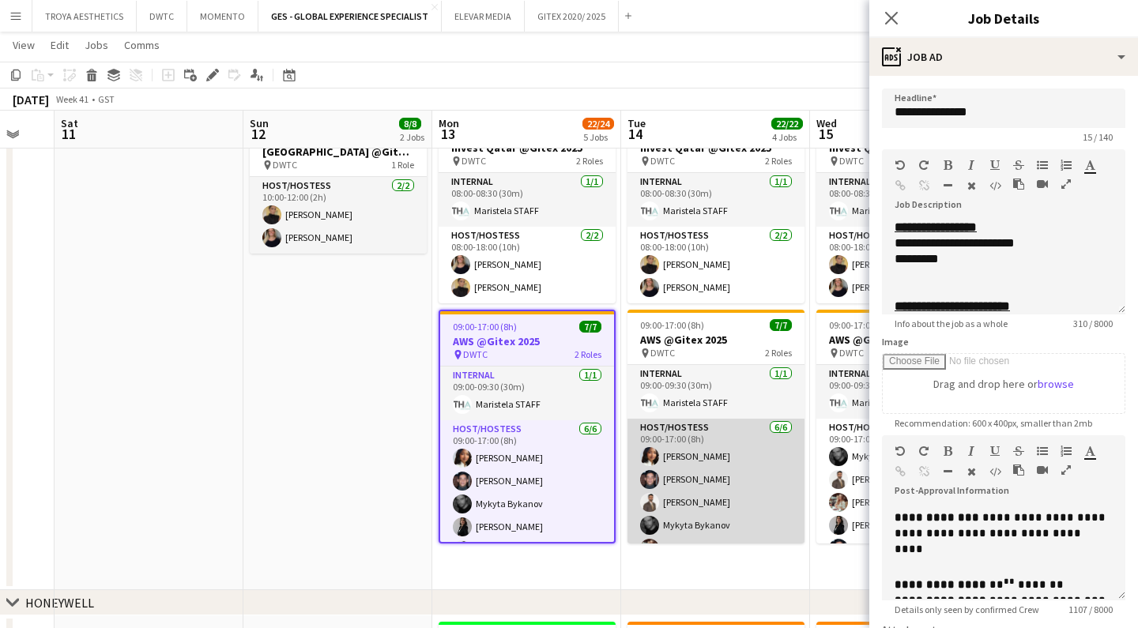
click at [749, 510] on app-card-role "Host/Hostess 6/6 09:00-17:00 (8h) Mai Mohamed Jarryn Van Dyk Nabil Baloushi Myk…" at bounding box center [716, 503] width 177 height 168
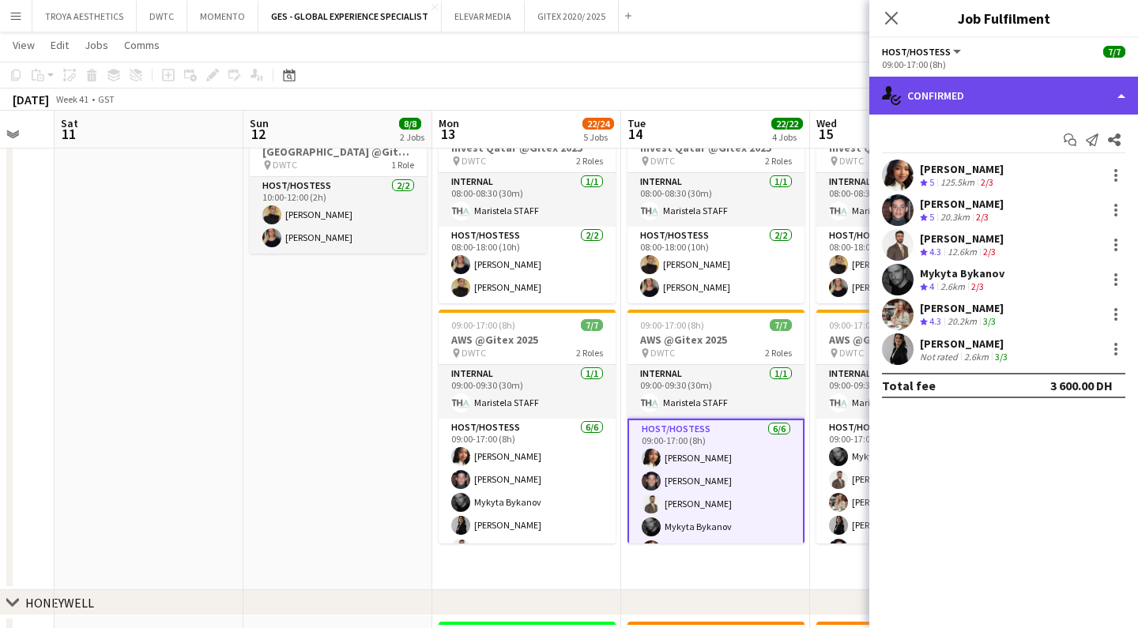
click at [957, 100] on div "single-neutral-actions-check-2 Confirmed" at bounding box center [1004, 96] width 269 height 38
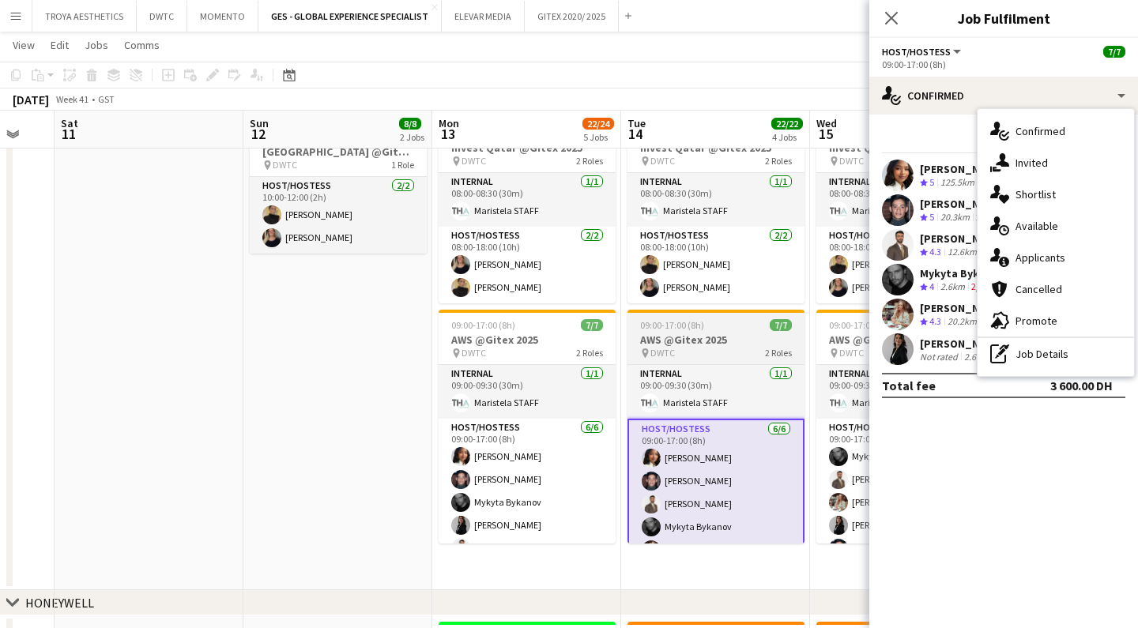
click at [703, 360] on app-job-card "09:00-17:00 (8h) 7/7 AWS @Gitex 2025 pin DWTC 2 Roles Internal 1/1 09:00-09:30 …" at bounding box center [716, 427] width 177 height 234
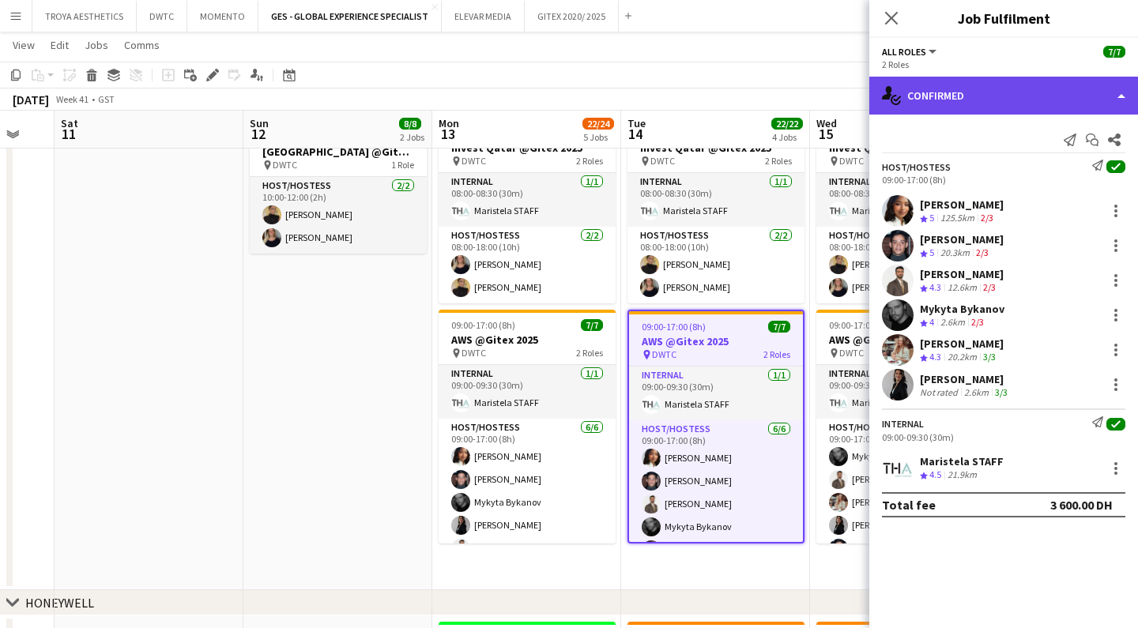
click at [1044, 88] on div "single-neutral-actions-check-2 Confirmed" at bounding box center [1004, 96] width 269 height 38
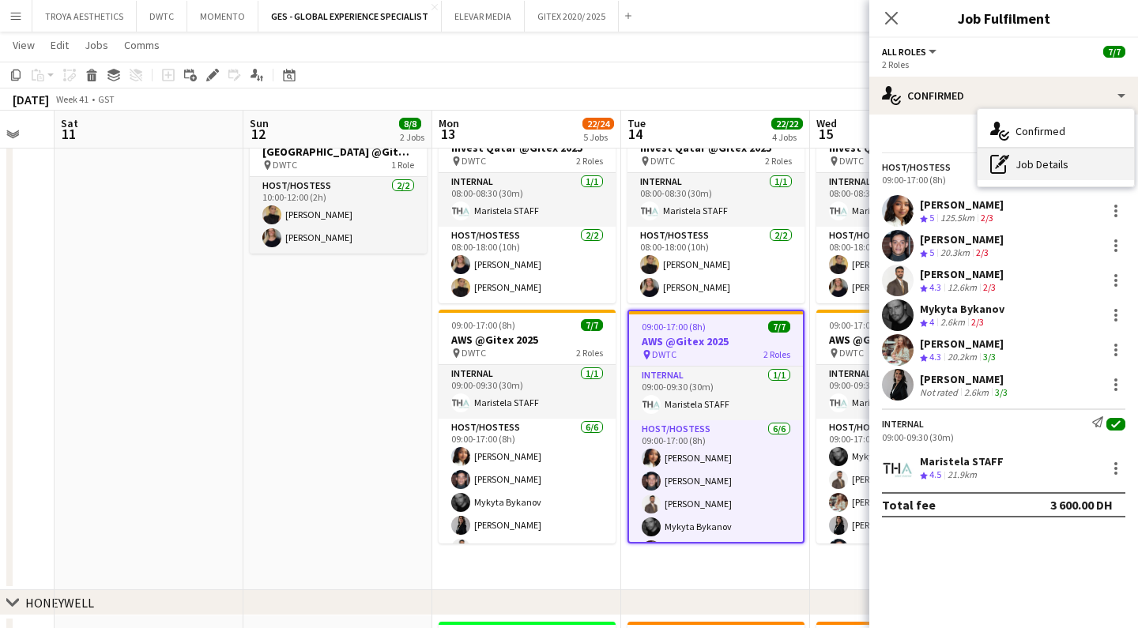
click at [1077, 177] on div "pen-write Job Details" at bounding box center [1056, 165] width 157 height 32
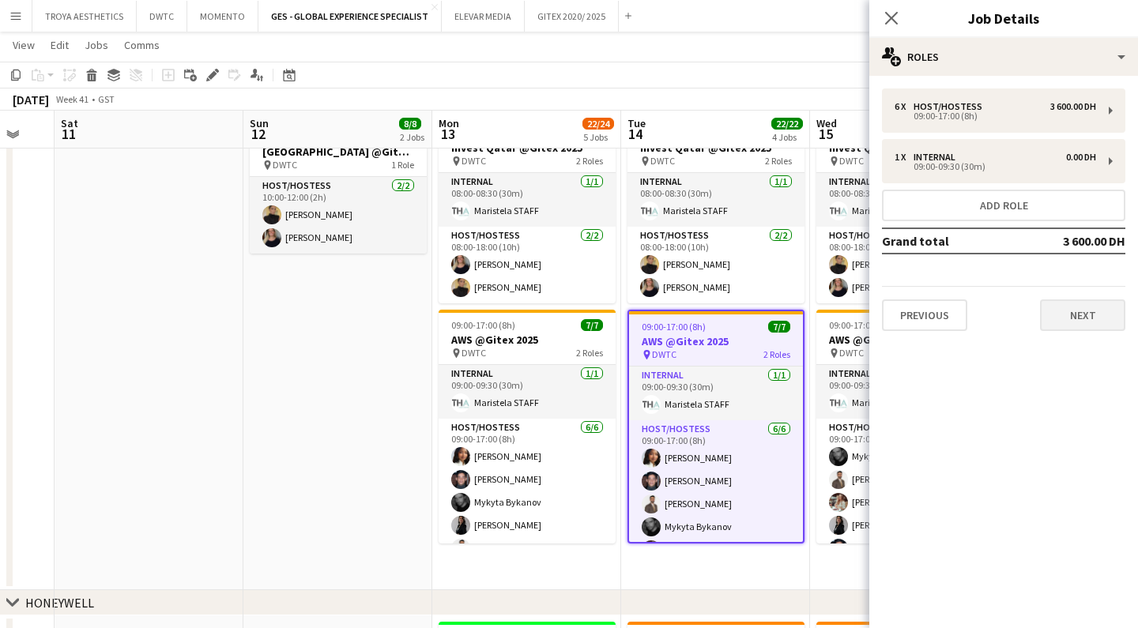
click at [1073, 308] on button "Next" at bounding box center [1082, 316] width 85 height 32
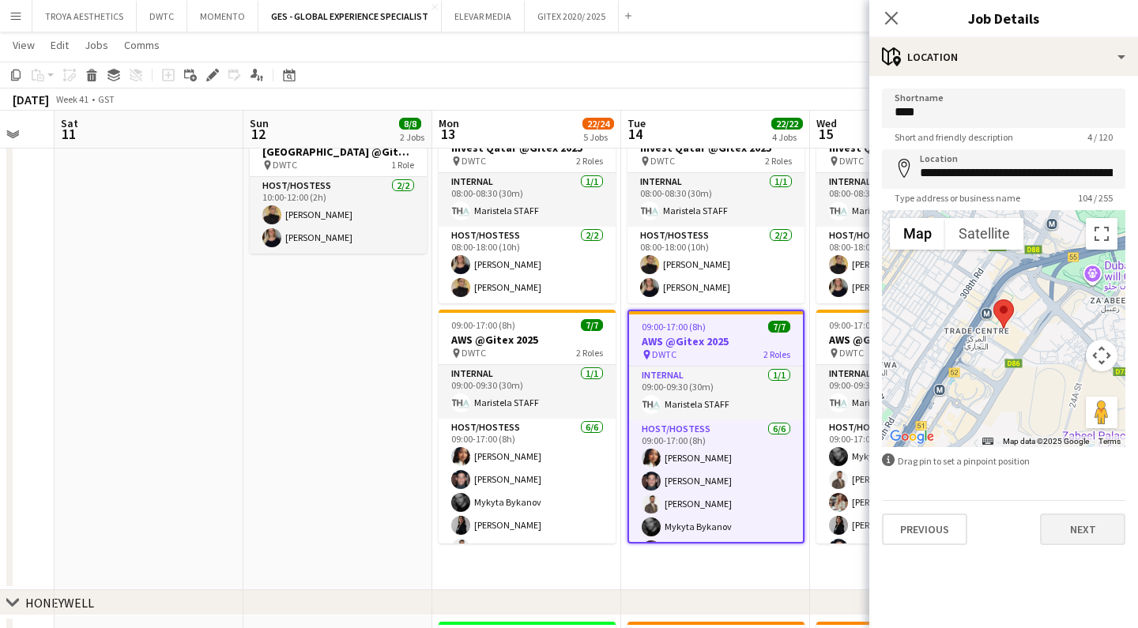
click at [1095, 526] on button "Next" at bounding box center [1082, 530] width 85 height 32
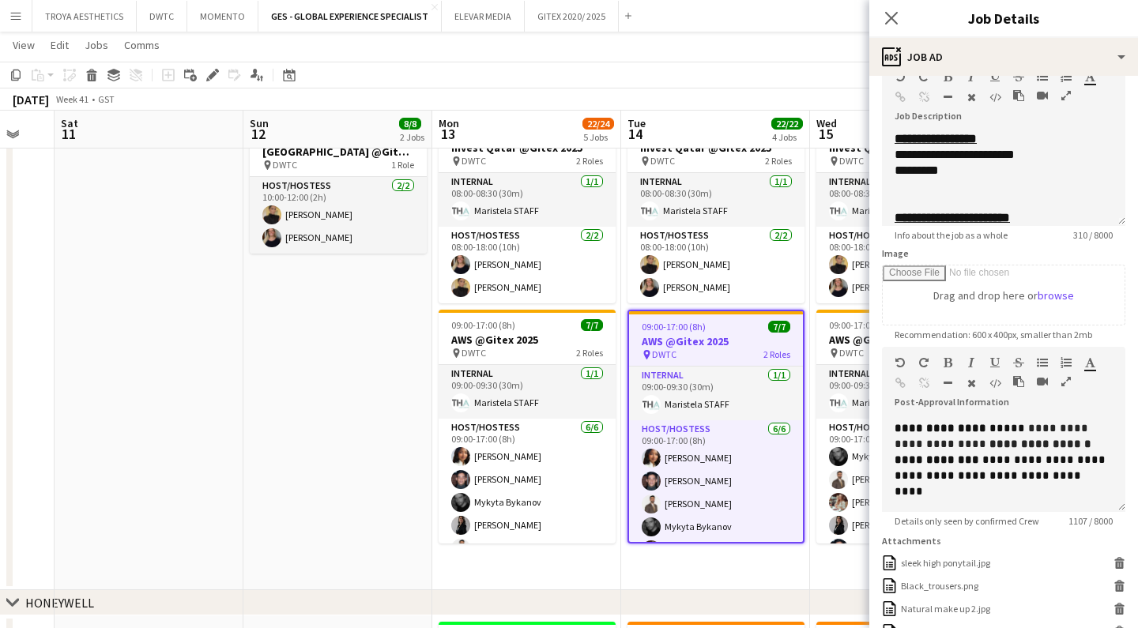
scroll to position [119, 0]
click at [890, 21] on icon "Close pop-in" at bounding box center [891, 17] width 15 height 15
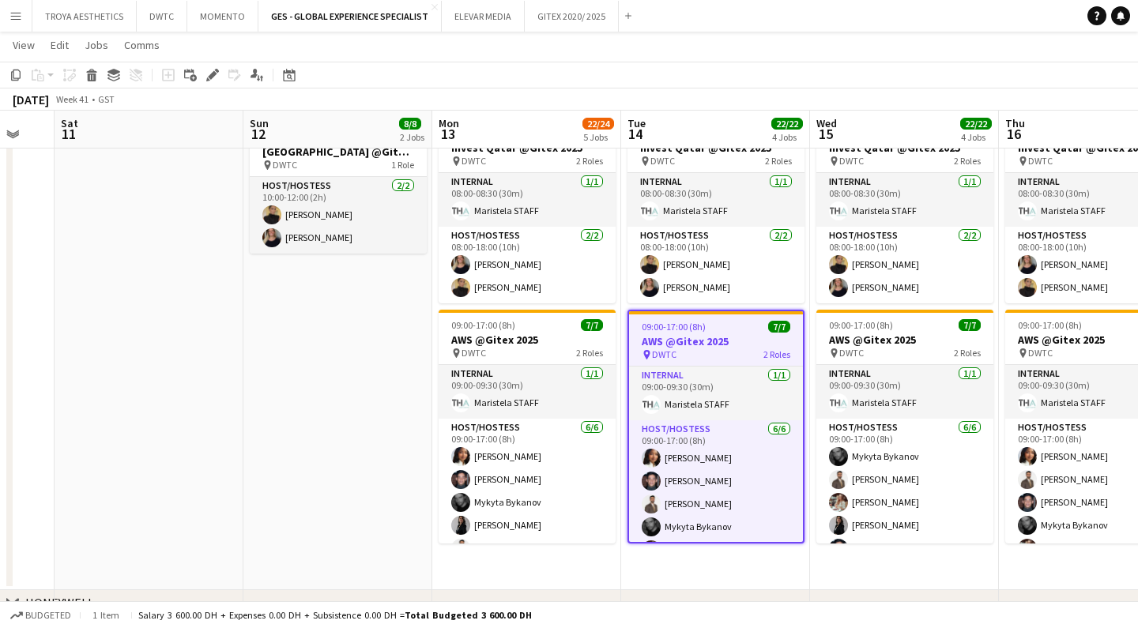
click at [372, 364] on app-date-cell "10:00-12:00 (2h) 6/6 TRAINING- AWS @Gitex 2025 pin DWTC 1 Role Host/Hostess 6/6…" at bounding box center [337, 231] width 189 height 720
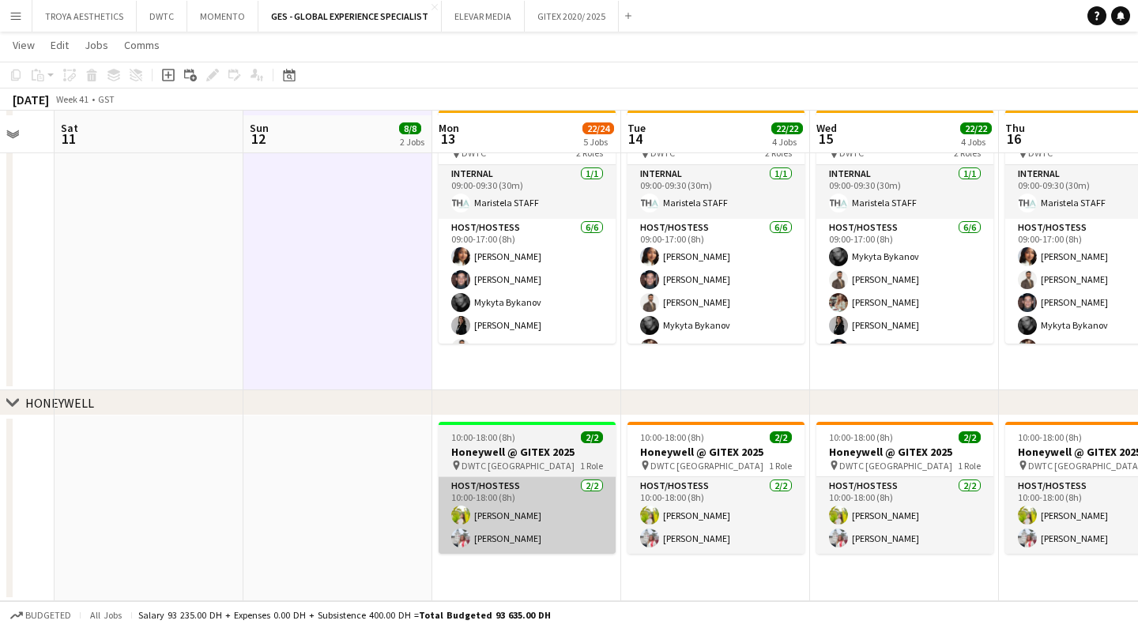
scroll to position [820, 0]
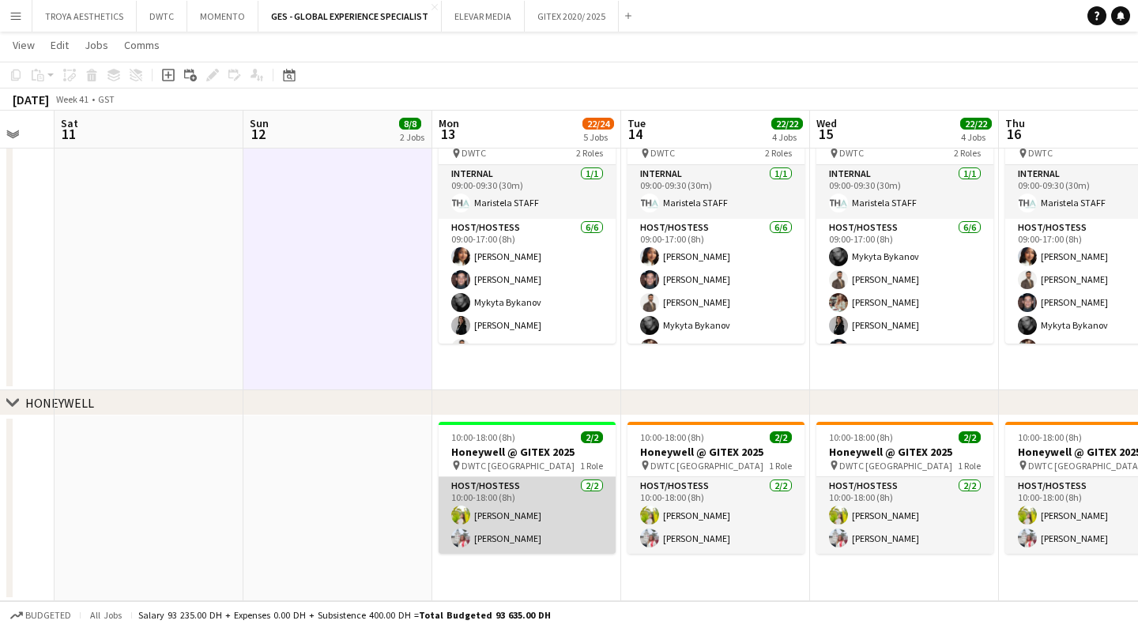
click at [496, 524] on app-card-role "Host/Hostess 2/2 10:00-18:00 (8h) Naya Talas Ozlem Dogan" at bounding box center [527, 515] width 177 height 77
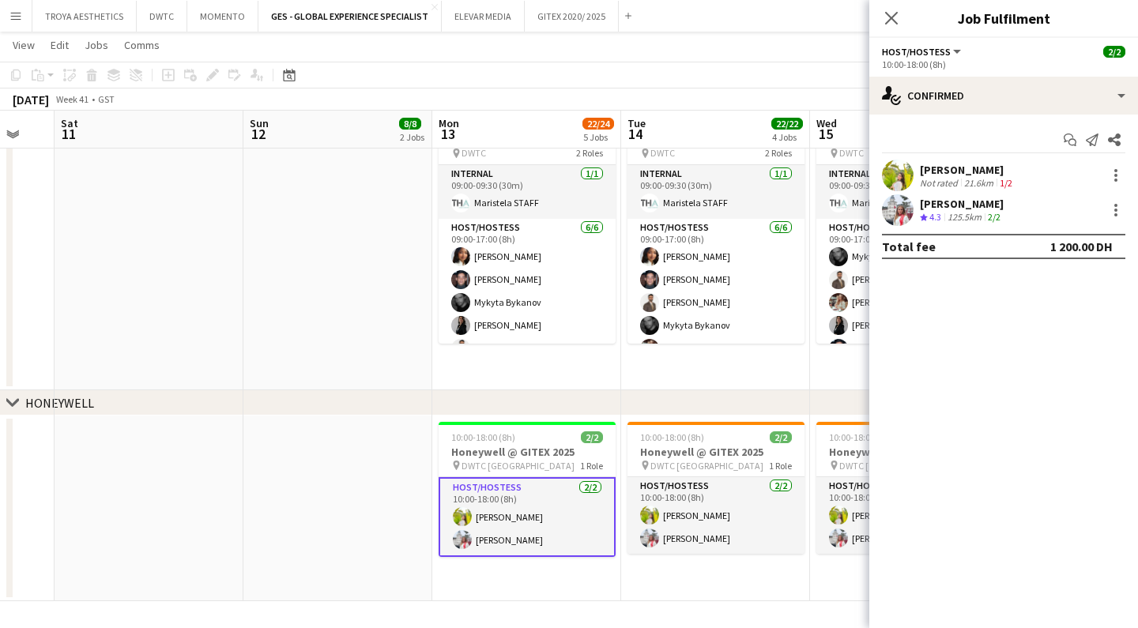
click at [942, 166] on div "Naya Talas" at bounding box center [968, 170] width 96 height 14
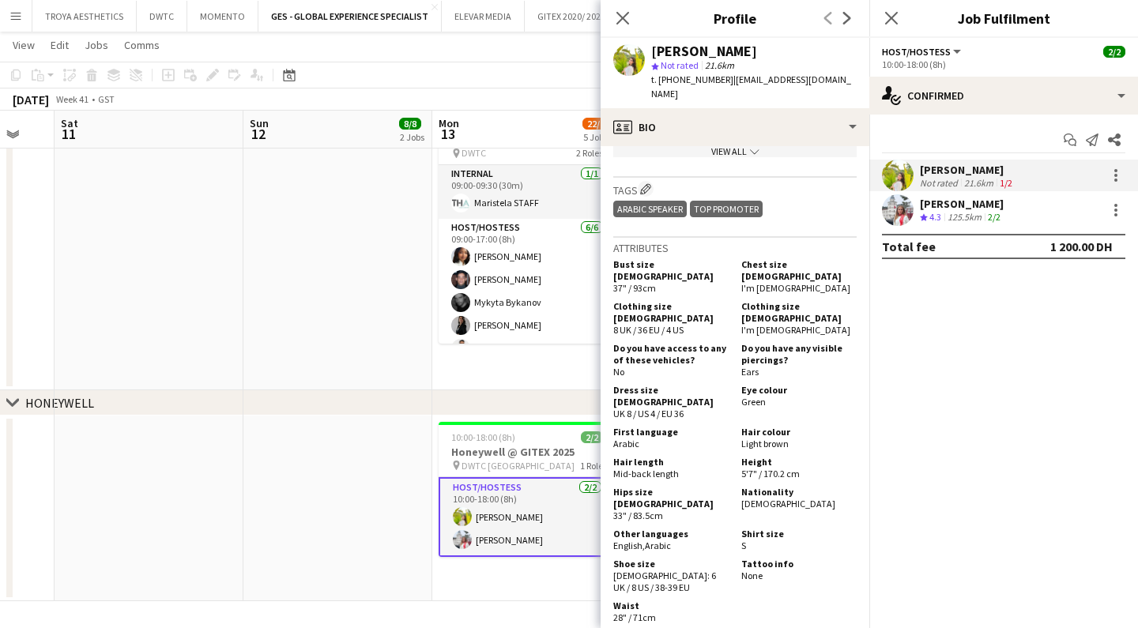
scroll to position [851, 0]
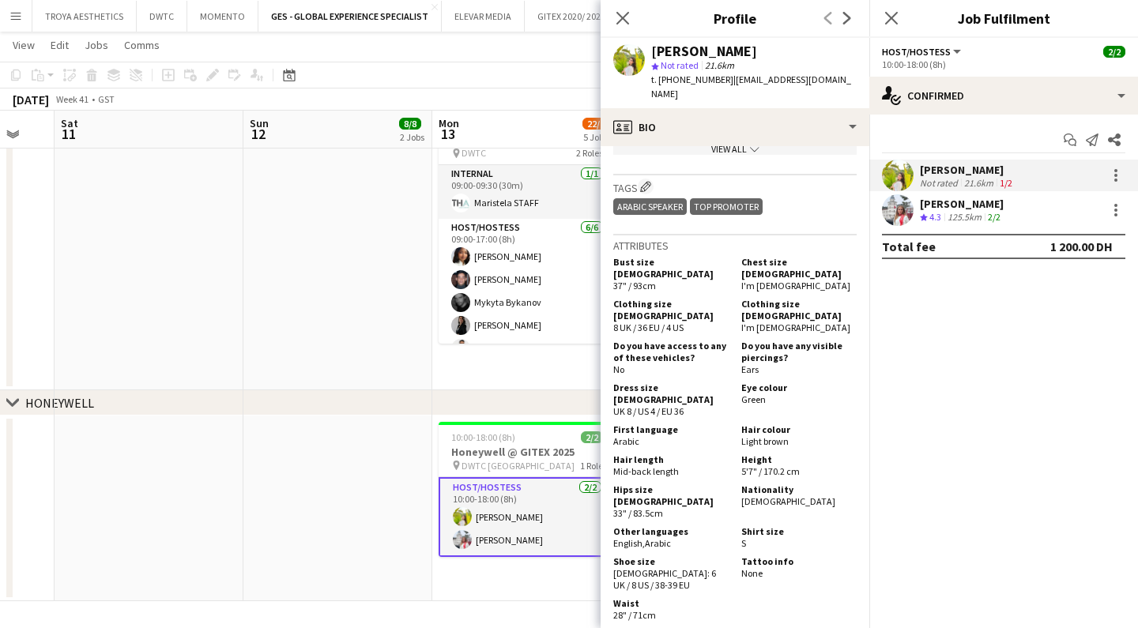
drag, startPoint x: 615, startPoint y: 466, endPoint x: 687, endPoint y: 469, distance: 72.0
click at [687, 526] on div "Other languages English , Arabic" at bounding box center [674, 538] width 122 height 24
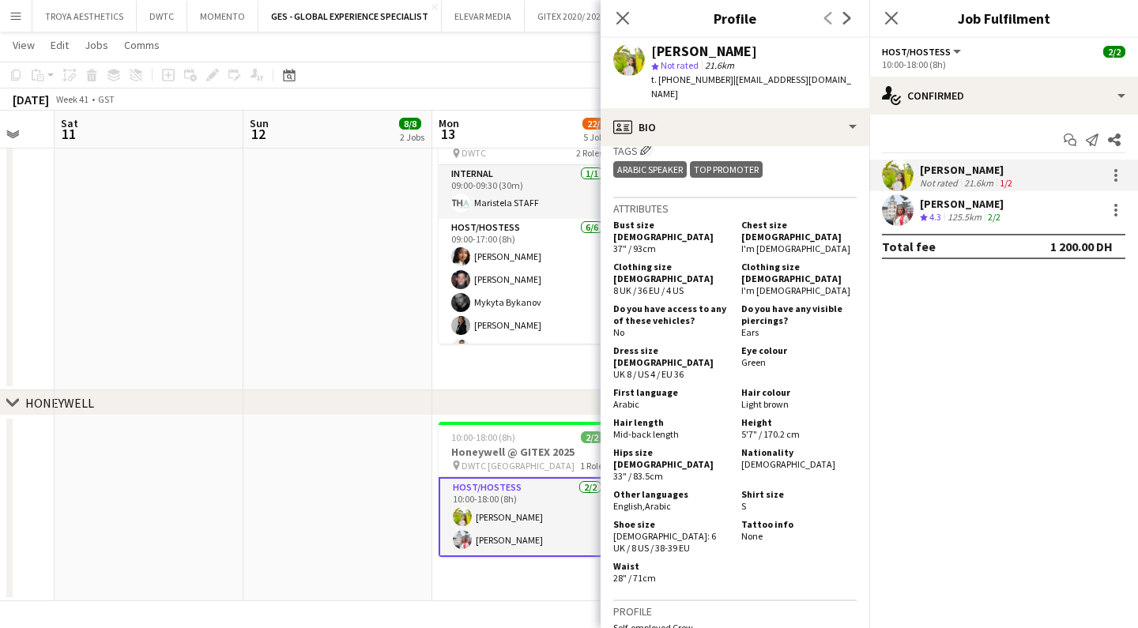
scroll to position [891, 0]
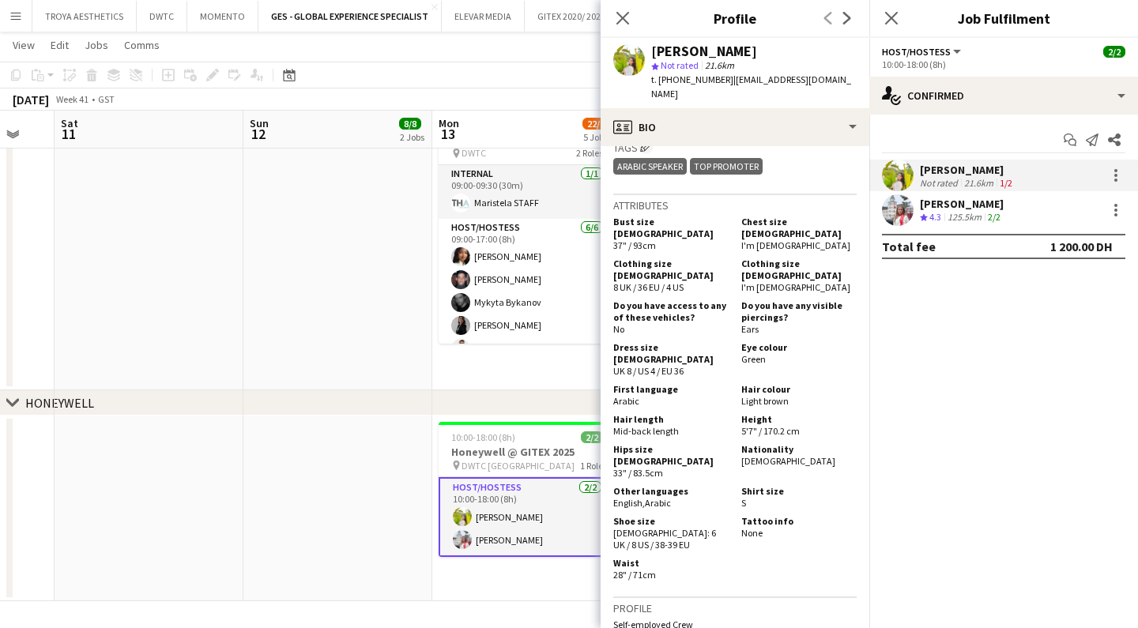
drag, startPoint x: 799, startPoint y: 372, endPoint x: 766, endPoint y: 372, distance: 33.2
click at [766, 425] on span "5'7" / 170.2 cm" at bounding box center [770, 431] width 58 height 12
click at [781, 425] on span "5'7" / 170.2 cm" at bounding box center [770, 431] width 58 height 12
drag, startPoint x: 800, startPoint y: 370, endPoint x: 738, endPoint y: 356, distance: 63.3
click at [738, 413] on div "Height 5'7" / 170.2 cm" at bounding box center [796, 425] width 122 height 24
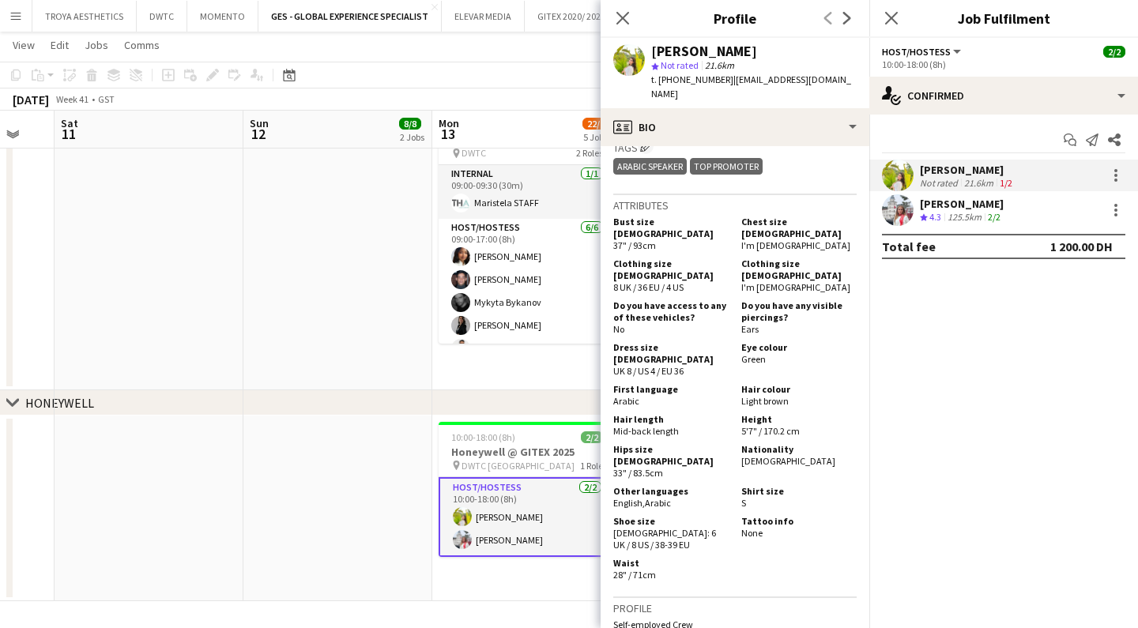
copy div "Height 5'7" / 170.2 cm"
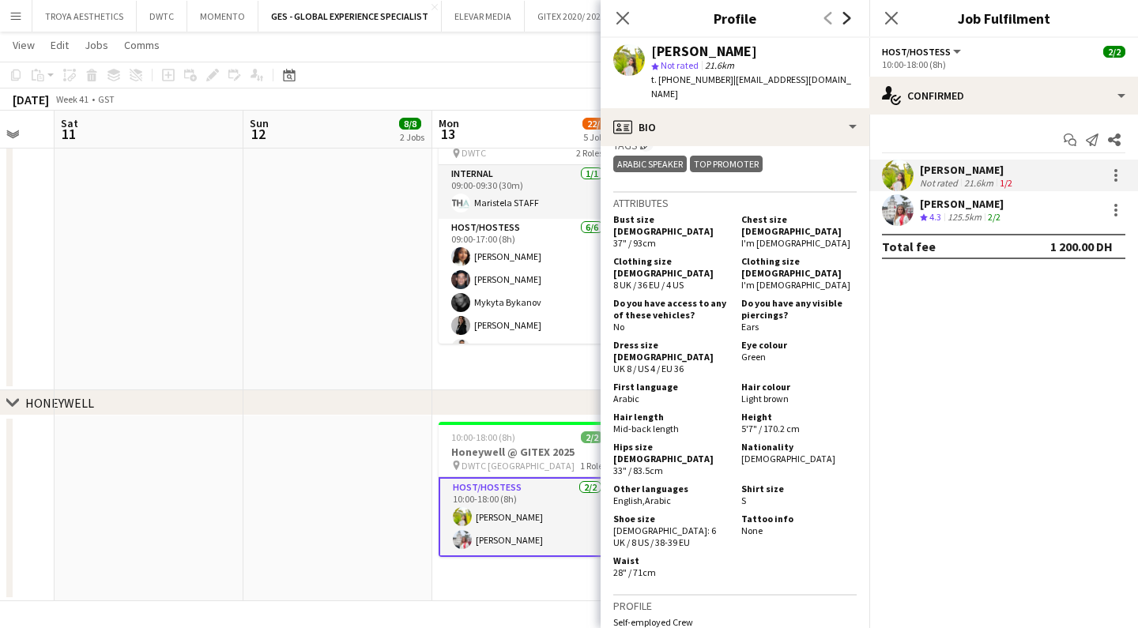
click at [843, 23] on icon at bounding box center [847, 18] width 8 height 13
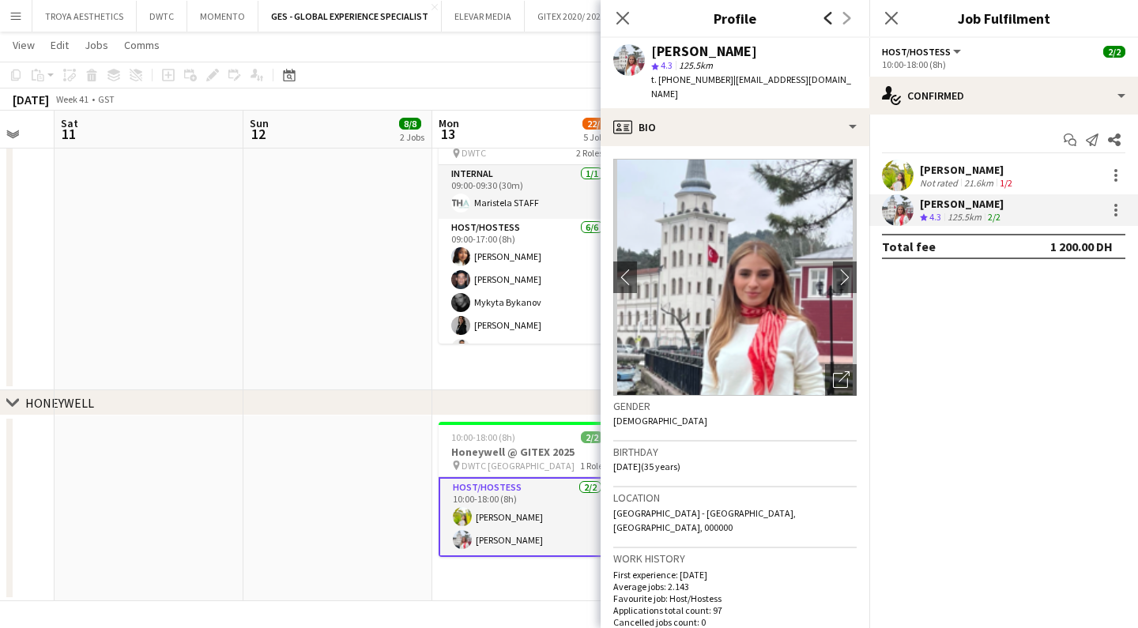
click at [826, 21] on icon "Previous" at bounding box center [828, 18] width 13 height 13
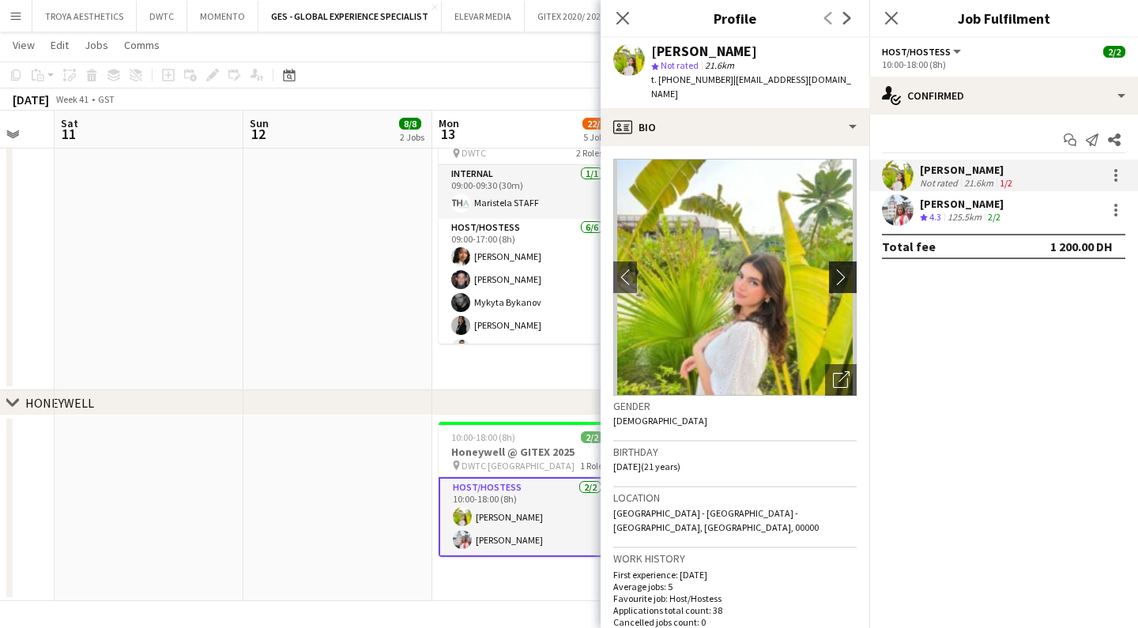
click at [847, 269] on app-icon "chevron-right" at bounding box center [845, 277] width 25 height 17
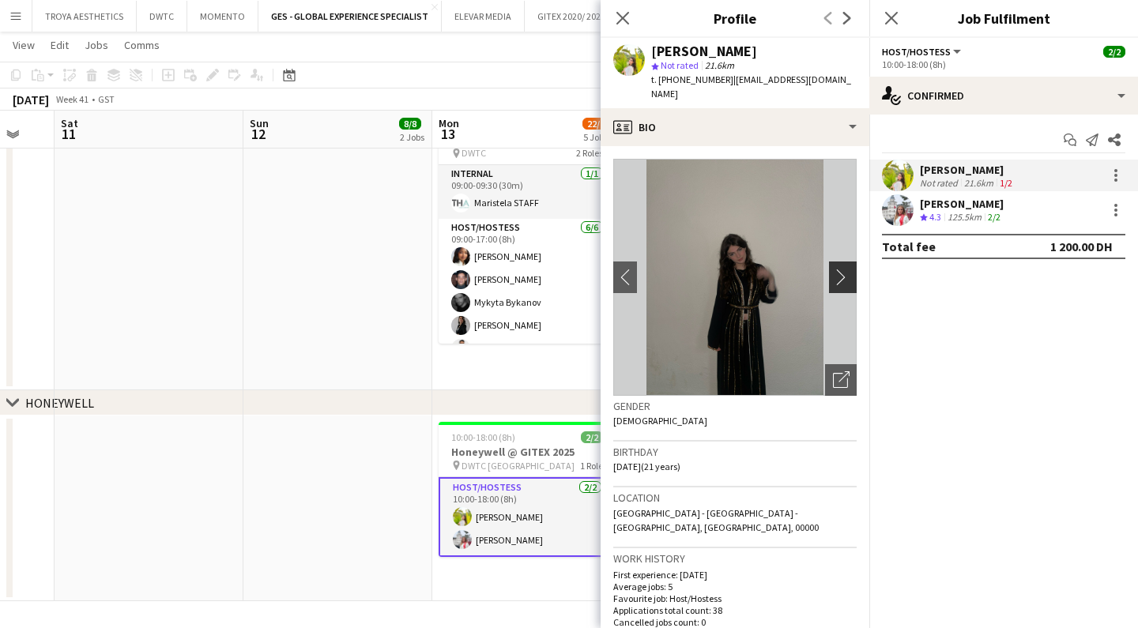
click at [846, 269] on app-icon "chevron-right" at bounding box center [845, 277] width 25 height 17
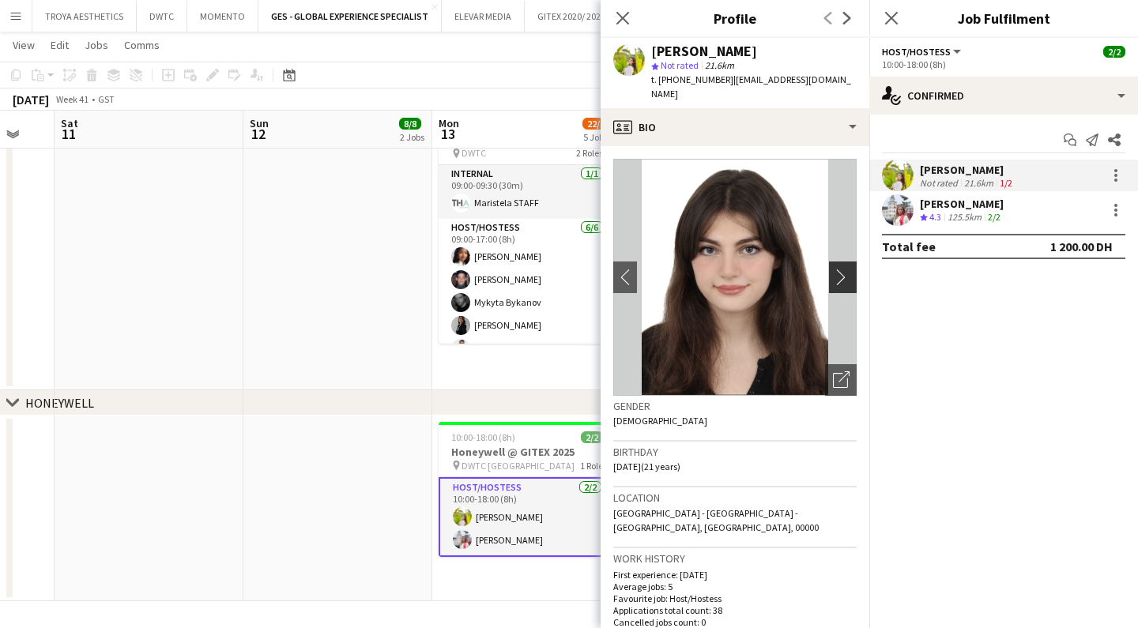
click at [846, 269] on app-icon "chevron-right" at bounding box center [845, 277] width 25 height 17
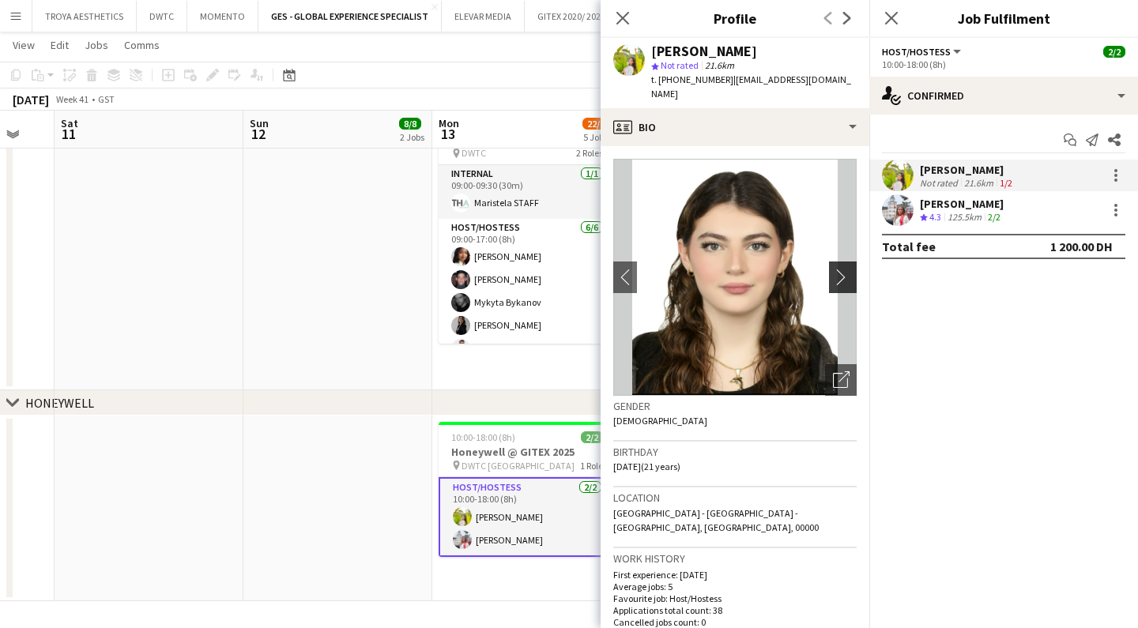
click at [846, 269] on app-icon "chevron-right" at bounding box center [845, 277] width 25 height 17
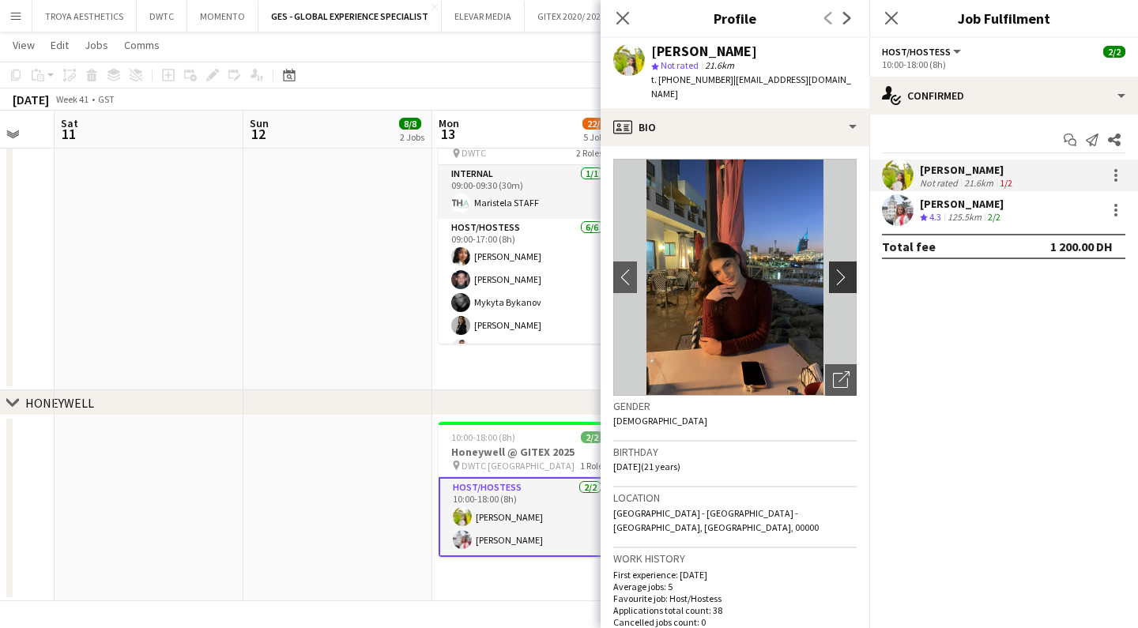
click at [846, 269] on app-icon "chevron-right" at bounding box center [845, 277] width 25 height 17
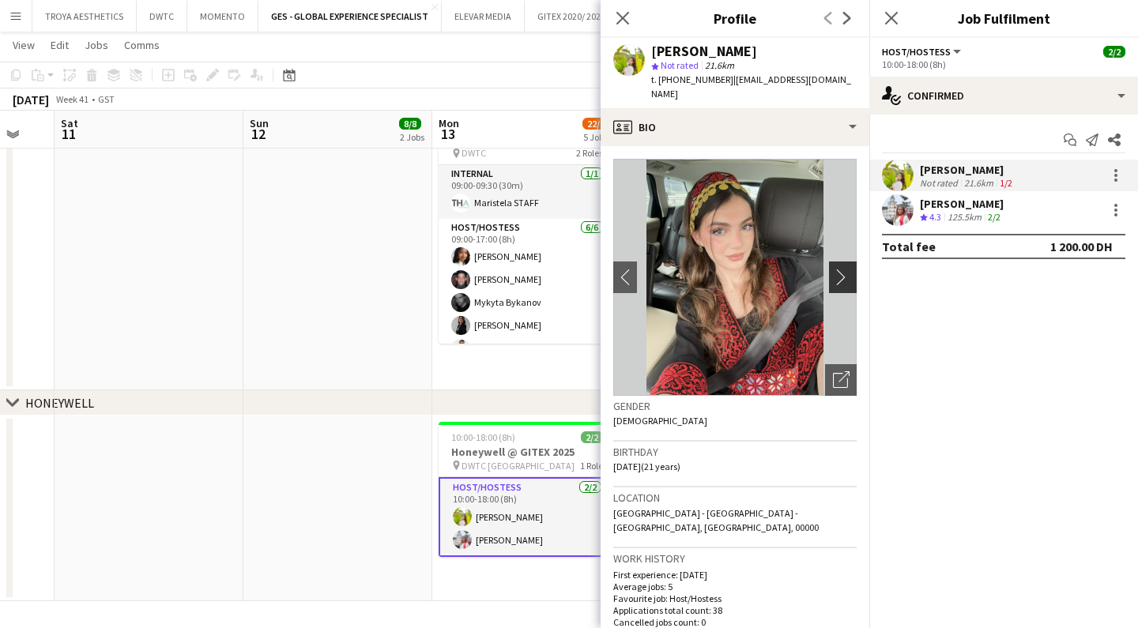
click at [846, 269] on app-icon "chevron-right" at bounding box center [845, 277] width 25 height 17
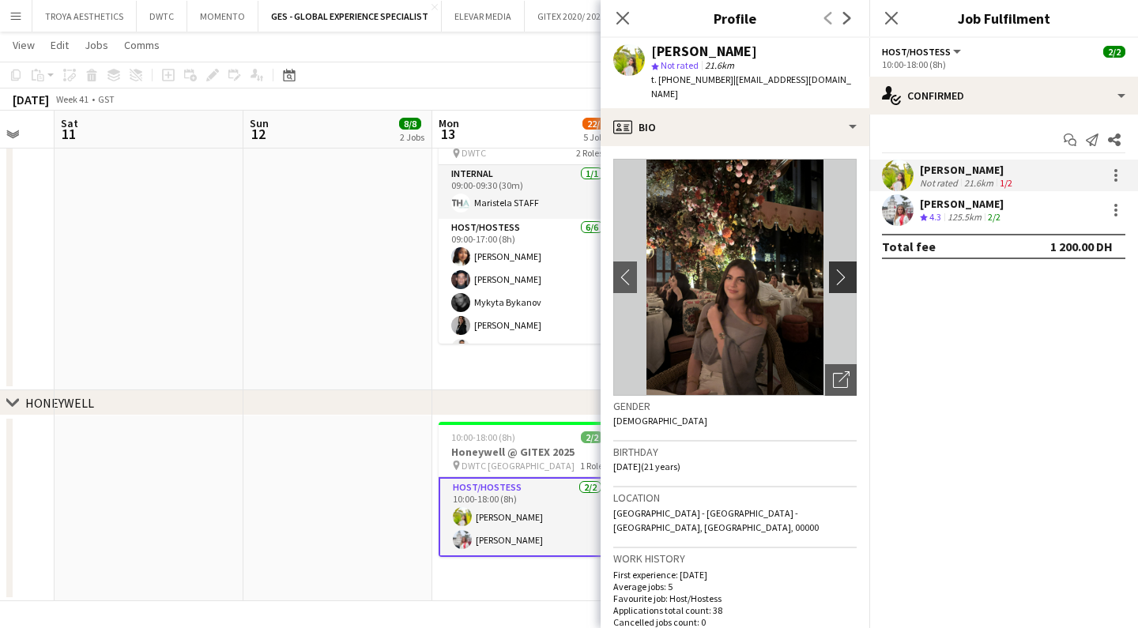
click at [846, 269] on app-icon "chevron-right" at bounding box center [845, 277] width 25 height 17
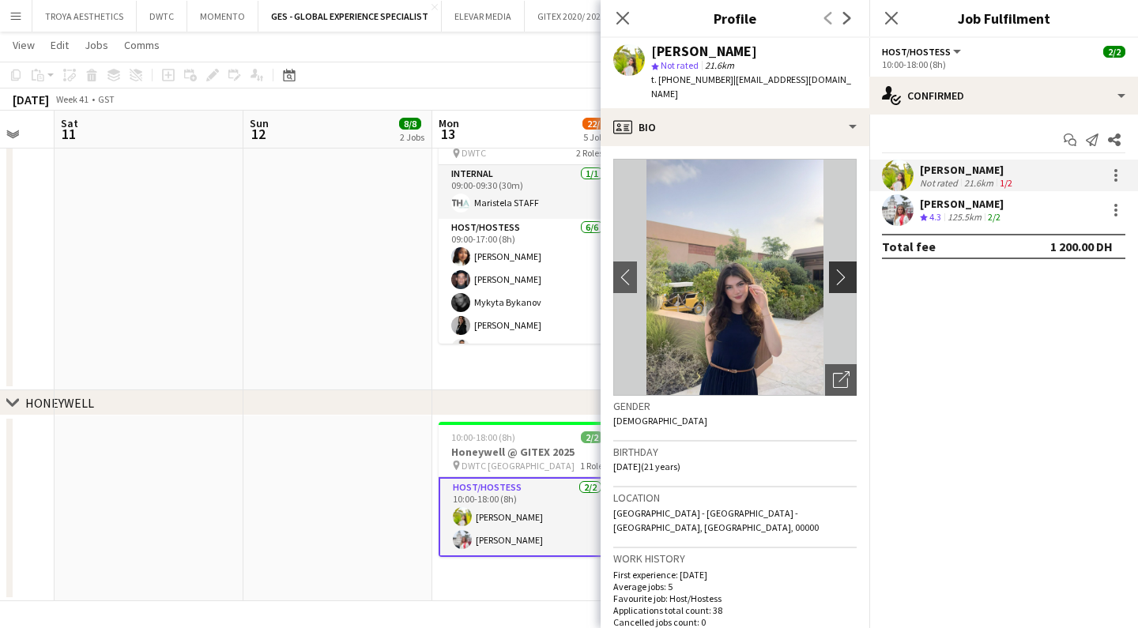
click at [846, 269] on app-icon "chevron-right" at bounding box center [845, 277] width 25 height 17
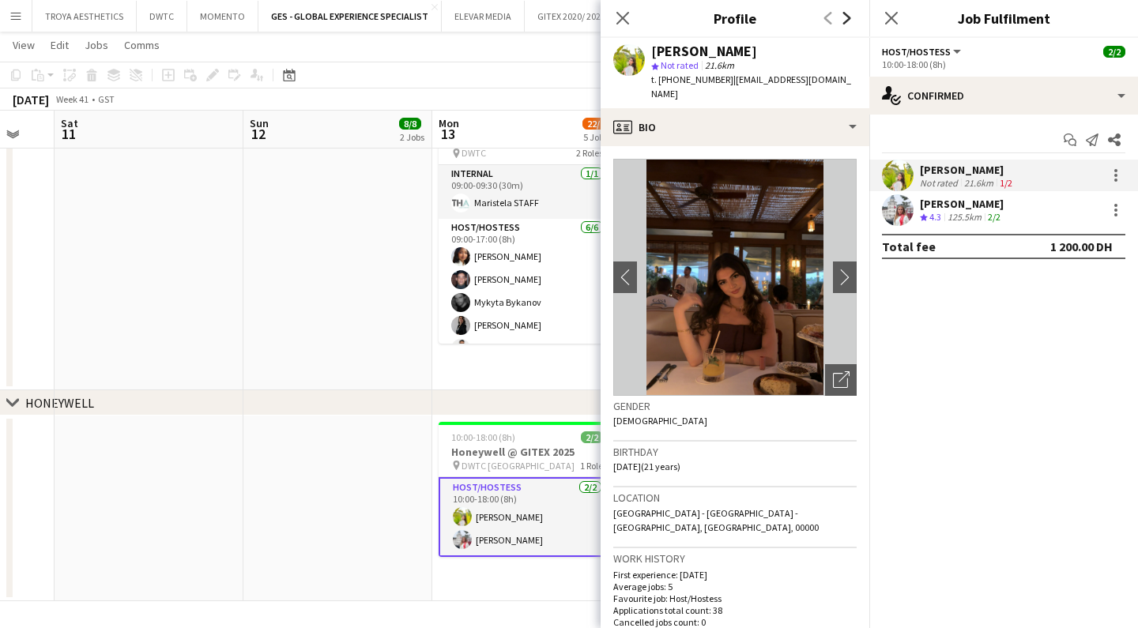
click at [849, 13] on icon "Next" at bounding box center [847, 18] width 13 height 13
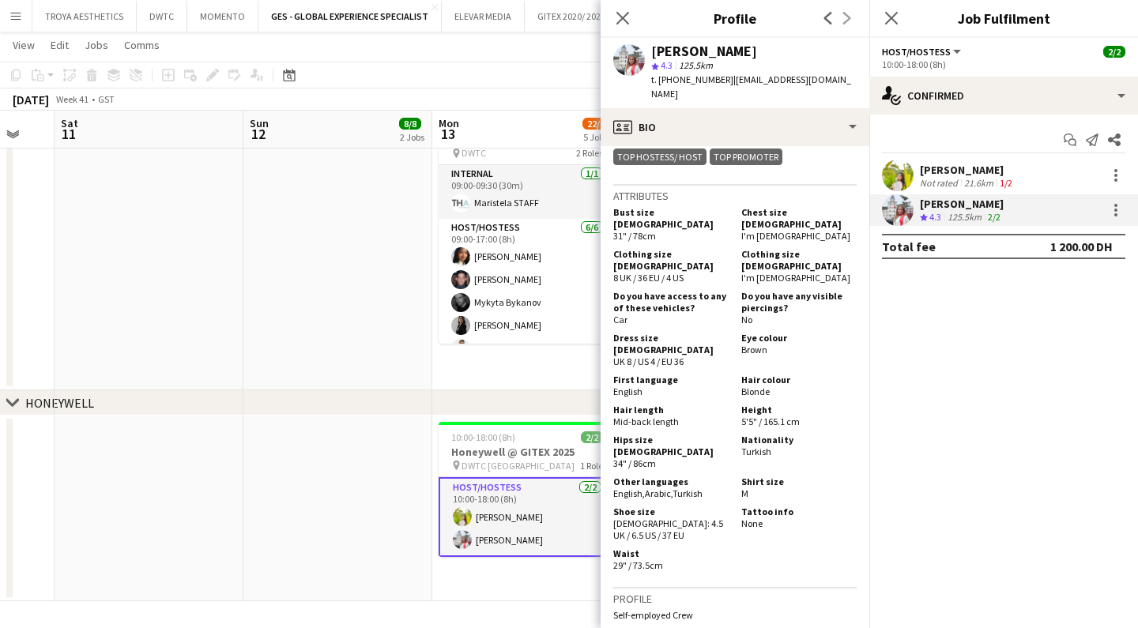
scroll to position [932, 0]
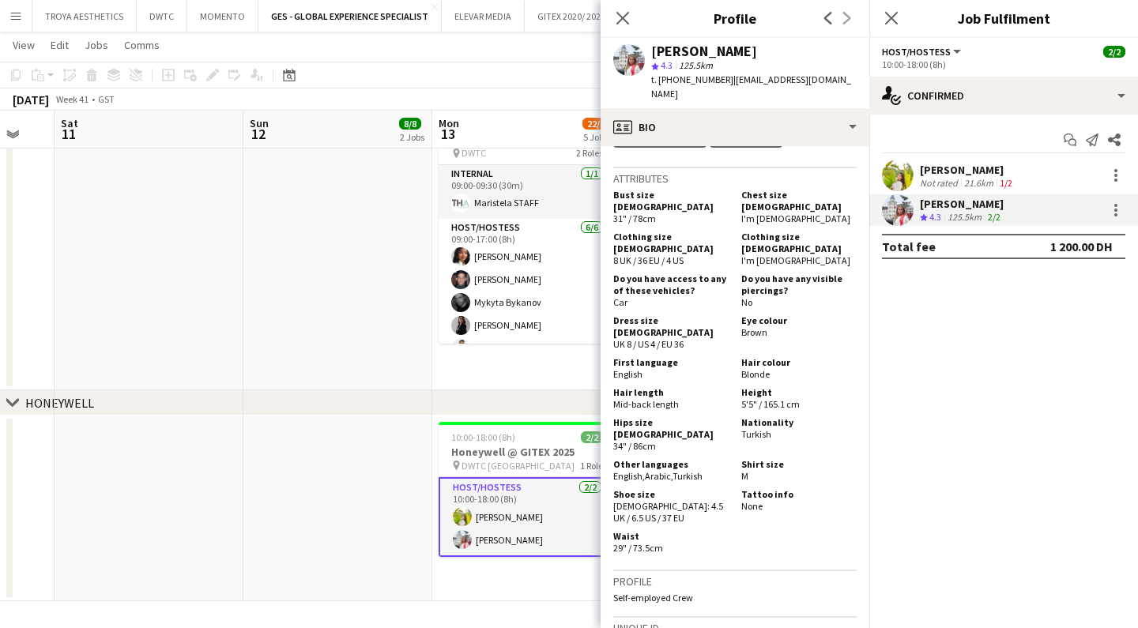
click at [632, 20] on div "Close pop-in" at bounding box center [623, 18] width 44 height 36
click at [621, 18] on icon "Close pop-in" at bounding box center [622, 17] width 15 height 15
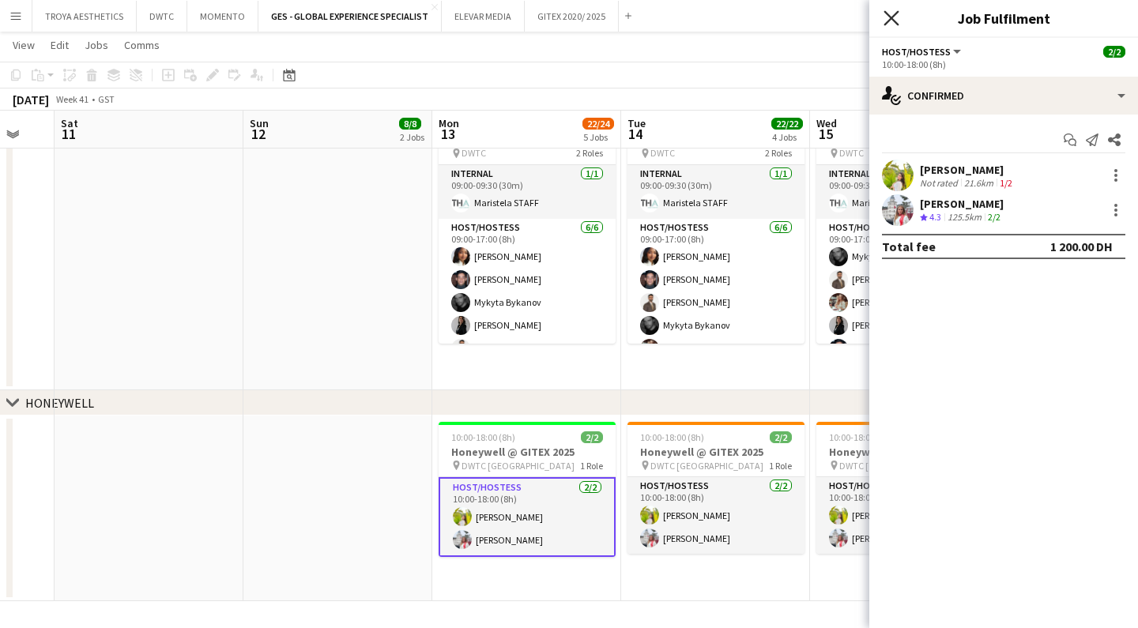
click at [887, 19] on icon "Close pop-in" at bounding box center [891, 17] width 15 height 15
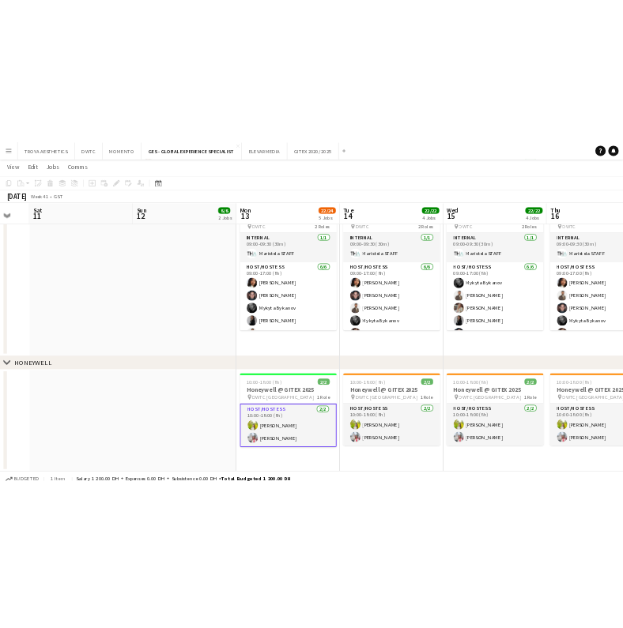
scroll to position [820, 0]
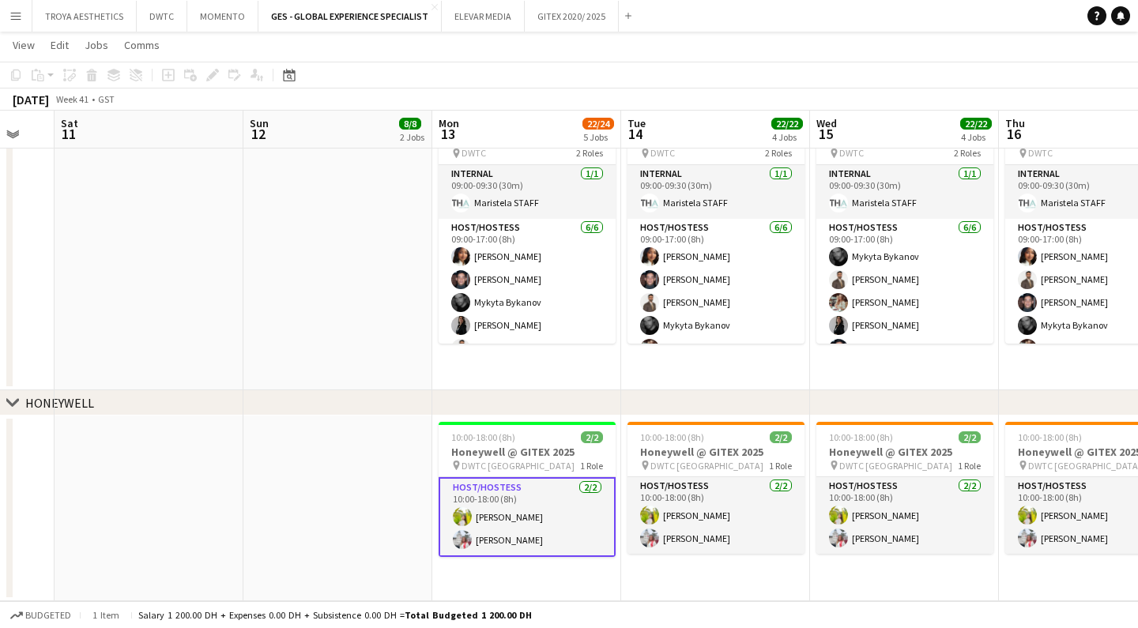
click at [538, 524] on app-card-role "Host/Hostess 2/2 10:00-18:00 (8h) Naya Talas Ozlem Dogan" at bounding box center [527, 517] width 177 height 80
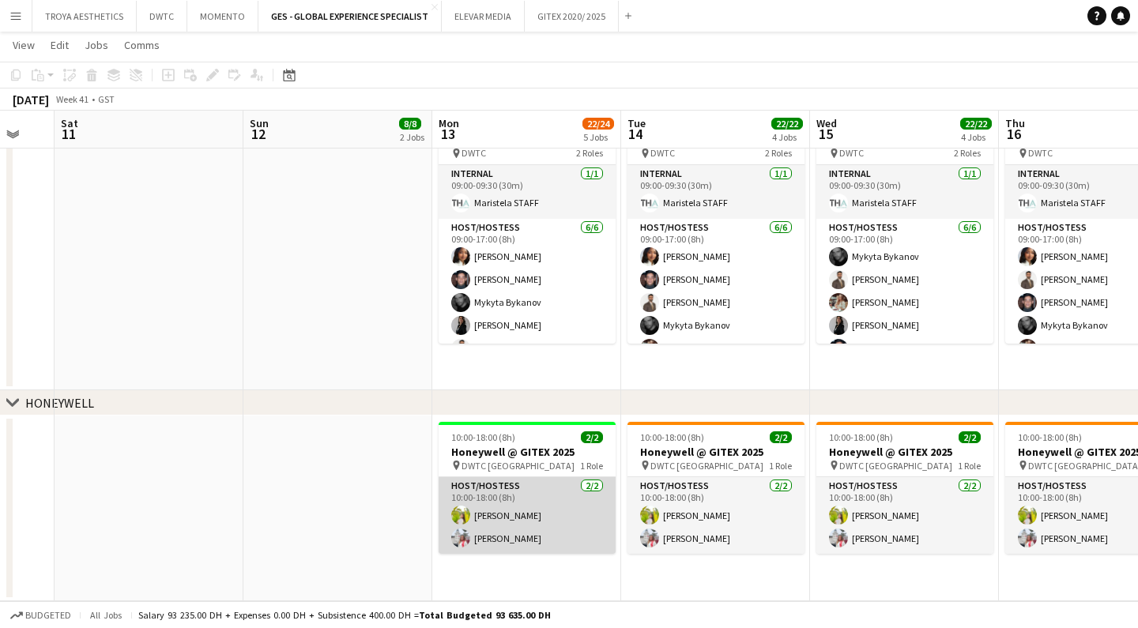
click at [526, 517] on app-card-role "Host/Hostess 2/2 10:00-18:00 (8h) Naya Talas Ozlem Dogan" at bounding box center [527, 515] width 177 height 77
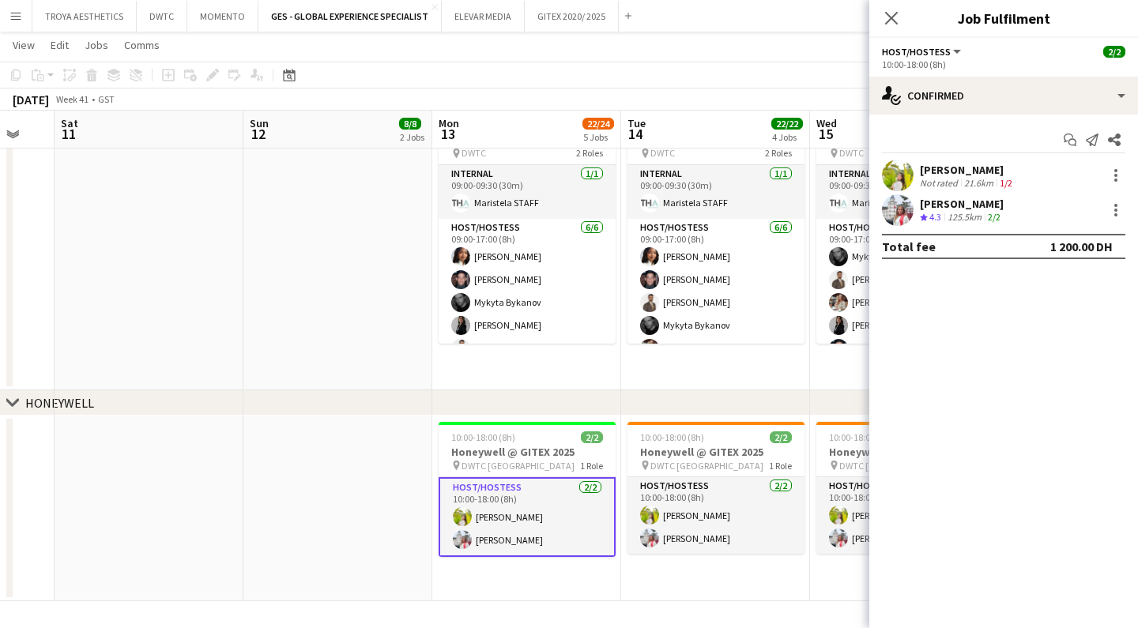
click at [945, 170] on div "Naya Talas" at bounding box center [968, 170] width 96 height 14
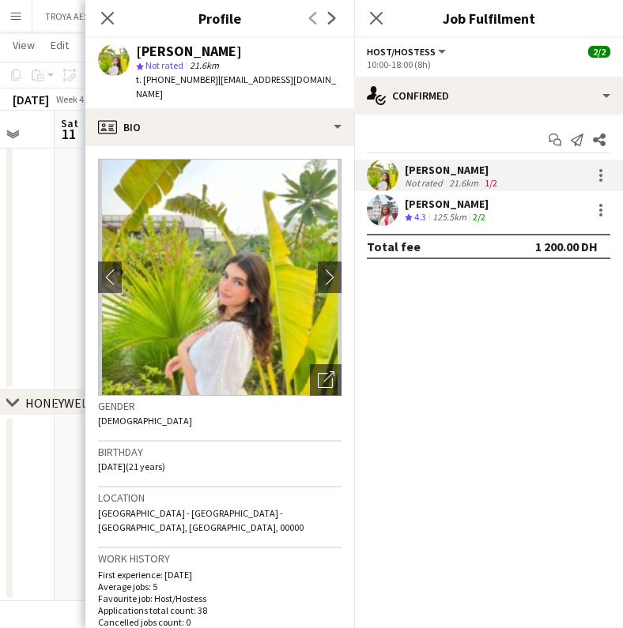
drag, startPoint x: 302, startPoint y: 81, endPoint x: 213, endPoint y: 81, distance: 89.3
click at [213, 81] on div "Naya Talas star Not rated 21.6km t. +971562029286 | naya-ta@hotmail.com" at bounding box center [219, 73] width 269 height 70
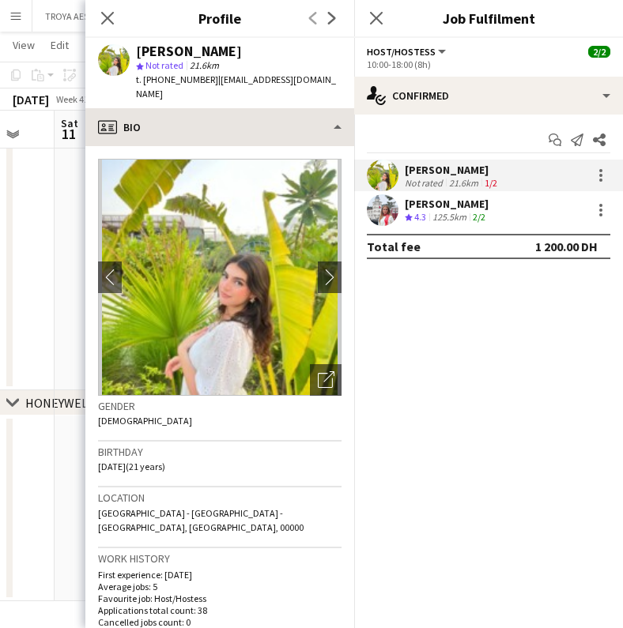
copy span "naya-ta@hotmail.com"
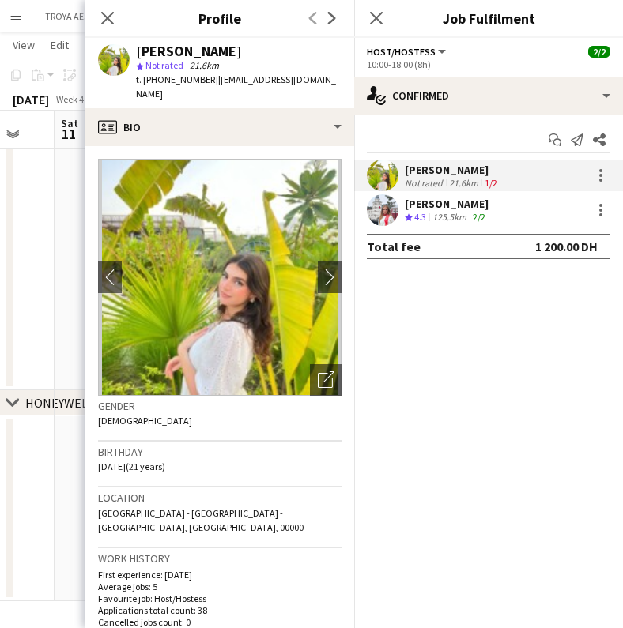
drag, startPoint x: 203, startPoint y: 80, endPoint x: 164, endPoint y: 83, distance: 38.9
click at [164, 83] on span "t. +971562029286" at bounding box center [177, 80] width 82 height 12
copy span "562029286"
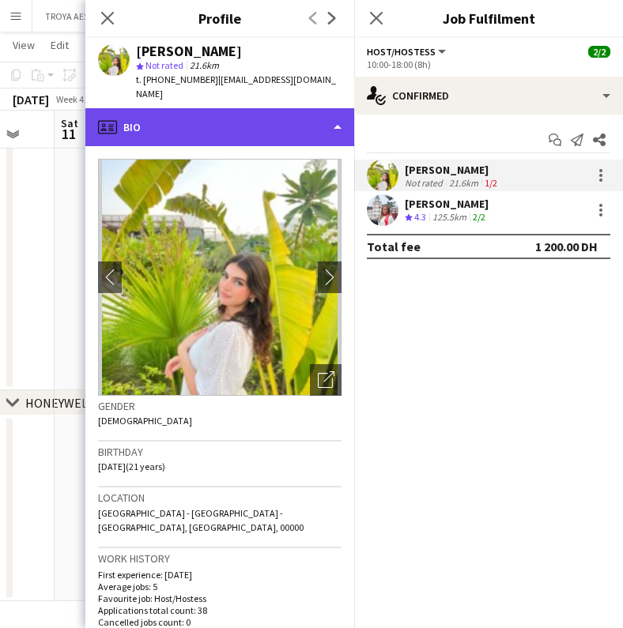
click at [337, 112] on div "profile Bio" at bounding box center [219, 127] width 269 height 38
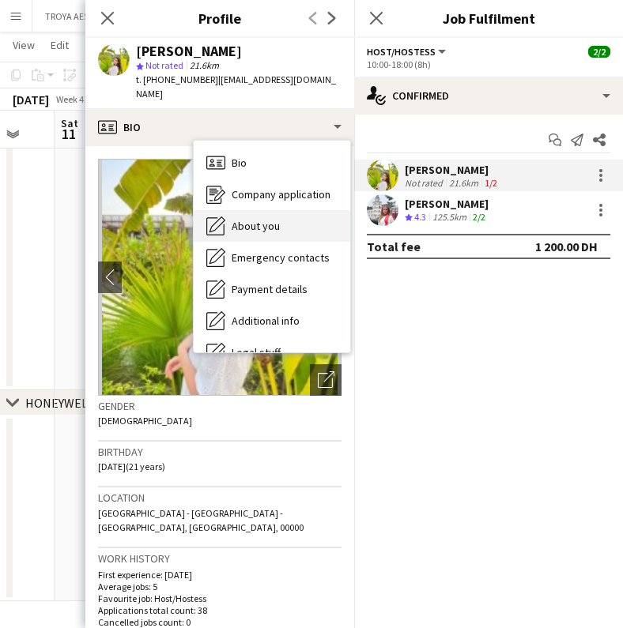
click at [267, 210] on div "About you About you" at bounding box center [272, 226] width 157 height 32
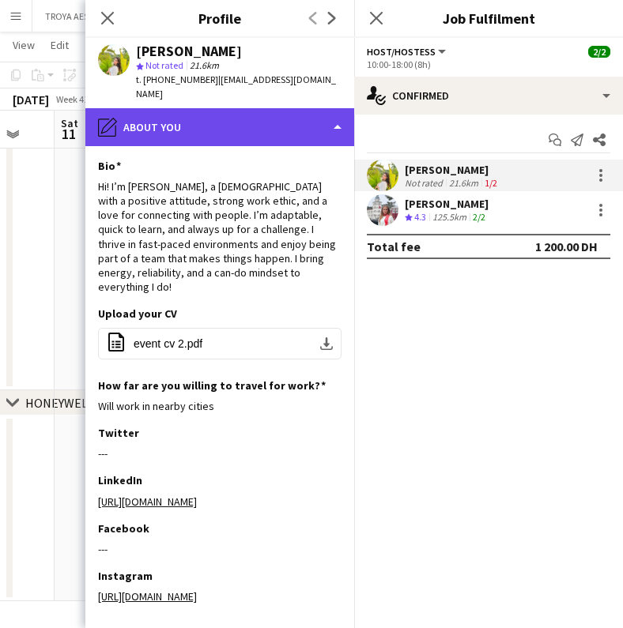
click at [256, 123] on div "pencil4 About you" at bounding box center [219, 127] width 269 height 38
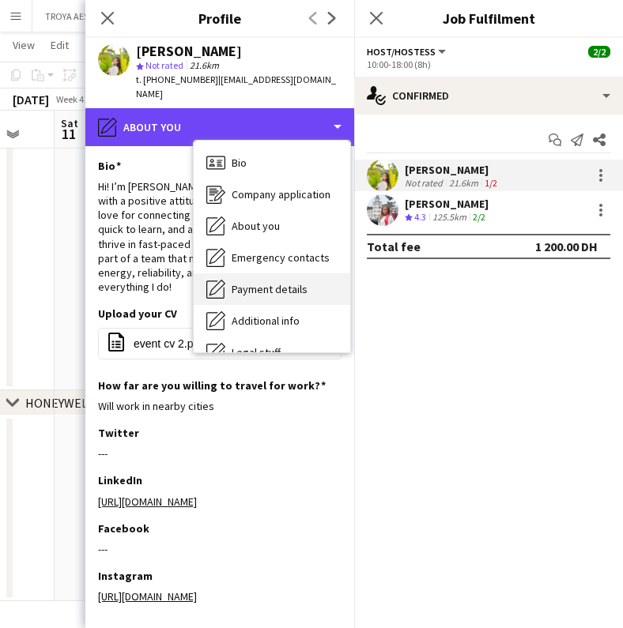
scroll to position [28, 0]
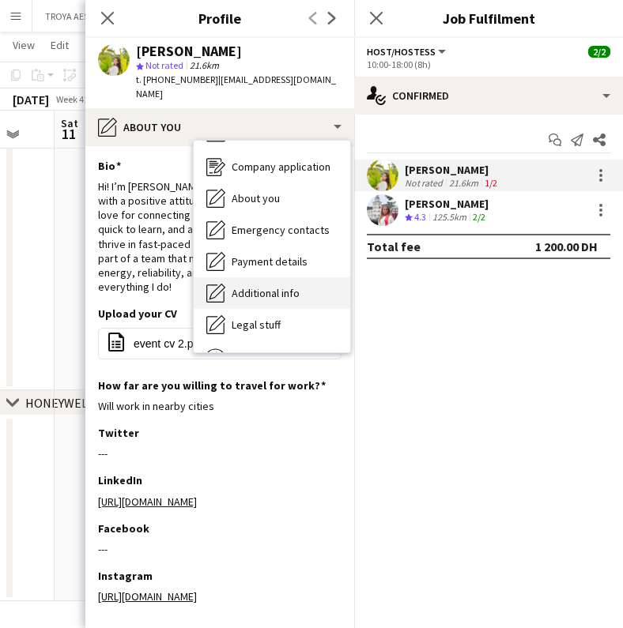
click at [277, 286] on span "Additional info" at bounding box center [266, 293] width 68 height 14
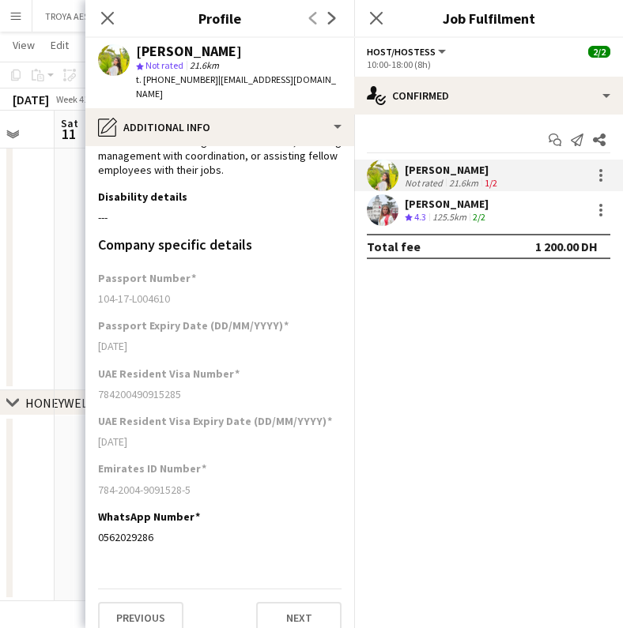
scroll to position [193, 0]
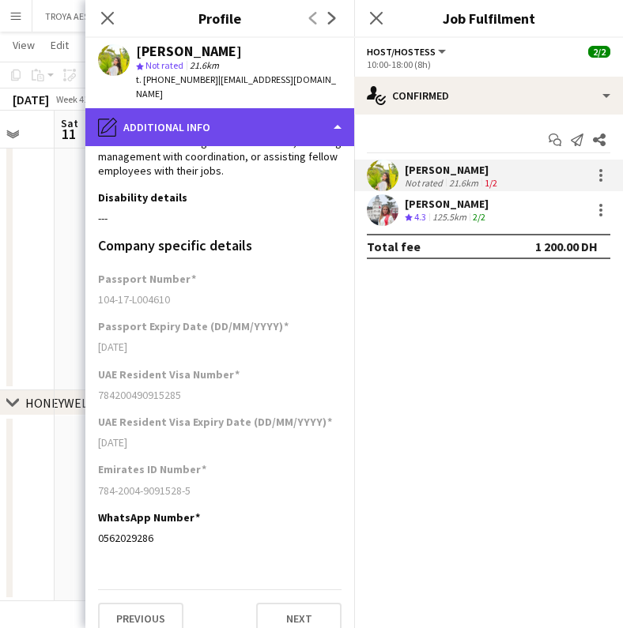
click at [248, 114] on div "pencil4 Additional info" at bounding box center [219, 127] width 269 height 38
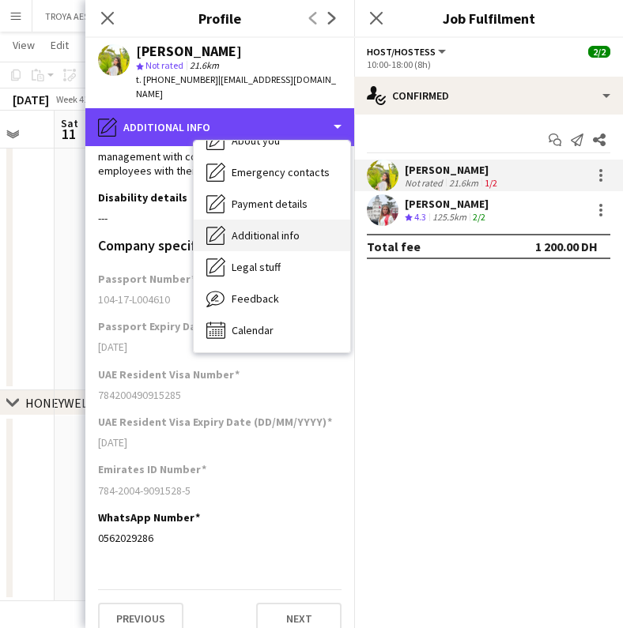
scroll to position [85, 0]
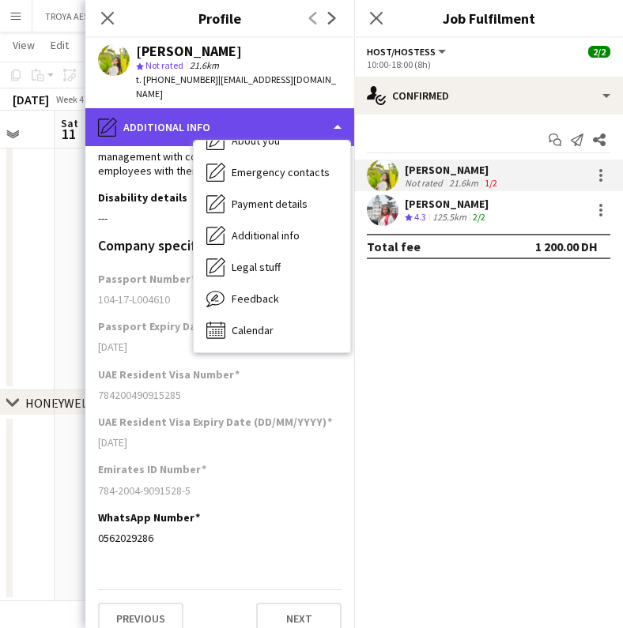
click at [193, 113] on div "pencil4 Additional info" at bounding box center [219, 127] width 269 height 38
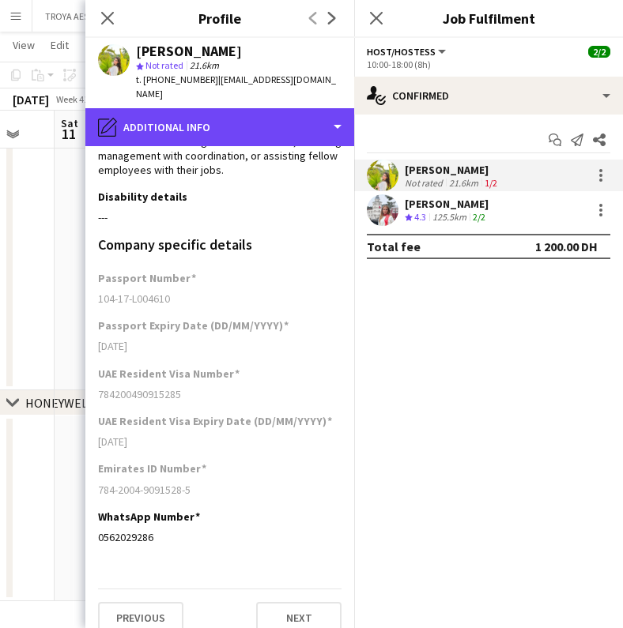
scroll to position [193, 0]
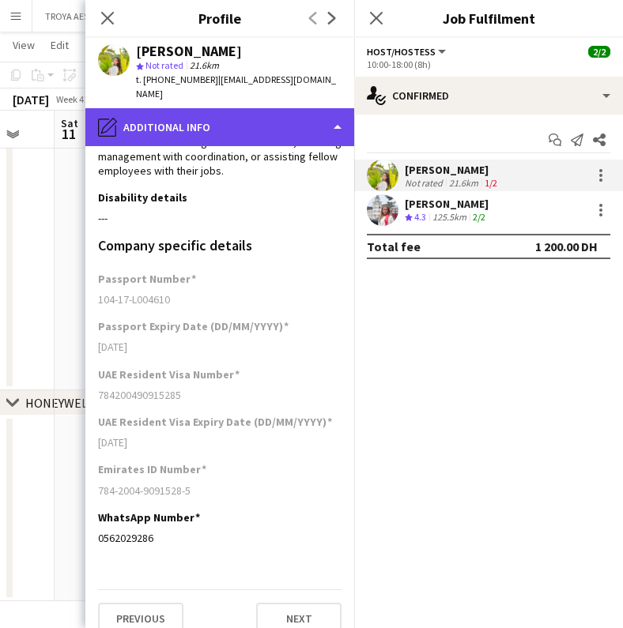
click at [307, 113] on div "pencil4 Additional info" at bounding box center [219, 127] width 269 height 38
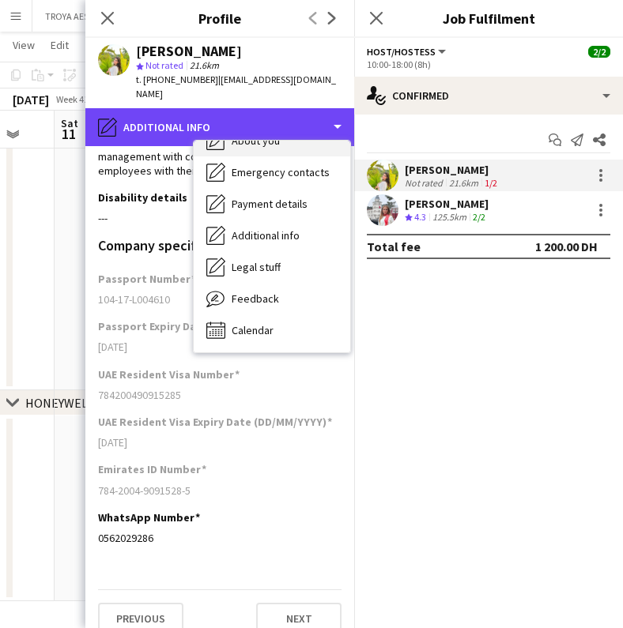
scroll to position [85, 0]
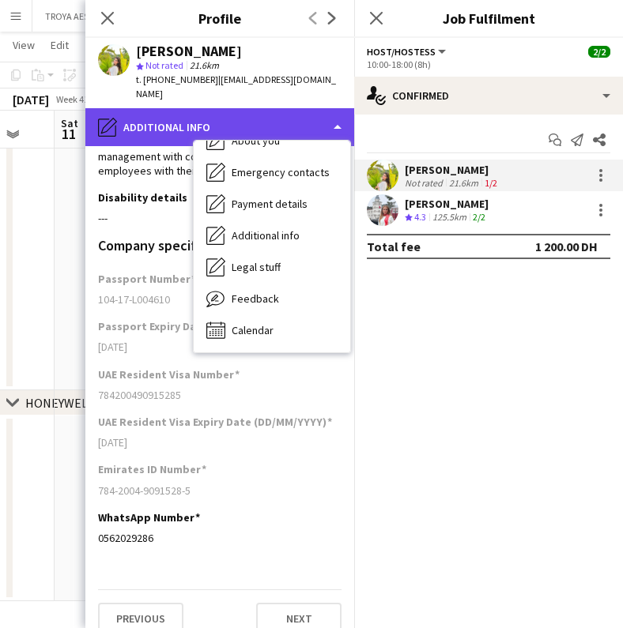
click at [310, 110] on div "pencil4 Additional info" at bounding box center [219, 127] width 269 height 38
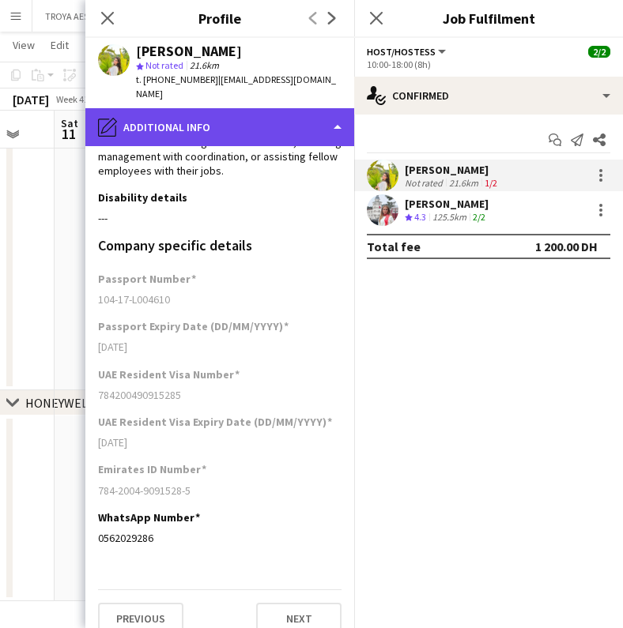
scroll to position [820, 1]
click at [310, 110] on div "pencil4 Additional info" at bounding box center [219, 127] width 269 height 38
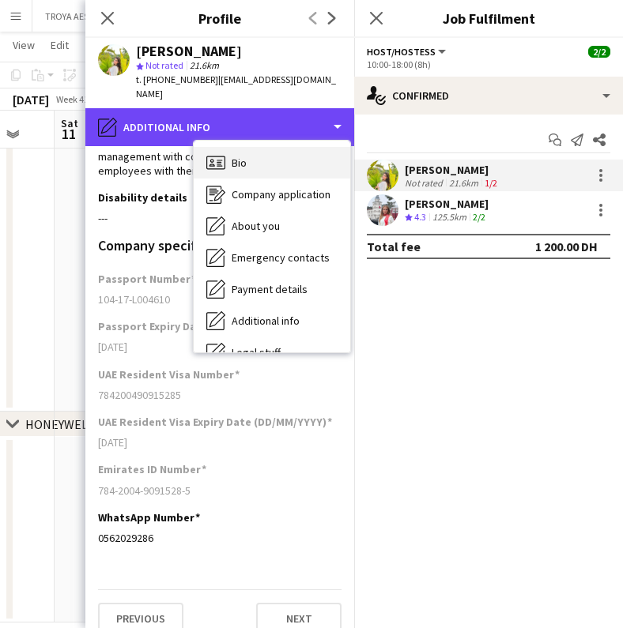
scroll to position [0, 0]
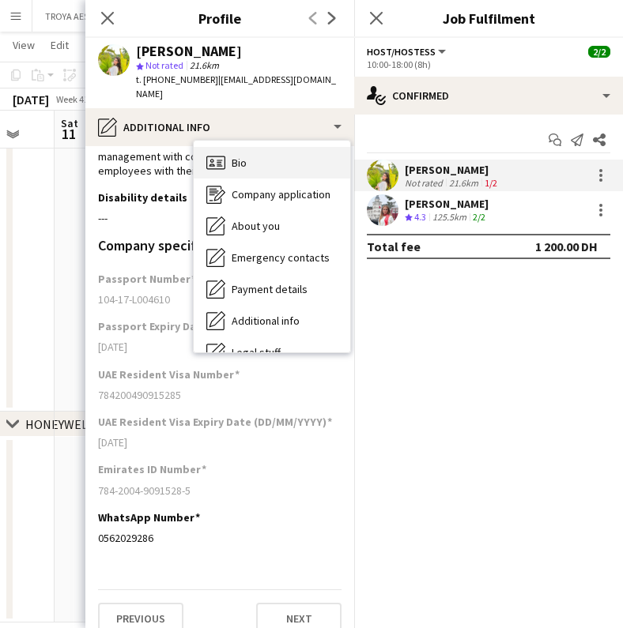
click at [266, 155] on div "Bio Bio" at bounding box center [272, 163] width 157 height 32
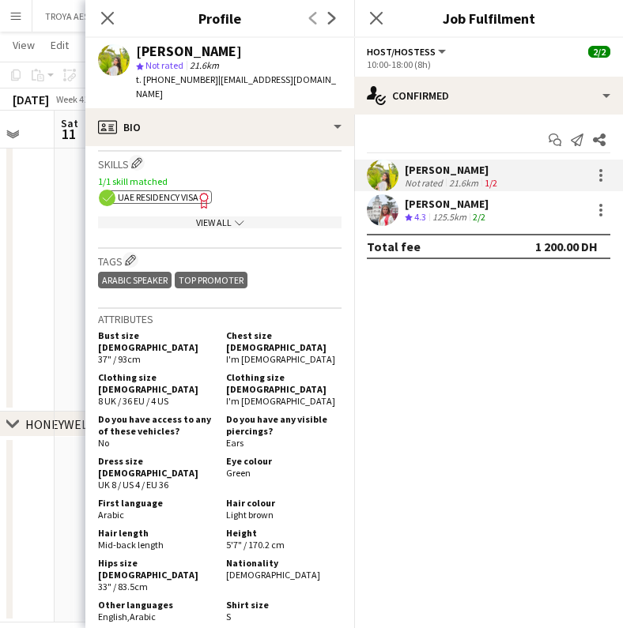
scroll to position [787, 0]
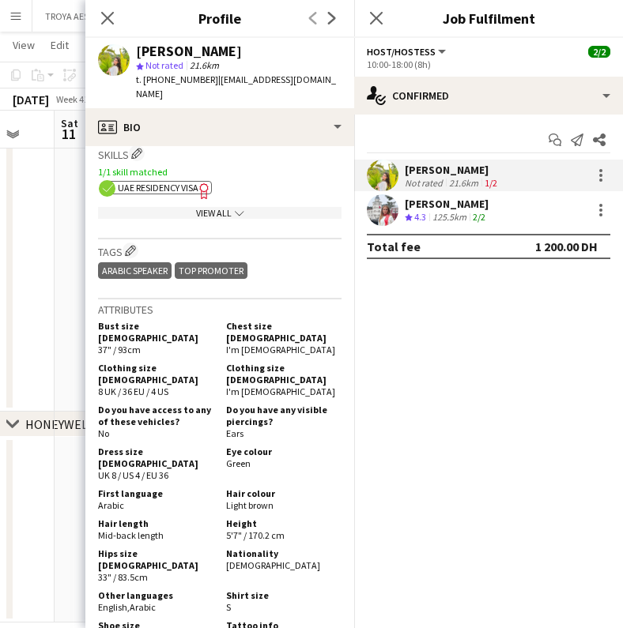
click at [243, 560] on span "Syrian" at bounding box center [273, 566] width 94 height 12
copy span "Syrian"
click at [431, 207] on div "Ozlem Dogan" at bounding box center [447, 204] width 84 height 14
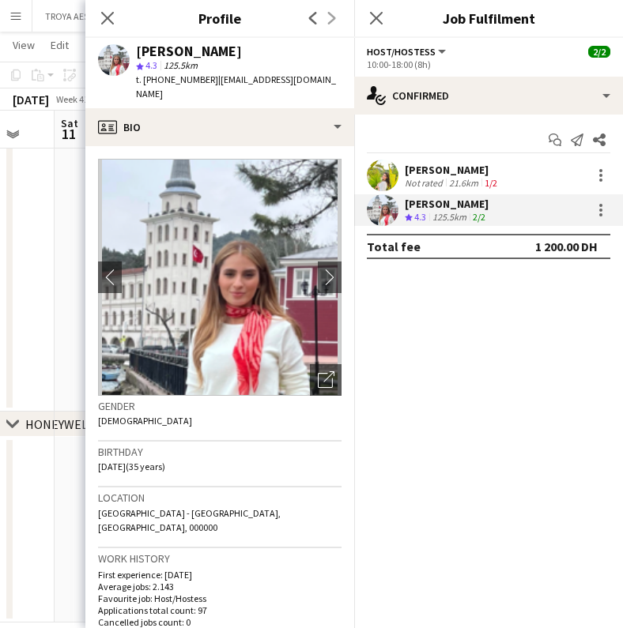
click at [157, 49] on div "Ozlem Dogan" at bounding box center [189, 51] width 106 height 14
copy div "Ozlem"
drag, startPoint x: 292, startPoint y: 79, endPoint x: 213, endPoint y: 81, distance: 79.9
click at [213, 81] on span "| ozdgn@outlook.com" at bounding box center [236, 87] width 200 height 26
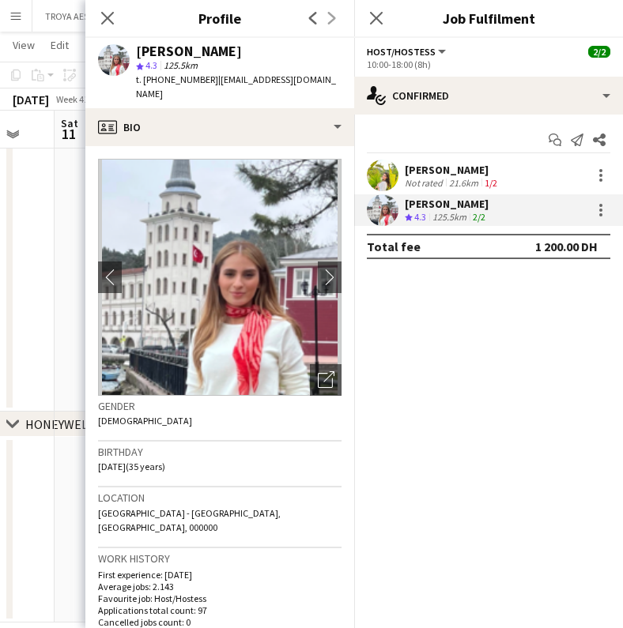
copy span "ozdgn@outlook.com"
drag, startPoint x: 202, startPoint y: 81, endPoint x: 187, endPoint y: 84, distance: 16.1
click at [187, 84] on span "t. +971585151142" at bounding box center [177, 80] width 82 height 12
drag, startPoint x: 203, startPoint y: 81, endPoint x: 162, endPoint y: 81, distance: 41.1
click at [162, 81] on span "t. +971585151142" at bounding box center [177, 80] width 82 height 12
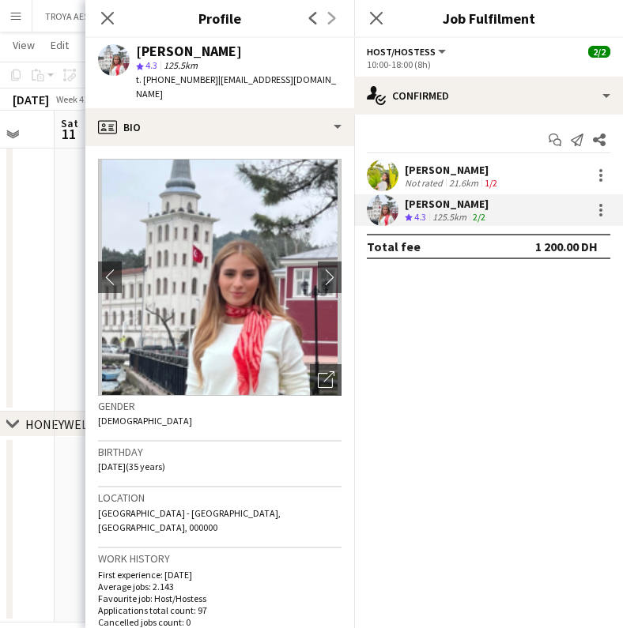
copy span "585151142"
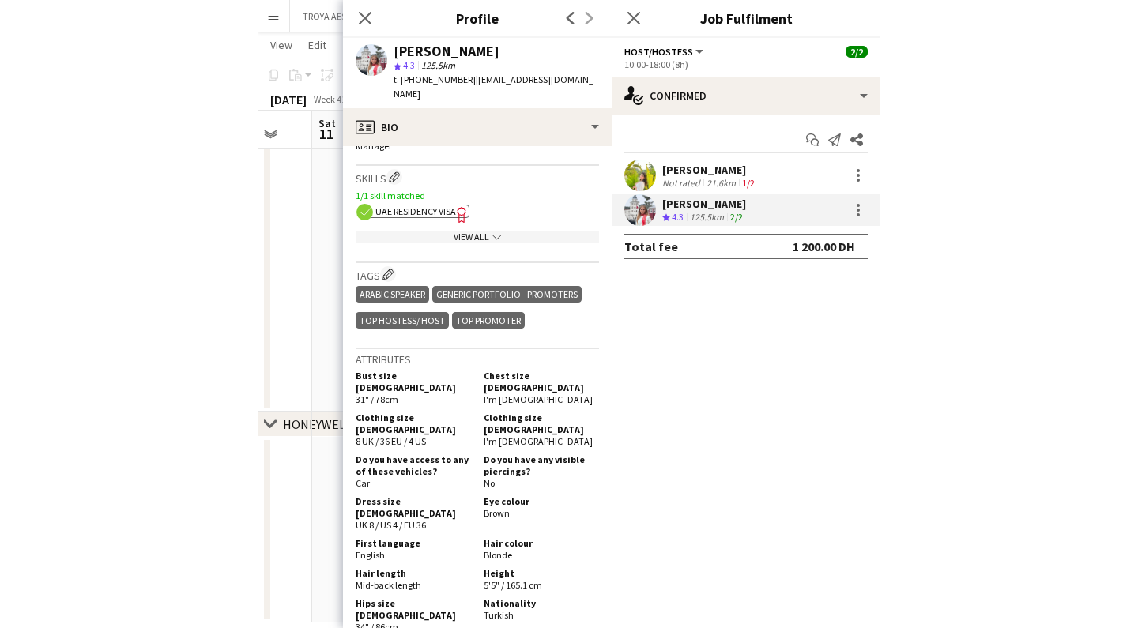
scroll to position [755, 0]
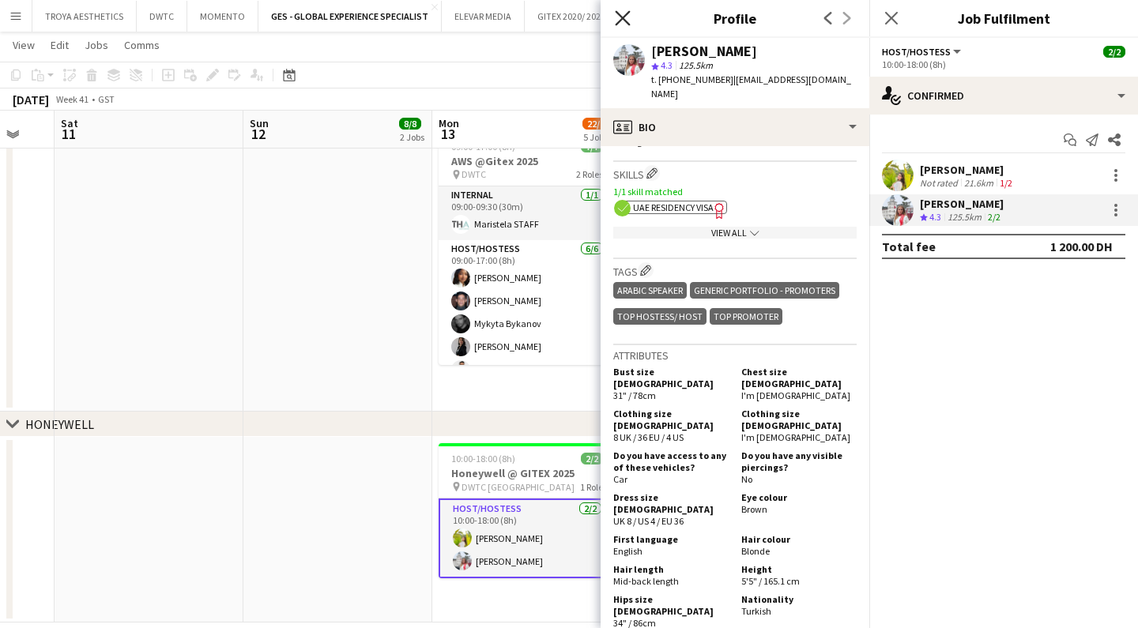
click at [621, 22] on icon "Close pop-in" at bounding box center [622, 17] width 15 height 15
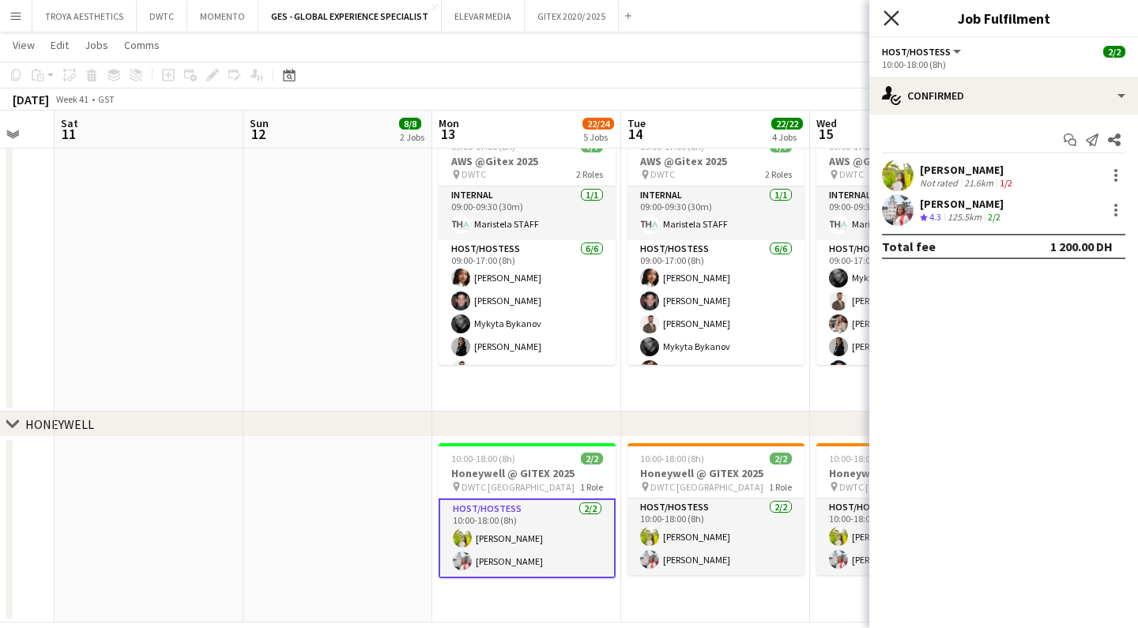
click at [896, 20] on icon "Close pop-in" at bounding box center [891, 17] width 15 height 15
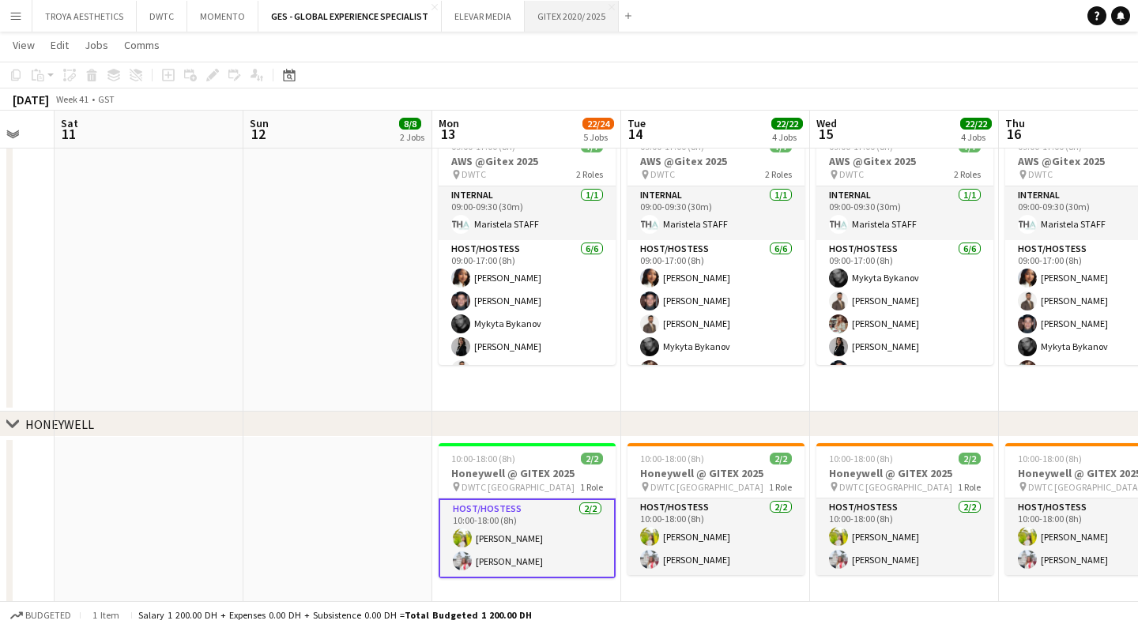
click at [548, 21] on button "GITEX 2020/ 2025 Close" at bounding box center [572, 16] width 94 height 31
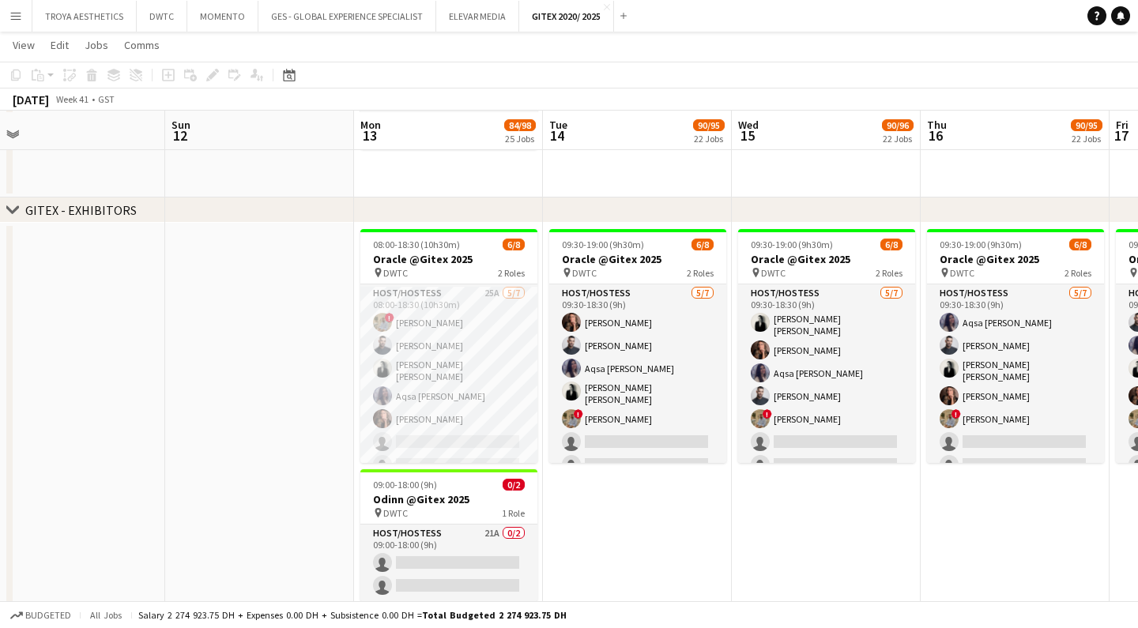
scroll to position [518, 0]
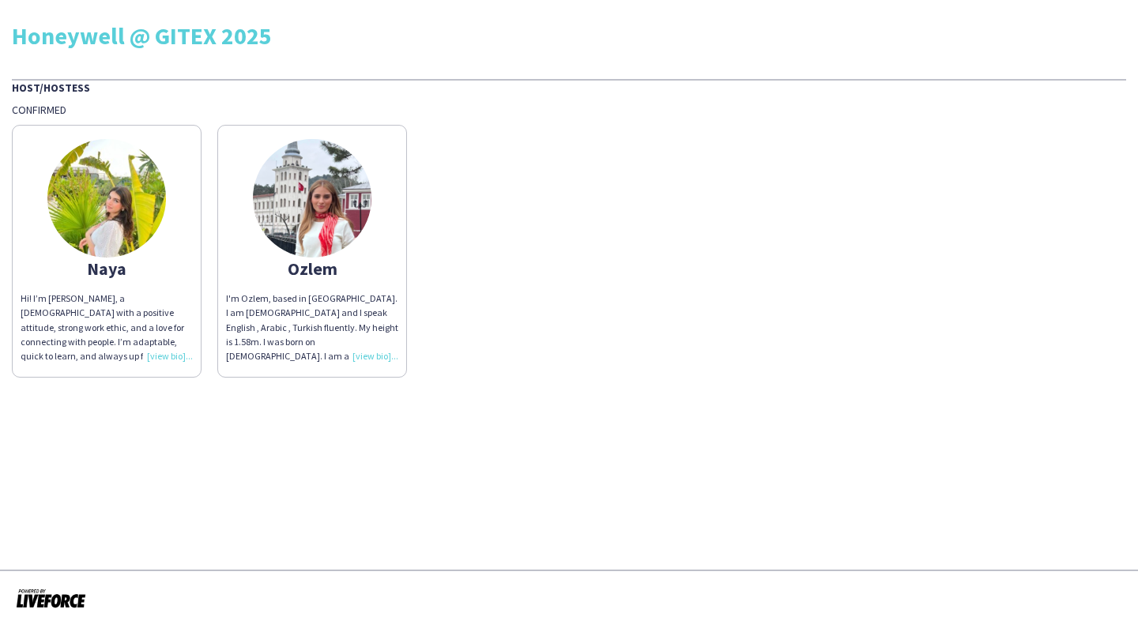
click at [172, 353] on div "Hi! I’m [PERSON_NAME], a [DEMOGRAPHIC_DATA] with a positive attitude, strong wo…" at bounding box center [107, 328] width 172 height 72
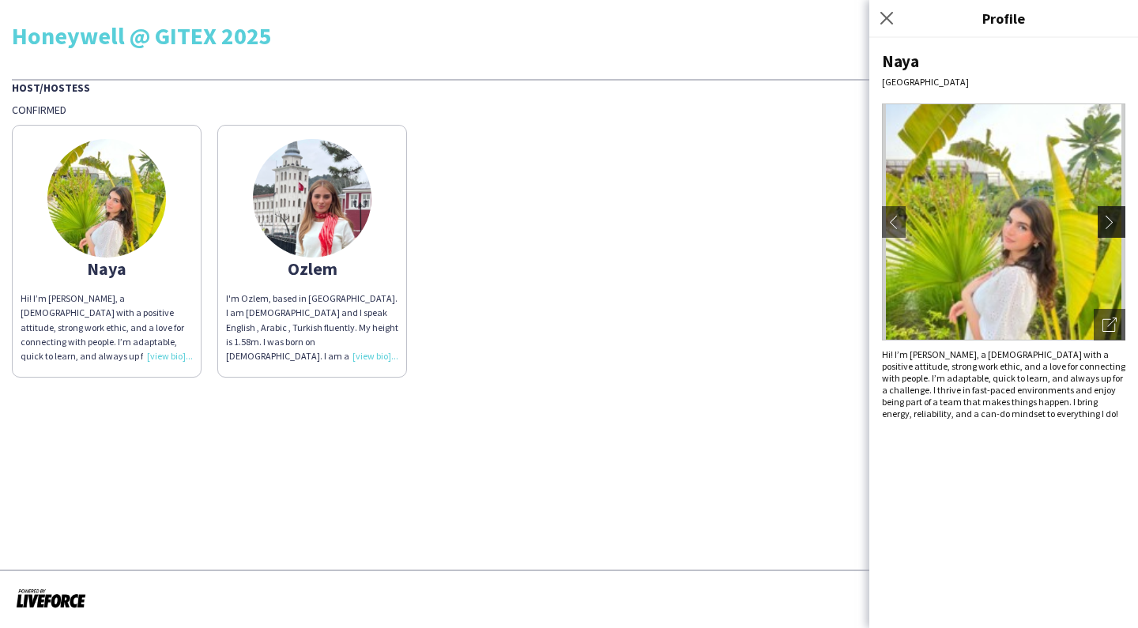
click at [1103, 212] on button "chevron-right" at bounding box center [1114, 222] width 32 height 32
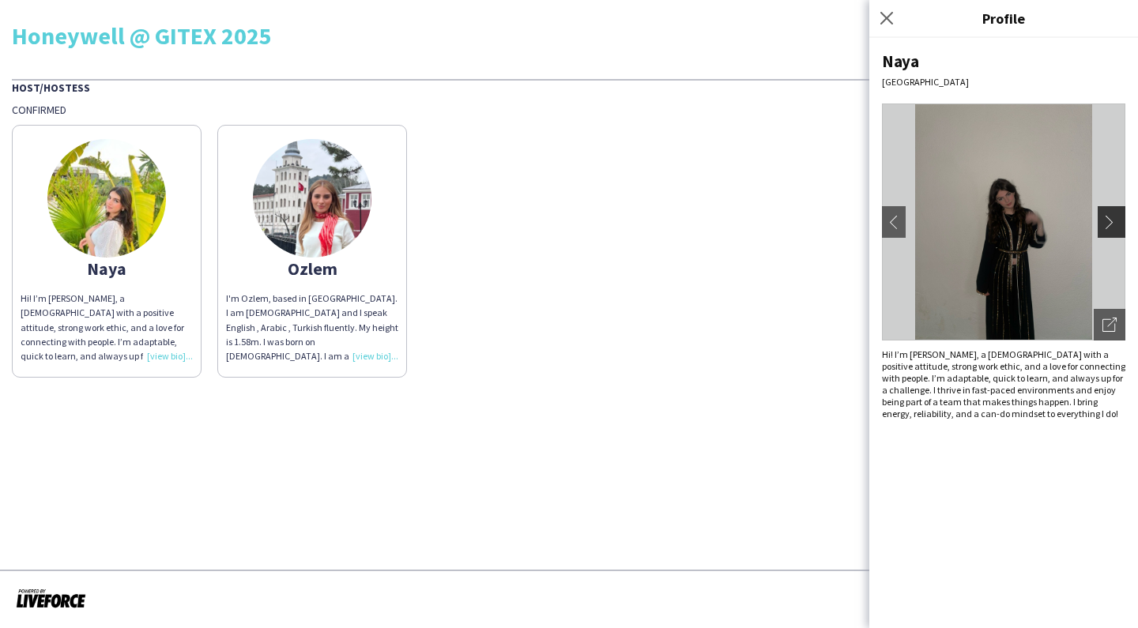
click at [1108, 223] on app-icon "chevron-right" at bounding box center [1114, 222] width 22 height 14
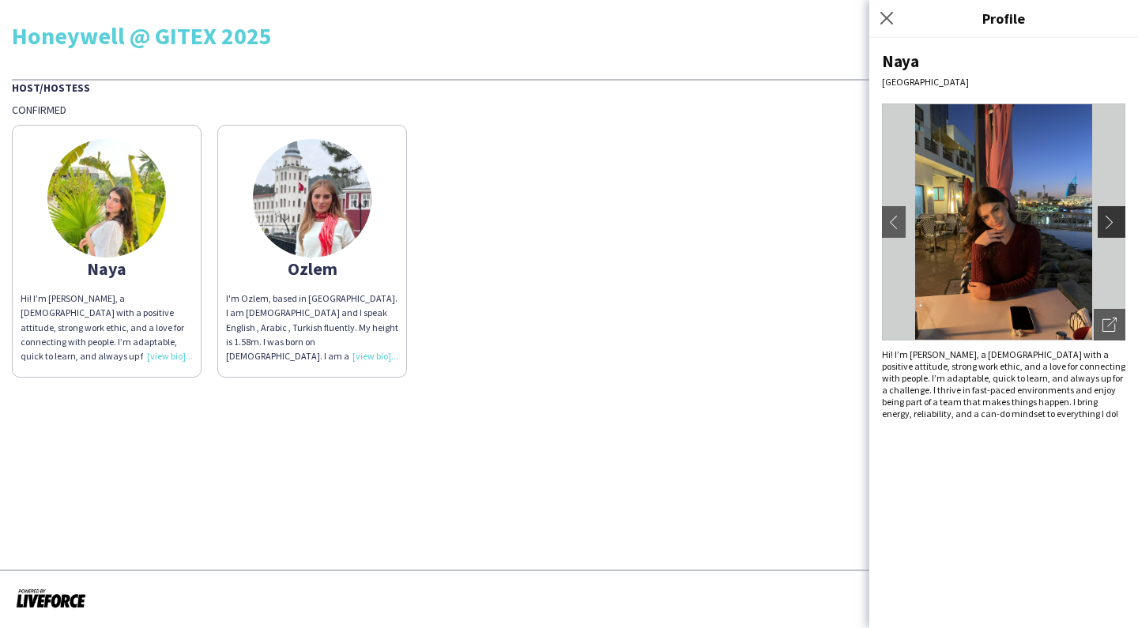
click at [1108, 223] on app-icon "chevron-right" at bounding box center [1114, 222] width 22 height 14
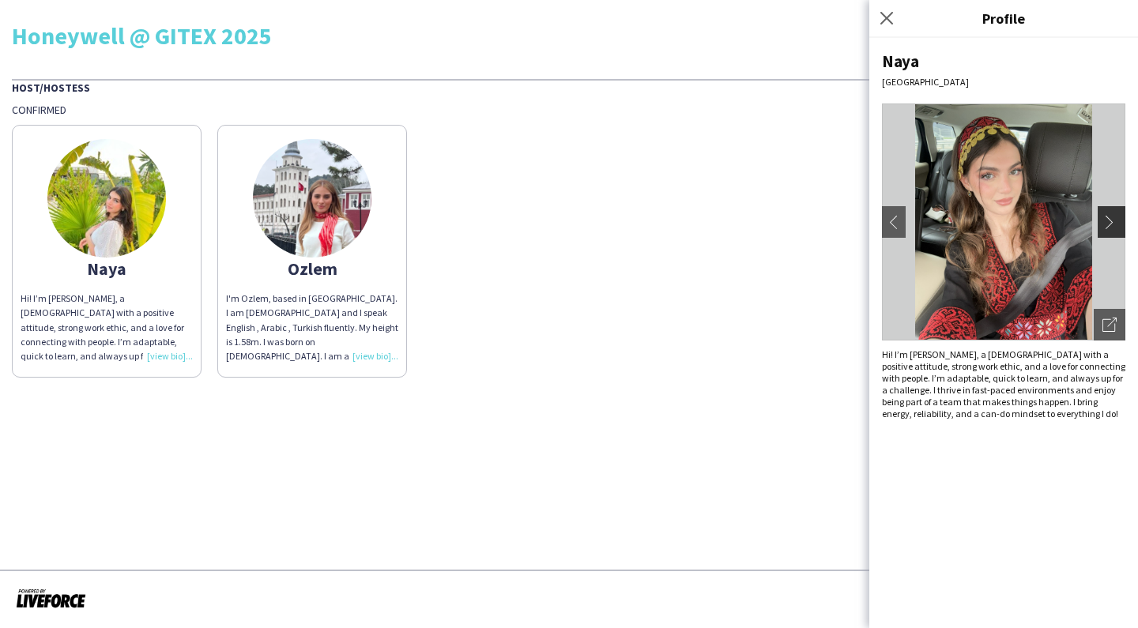
click at [1108, 223] on app-icon "chevron-right" at bounding box center [1114, 222] width 22 height 14
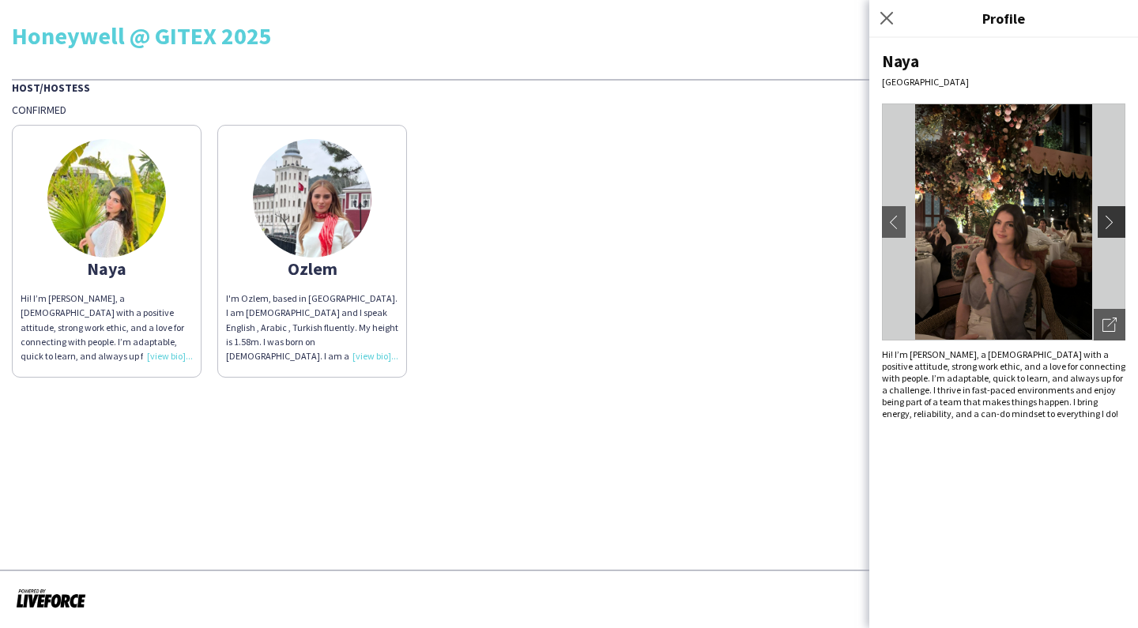
click at [1108, 223] on app-icon "chevron-right" at bounding box center [1114, 222] width 22 height 14
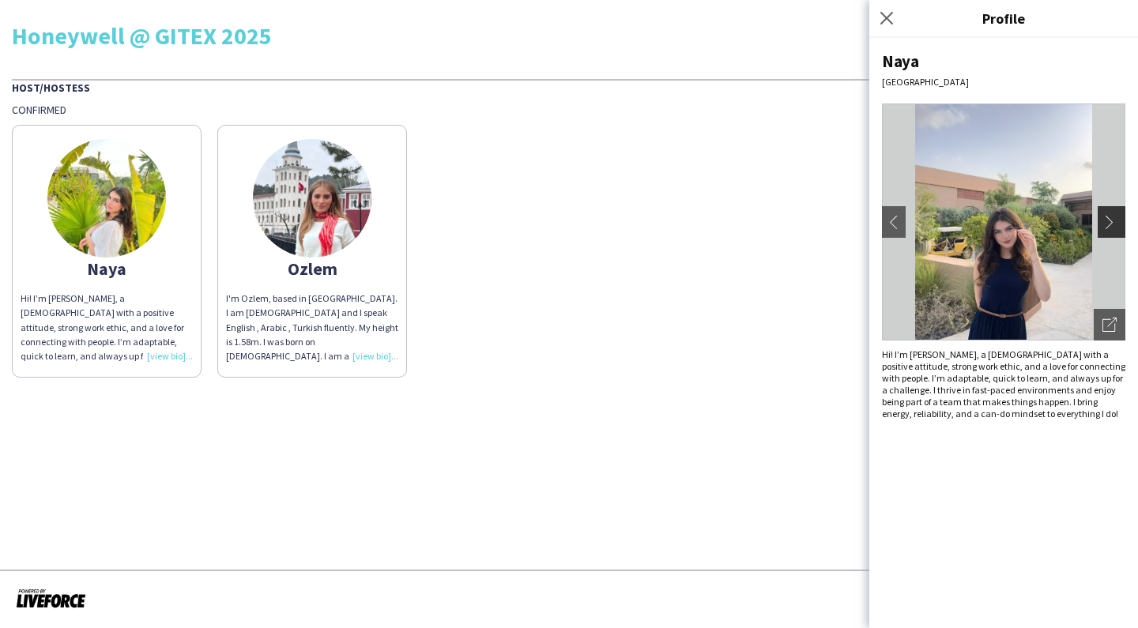
click at [1108, 223] on app-icon "chevron-right" at bounding box center [1114, 222] width 22 height 14
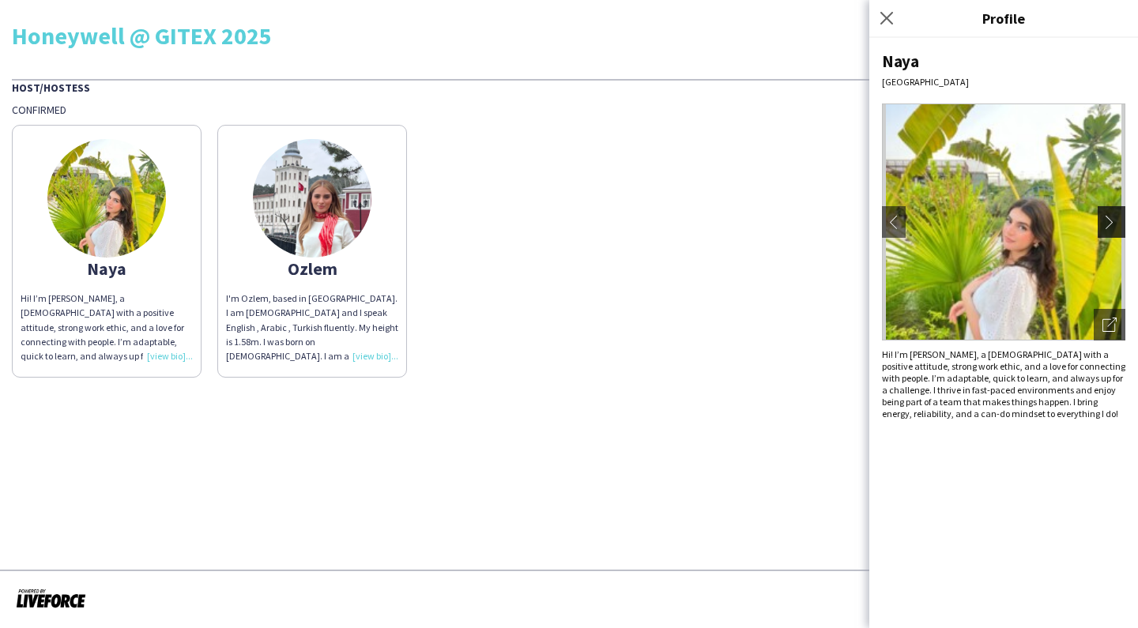
click at [1108, 223] on app-icon "chevron-right" at bounding box center [1114, 222] width 22 height 14
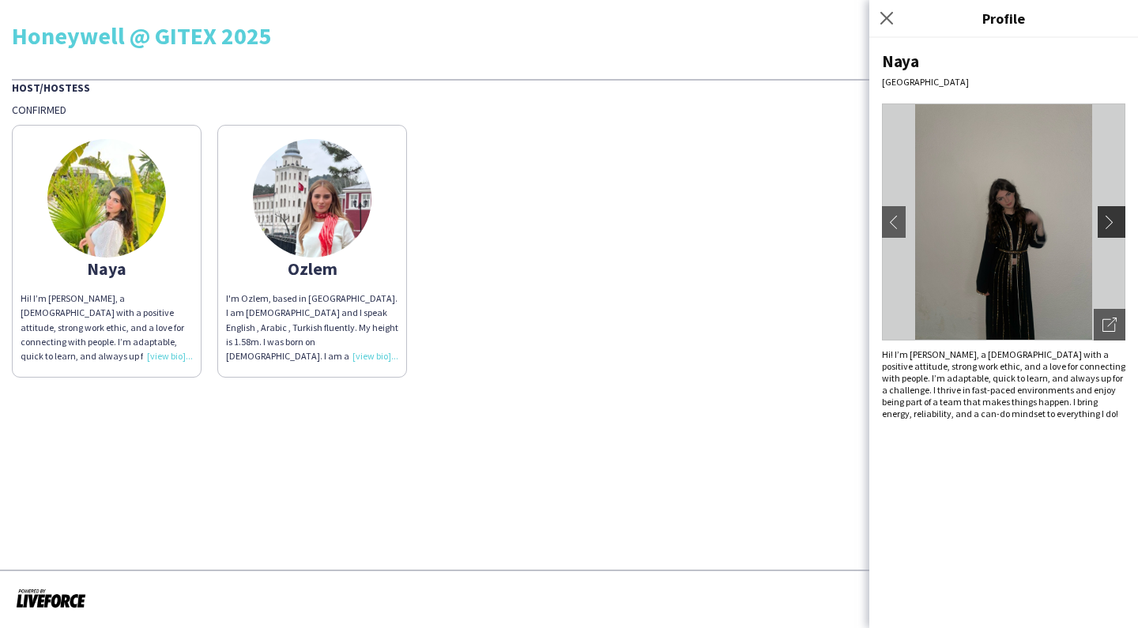
click at [1108, 223] on app-icon "chevron-right" at bounding box center [1114, 222] width 22 height 14
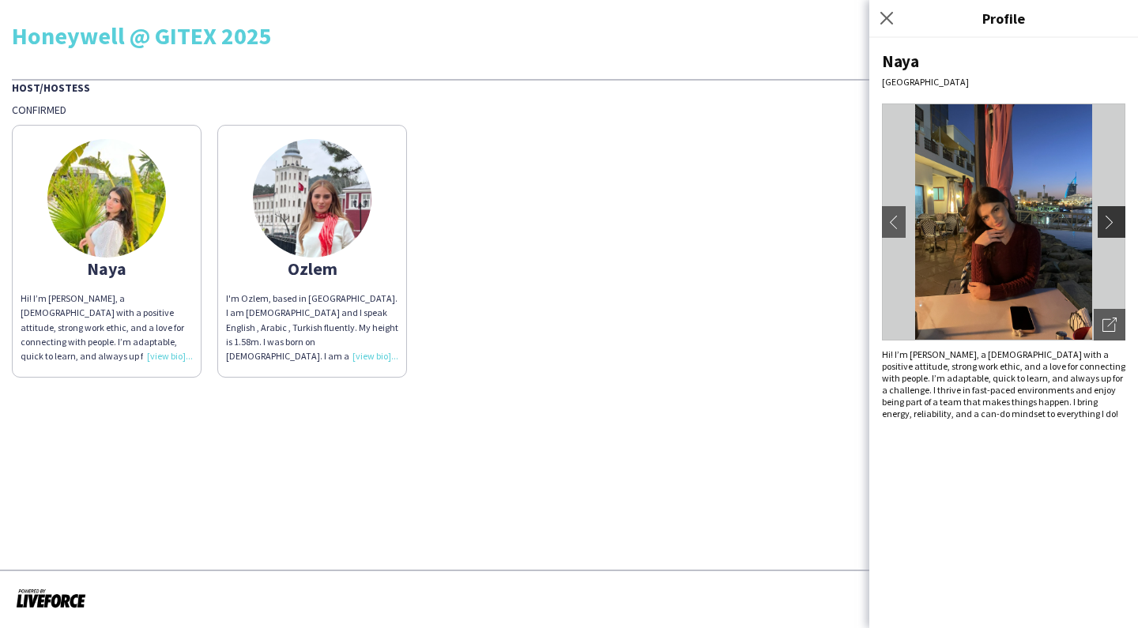
click at [1108, 223] on app-icon "chevron-right" at bounding box center [1114, 222] width 22 height 14
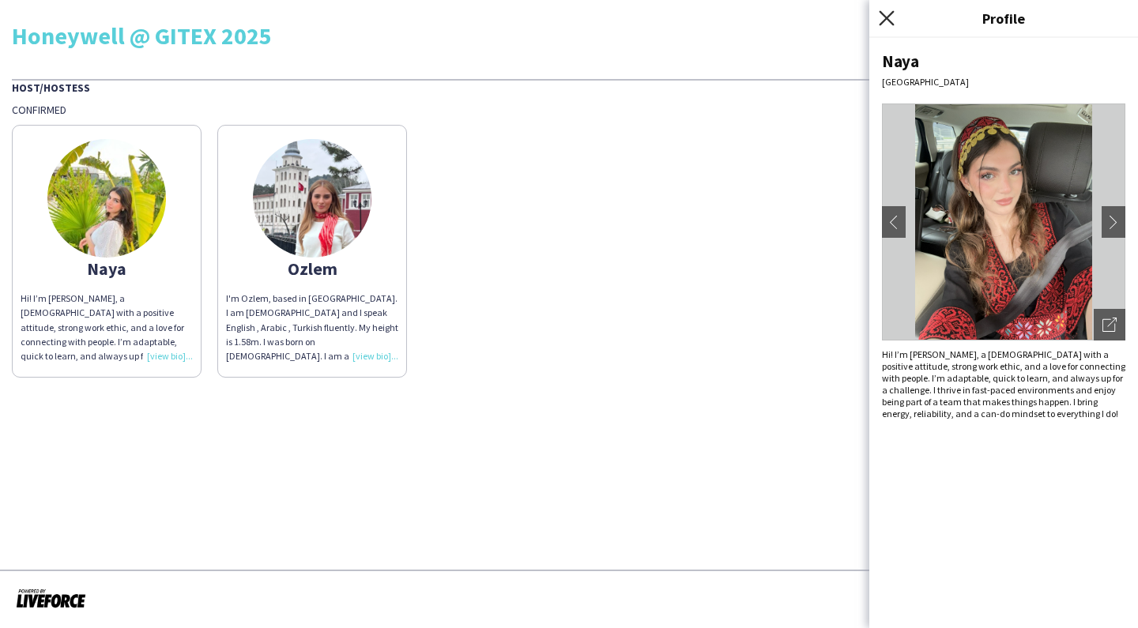
click at [892, 17] on icon "Close pop-in" at bounding box center [886, 17] width 15 height 15
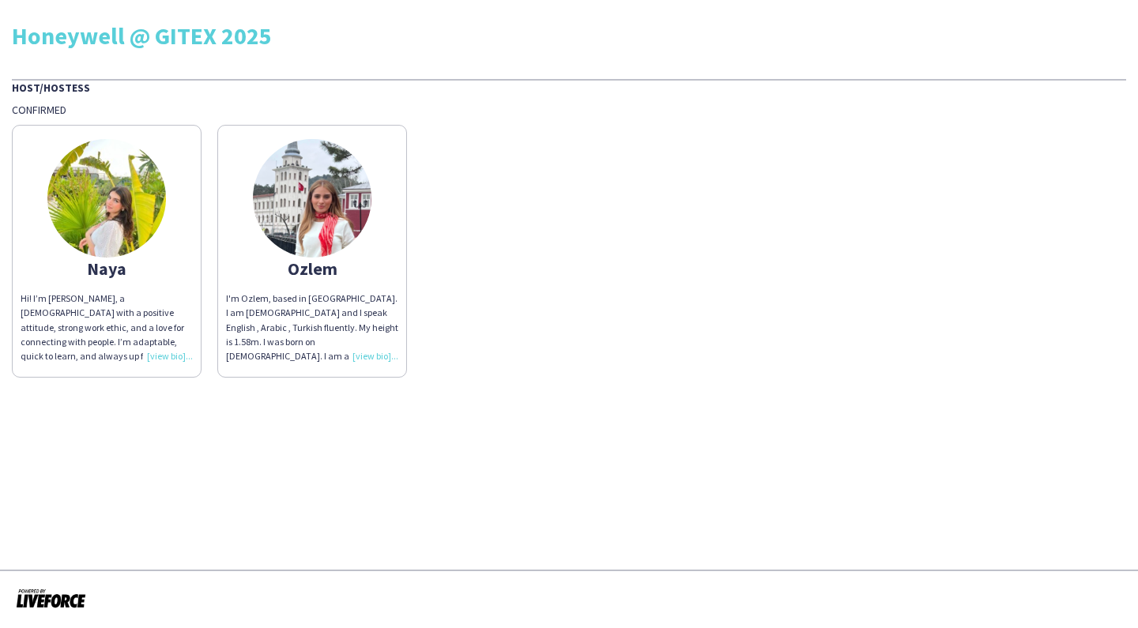
click at [383, 355] on div "I'm Ozlem, based in [GEOGRAPHIC_DATA]. I am [DEMOGRAPHIC_DATA] and I speak Engl…" at bounding box center [312, 328] width 172 height 72
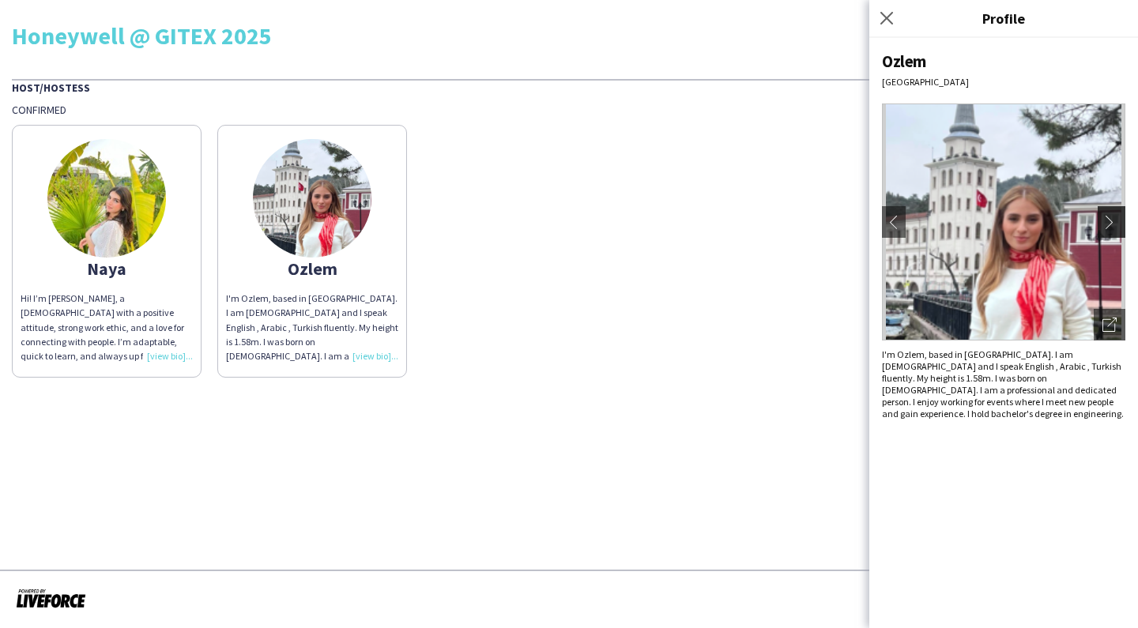
click at [1106, 216] on app-icon "chevron-right" at bounding box center [1114, 222] width 22 height 14
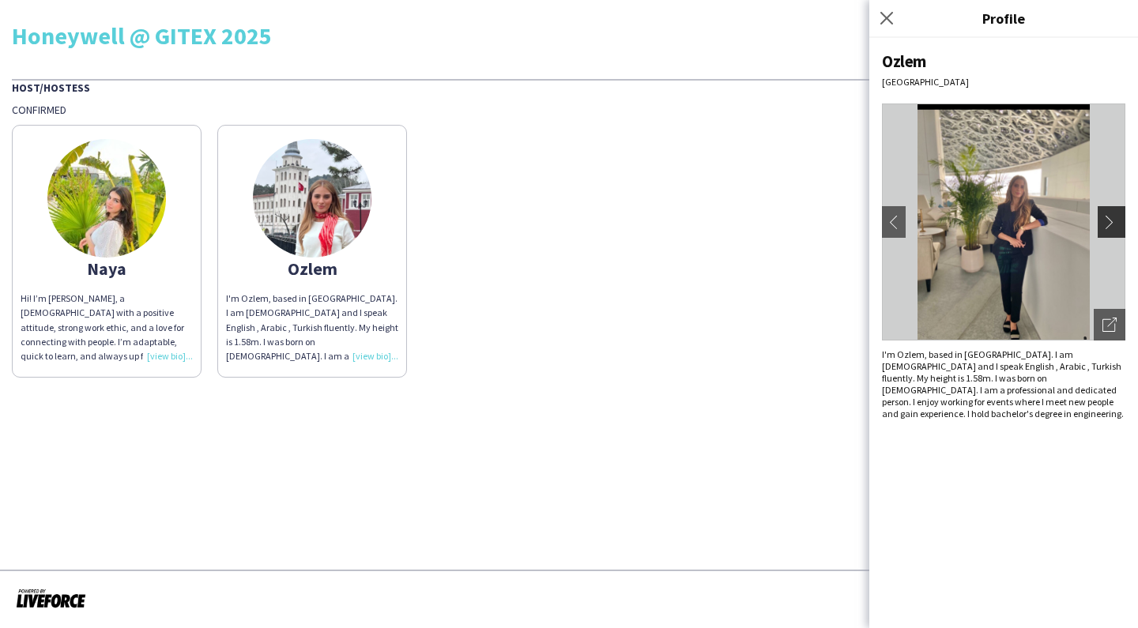
click at [1108, 221] on app-icon "chevron-right" at bounding box center [1114, 222] width 22 height 14
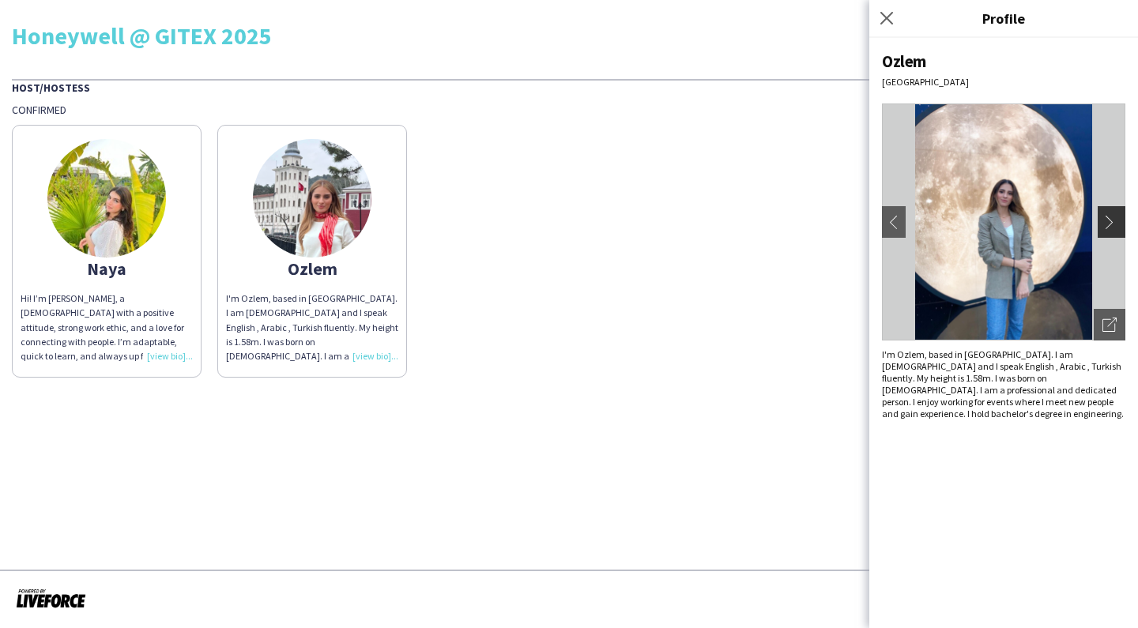
click at [1108, 221] on app-icon "chevron-right" at bounding box center [1114, 222] width 22 height 14
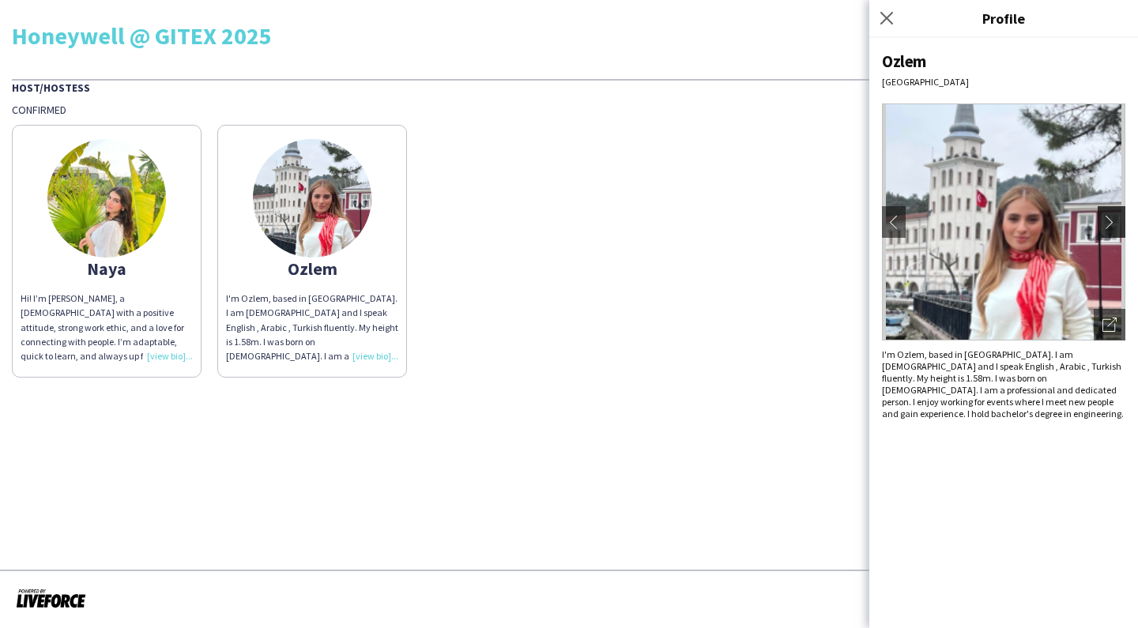
click at [1108, 221] on app-icon "chevron-right" at bounding box center [1114, 222] width 22 height 14
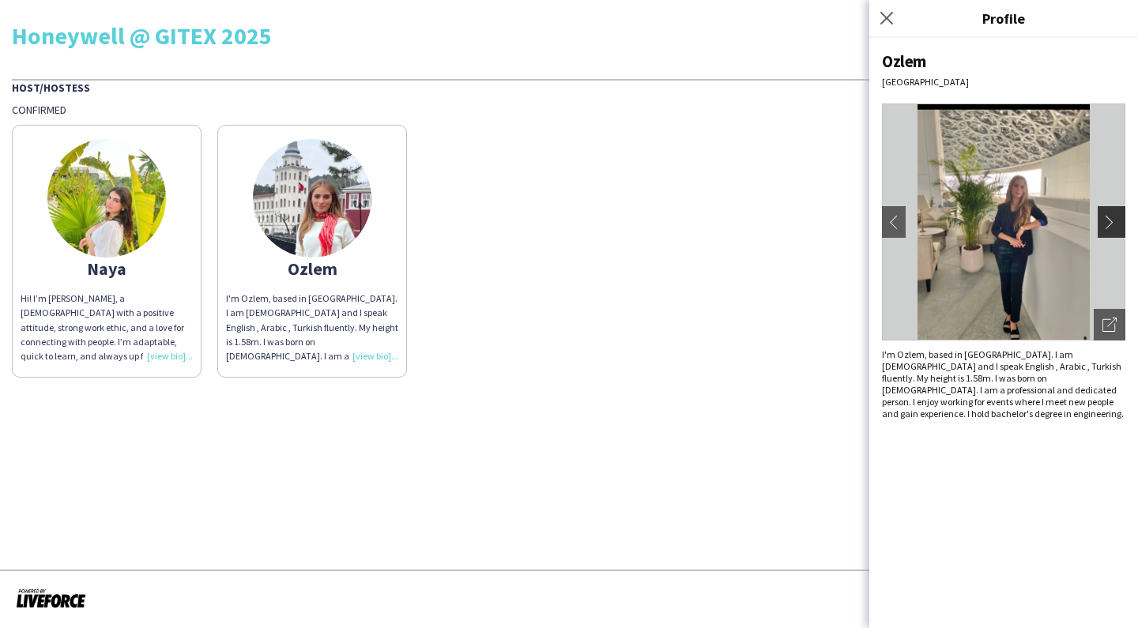
click at [1108, 221] on app-icon "chevron-right" at bounding box center [1114, 222] width 22 height 14
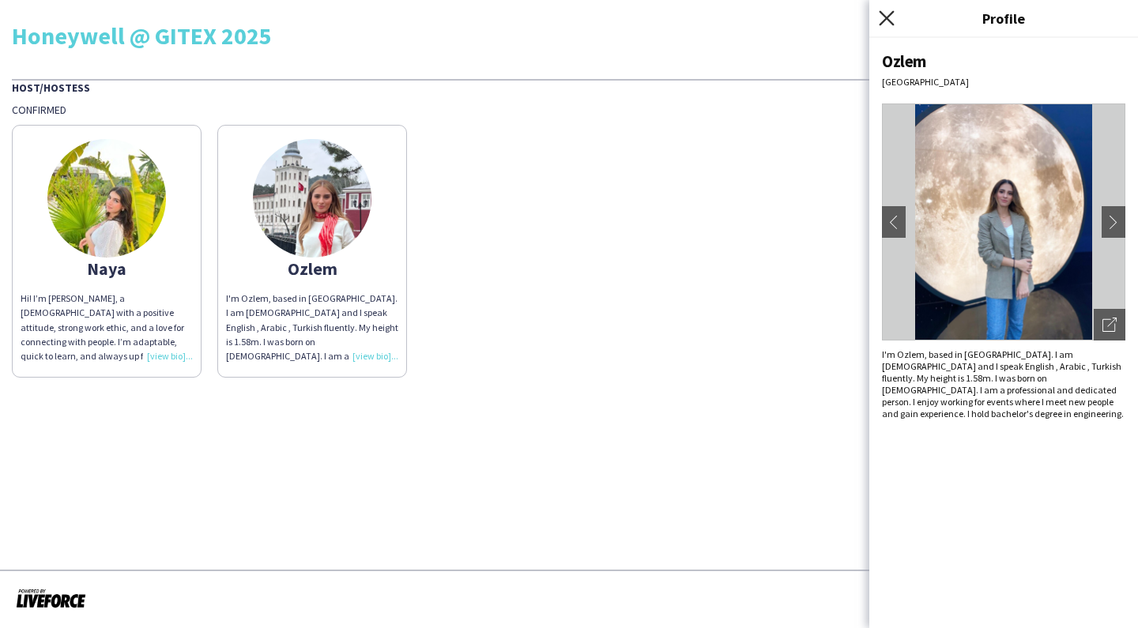
click at [889, 14] on icon "Close pop-in" at bounding box center [886, 17] width 15 height 15
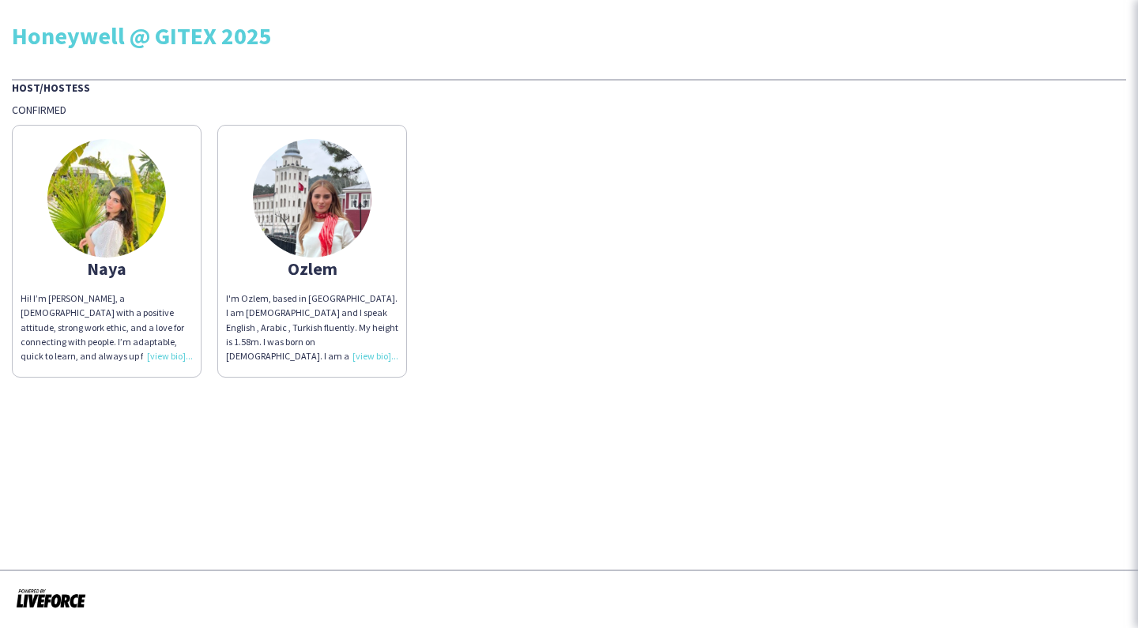
click at [720, 284] on div "Naya Hi! I’m Naya, a 21 year old with a positive attitude, strong work ethic, a…" at bounding box center [569, 247] width 1115 height 261
click at [153, 356] on div "Hi! I’m [PERSON_NAME], a [DEMOGRAPHIC_DATA] with a positive attitude, strong wo…" at bounding box center [107, 328] width 172 height 72
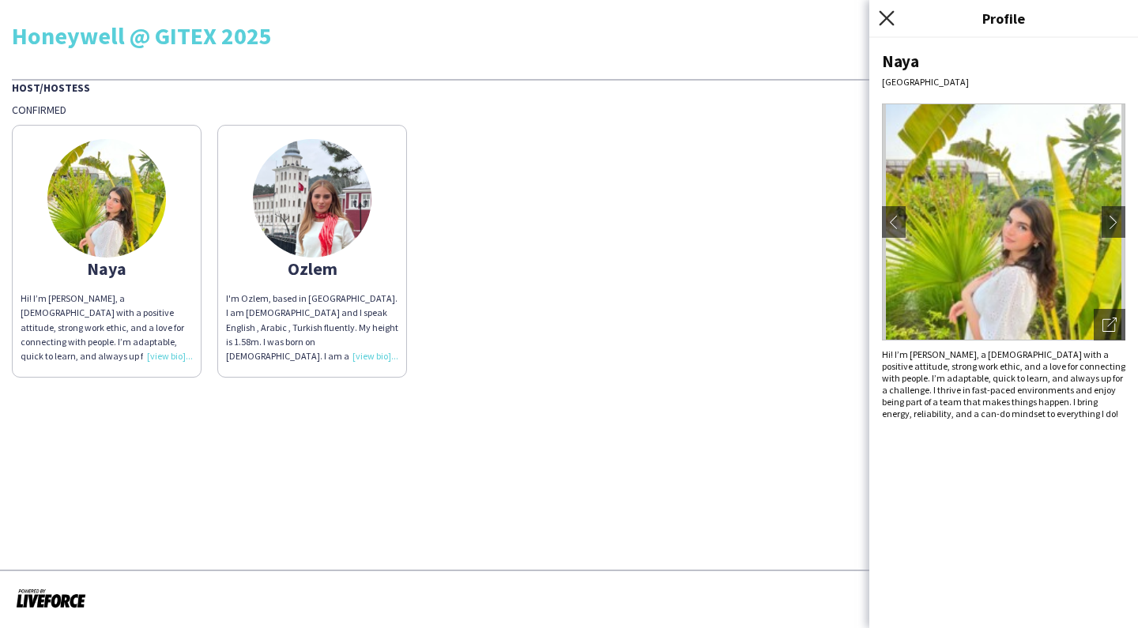
click at [890, 23] on icon "Close pop-in" at bounding box center [886, 17] width 15 height 15
